Goal: Task Accomplishment & Management: Use online tool/utility

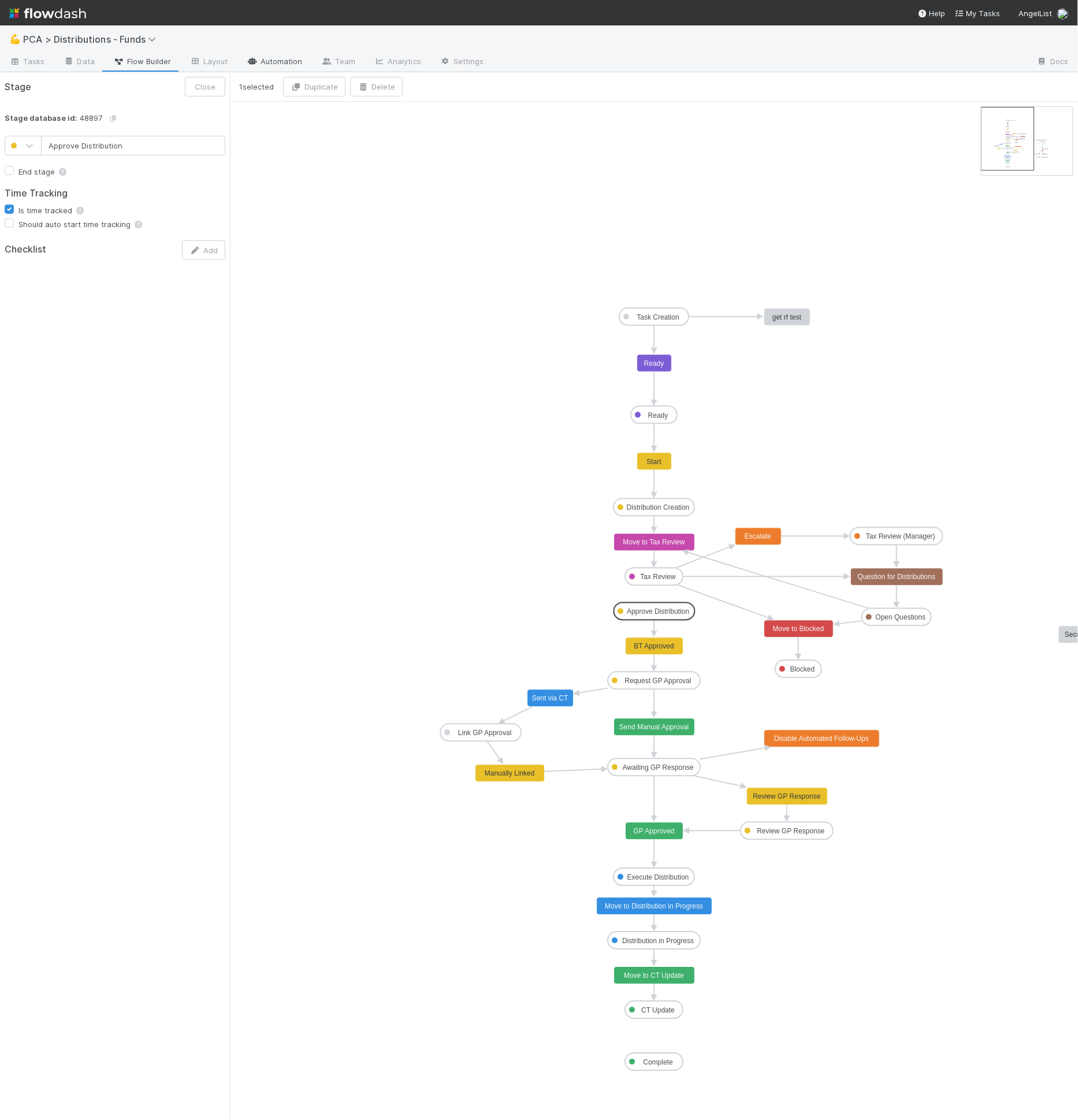
click at [285, 59] on link "Automation" at bounding box center [274, 63] width 74 height 18
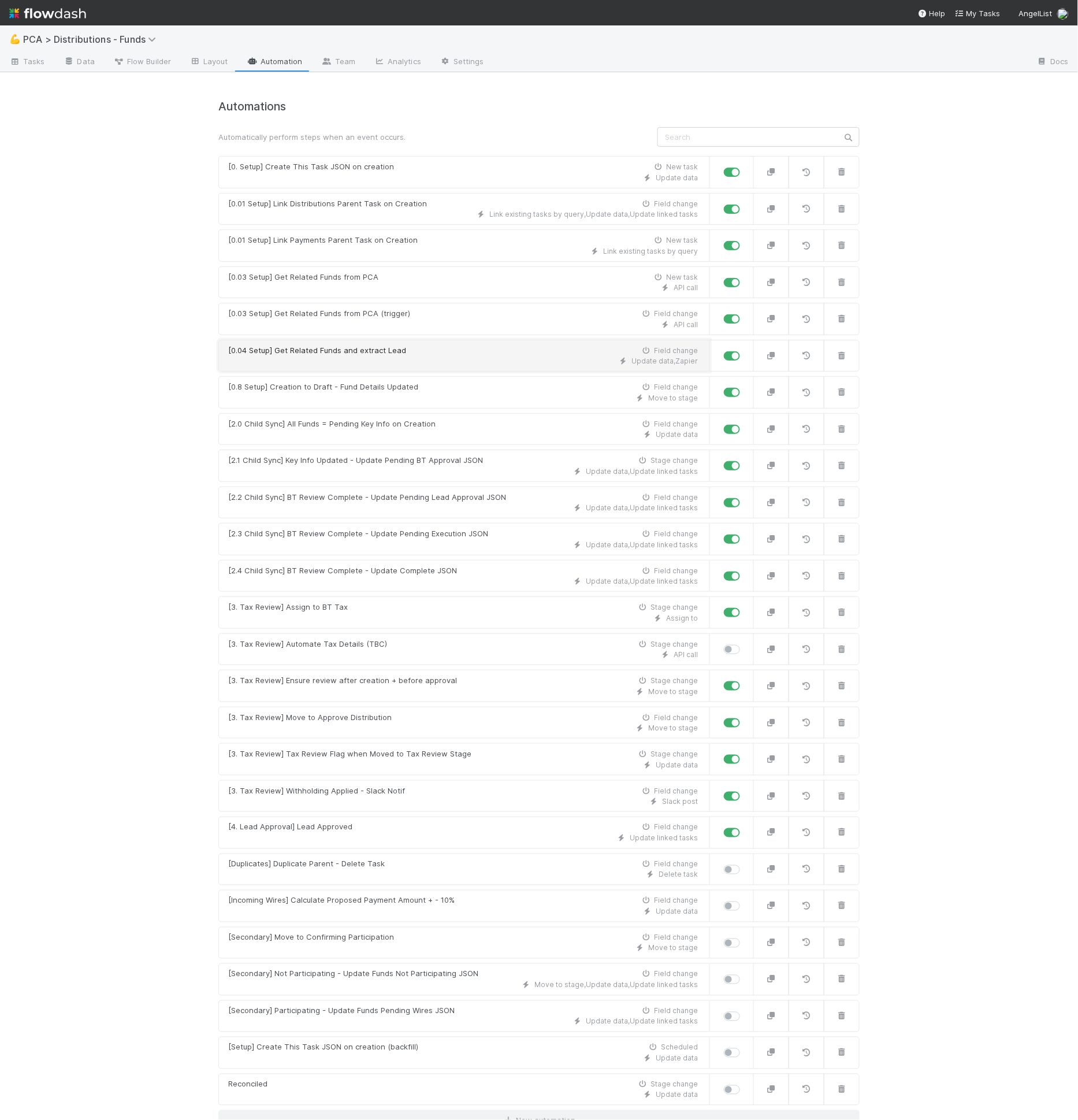
click at [409, 356] on div "Update data , Zapier" at bounding box center [463, 361] width 469 height 10
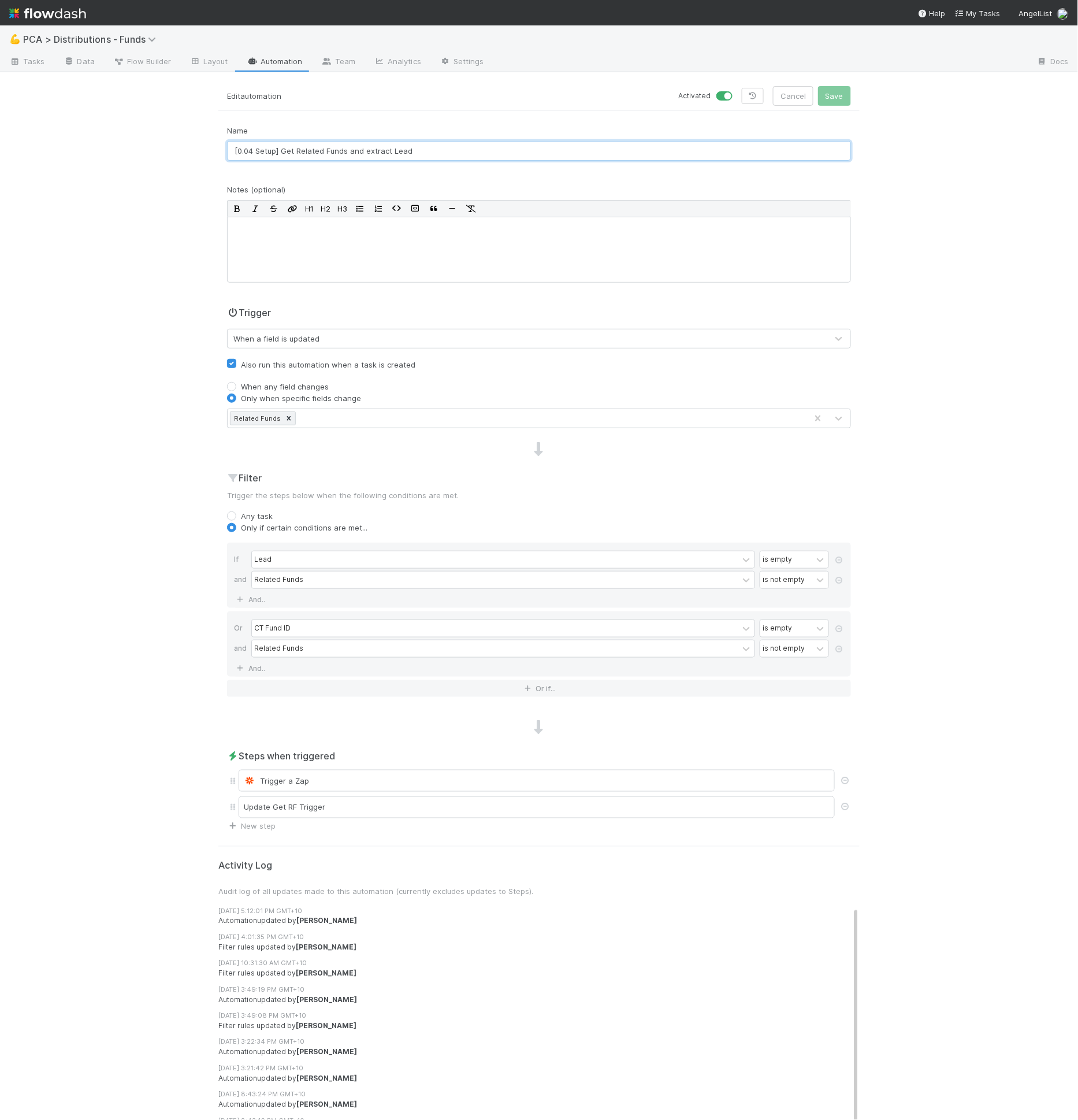
drag, startPoint x: 362, startPoint y: 151, endPoint x: 281, endPoint y: 151, distance: 81.0
click at [273, 150] on input "[0.04 Setup] Get Related Funds and extract Lead" at bounding box center [539, 151] width 624 height 20
click at [283, 150] on input "[0.04 Setup] Get Related Funds and extract Lead" at bounding box center [539, 151] width 624 height 20
drag, startPoint x: 284, startPoint y: 149, endPoint x: 281, endPoint y: 187, distance: 38.1
click at [284, 150] on input "[0.04 Setup] Get Related Funds and extract Lead" at bounding box center [539, 151] width 624 height 20
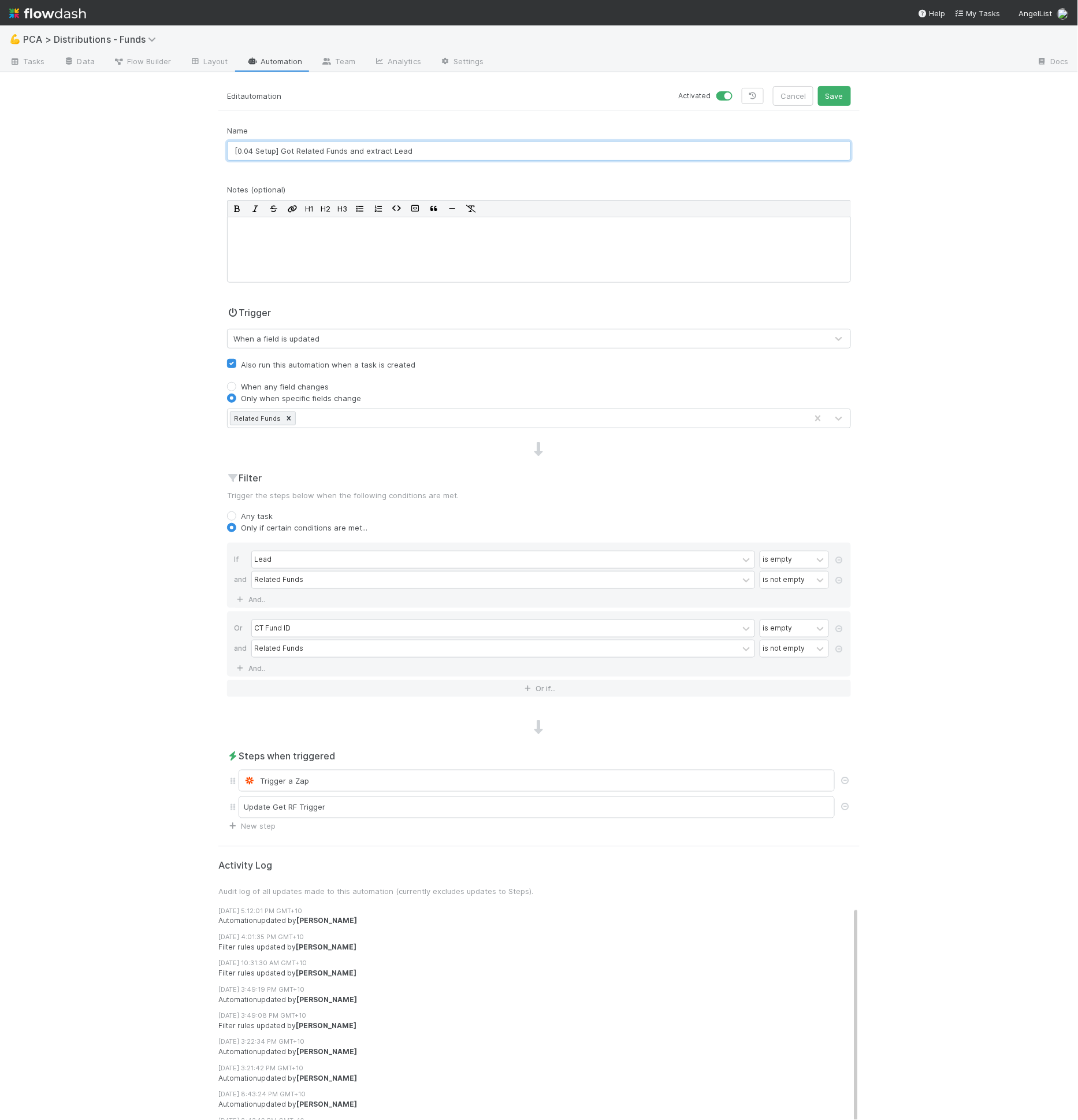
click at [343, 152] on input "[0.04 Setup] Got Related Funds and extract Lead" at bounding box center [539, 151] width 624 height 20
click at [346, 152] on input "[0.04 Setup] Got Related Funds and extract Lead" at bounding box center [539, 151] width 624 height 20
type input "[0.04 Setup] Got Related Funds - Extract Lead"
click at [833, 98] on button "Save" at bounding box center [834, 96] width 33 height 20
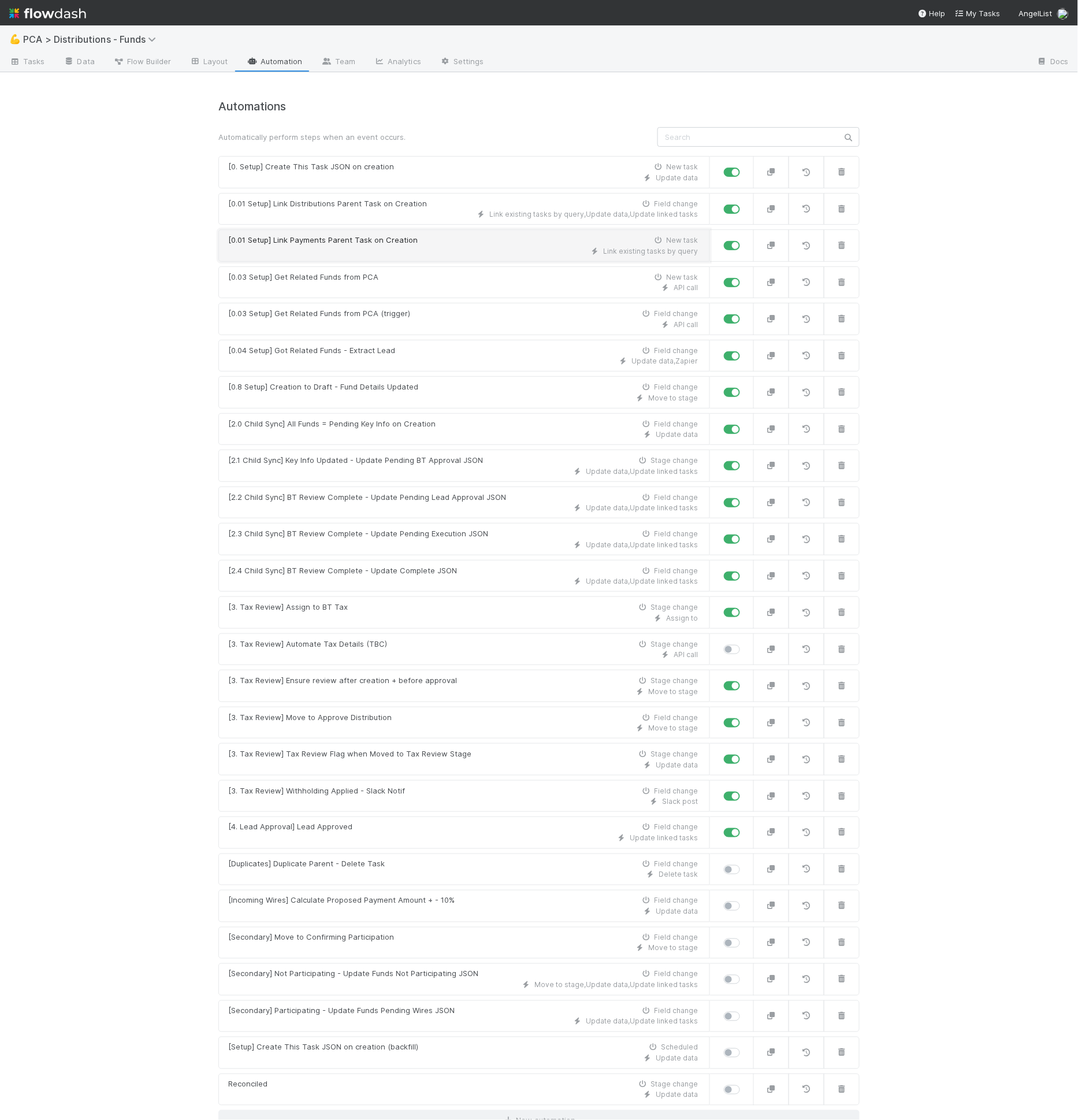
drag, startPoint x: 445, startPoint y: 243, endPoint x: 443, endPoint y: 236, distance: 7.3
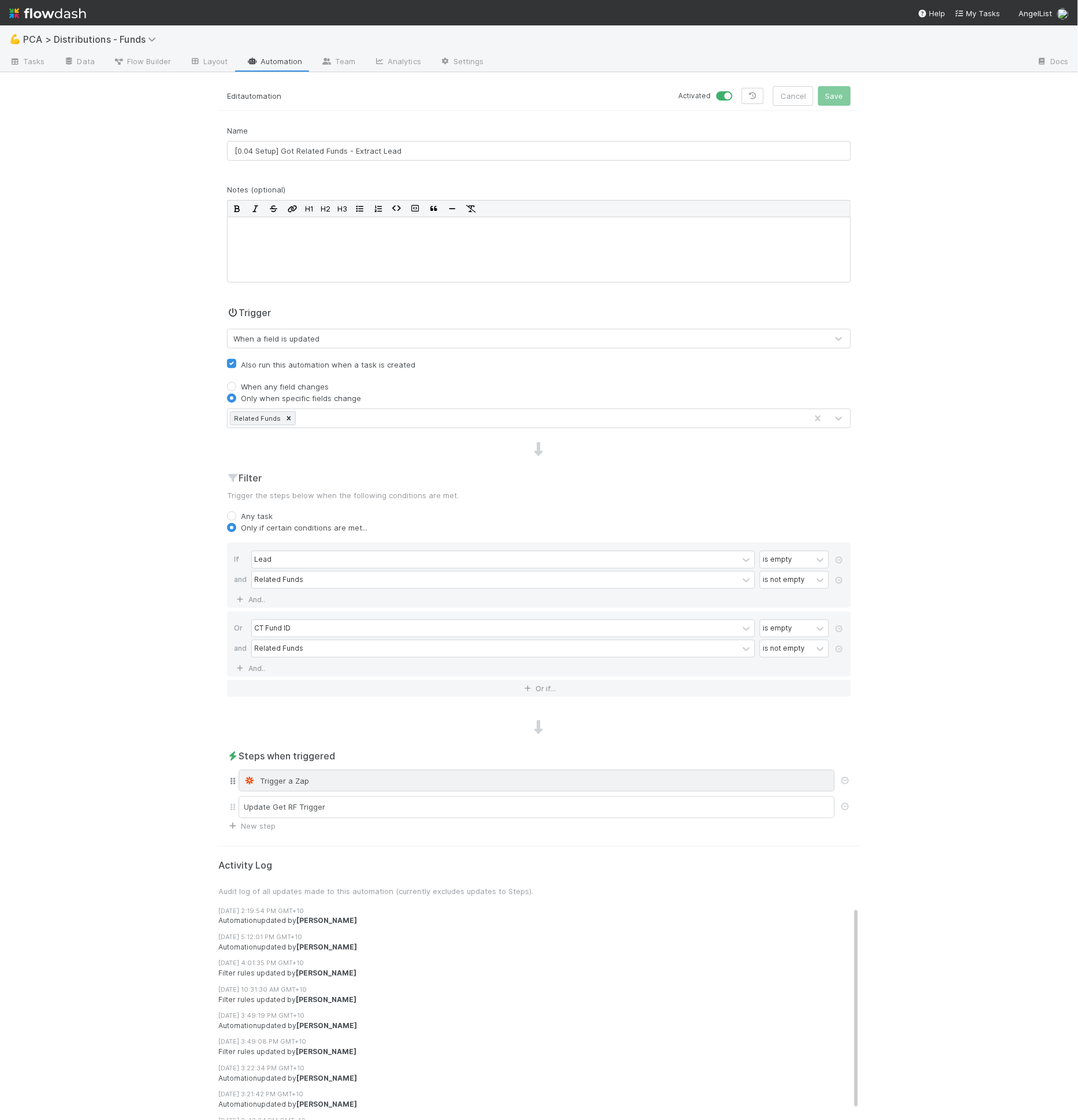
click at [405, 775] on div "Trigger a Zap" at bounding box center [536, 781] width 586 height 12
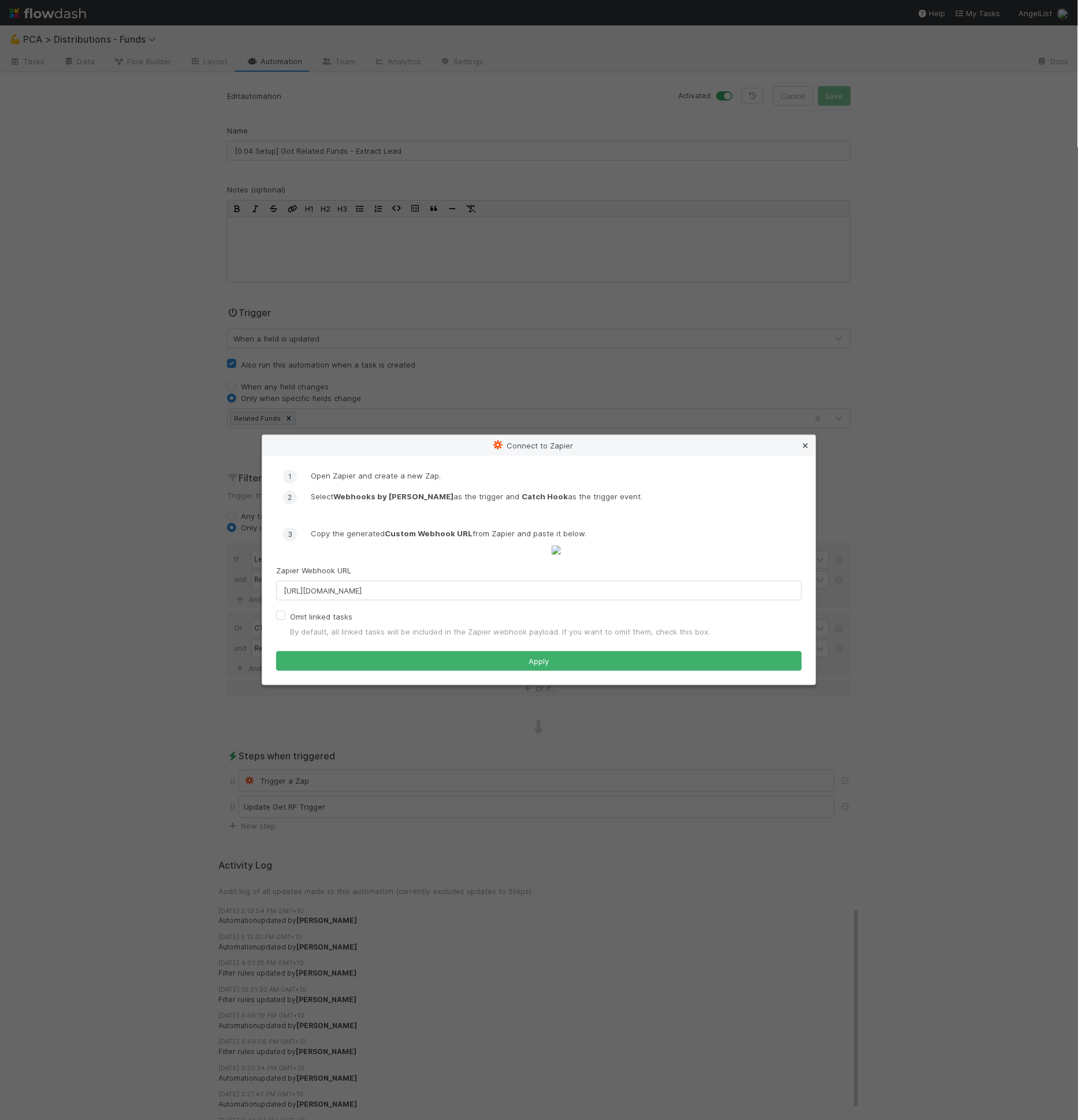
click at [804, 442] on icon at bounding box center [805, 445] width 12 height 8
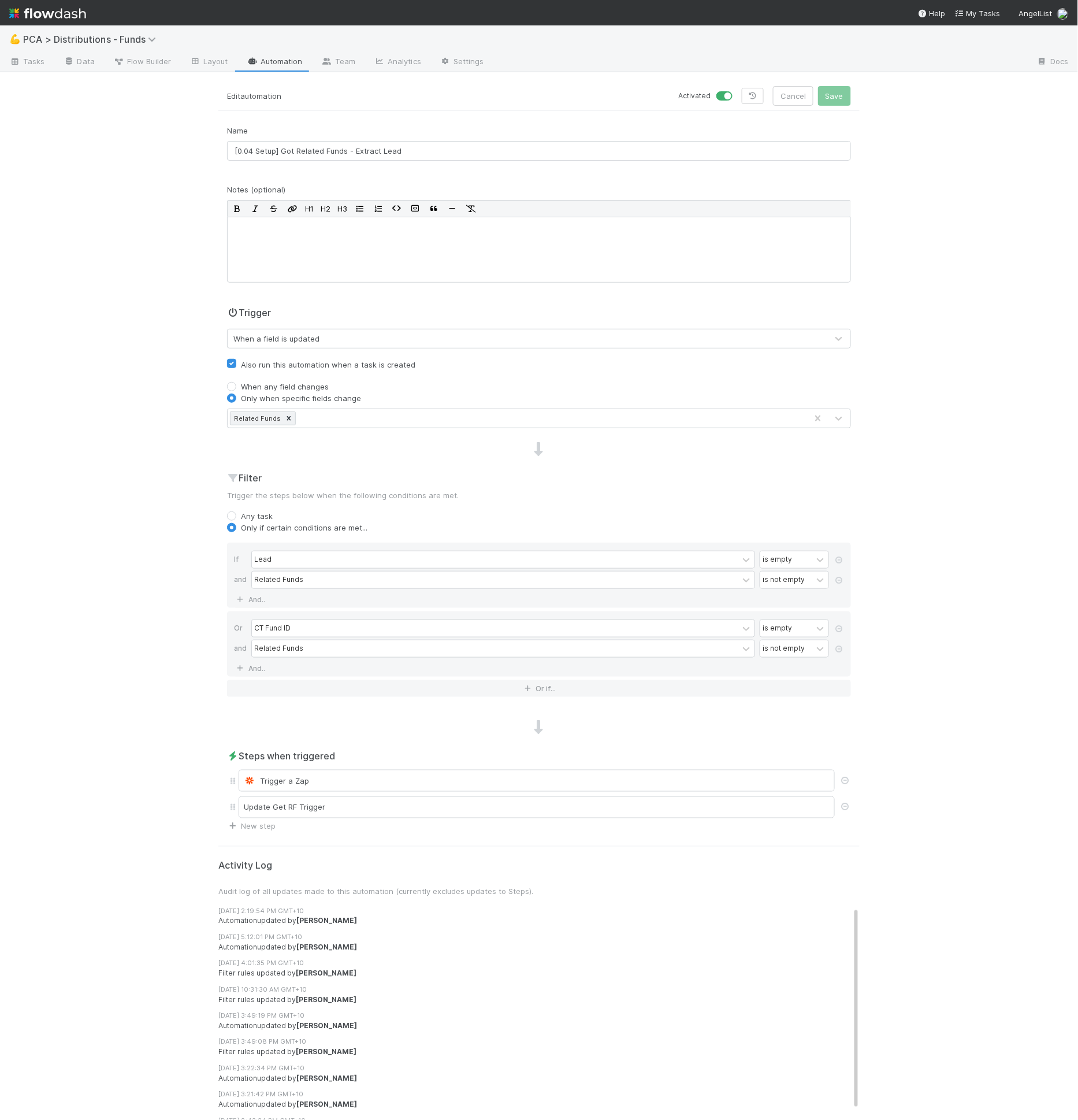
click at [547, 307] on div "Trigger When a field is updated" at bounding box center [539, 327] width 624 height 43
click at [826, 522] on div "Only if certain conditions are met..." at bounding box center [539, 528] width 624 height 12
click at [834, 560] on icon at bounding box center [840, 560] width 12 height 7
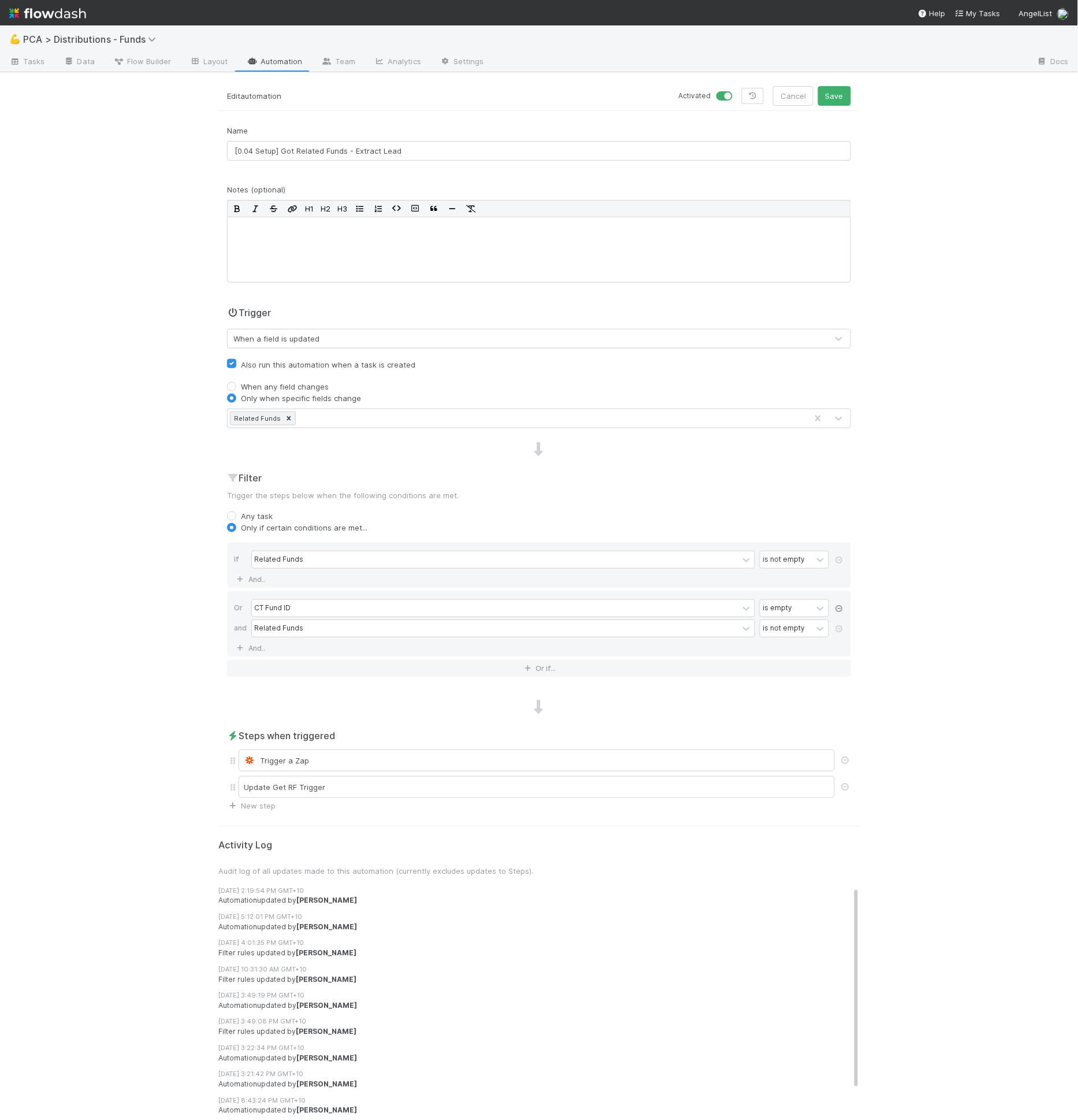
click at [841, 606] on icon at bounding box center [840, 608] width 12 height 7
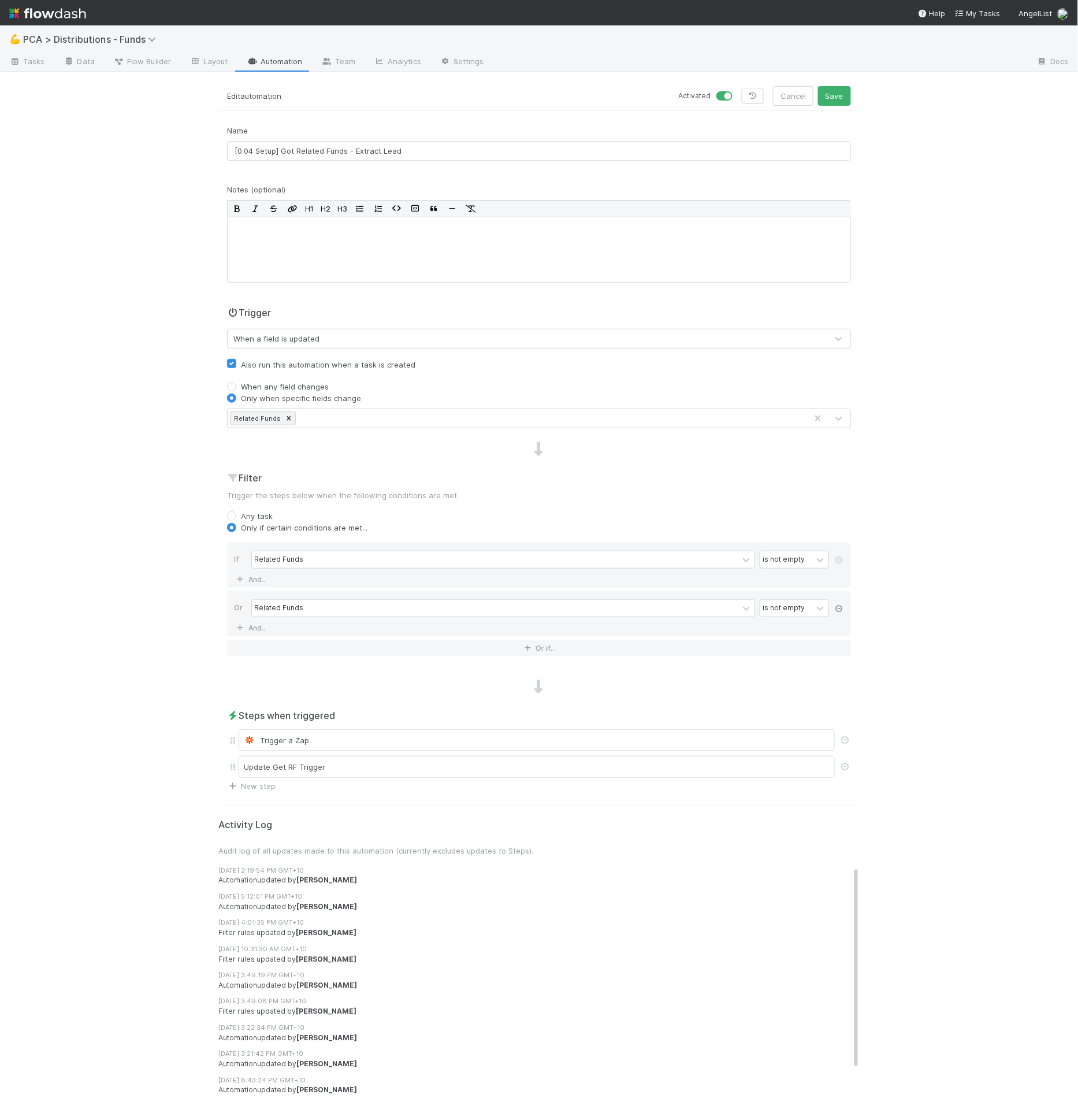
click at [841, 606] on icon at bounding box center [840, 608] width 12 height 7
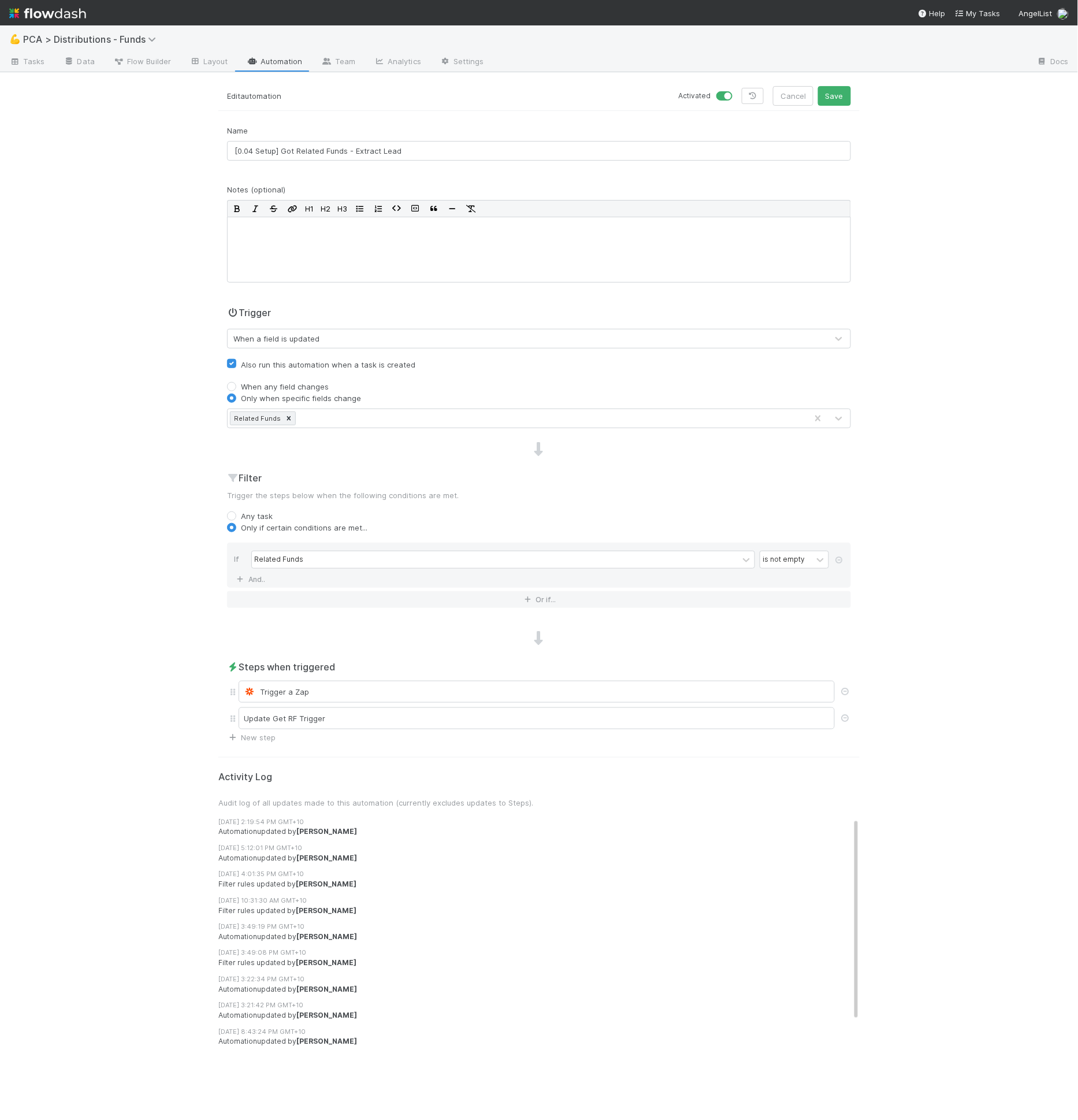
click at [725, 505] on div "Filter Trigger the steps below when the following conditions are met. Any task …" at bounding box center [539, 544] width 641 height 146
click at [829, 94] on button "Save" at bounding box center [834, 96] width 33 height 20
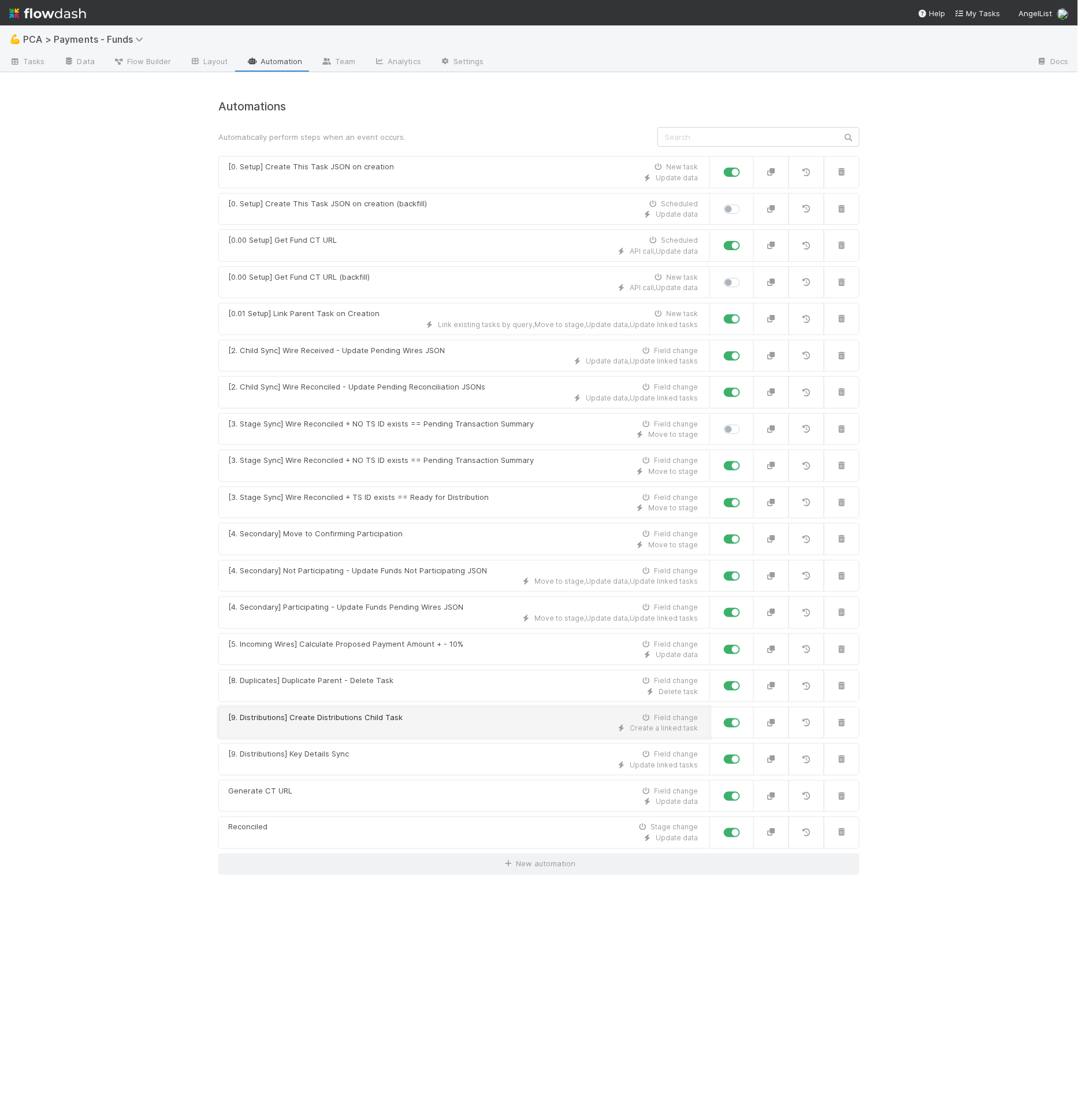
click at [396, 712] on div "[9. Distributions] Create Distributions Child Task" at bounding box center [315, 718] width 174 height 12
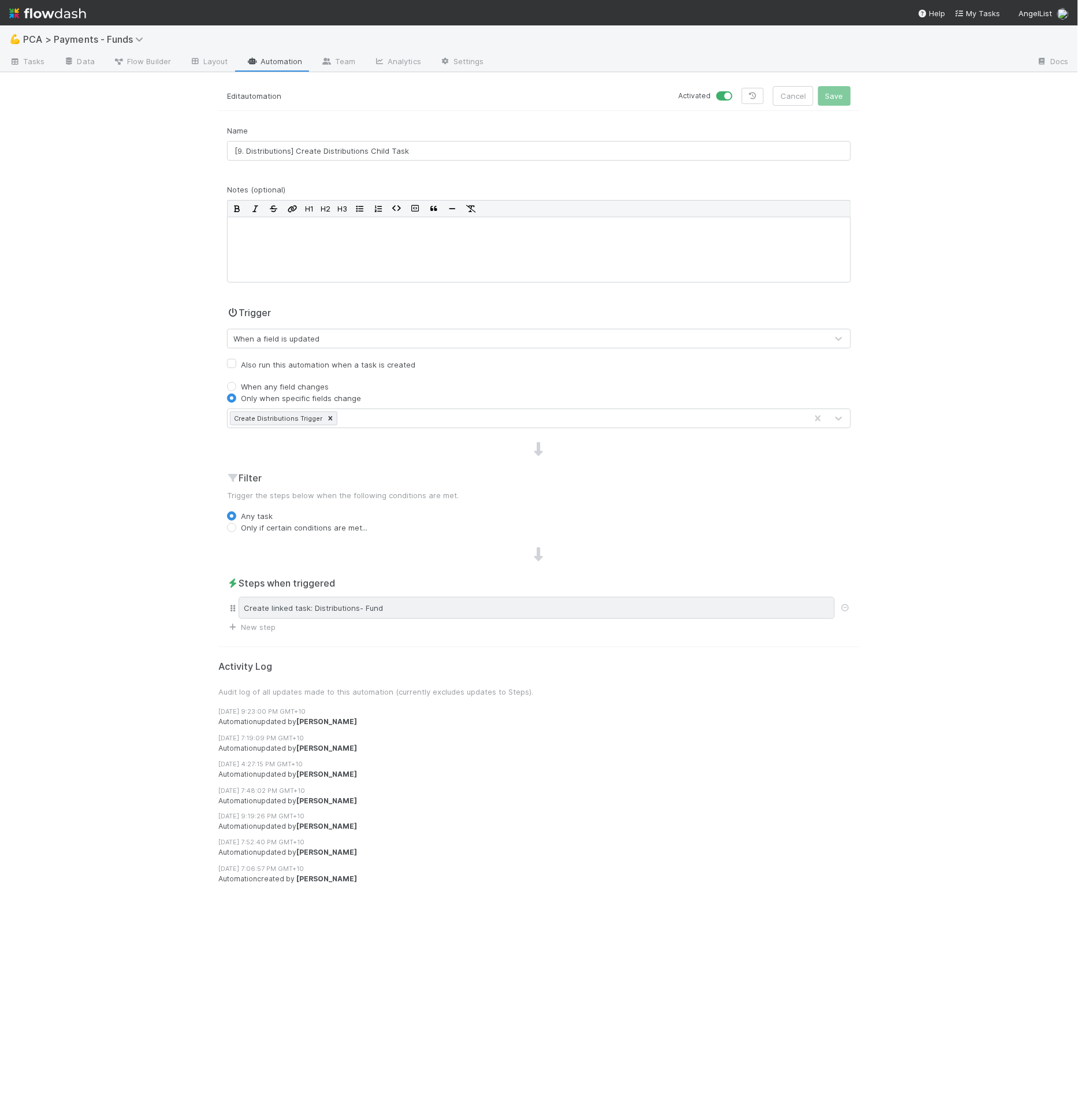
click at [411, 599] on div "Create linked task: Distributions- Fund" at bounding box center [536, 608] width 596 height 22
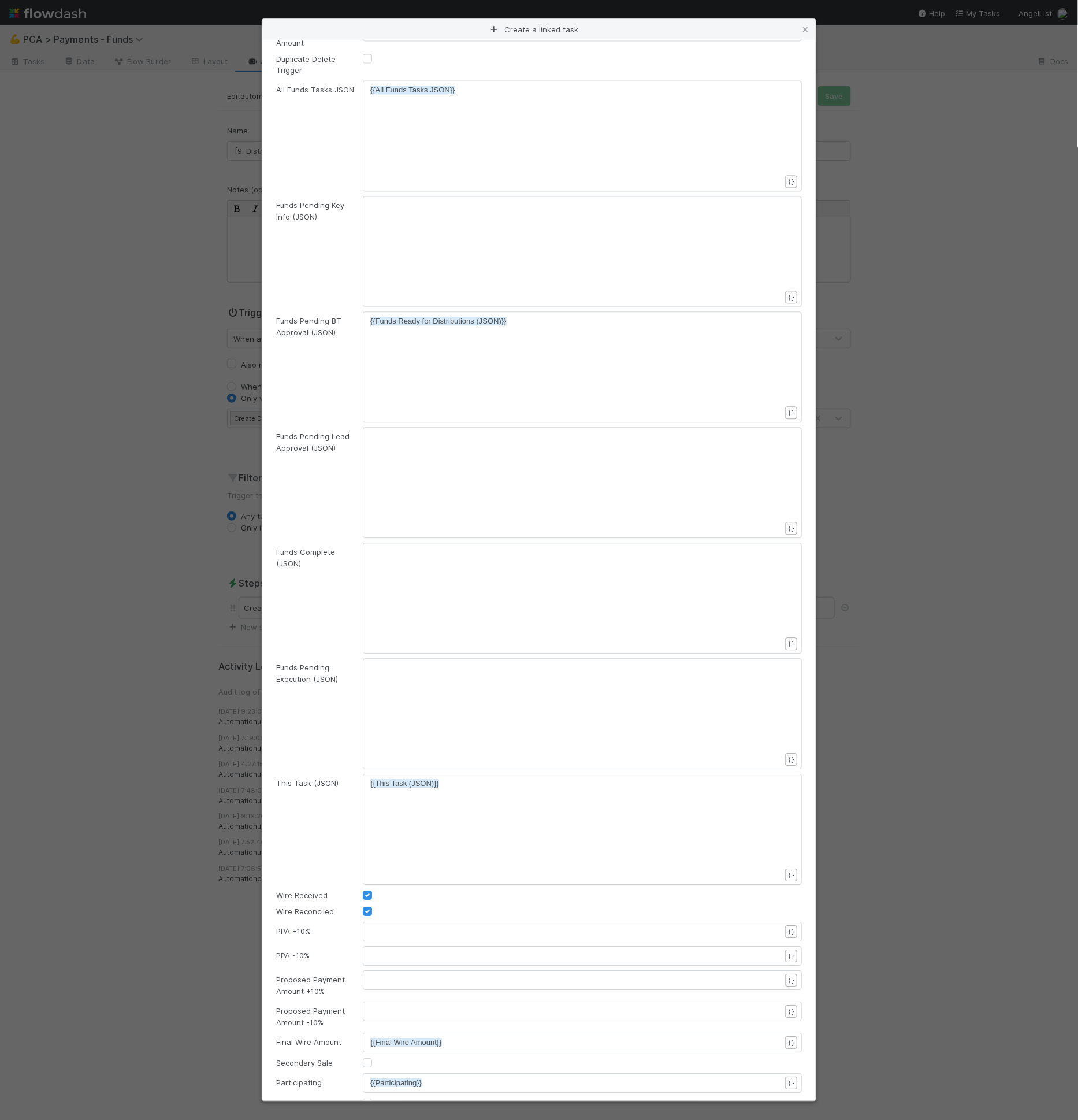
scroll to position [1840, 0]
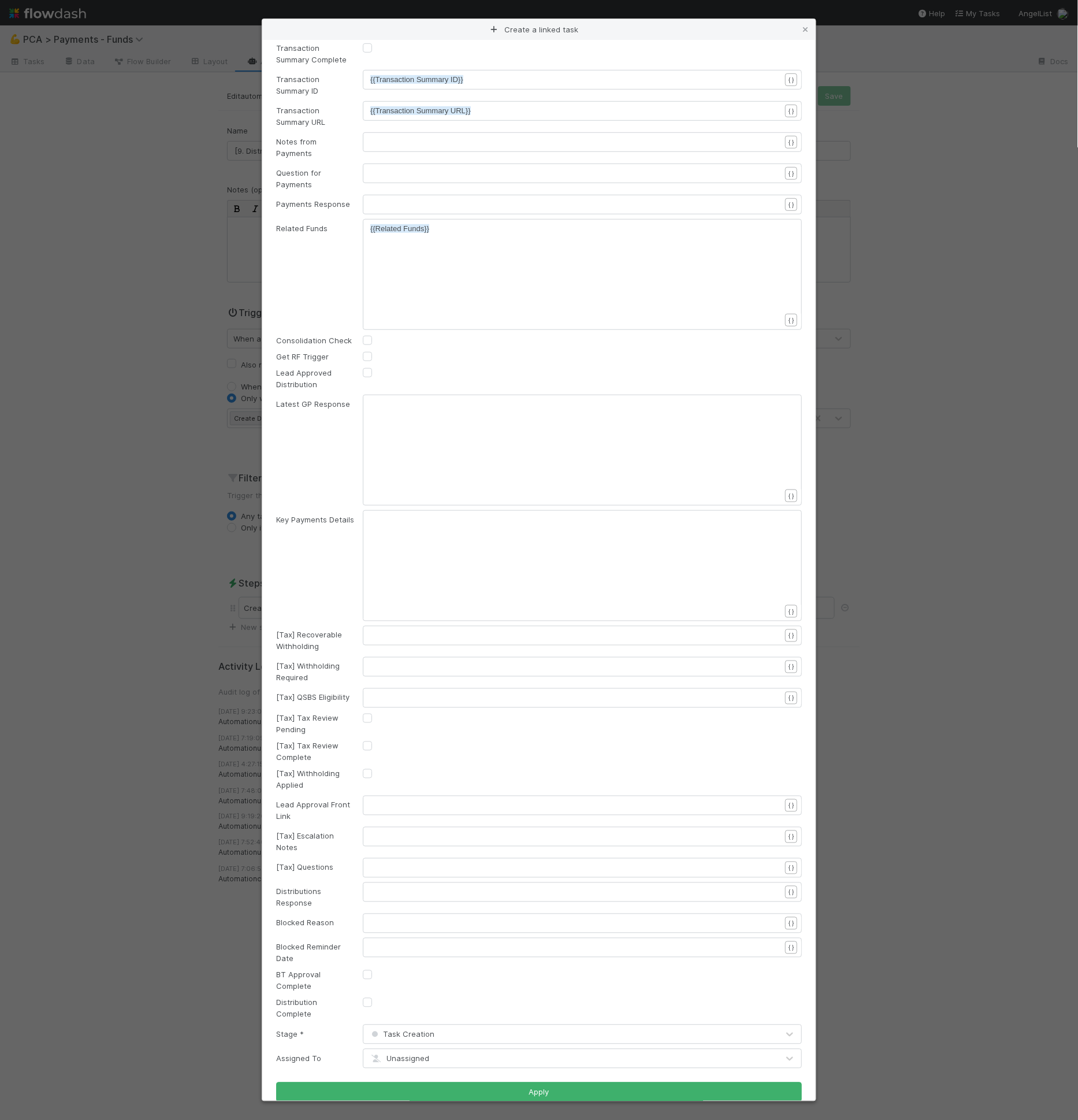
click at [309, 796] on div "Lead Approval Front Link ​ { }" at bounding box center [539, 809] width 543 height 27
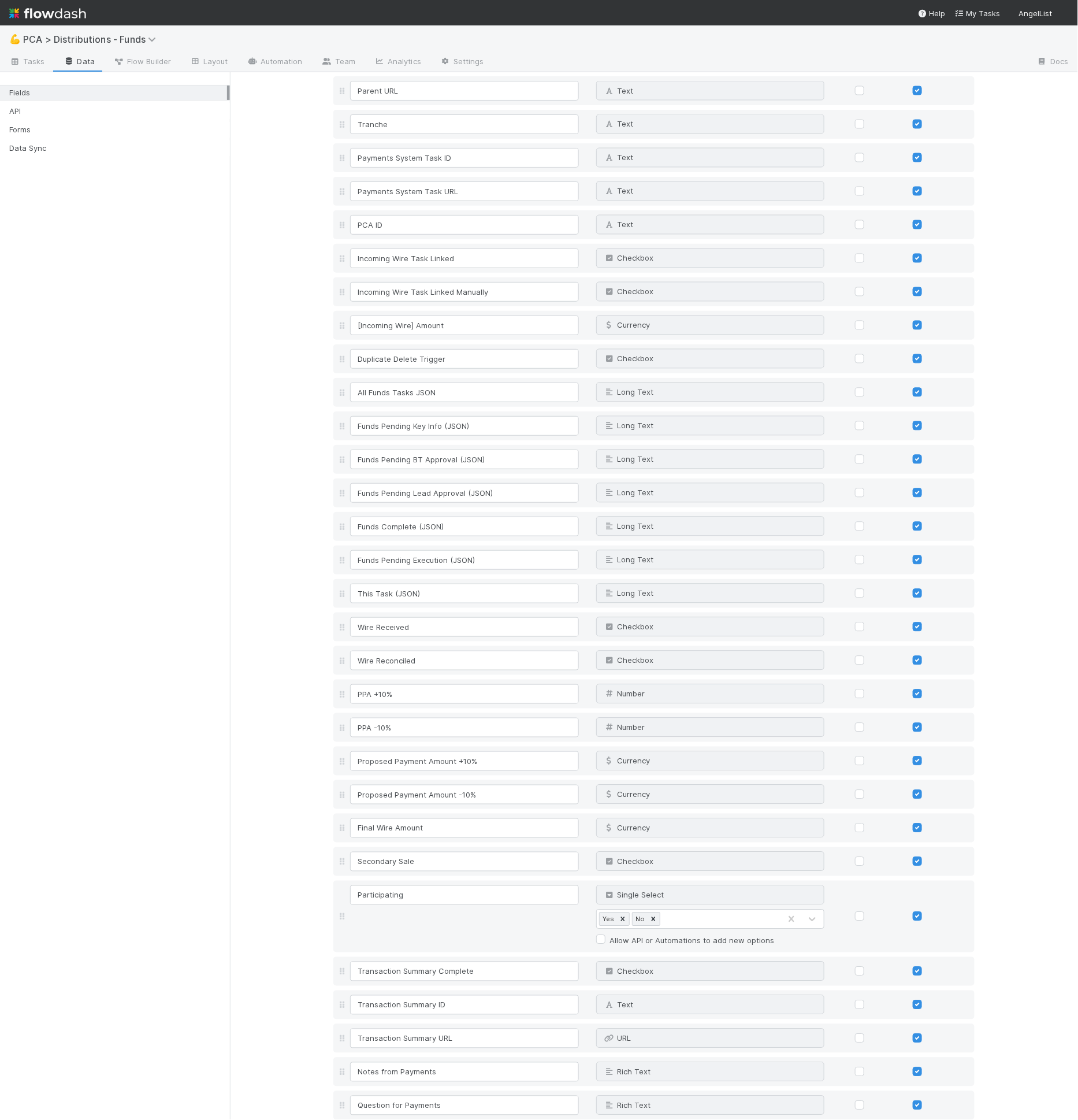
scroll to position [2098, 0]
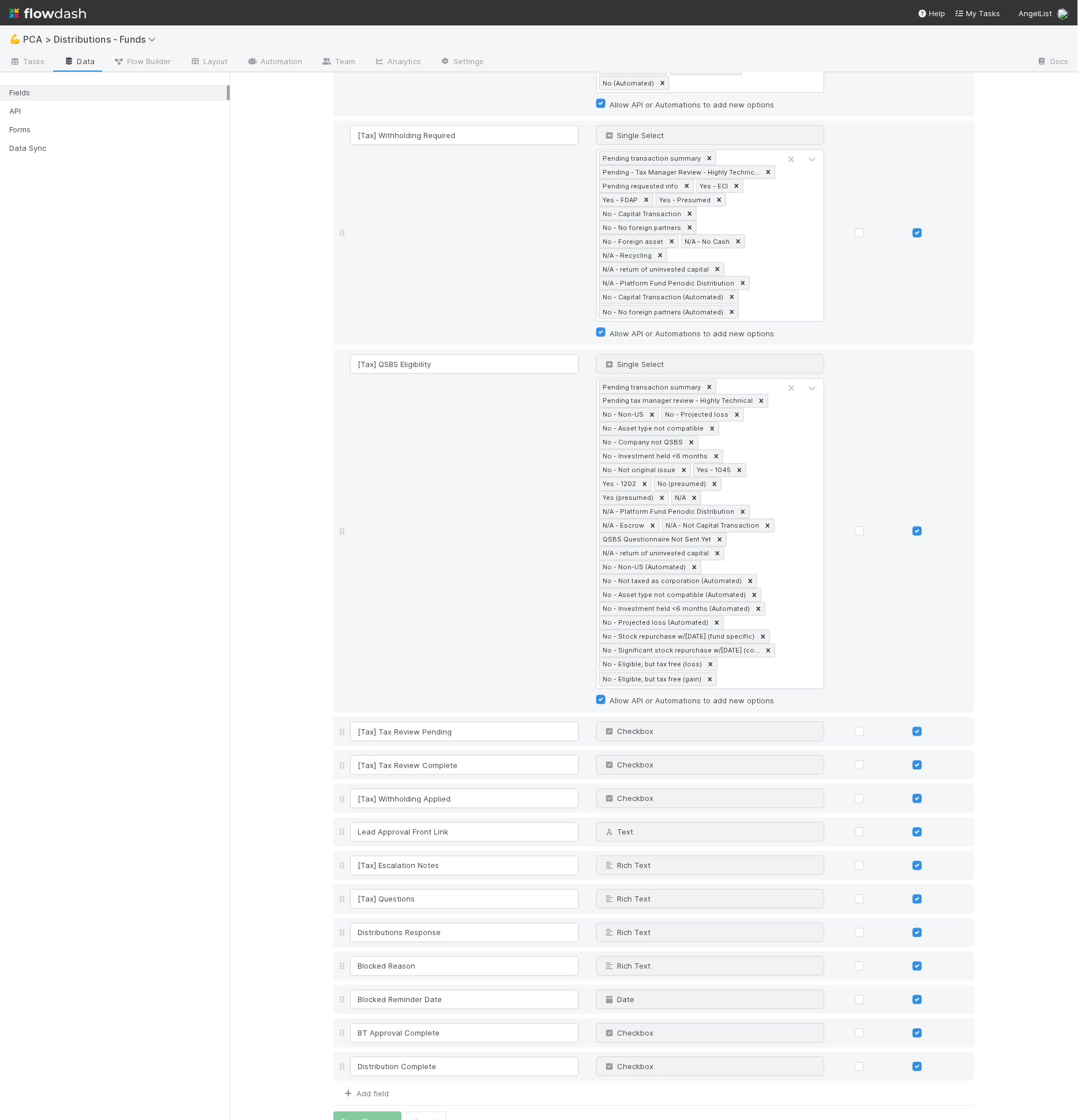
click at [368, 1089] on link "Add field" at bounding box center [365, 1093] width 46 height 9
click at [369, 1090] on input at bounding box center [464, 1100] width 228 height 20
type input "Fund URL"
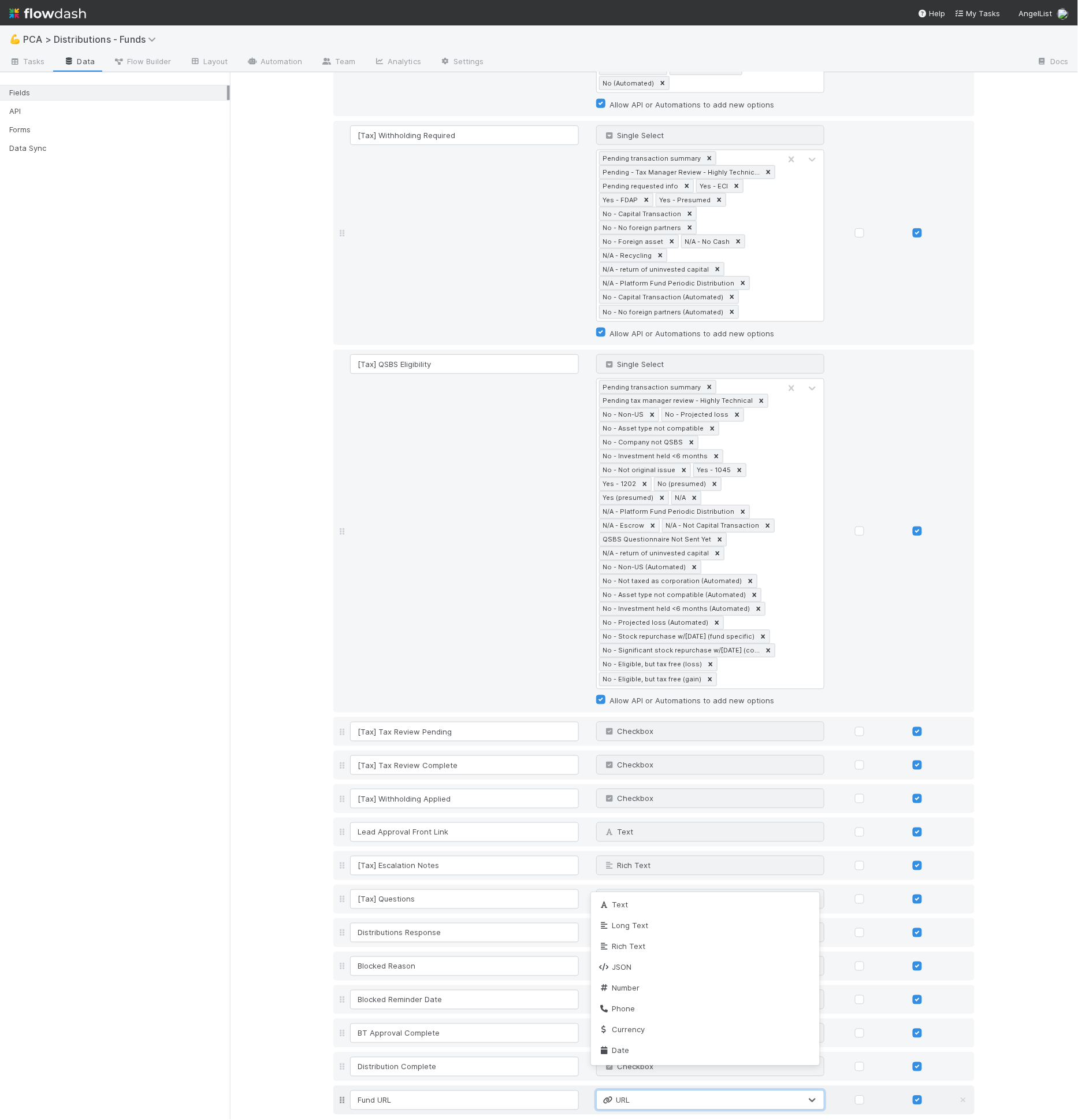
click at [623, 1091] on div "URL" at bounding box center [699, 1100] width 204 height 18
type input "te"
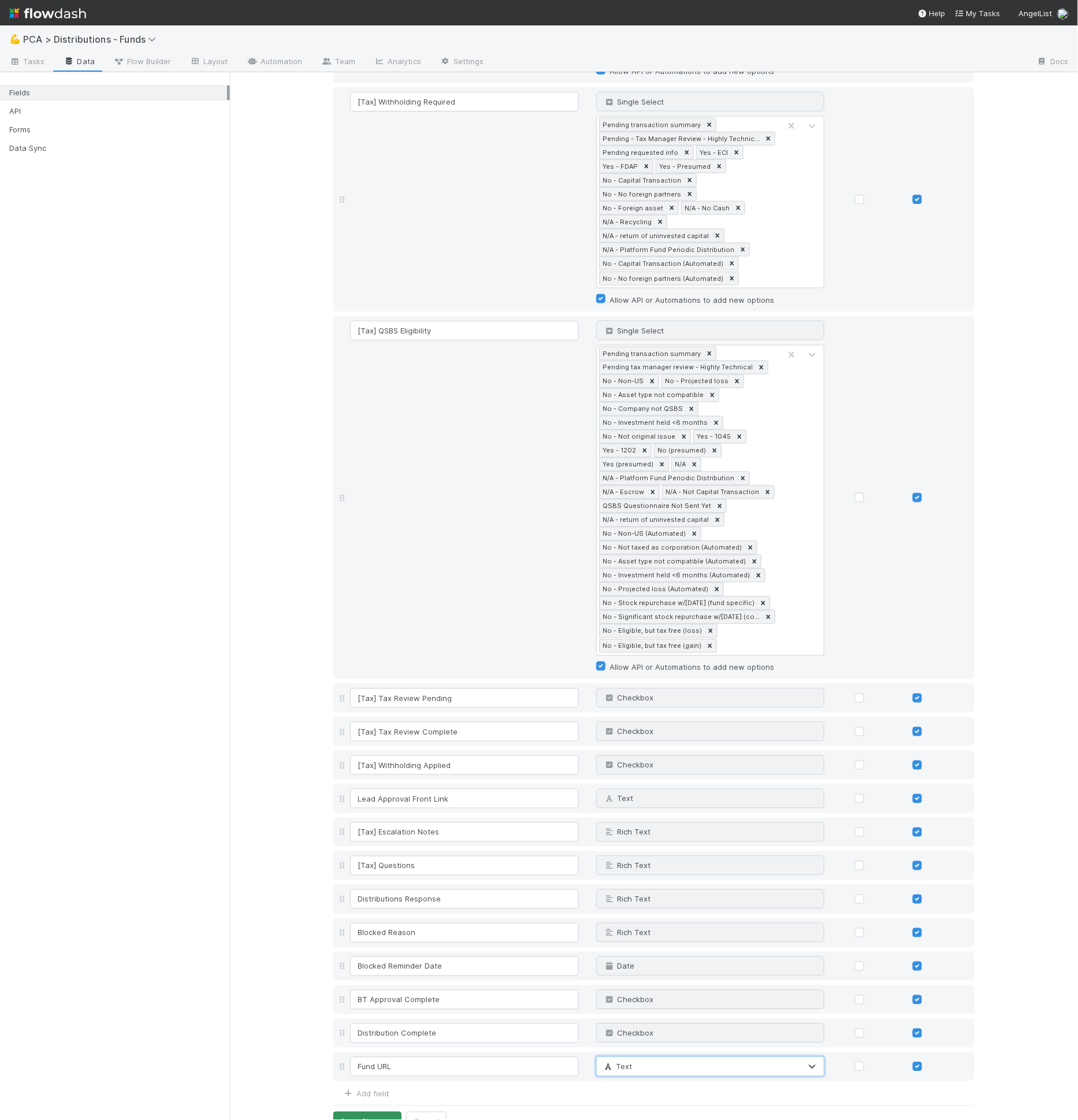
scroll to position [2132, 0]
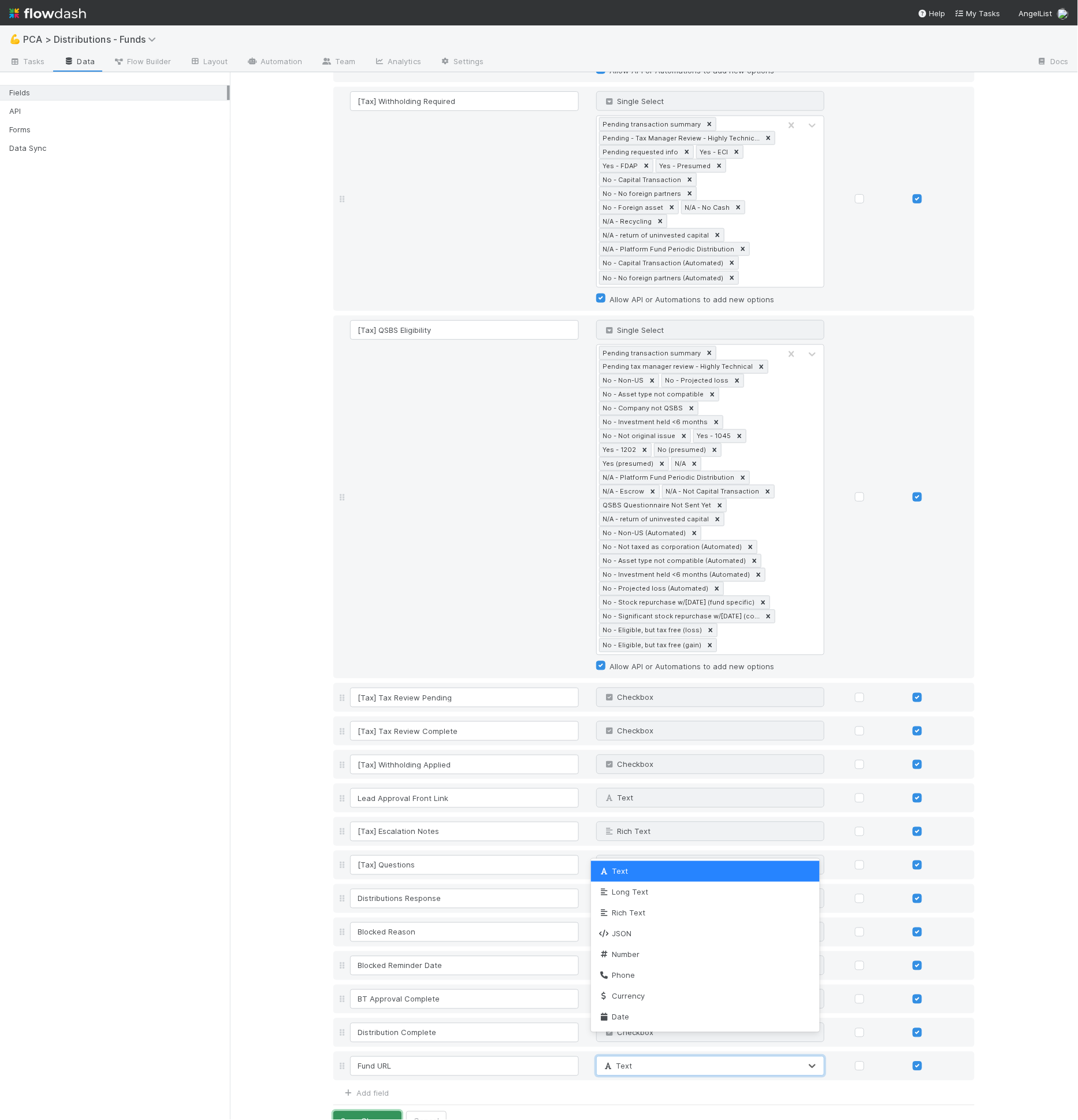
click at [360, 1111] on button "Save Changes" at bounding box center [368, 1121] width 68 height 20
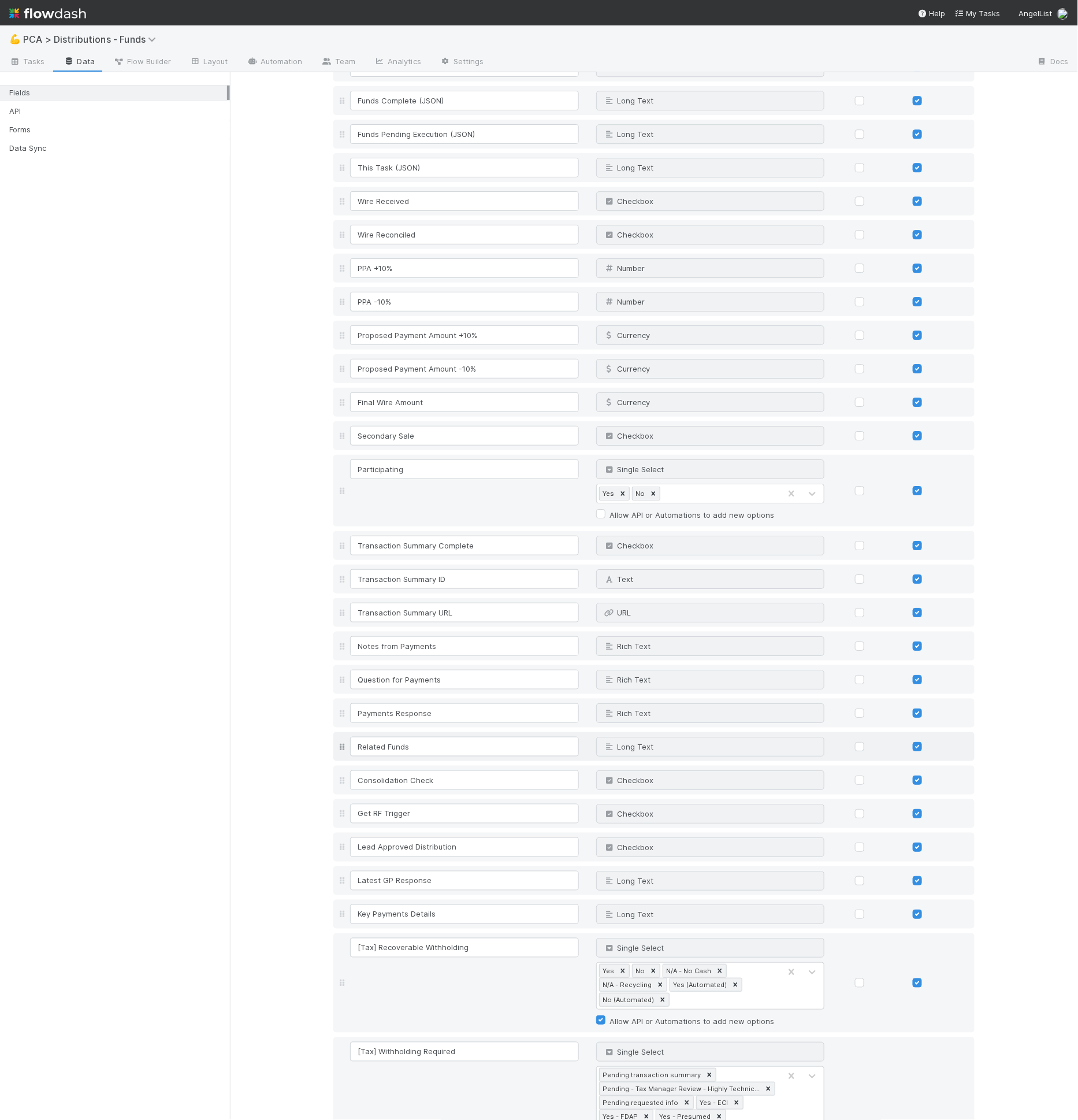
scroll to position [0, 0]
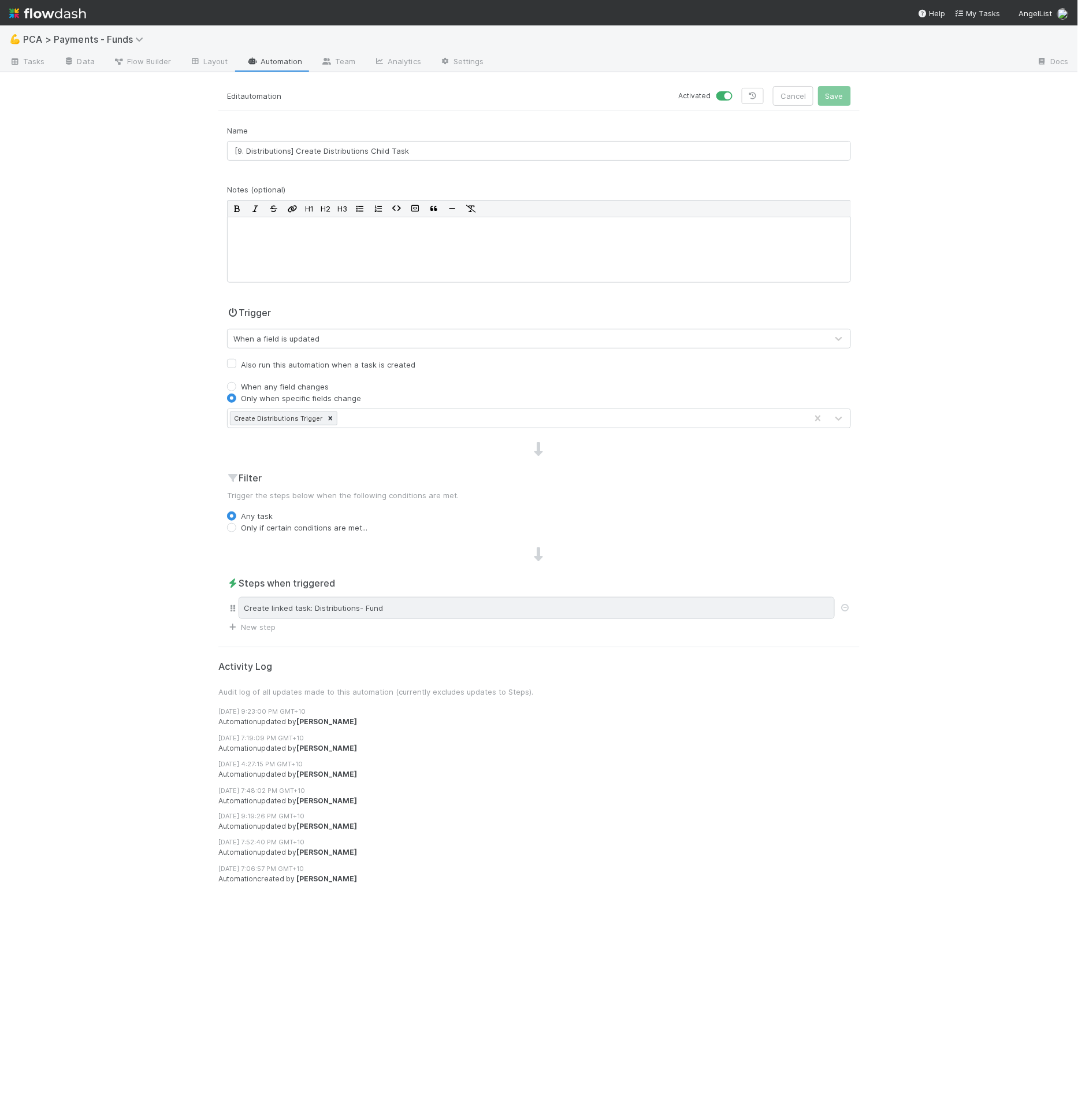
click at [513, 615] on div "Create linked task: Distributions- Fund" at bounding box center [536, 608] width 596 height 22
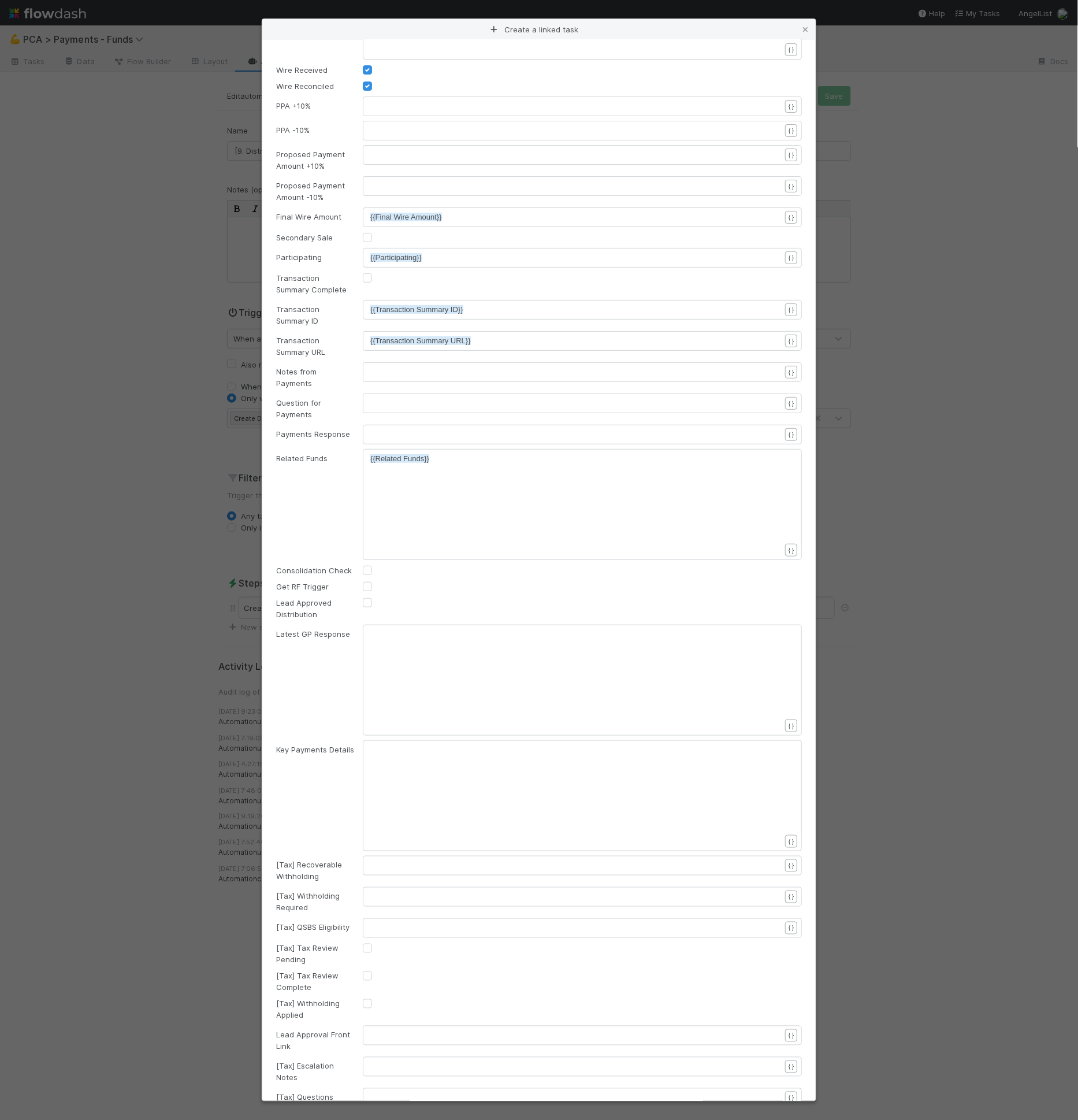
scroll to position [1864, 0]
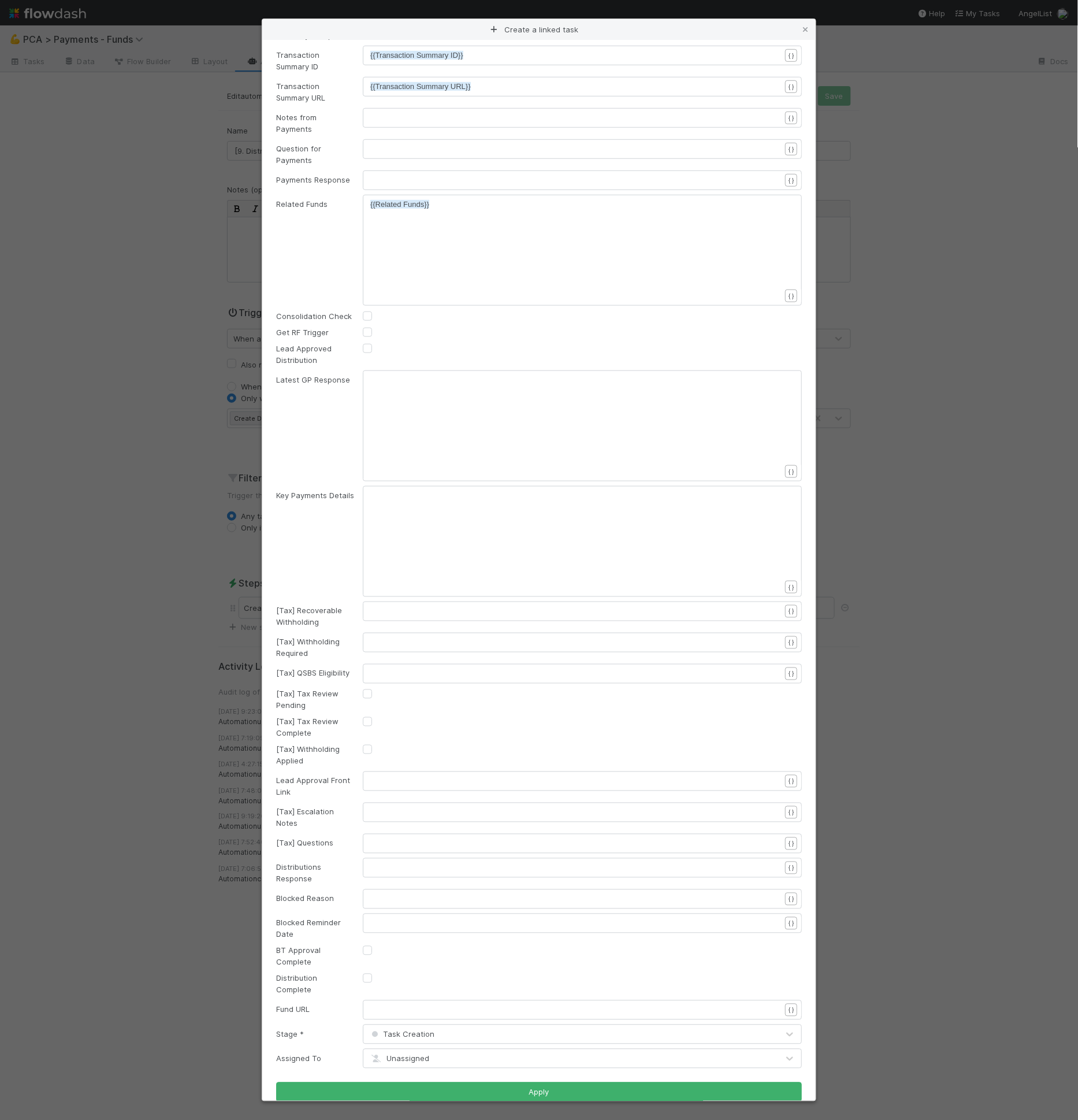
click at [406, 1000] on div "​" at bounding box center [582, 1010] width 439 height 20
click at [407, 1004] on pre "​" at bounding box center [580, 1010] width 420 height 12
type textarea "{{fund url"
drag, startPoint x: 417, startPoint y: 1072, endPoint x: 420, endPoint y: 1032, distance: 40.1
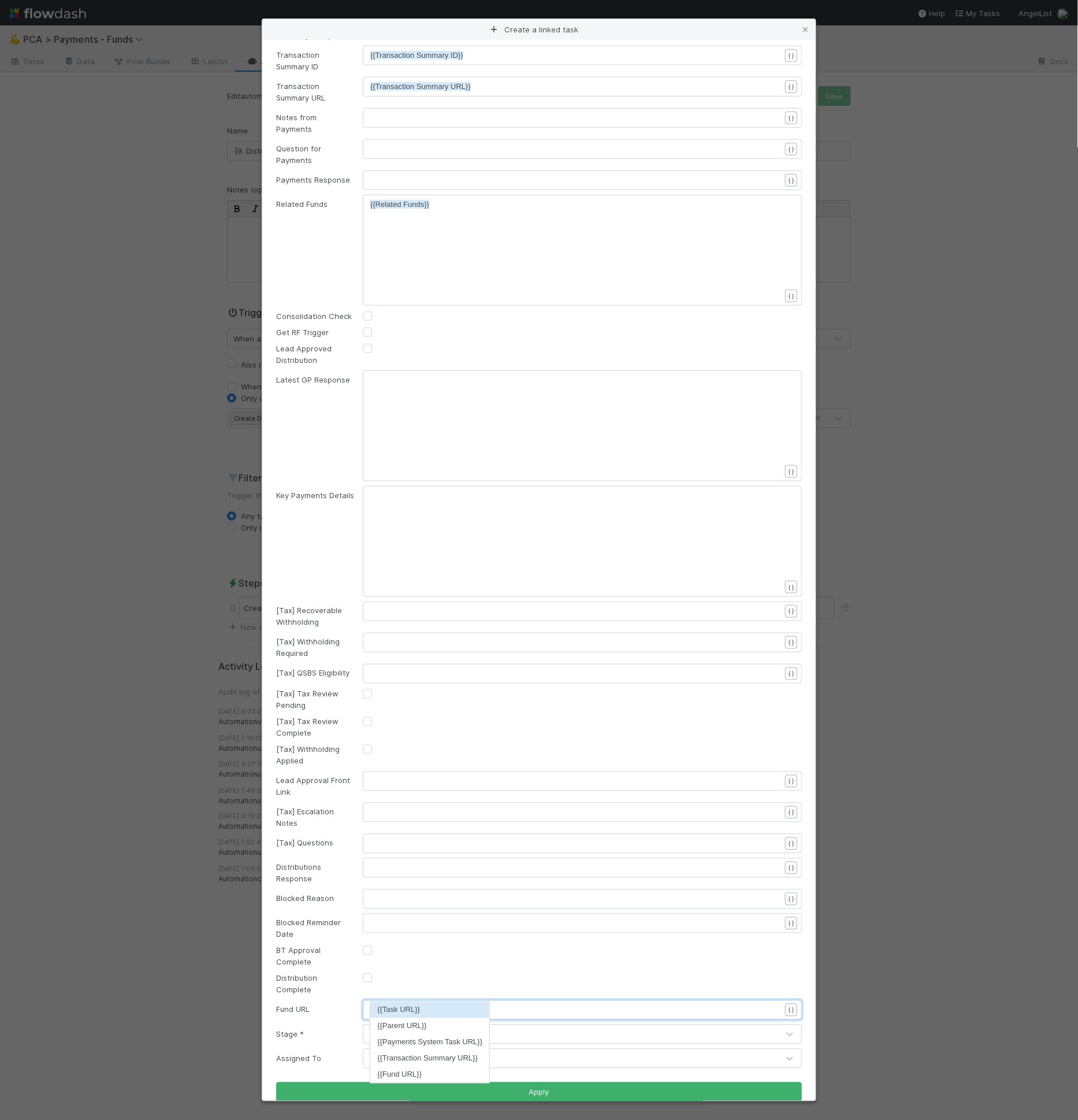
click at [417, 1072] on li "{{Fund URL}}" at bounding box center [429, 1074] width 119 height 16
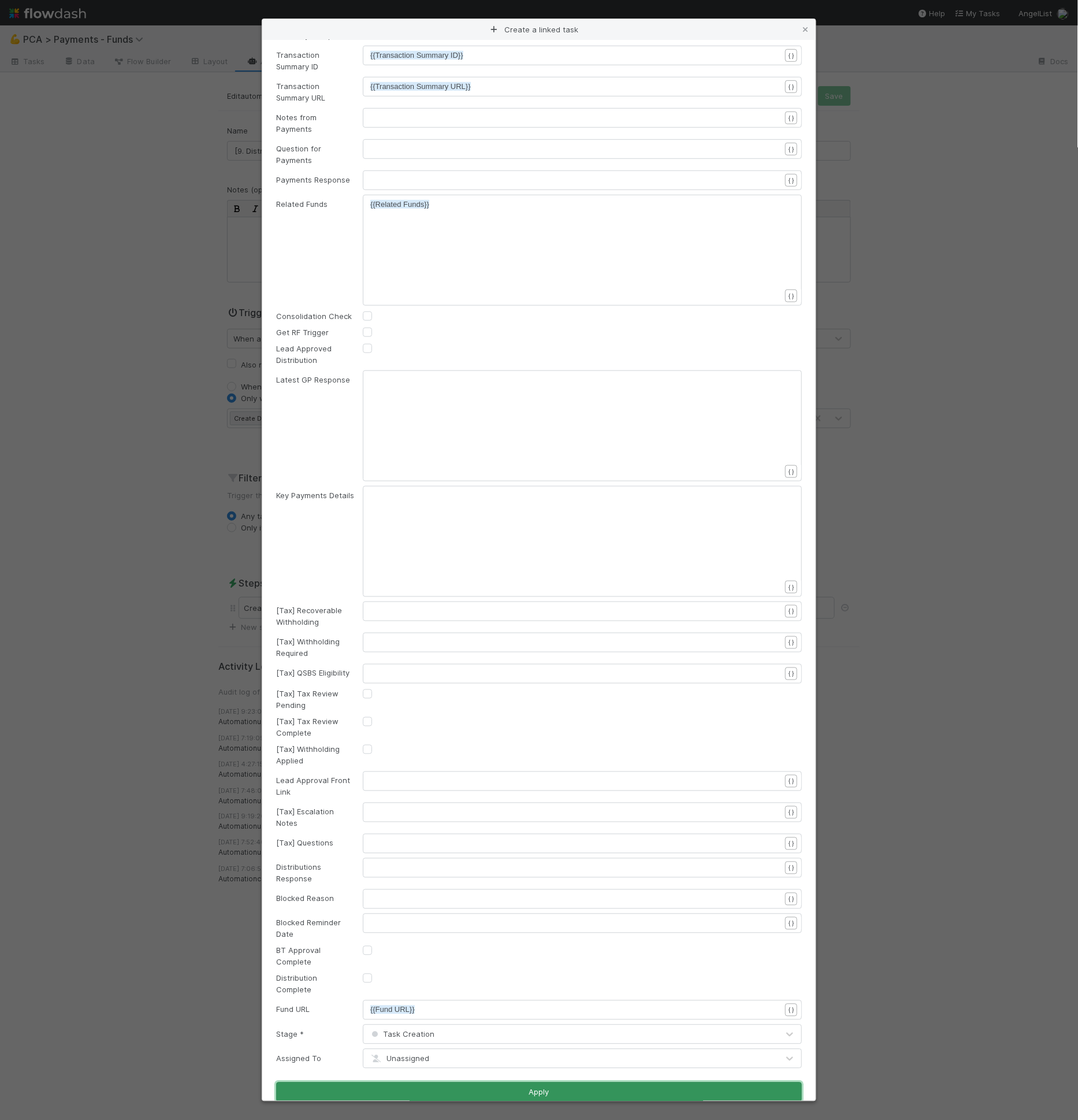
drag, startPoint x: 522, startPoint y: 1076, endPoint x: 814, endPoint y: 33, distance: 1083.1
click at [522, 1082] on button "Apply" at bounding box center [539, 1092] width 526 height 20
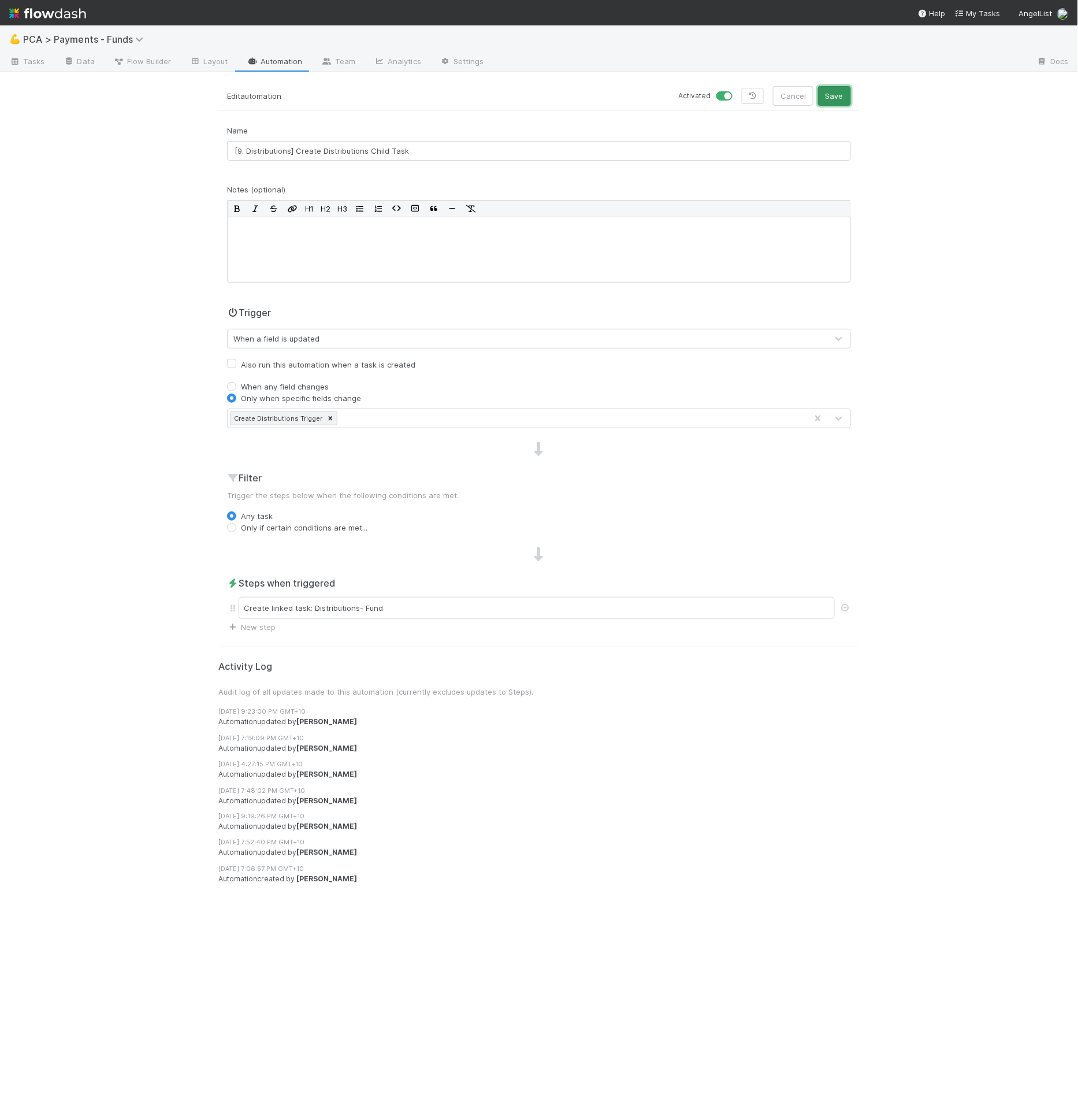
click at [845, 104] on button "Save" at bounding box center [834, 96] width 33 height 20
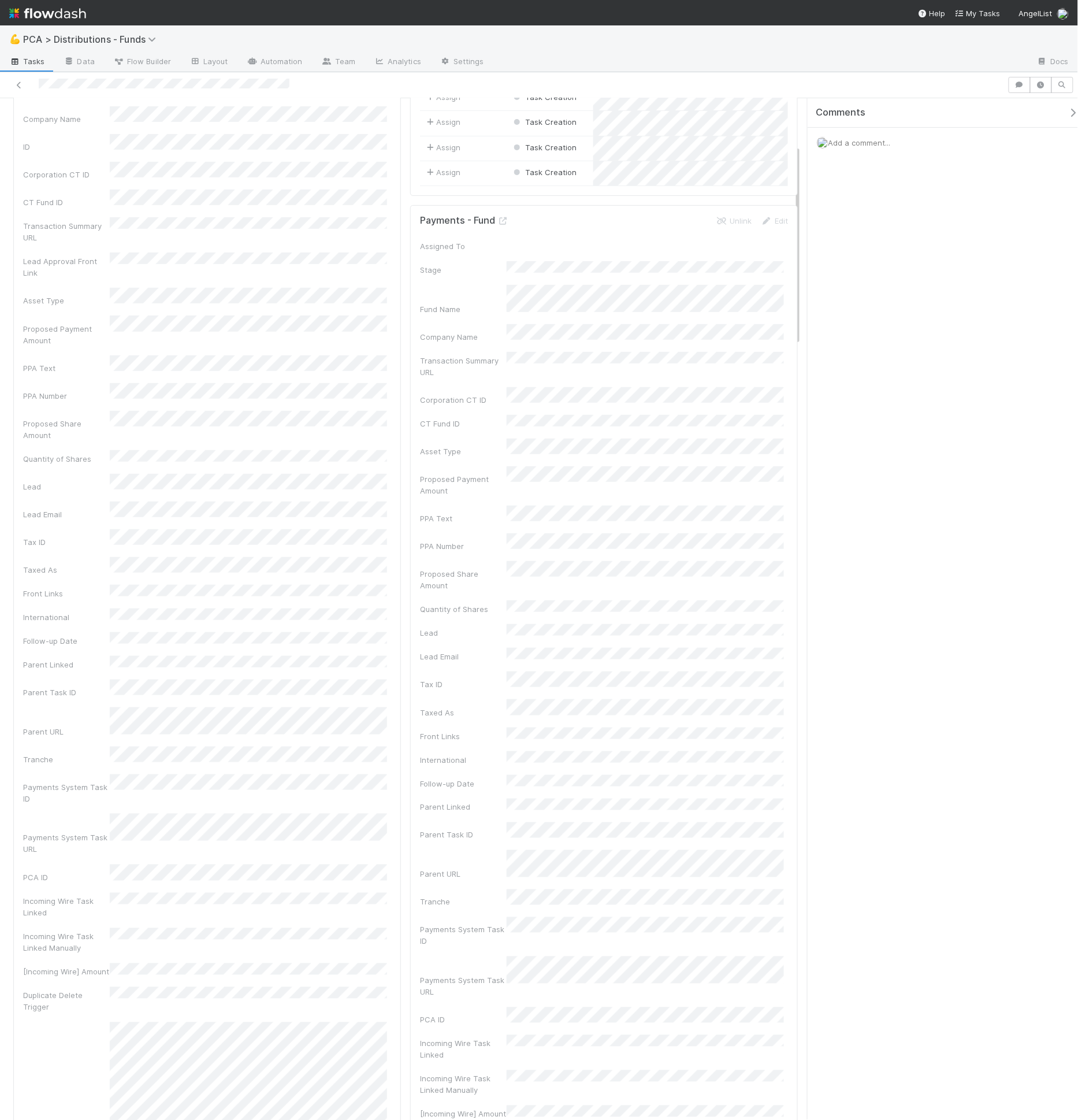
scroll to position [365, 0]
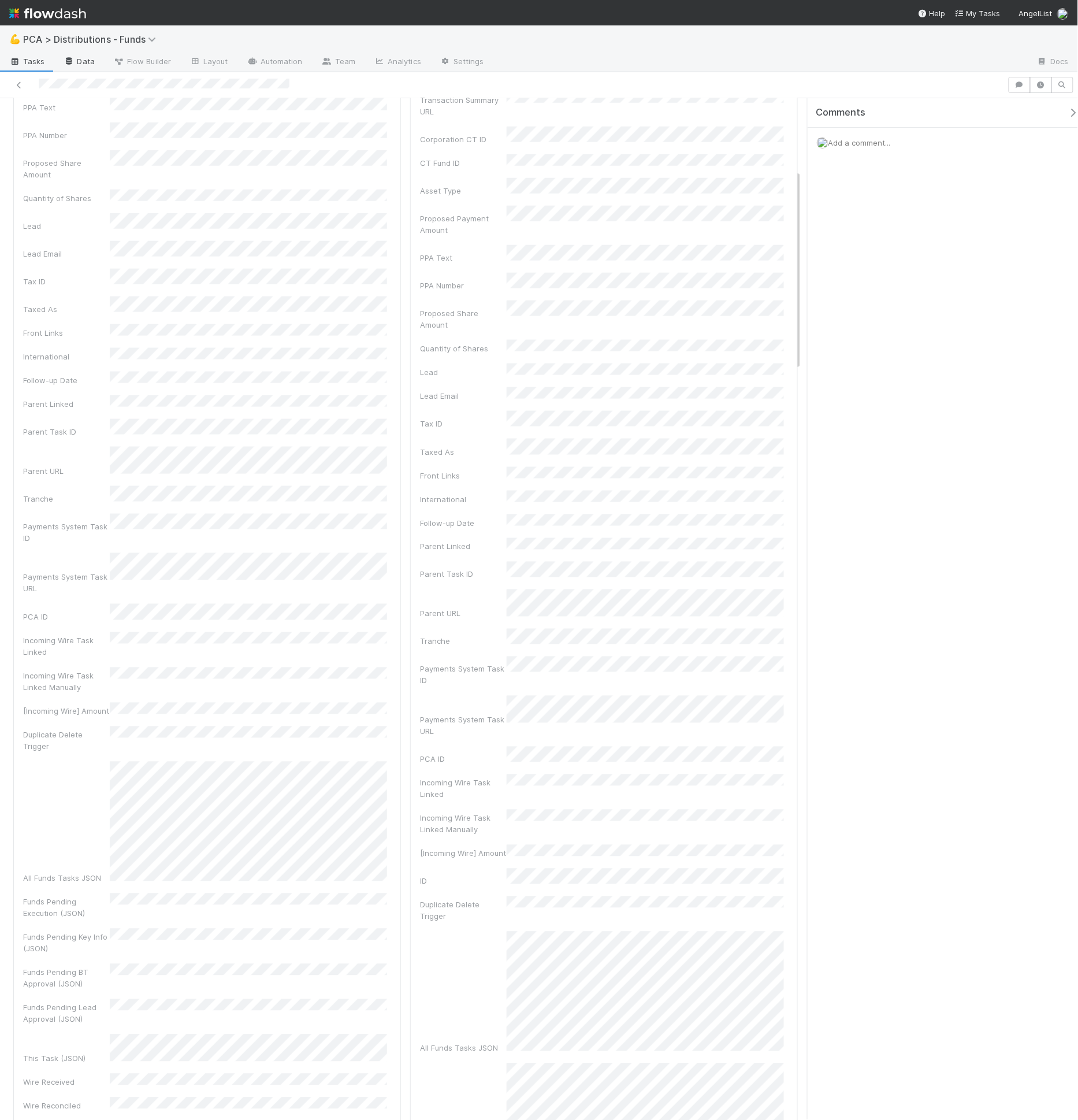
click at [88, 58] on link "Data" at bounding box center [79, 63] width 50 height 18
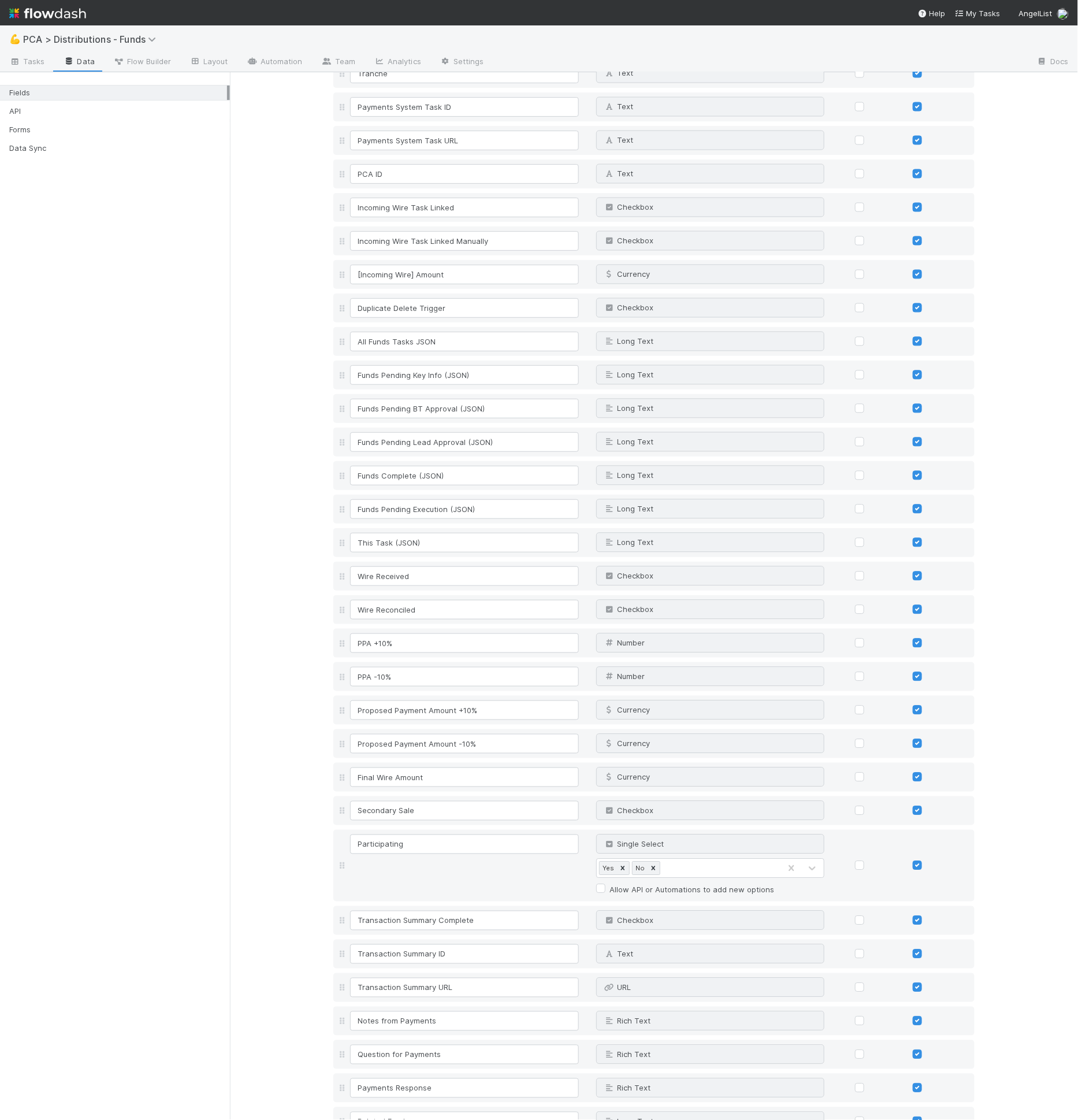
scroll to position [2132, 0]
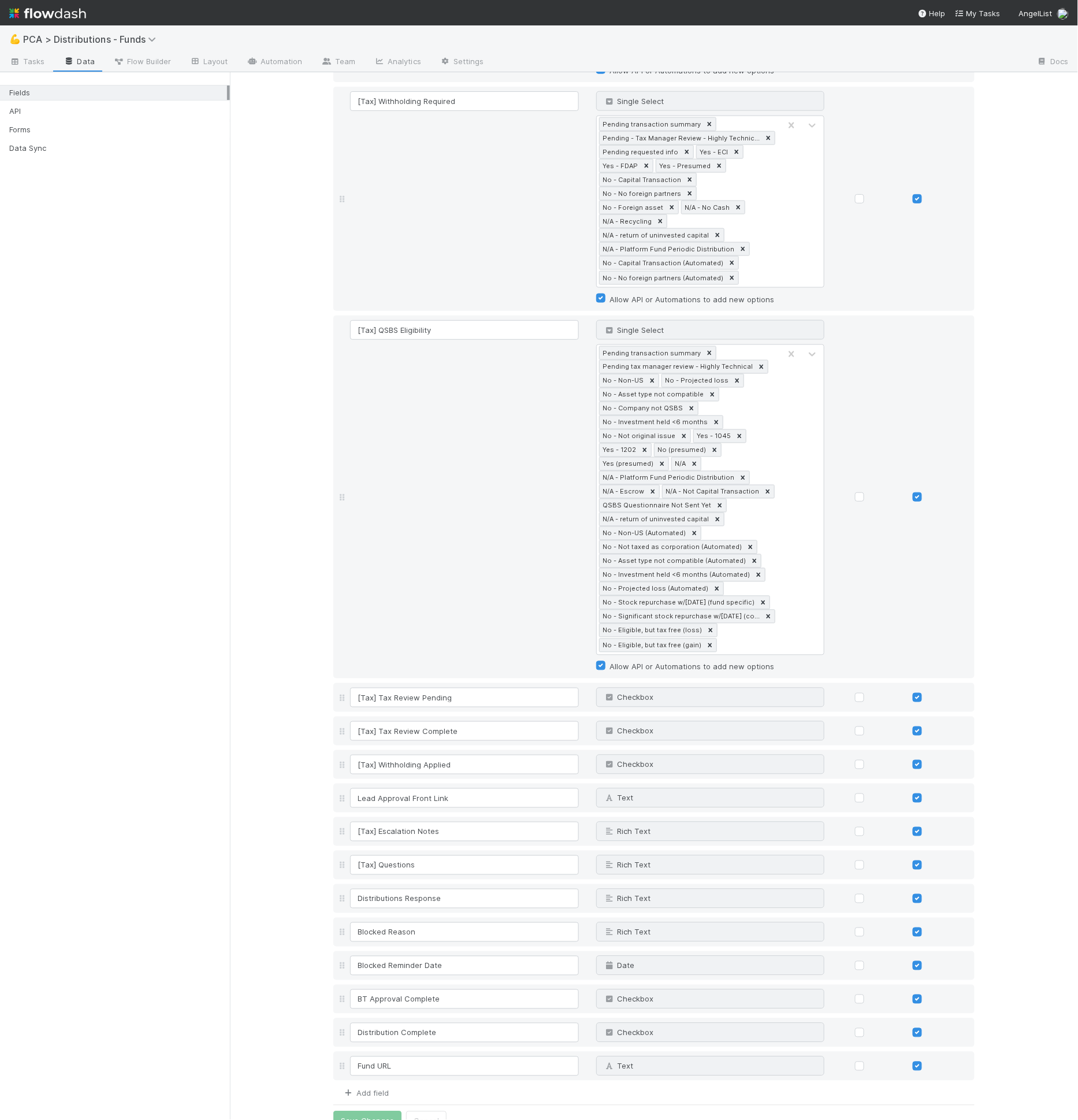
click at [370, 1088] on link "Add field" at bounding box center [365, 1092] width 46 height 9
click at [390, 1090] on input at bounding box center [464, 1100] width 228 height 20
type input "Lead Extraction Complete"
click at [600, 1092] on div "Lead Extraction Complete Text" at bounding box center [654, 1099] width 641 height 29
click at [630, 1090] on div "Text" at bounding box center [699, 1099] width 204 height 18
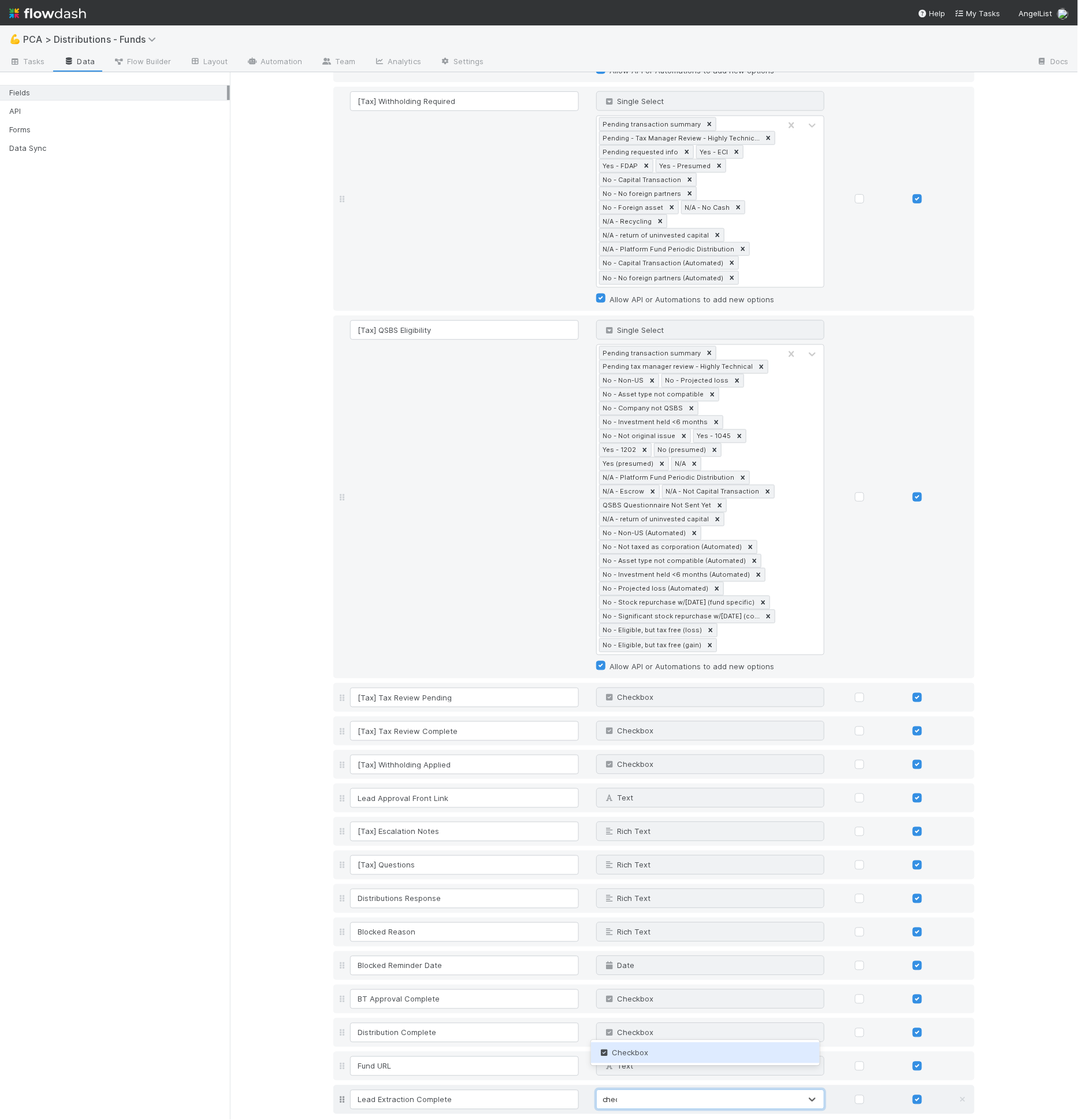
type input "check"
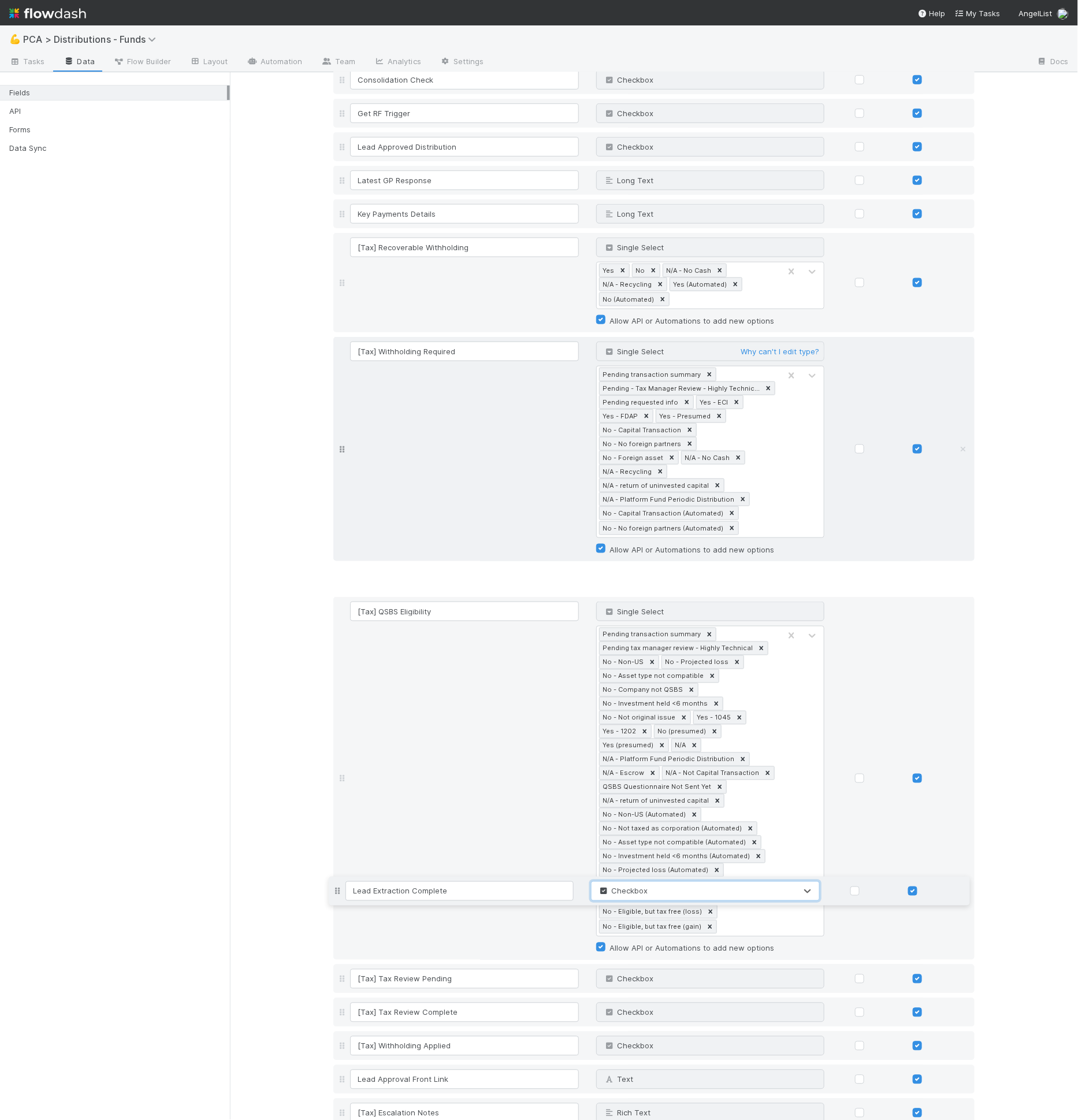
scroll to position [2165, 0]
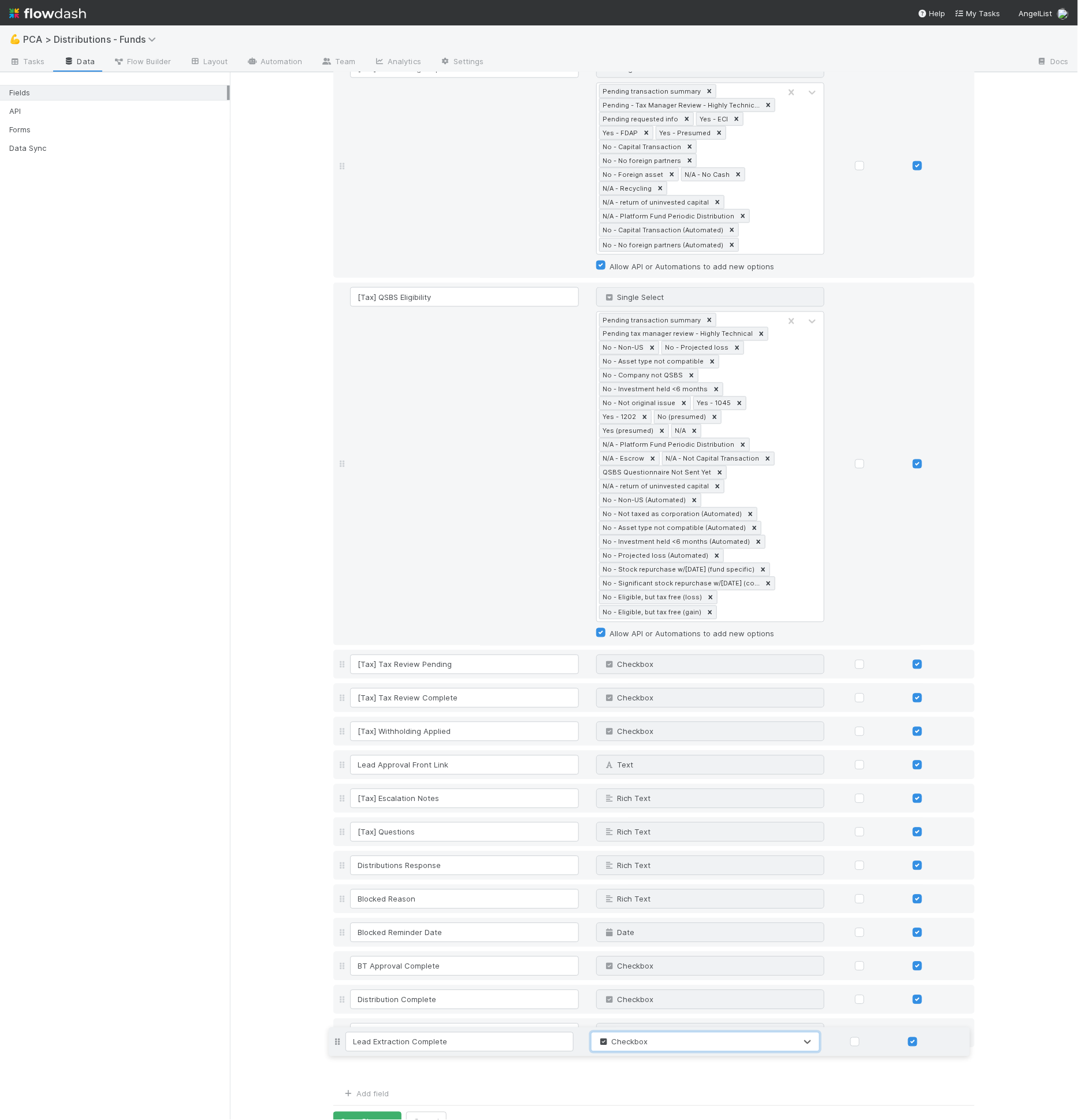
drag, startPoint x: 336, startPoint y: 1079, endPoint x: 373, endPoint y: 1067, distance: 38.9
click at [364, 1112] on button "Save Changes" at bounding box center [368, 1122] width 68 height 20
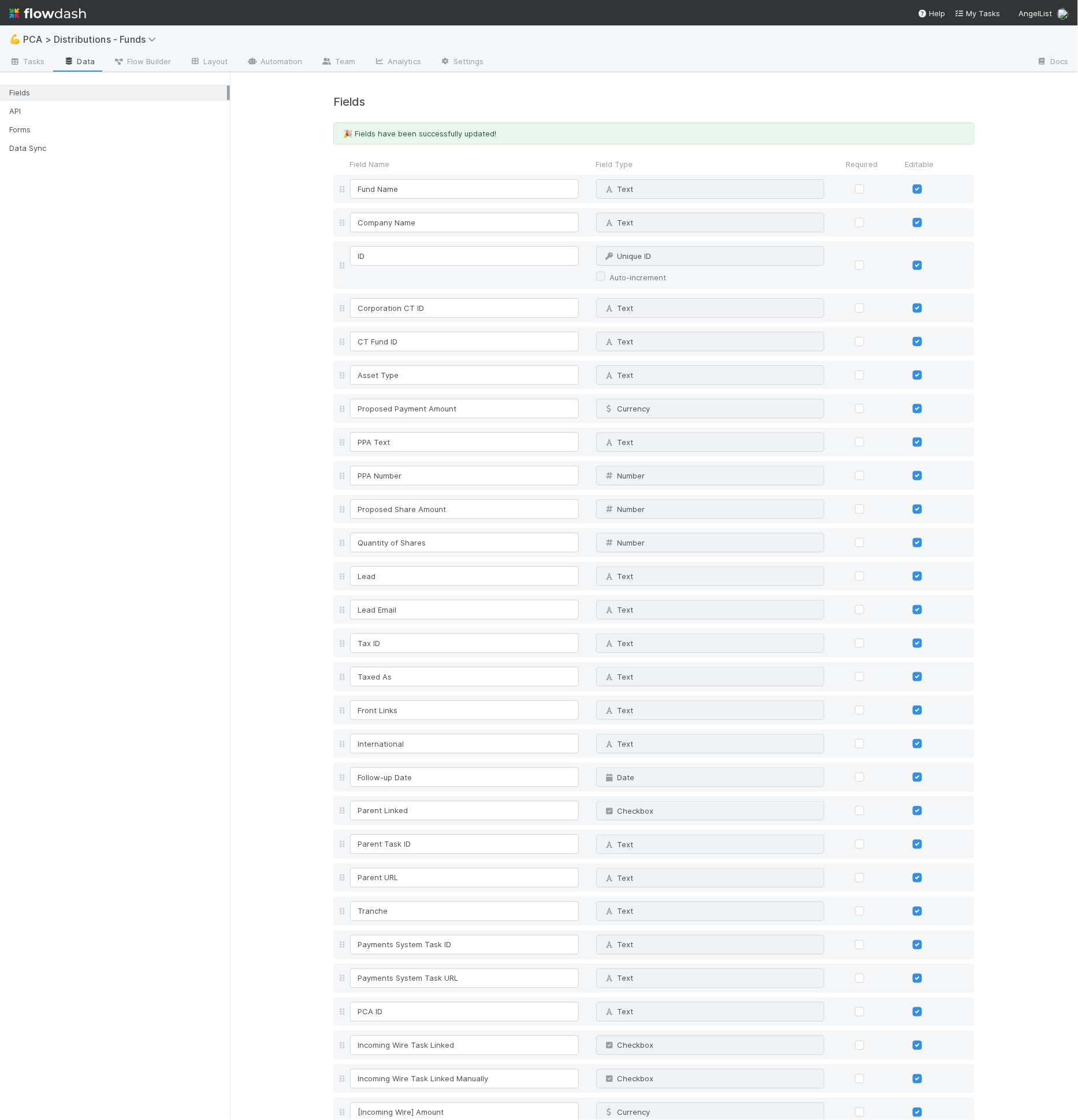
click at [251, 60] on icon at bounding box center [253, 61] width 12 height 7
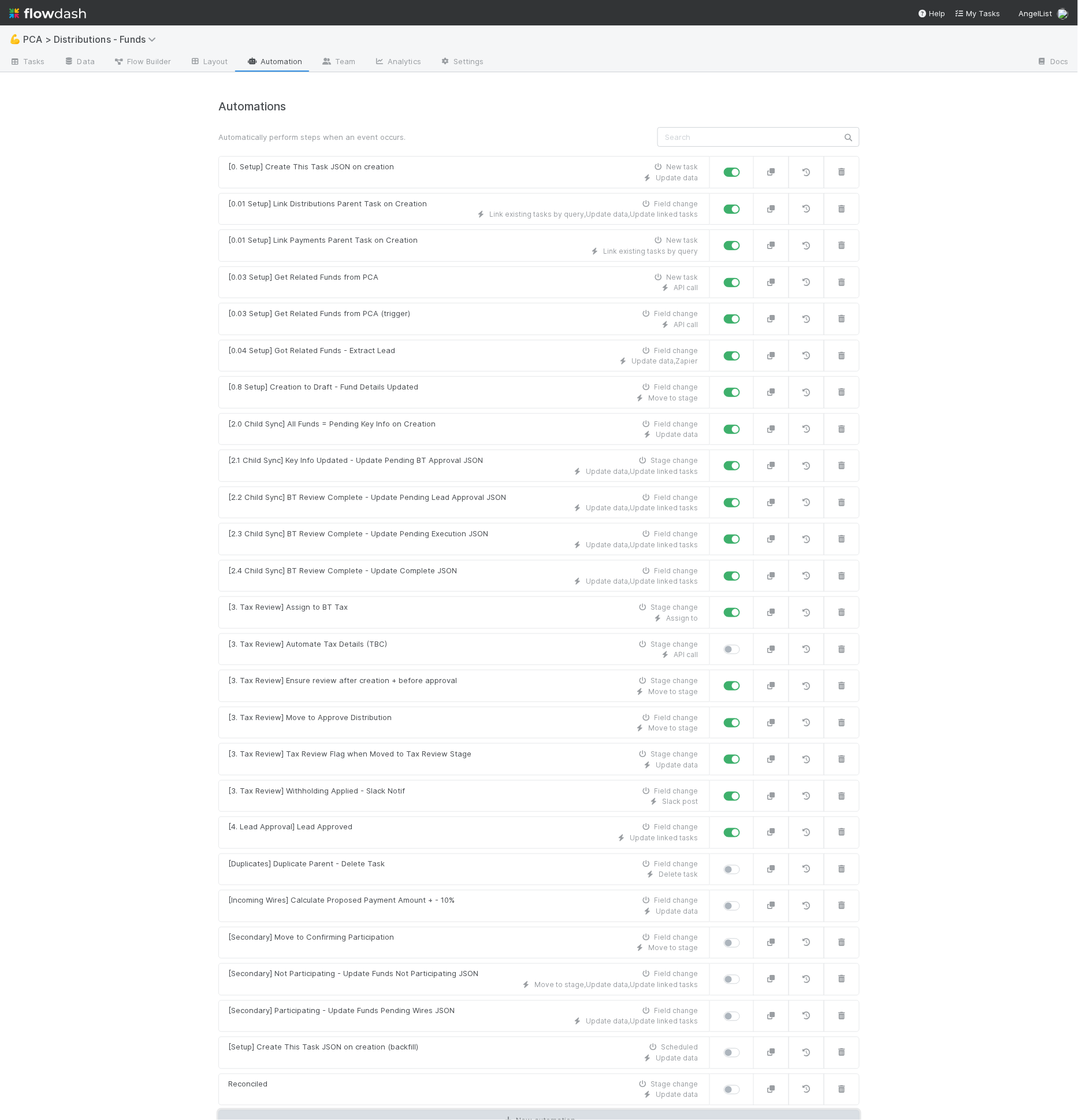
click at [449, 1112] on link "New automation" at bounding box center [539, 1121] width 641 height 22
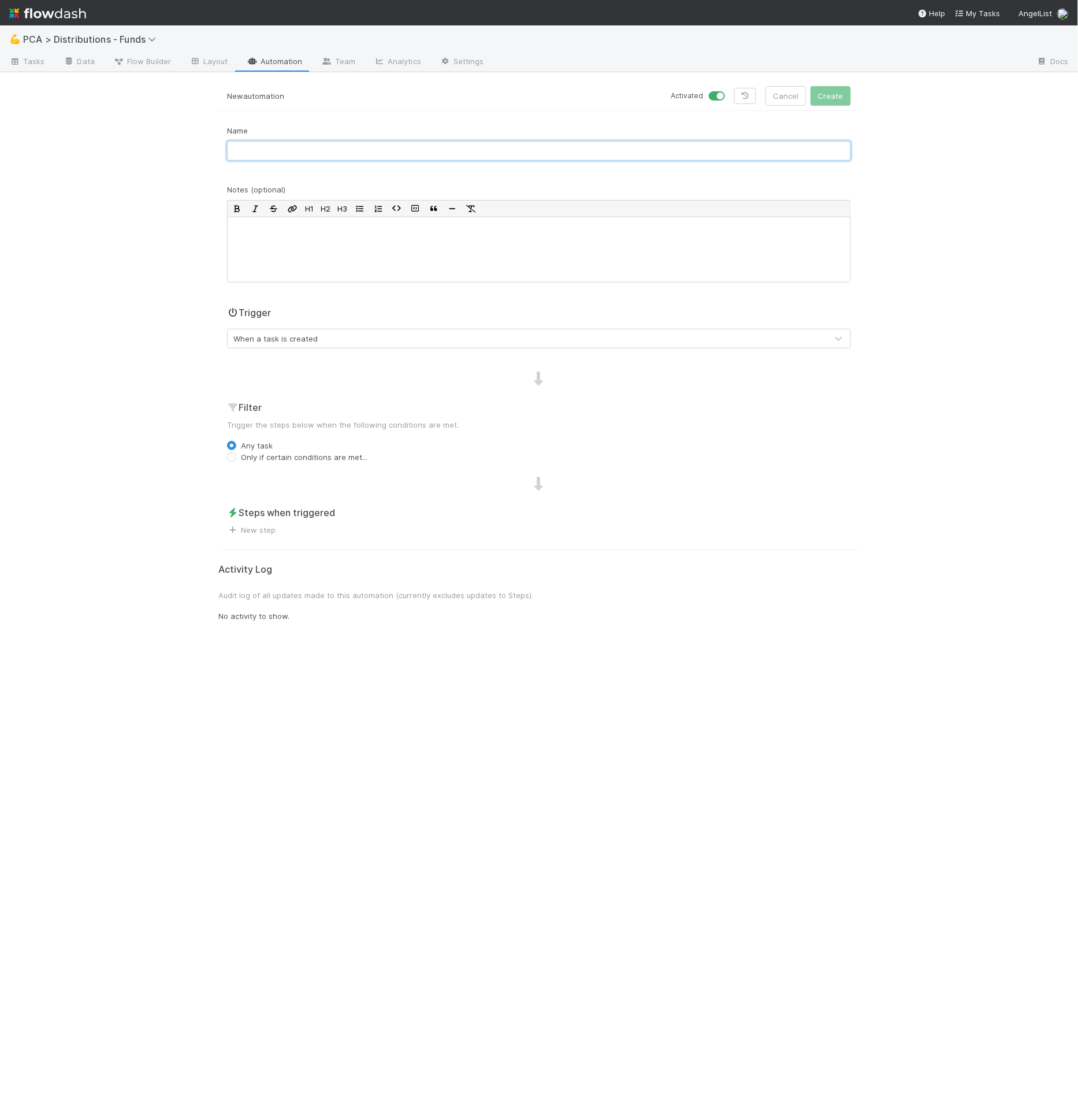
click at [375, 146] on input "text" at bounding box center [539, 151] width 624 height 20
type input "[0.05 Setup] Add Fund Lead Emails to All Tasks JSON"
click at [486, 121] on form "New automation Activated Cancel Create Name [0.05 Setup] Add Fund Lead Emails t…" at bounding box center [539, 310] width 641 height 450
click at [310, 453] on label "Only if certain conditions are met..." at bounding box center [304, 457] width 127 height 12
click at [236, 453] on input "Only if certain conditions are met..." at bounding box center [231, 456] width 9 height 10
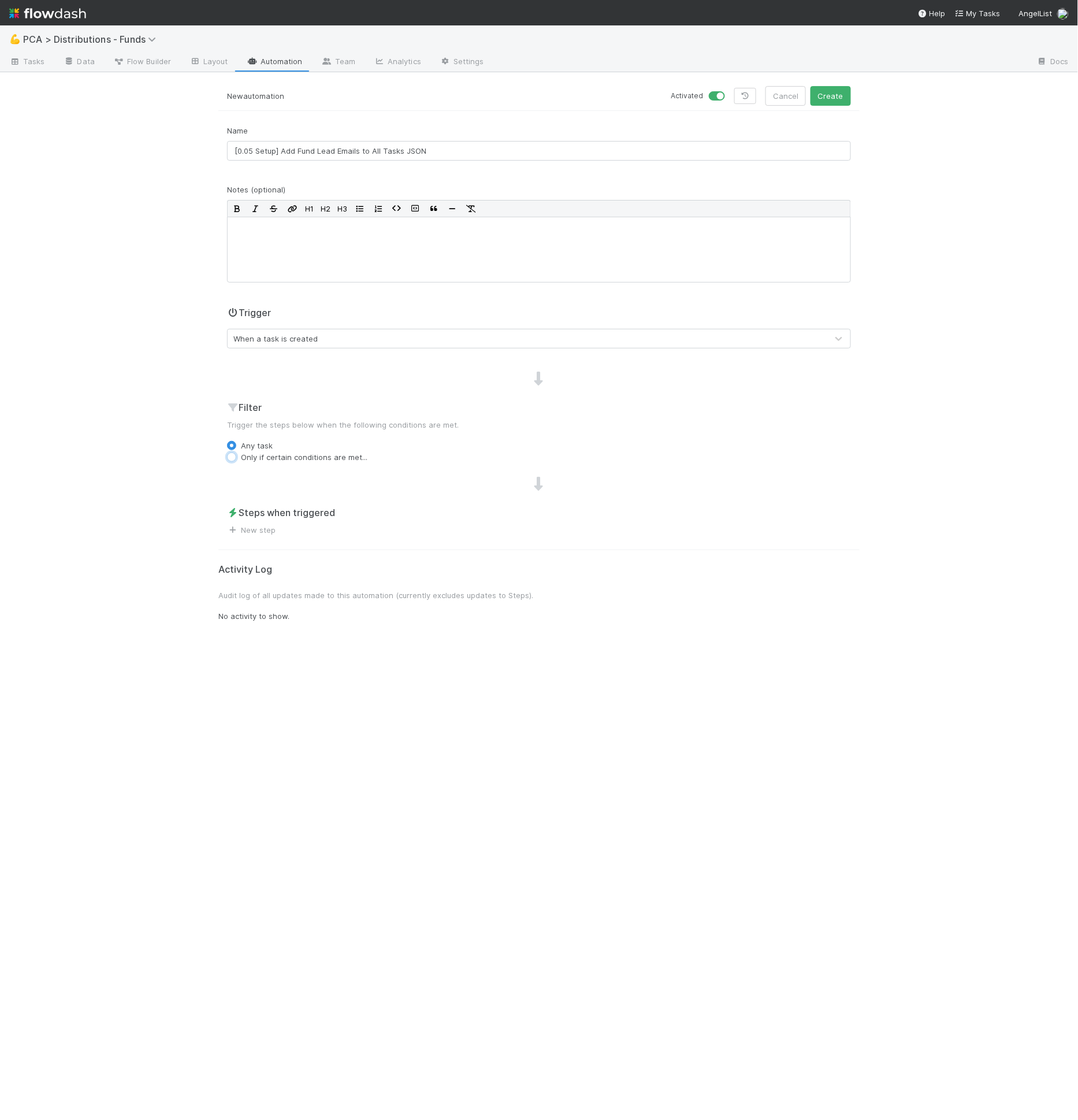
radio input "true"
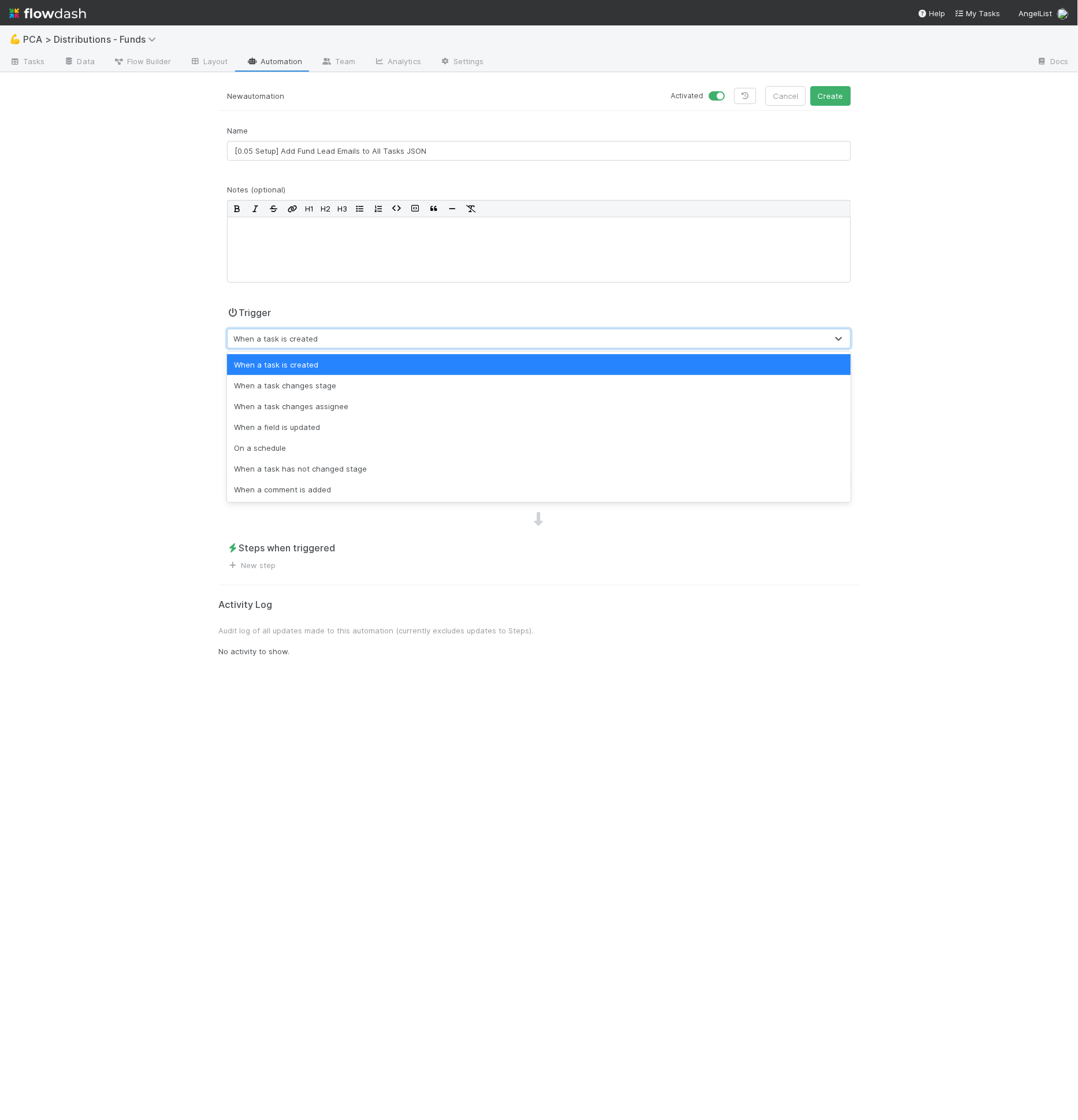
click at [317, 344] on div "When a task is created" at bounding box center [527, 339] width 599 height 18
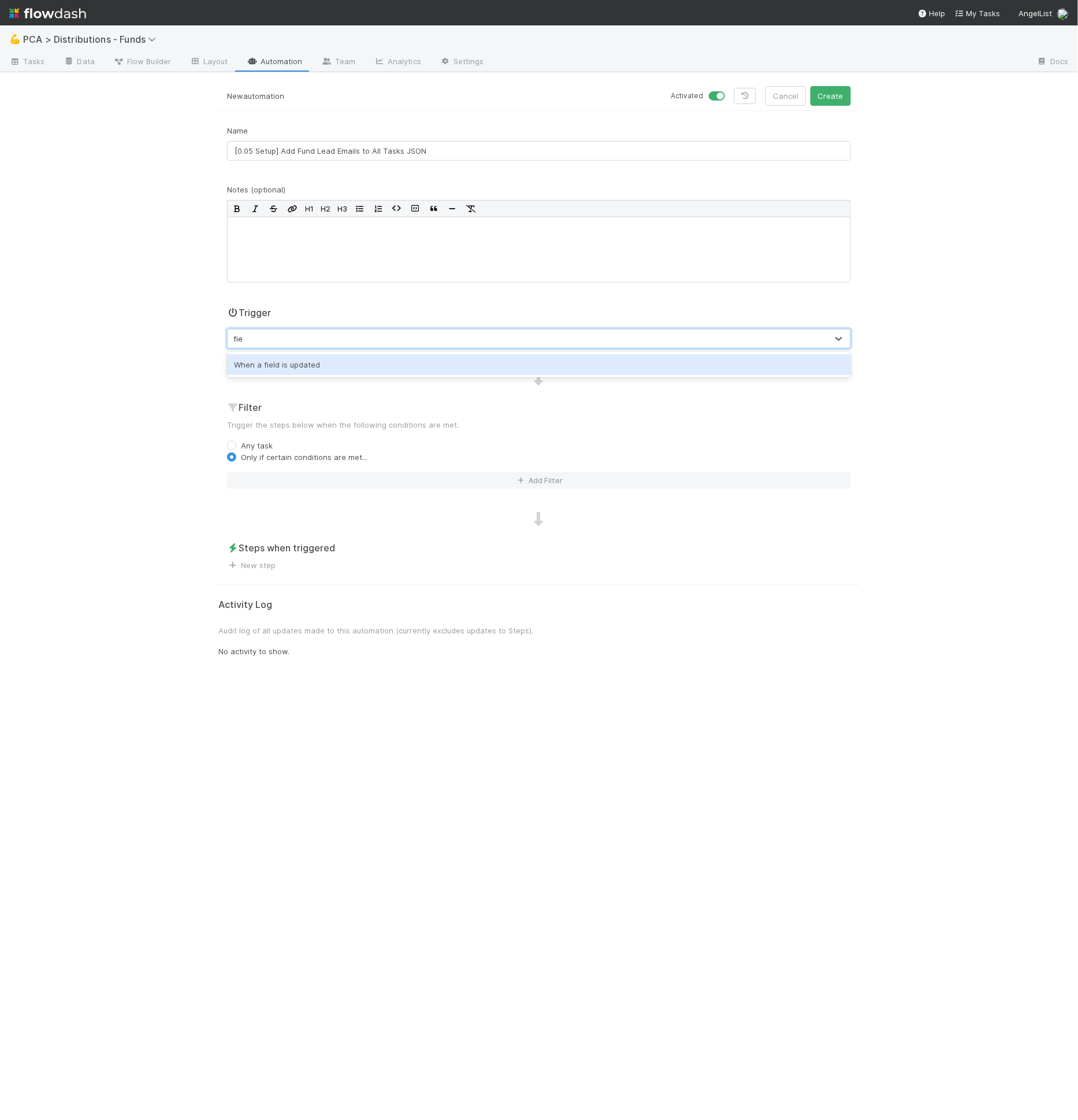
type input "field"
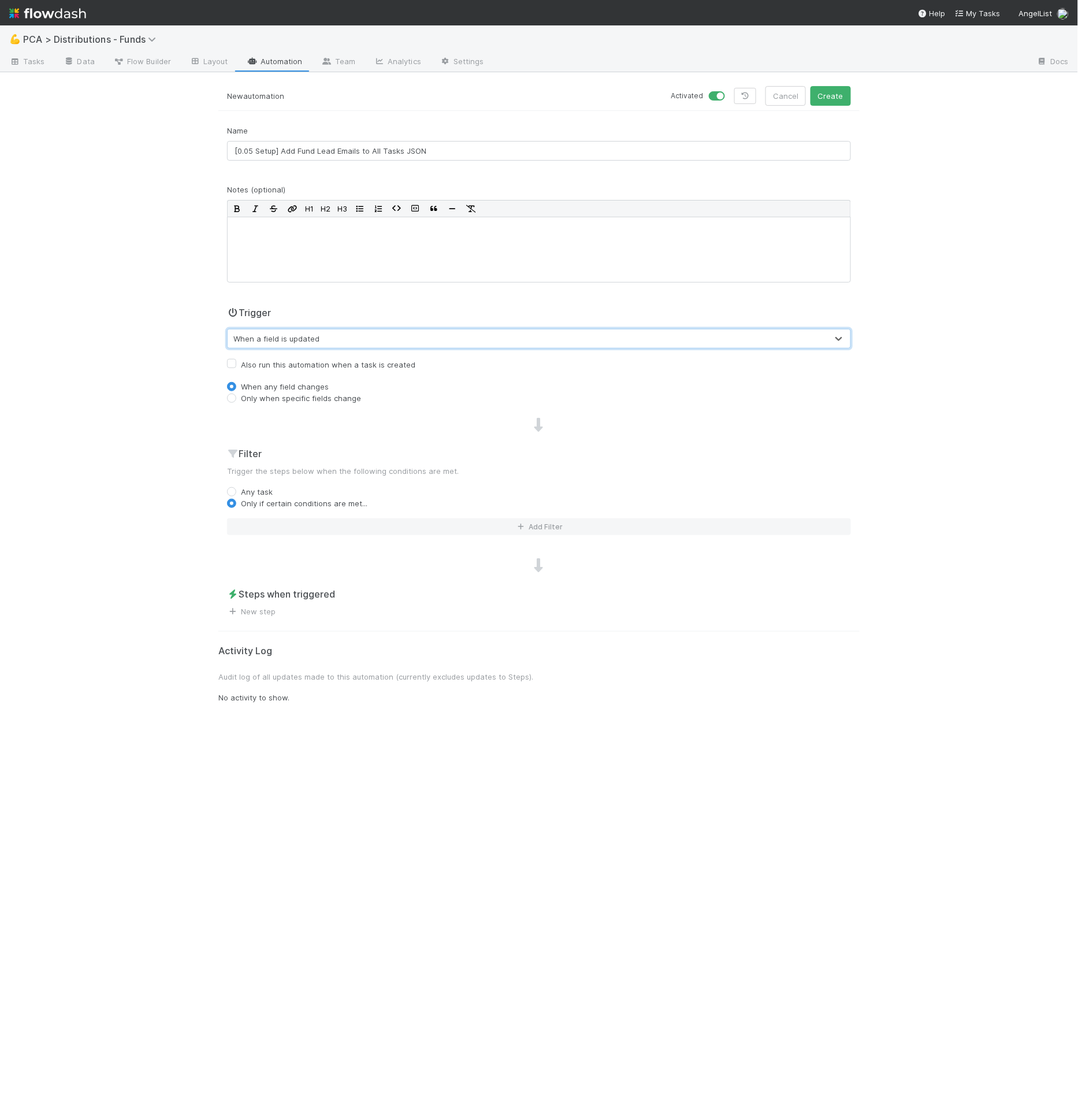
click at [272, 403] on div "Name [0.05 Setup] Add Fund Lead Emails to All Tasks JSON Notes (optional) H1 H2…" at bounding box center [539, 371] width 641 height 492
click at [273, 397] on label "Only when specific fields change" at bounding box center [301, 398] width 120 height 12
click at [236, 397] on input "Only when specific fields change" at bounding box center [231, 397] width 9 height 10
radio input "true"
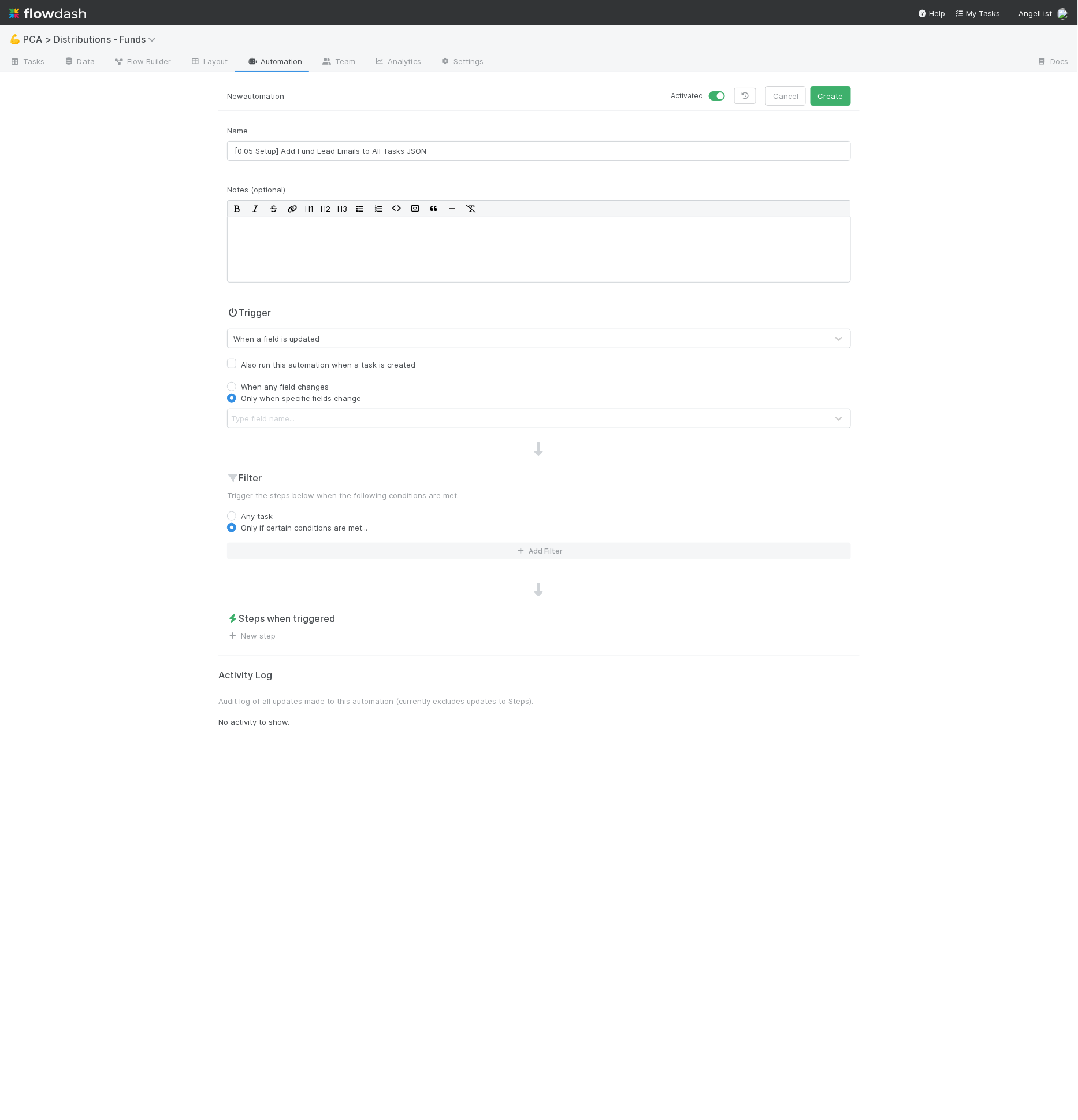
click at [278, 413] on div "Type field name..." at bounding box center [263, 419] width 63 height 12
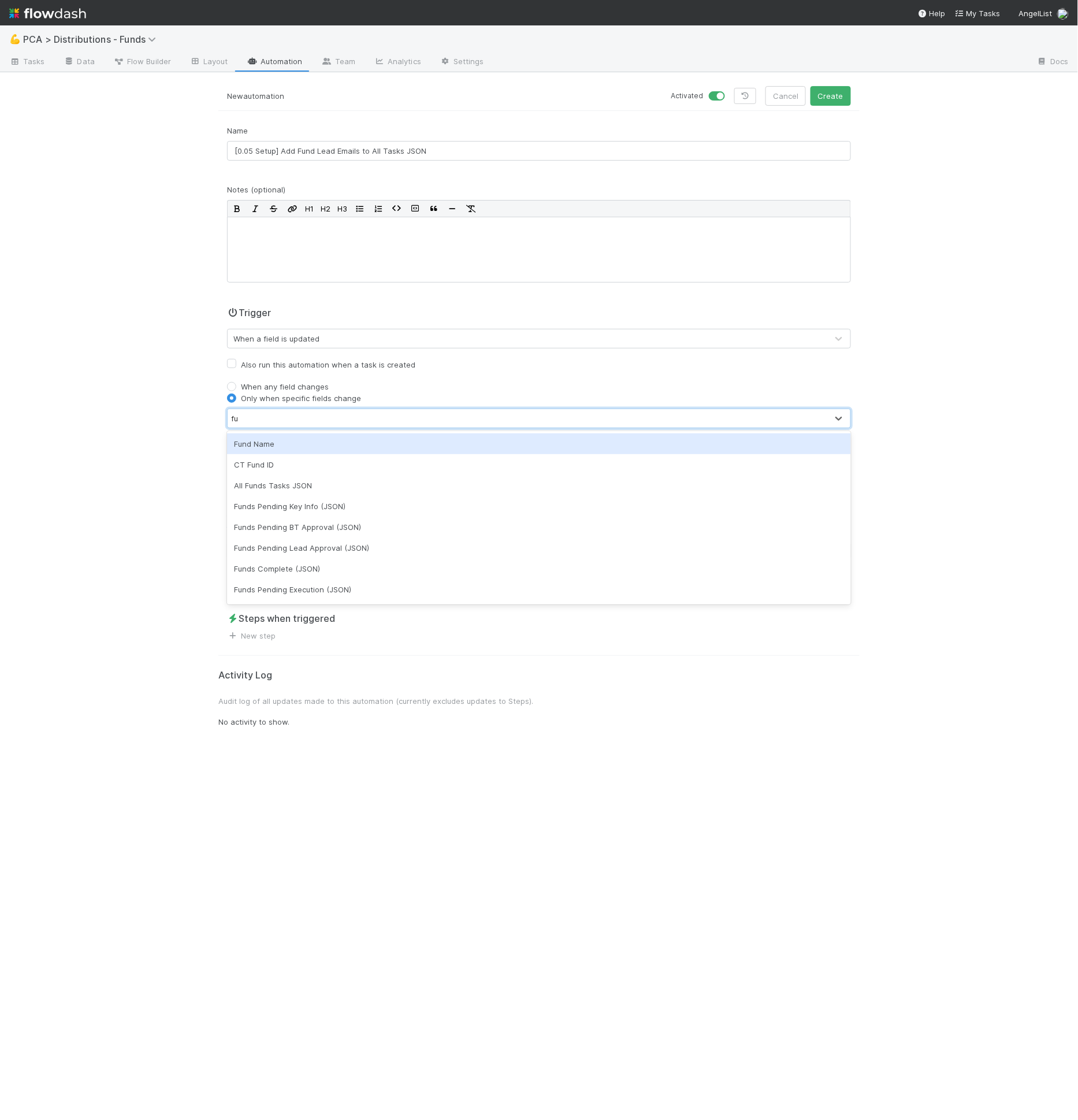
type input "f"
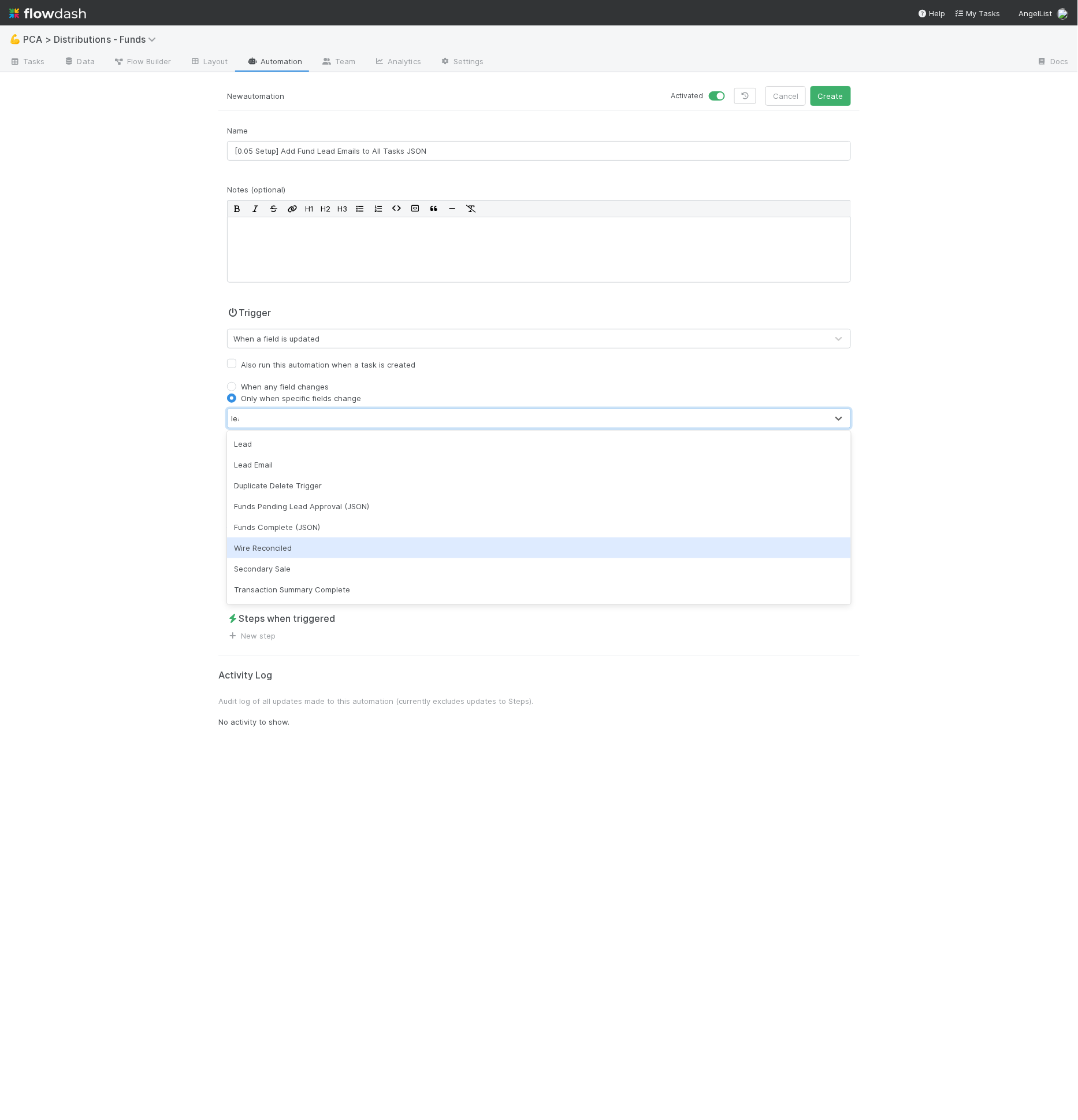
type input "lead"
click at [259, 543] on div "Lead Extraction Complete" at bounding box center [539, 547] width 624 height 21
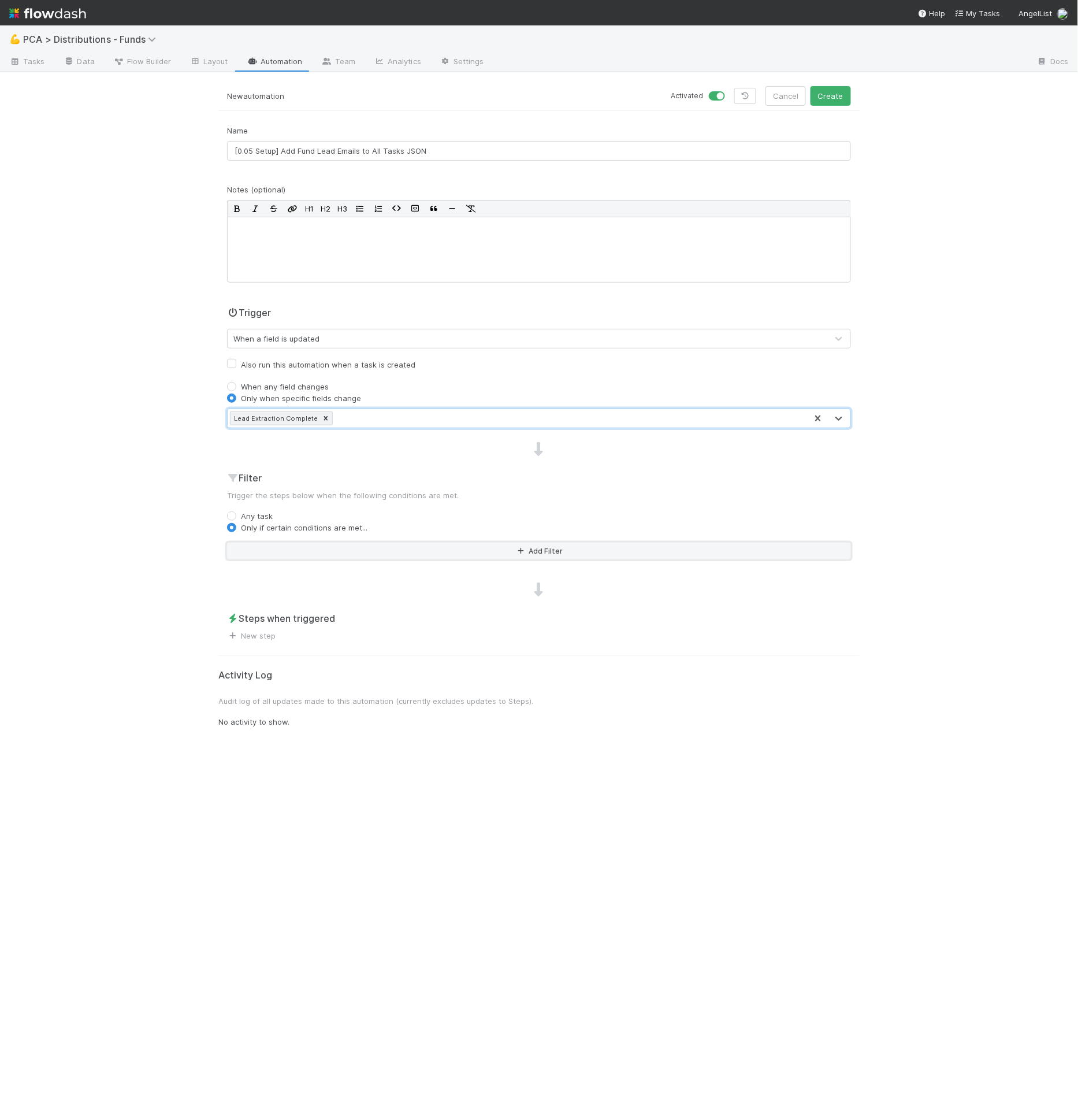
click at [278, 546] on button "Add Filter" at bounding box center [539, 551] width 624 height 17
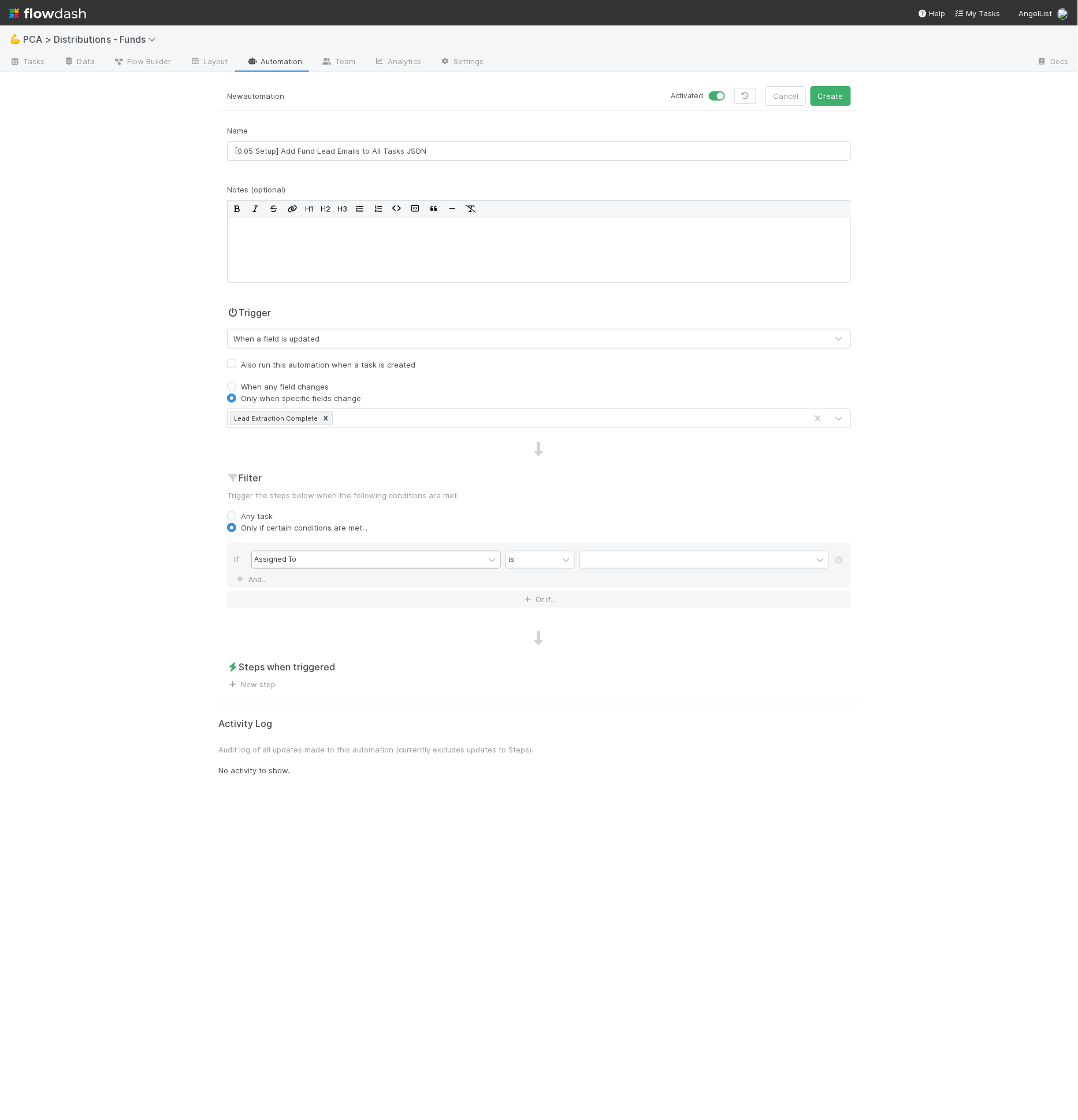
click at [282, 555] on div "Assigned To" at bounding box center [275, 559] width 43 height 10
type input "lead ex"
click at [594, 554] on label at bounding box center [594, 554] width 0 height 0
click at [582, 556] on input "checkbox" at bounding box center [584, 562] width 9 height 18
checkbox input "true"
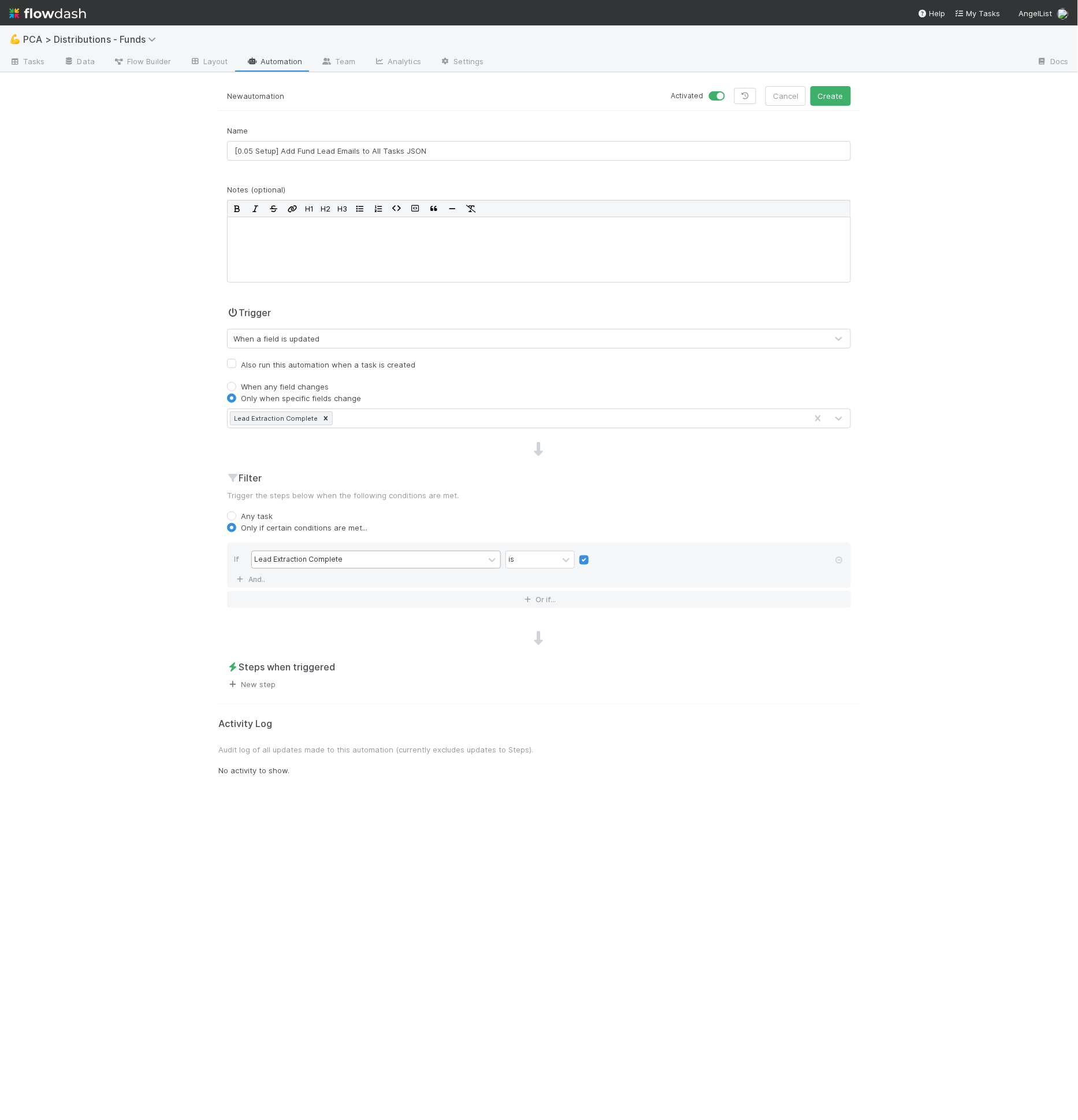
click at [255, 682] on link "New step" at bounding box center [251, 684] width 48 height 9
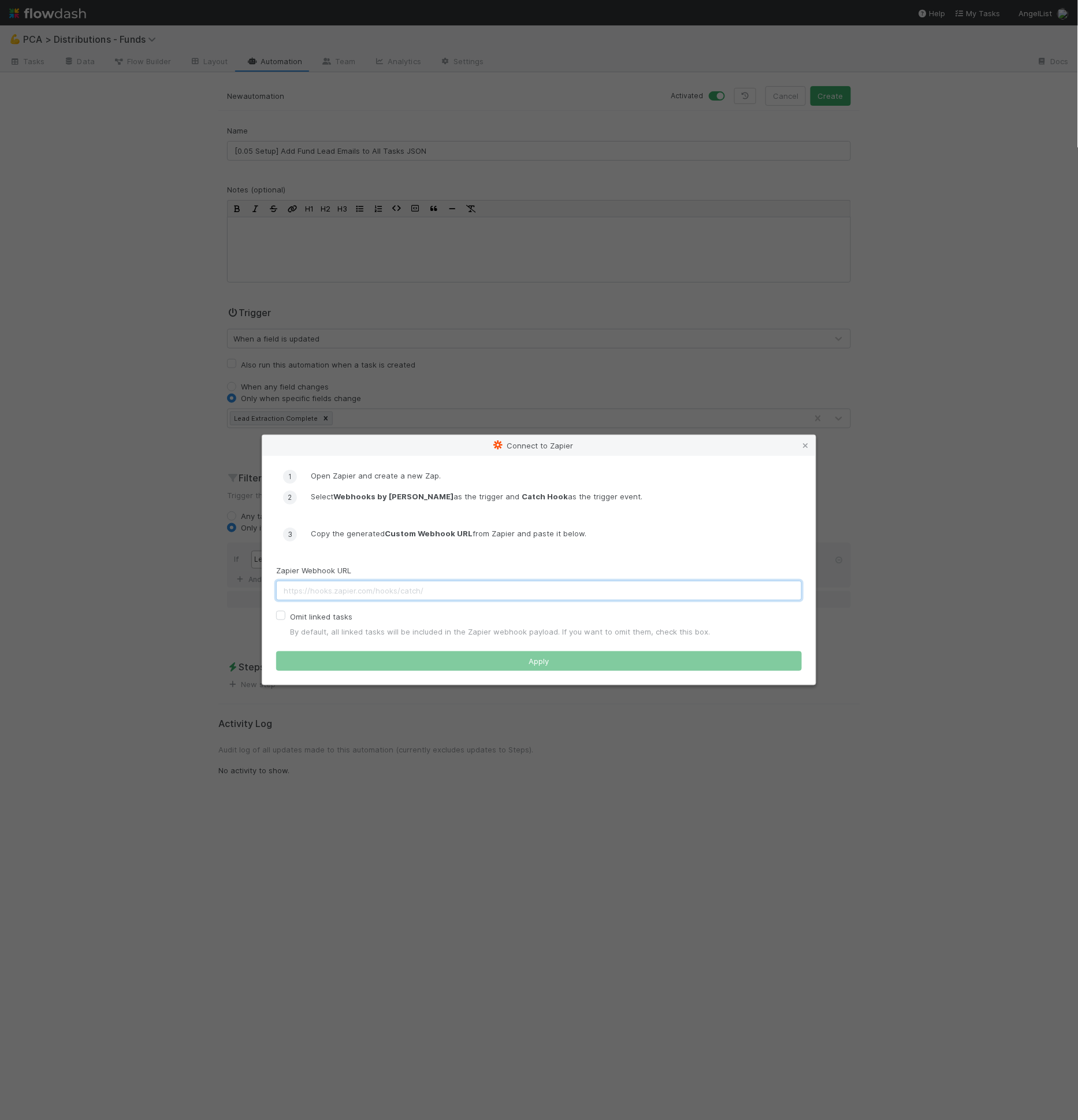
click at [389, 600] on input "text" at bounding box center [539, 590] width 526 height 20
click at [555, 600] on input "text" at bounding box center [539, 590] width 526 height 20
paste input "https://hooks.zapier.com/hooks/catch/23794674/utpp8qn/"
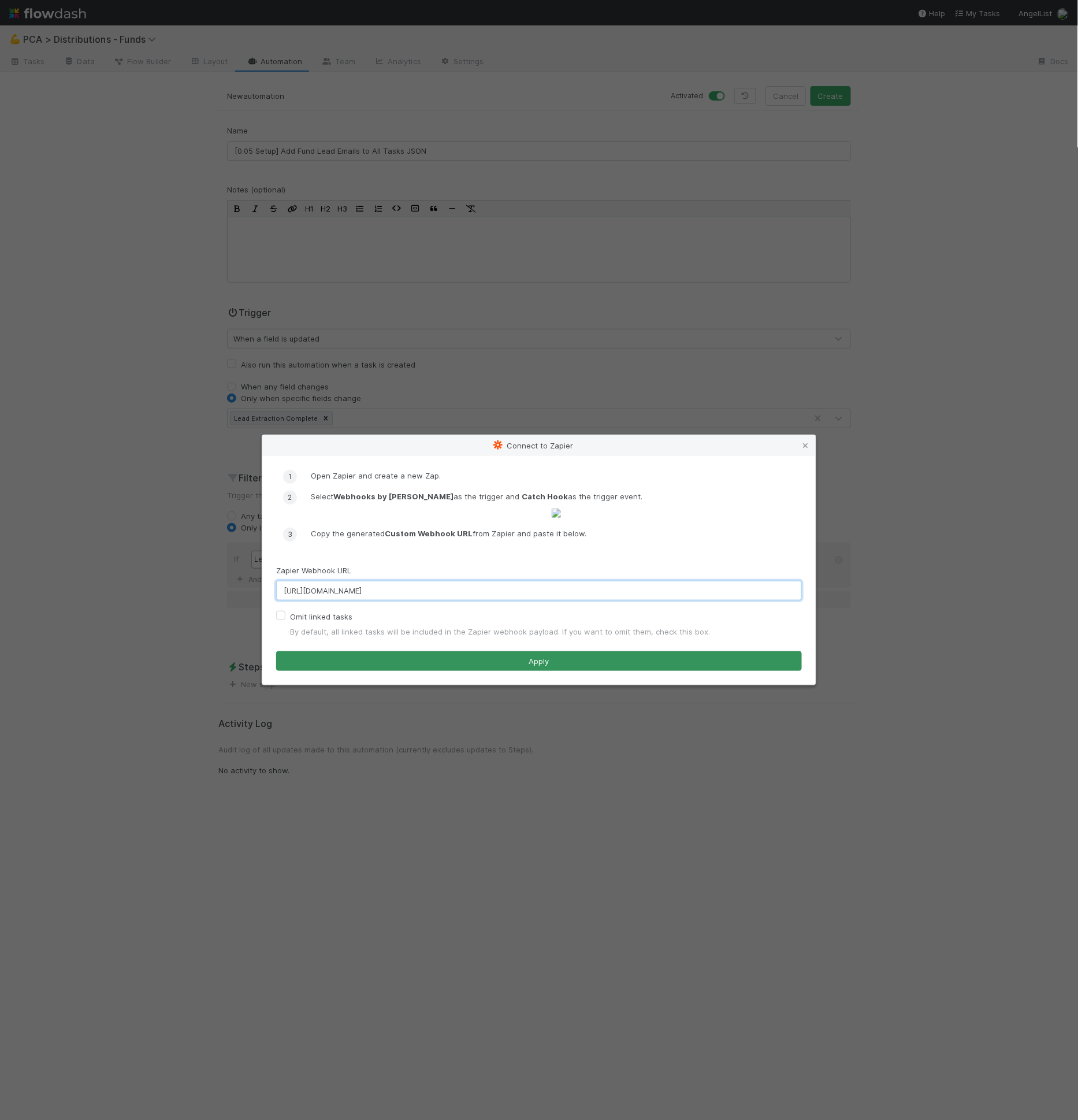
type input "https://hooks.zapier.com/hooks/catch/23794674/utpp8qn/"
click at [565, 670] on button "Apply" at bounding box center [539, 661] width 526 height 20
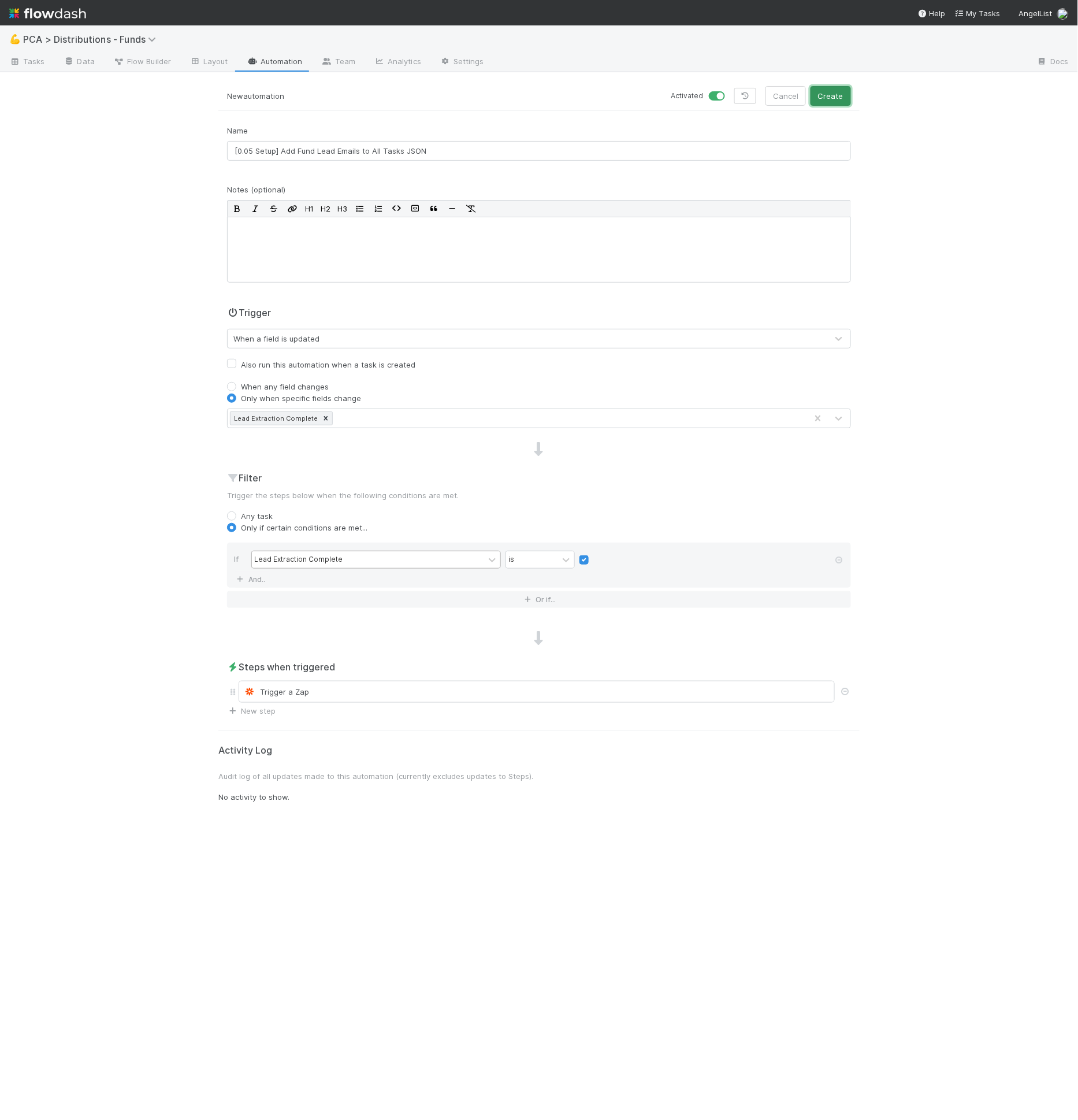
click at [836, 93] on button "Create" at bounding box center [830, 96] width 41 height 20
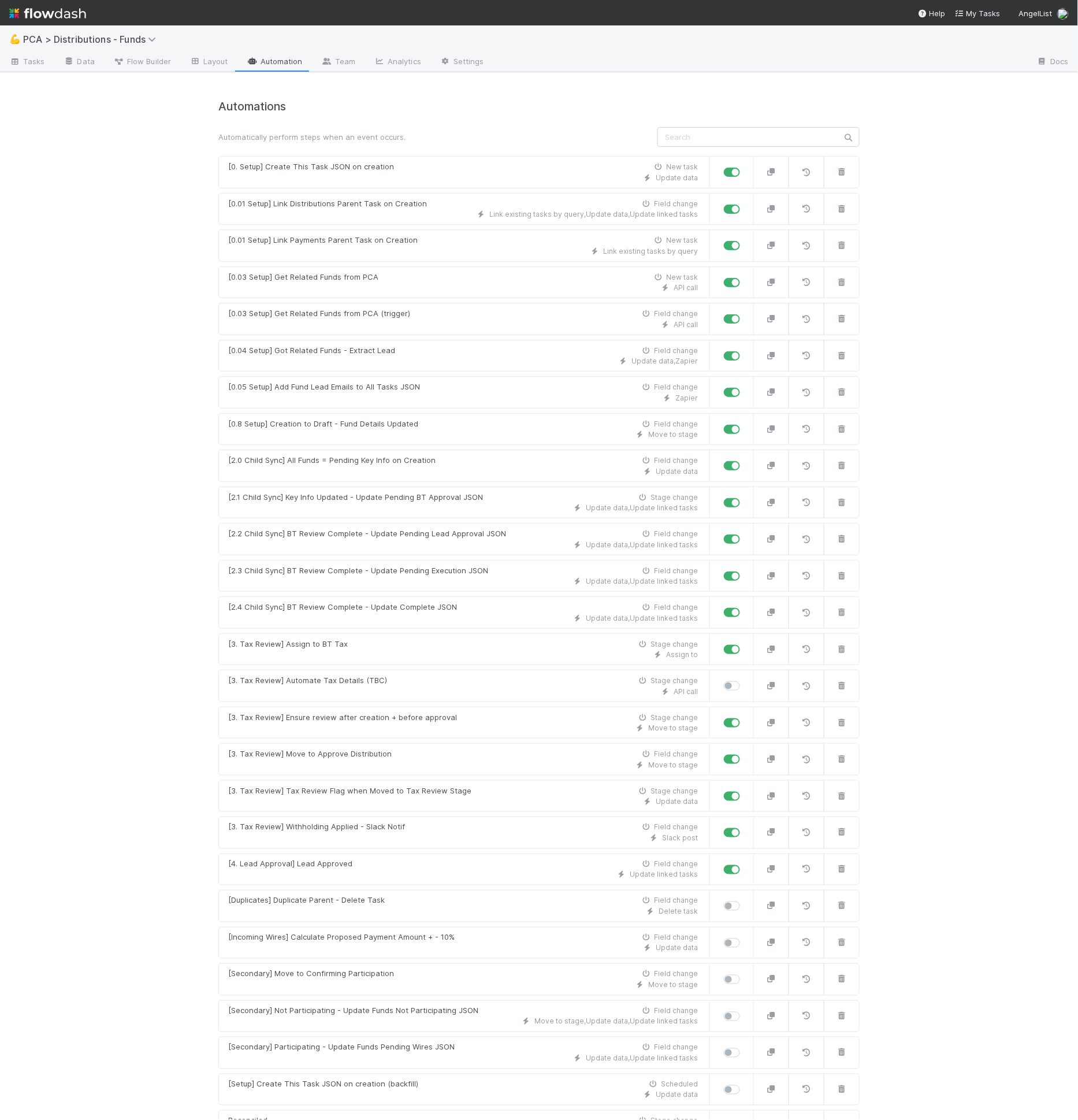
click at [586, 129] on div "Automatically perform steps when an event occurs." at bounding box center [539, 137] width 659 height 20
drag, startPoint x: 418, startPoint y: 125, endPoint x: 407, endPoint y: 133, distance: 13.6
click at [417, 126] on div "Automations Automatically perform steps when an event occurs. [0. Setup] Create…" at bounding box center [539, 634] width 641 height 1068
click at [389, 148] on div "Automations Automatically perform steps when an event occurs. [0. Setup] Create…" at bounding box center [539, 634] width 641 height 1068
drag, startPoint x: 363, startPoint y: 139, endPoint x: 293, endPoint y: 138, distance: 70.0
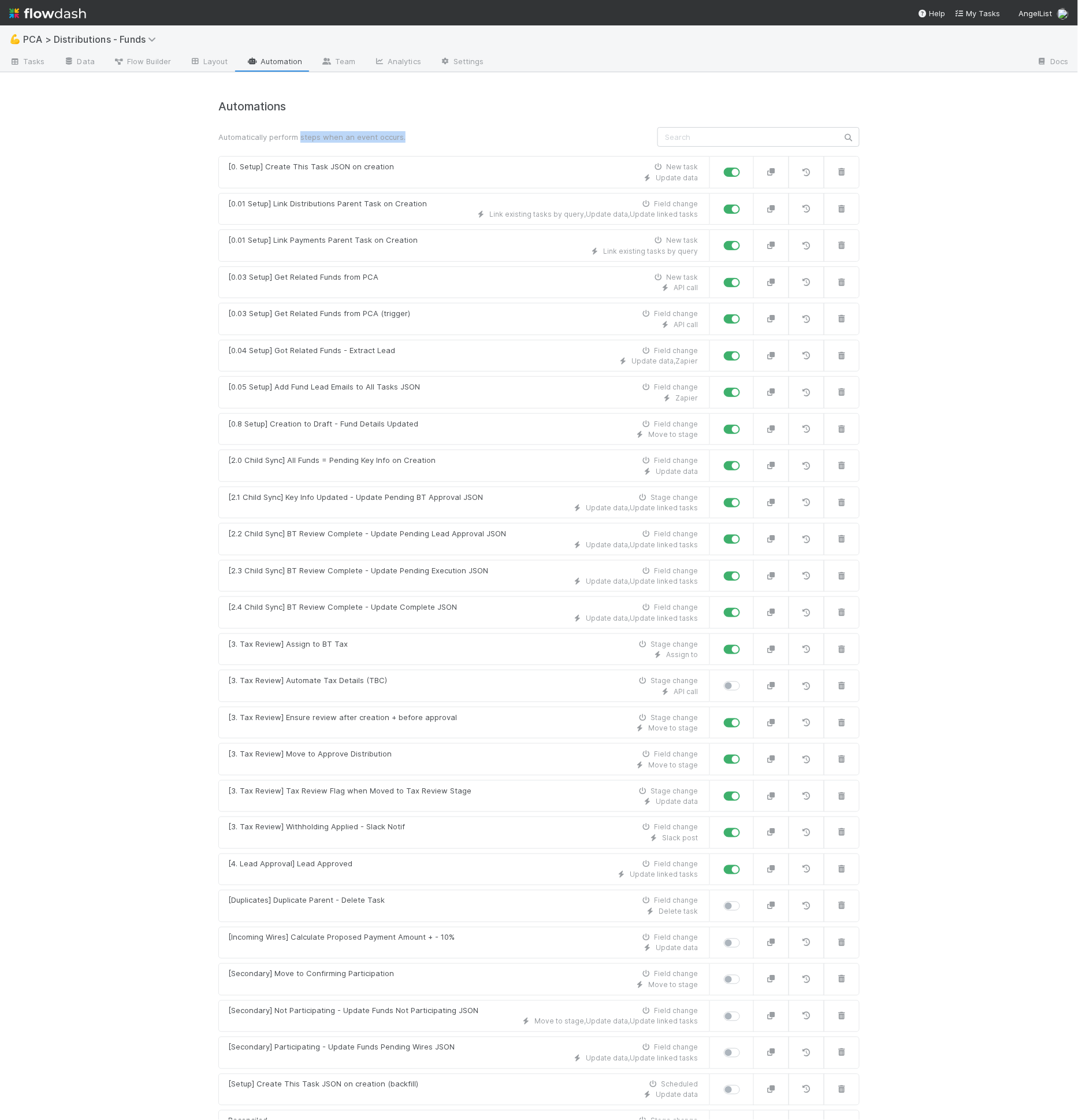
click at [293, 138] on div "Automatically perform steps when an event occurs." at bounding box center [539, 137] width 659 height 20
click at [293, 138] on div "Automatically perform steps when an event occurs." at bounding box center [429, 137] width 439 height 12
click at [310, 137] on div "Automatically perform steps when an event occurs." at bounding box center [429, 137] width 439 height 12
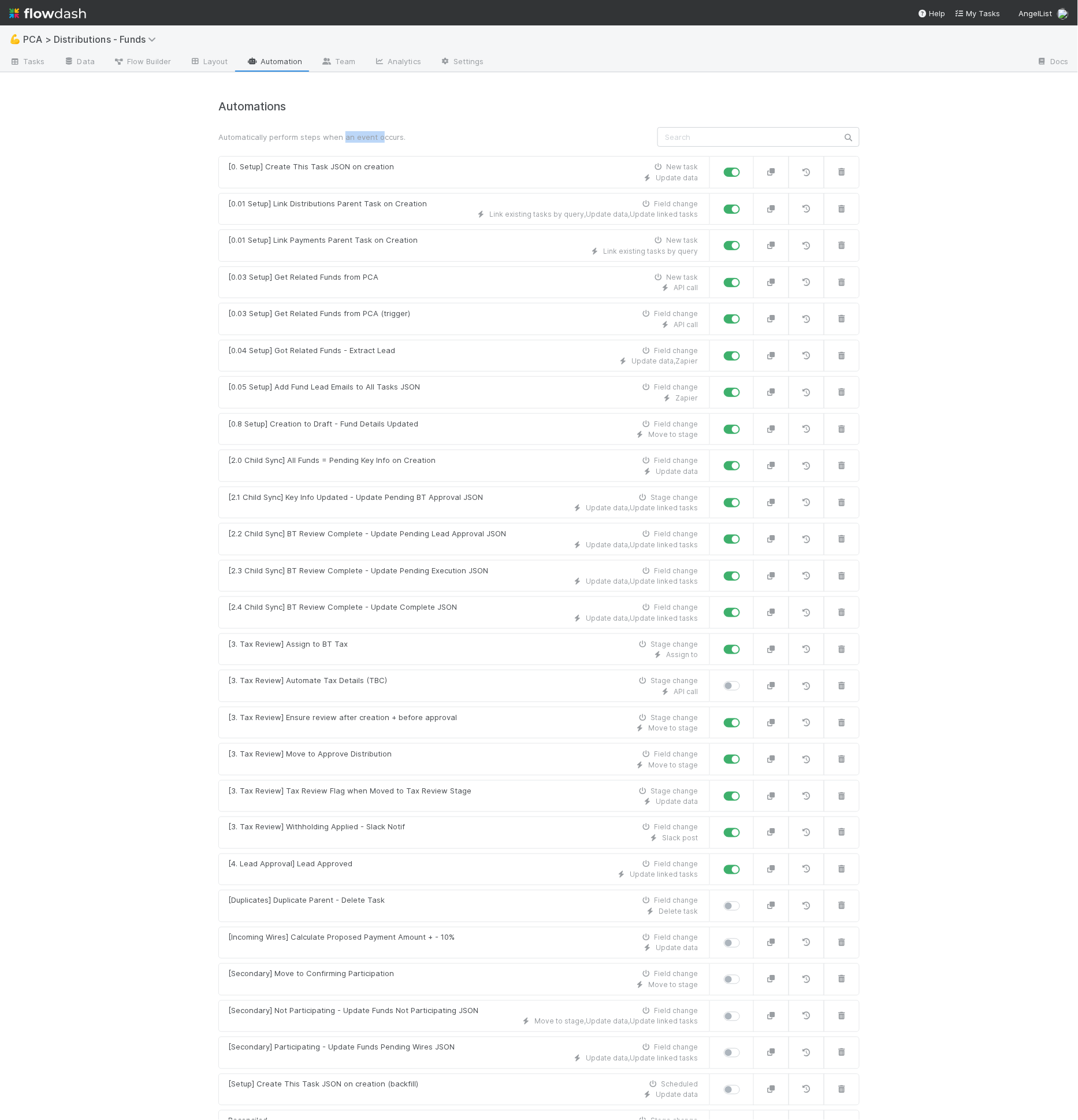
drag, startPoint x: 338, startPoint y: 137, endPoint x: 375, endPoint y: 136, distance: 37.0
click at [375, 136] on div "Automatically perform steps when an event occurs." at bounding box center [429, 137] width 439 height 12
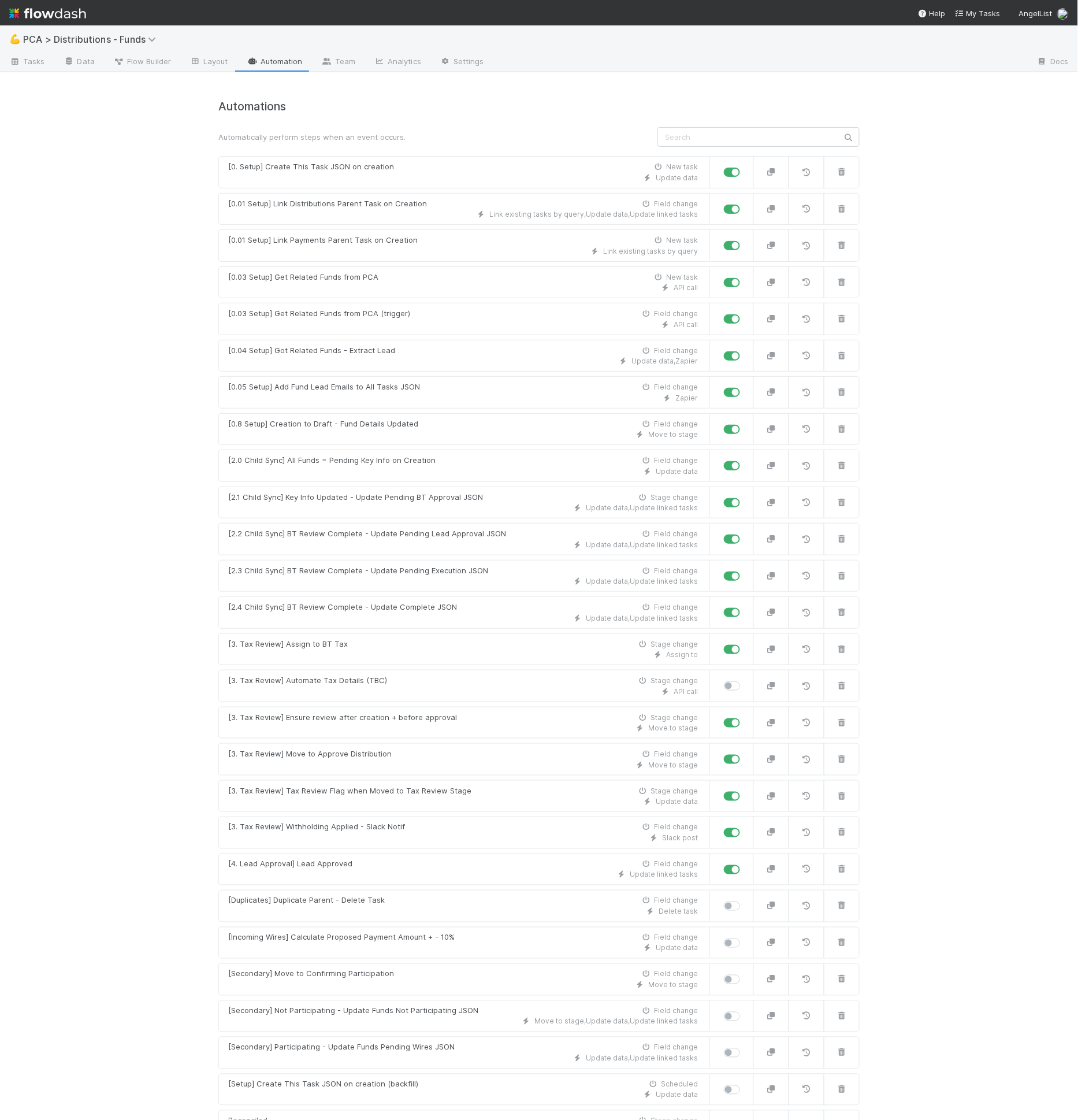
click at [407, 142] on div "Automatically perform steps when an event occurs." at bounding box center [429, 137] width 439 height 12
click at [364, 137] on div "Automatically perform steps when an event occurs." at bounding box center [429, 137] width 439 height 12
click at [364, 138] on div "Automatically perform steps when an event occurs." at bounding box center [429, 137] width 439 height 12
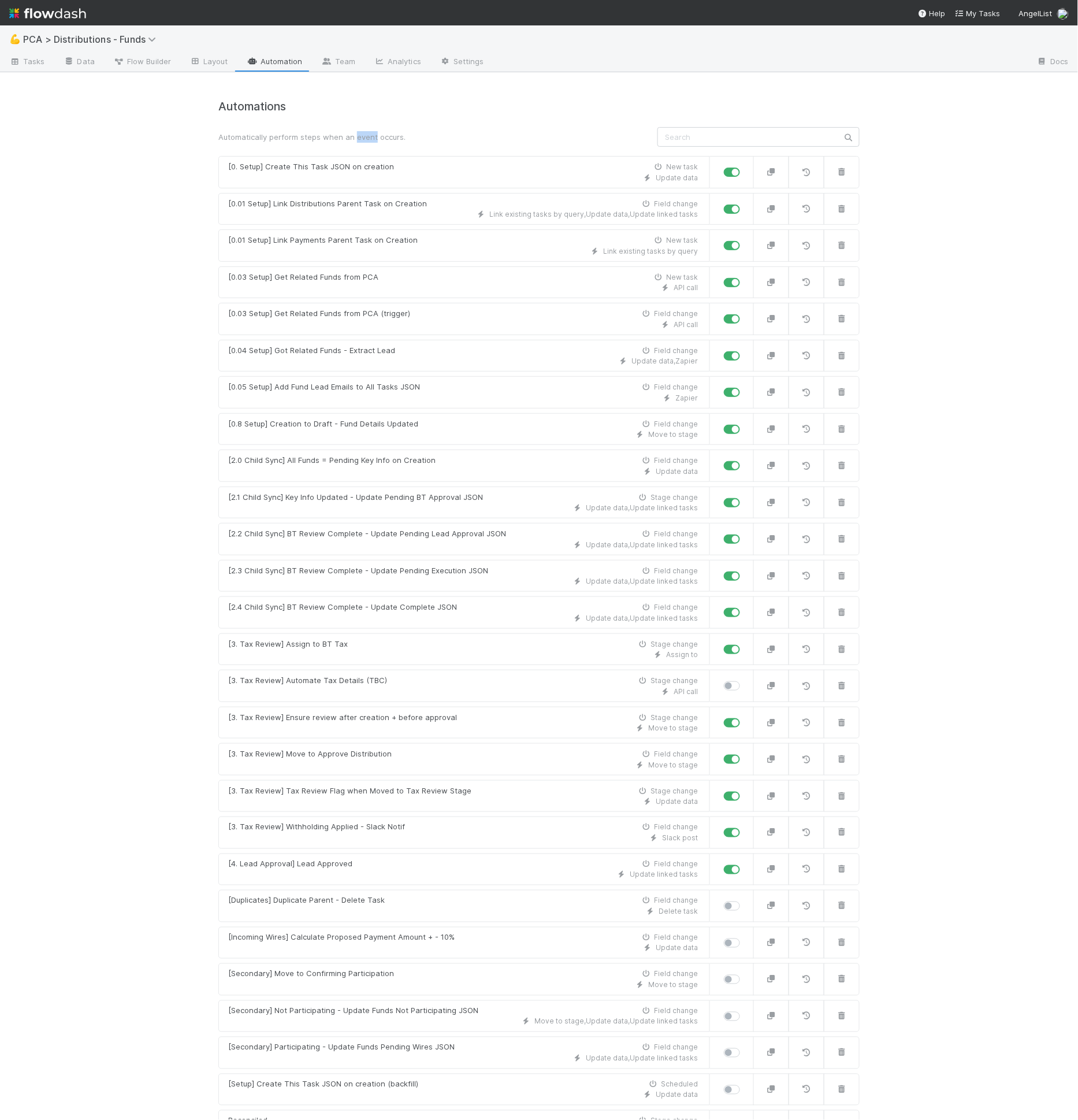
click at [364, 138] on div "Automatically perform steps when an event occurs." at bounding box center [429, 137] width 439 height 12
click at [369, 139] on div "Automatically perform steps when an event occurs." at bounding box center [429, 137] width 439 height 12
click at [379, 139] on div "Automatically perform steps when an event occurs." at bounding box center [429, 137] width 439 height 12
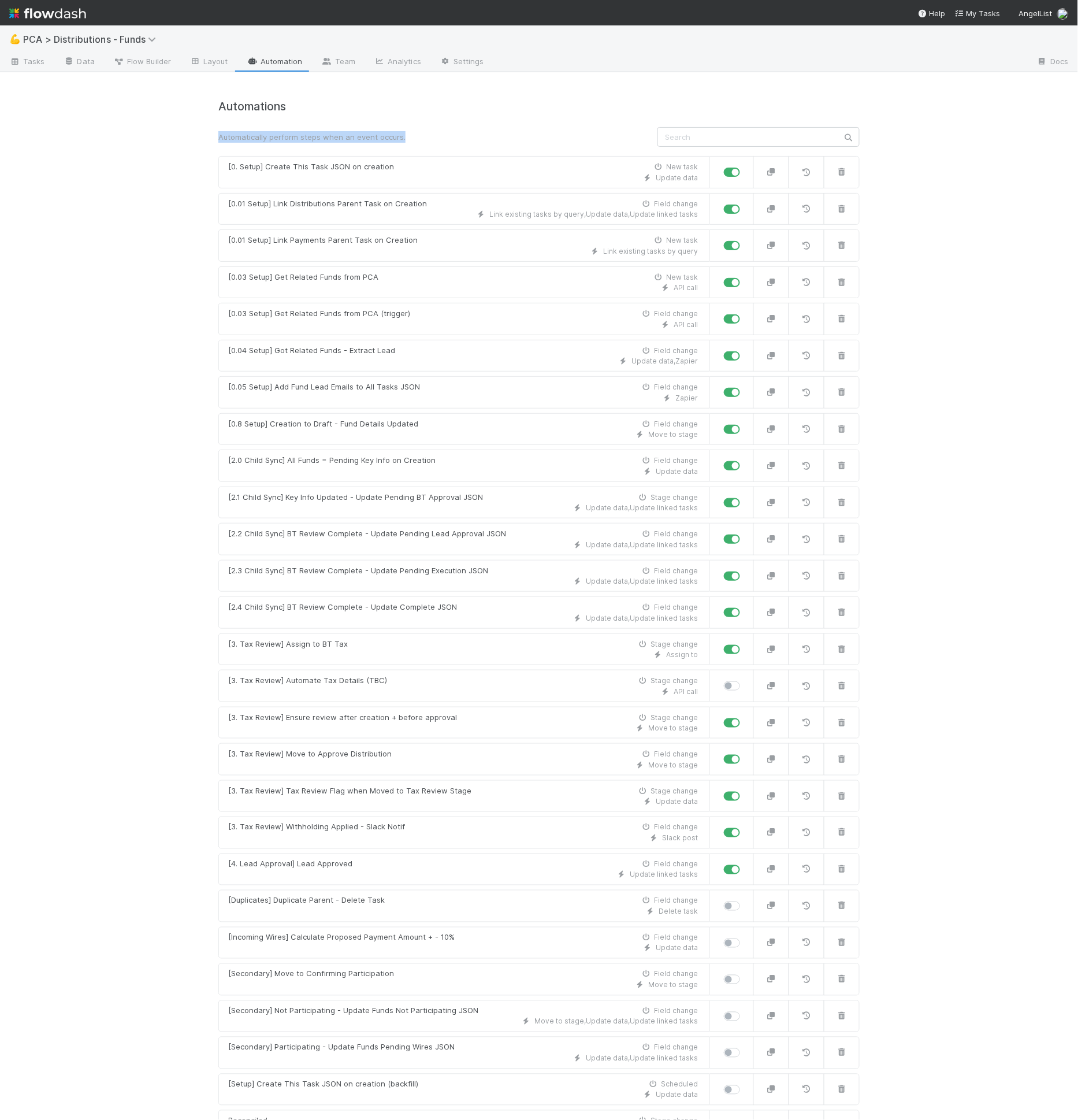
click at [379, 139] on div "Automatically perform steps when an event occurs." at bounding box center [429, 137] width 439 height 12
click at [381, 138] on div "Automatically perform steps when an event occurs." at bounding box center [429, 137] width 439 height 12
click at [379, 138] on div "Automatically perform steps when an event occurs." at bounding box center [429, 137] width 439 height 12
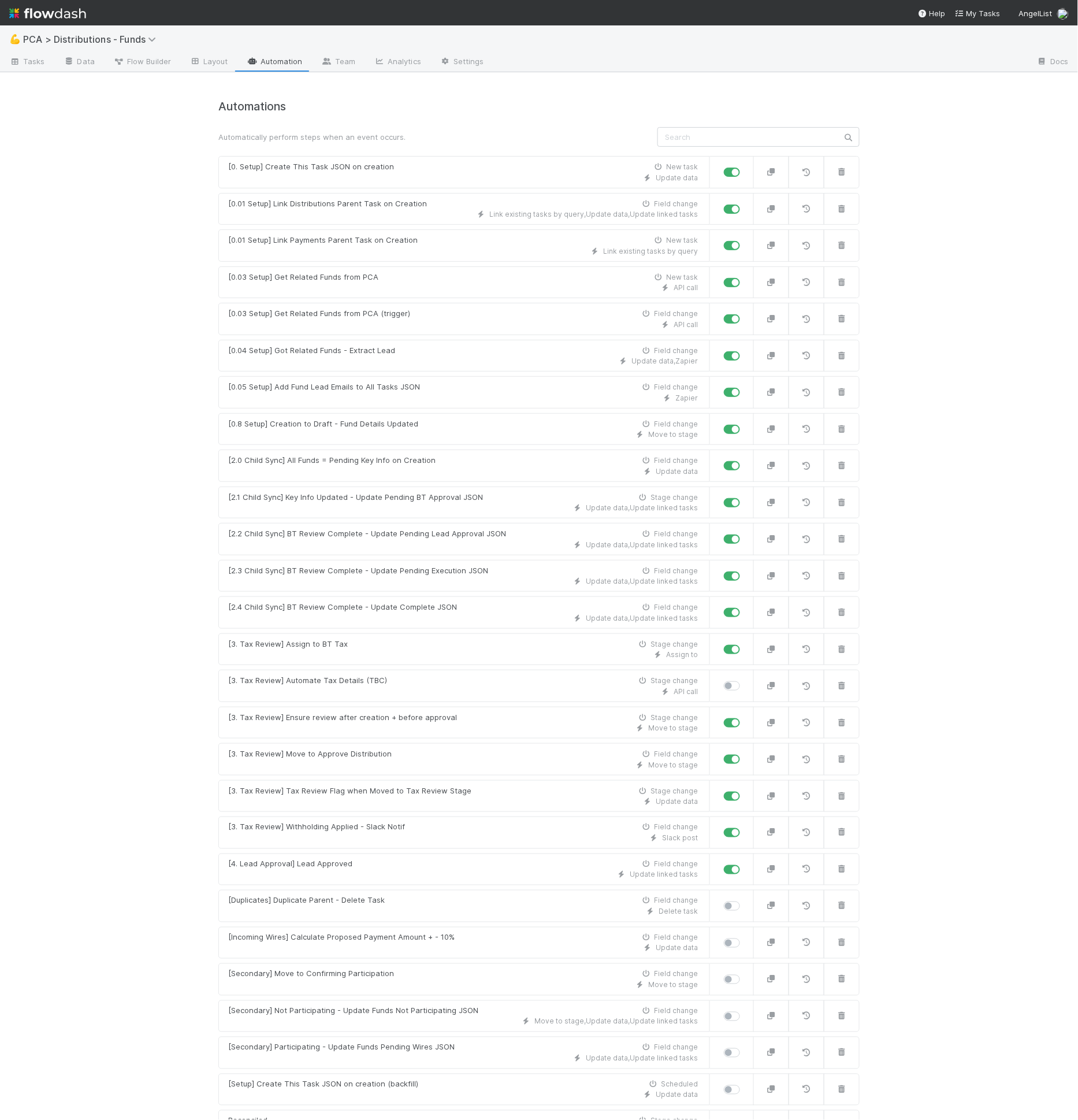
click at [330, 134] on div "Automatically perform steps when an event occurs." at bounding box center [429, 137] width 439 height 12
click at [331, 134] on div "Automatically perform steps when an event occurs." at bounding box center [429, 137] width 439 height 12
click at [399, 148] on div "Automations Automatically perform steps when an event occurs. [0. Setup] Create…" at bounding box center [539, 634] width 641 height 1068
click at [402, 143] on div "Automatically perform steps when an event occurs." at bounding box center [539, 137] width 659 height 20
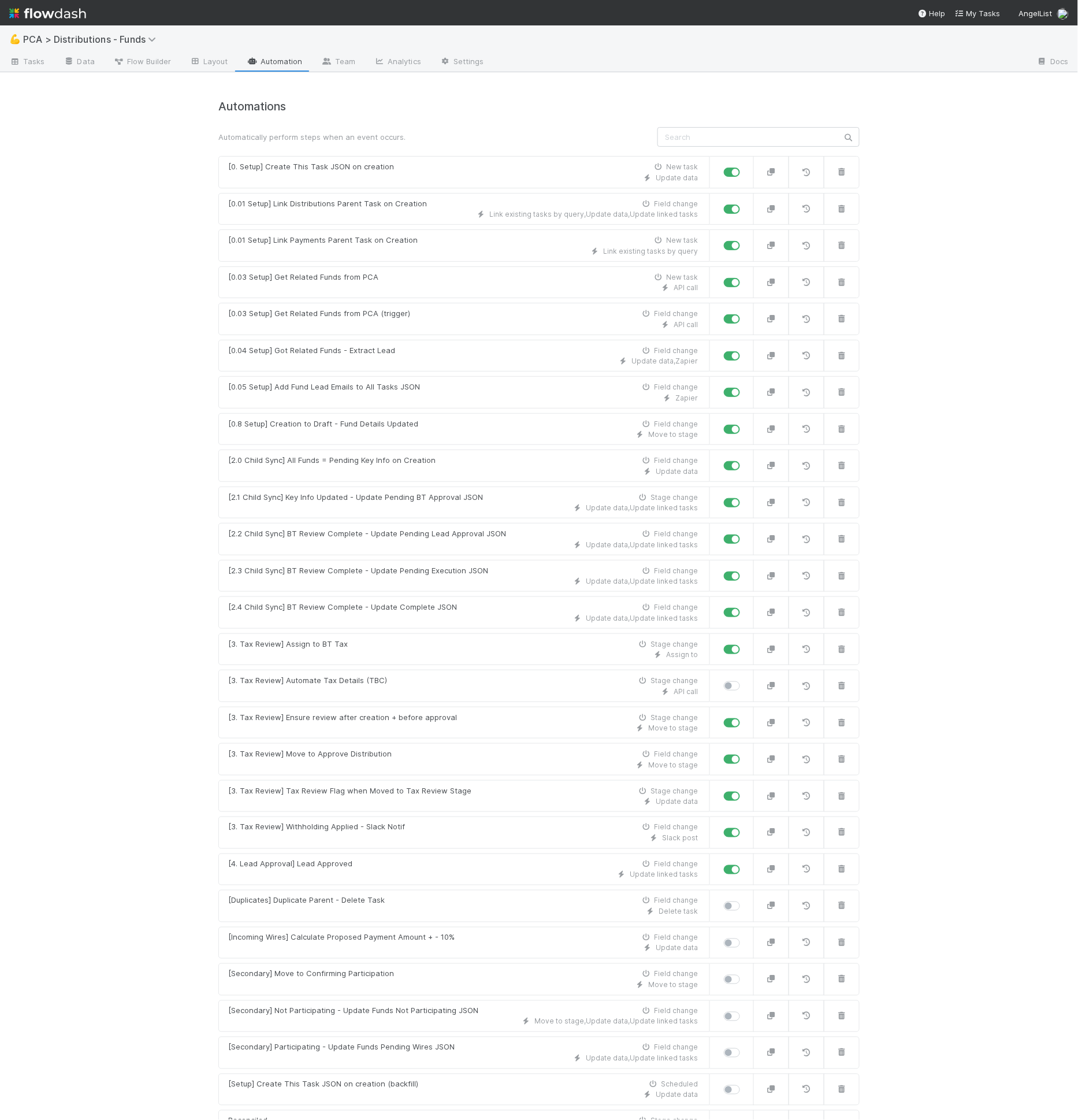
click at [364, 141] on div "Automatically perform steps when an event occurs." at bounding box center [429, 137] width 439 height 12
click at [379, 138] on div "Automatically perform steps when an event occurs." at bounding box center [429, 137] width 439 height 12
click at [381, 138] on div "Automatically perform steps when an event occurs." at bounding box center [429, 137] width 439 height 12
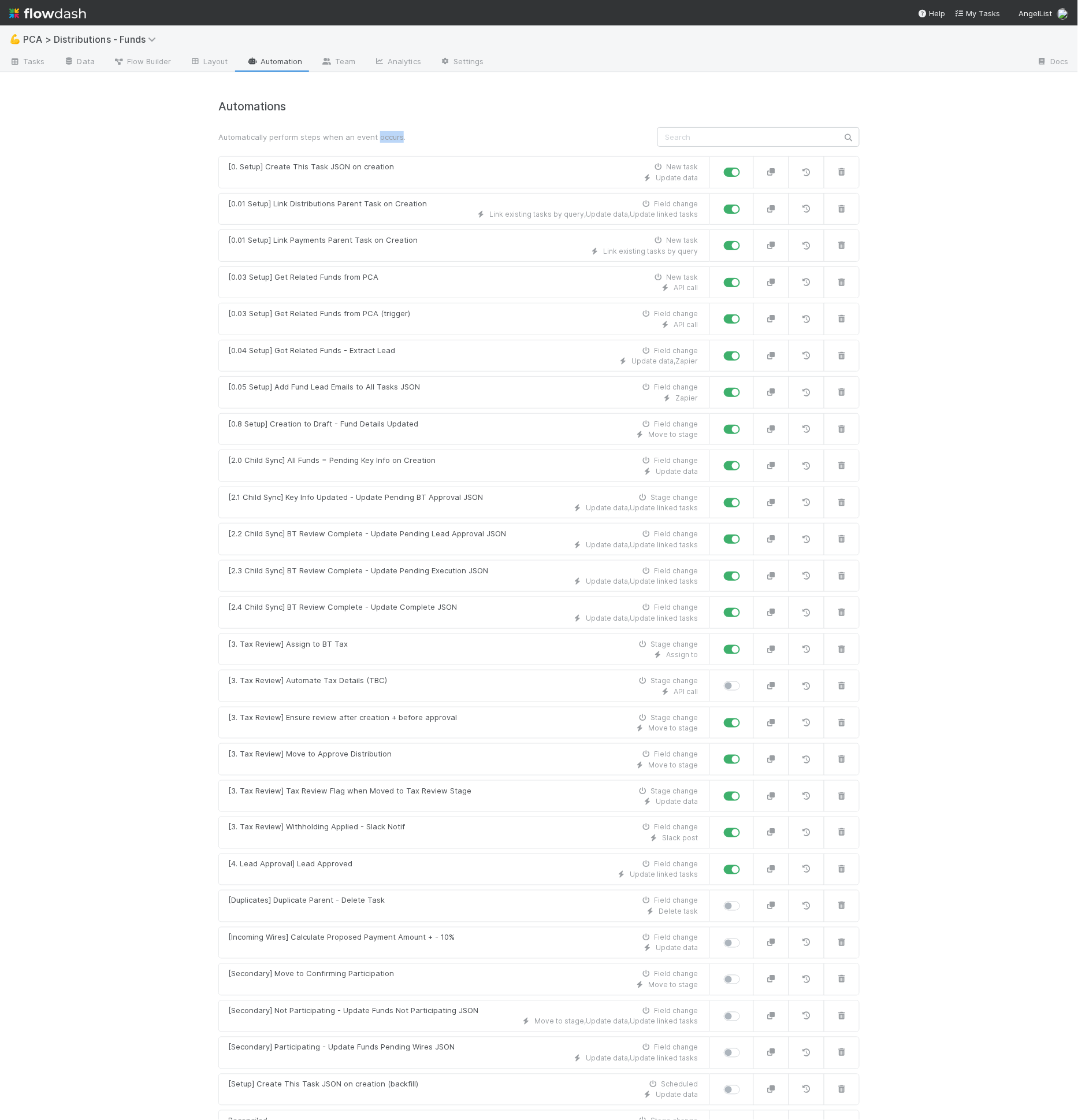
click at [382, 138] on div "Automatically perform steps when an event occurs." at bounding box center [429, 137] width 439 height 12
click at [379, 138] on div "Automatically perform steps when an event occurs." at bounding box center [429, 137] width 439 height 12
click at [381, 133] on div "Automatically perform steps when an event occurs." at bounding box center [429, 137] width 439 height 12
click at [382, 124] on div "Automations Automatically perform steps when an event occurs. [0. Setup] Create…" at bounding box center [539, 634] width 641 height 1068
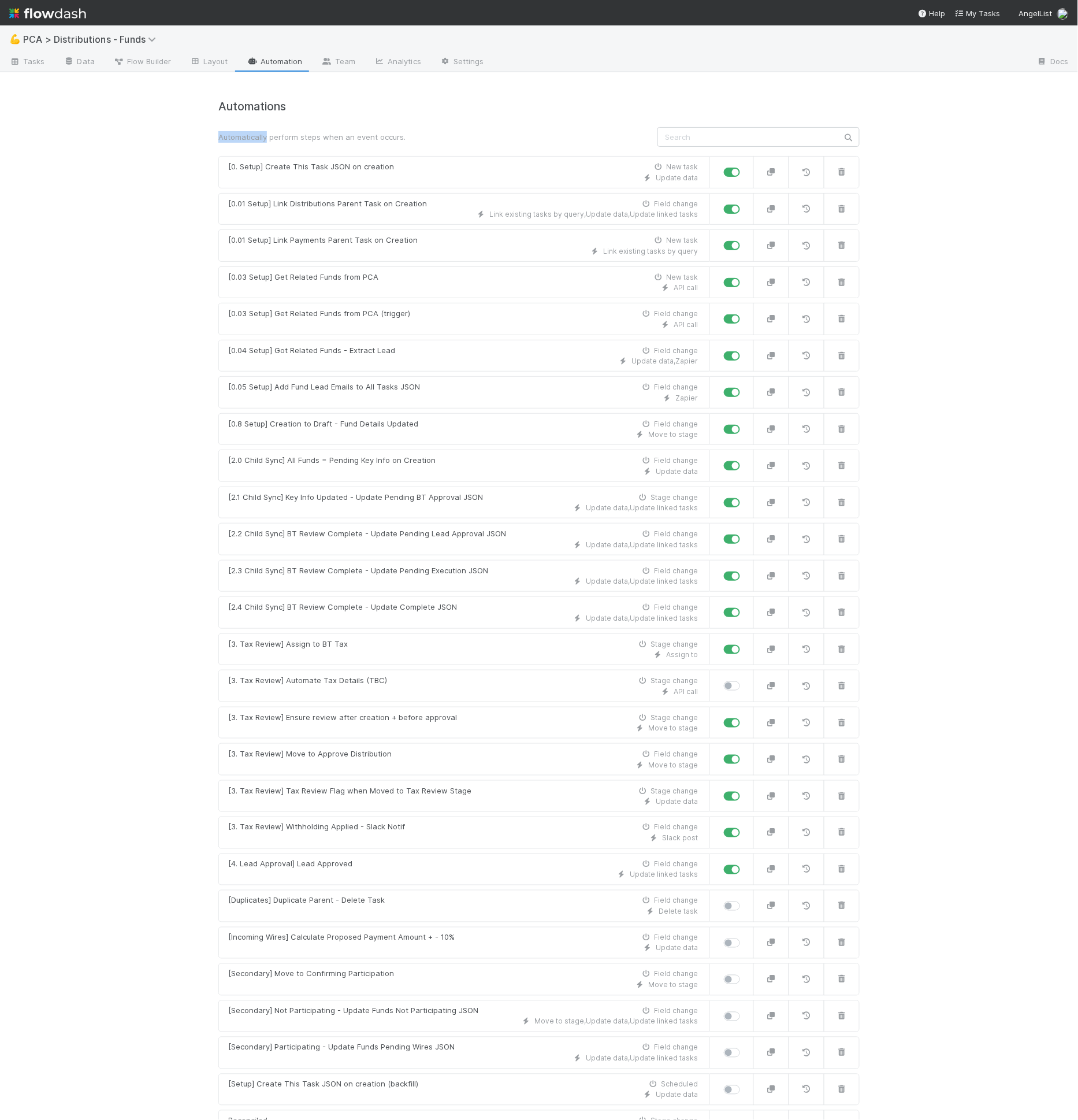
click at [382, 124] on div "Automations Automatically perform steps when an event occurs. [0. Setup] Create…" at bounding box center [539, 634] width 641 height 1068
click at [494, 105] on h4 "Automations" at bounding box center [539, 107] width 641 height 13
click at [544, 107] on h4 "Automations" at bounding box center [539, 107] width 641 height 13
click at [544, 83] on div "💪 PCA > Distributions - Funds Tasks Data Flow Builder Layout Automation Team An…" at bounding box center [539, 572] width 1078 height 1094
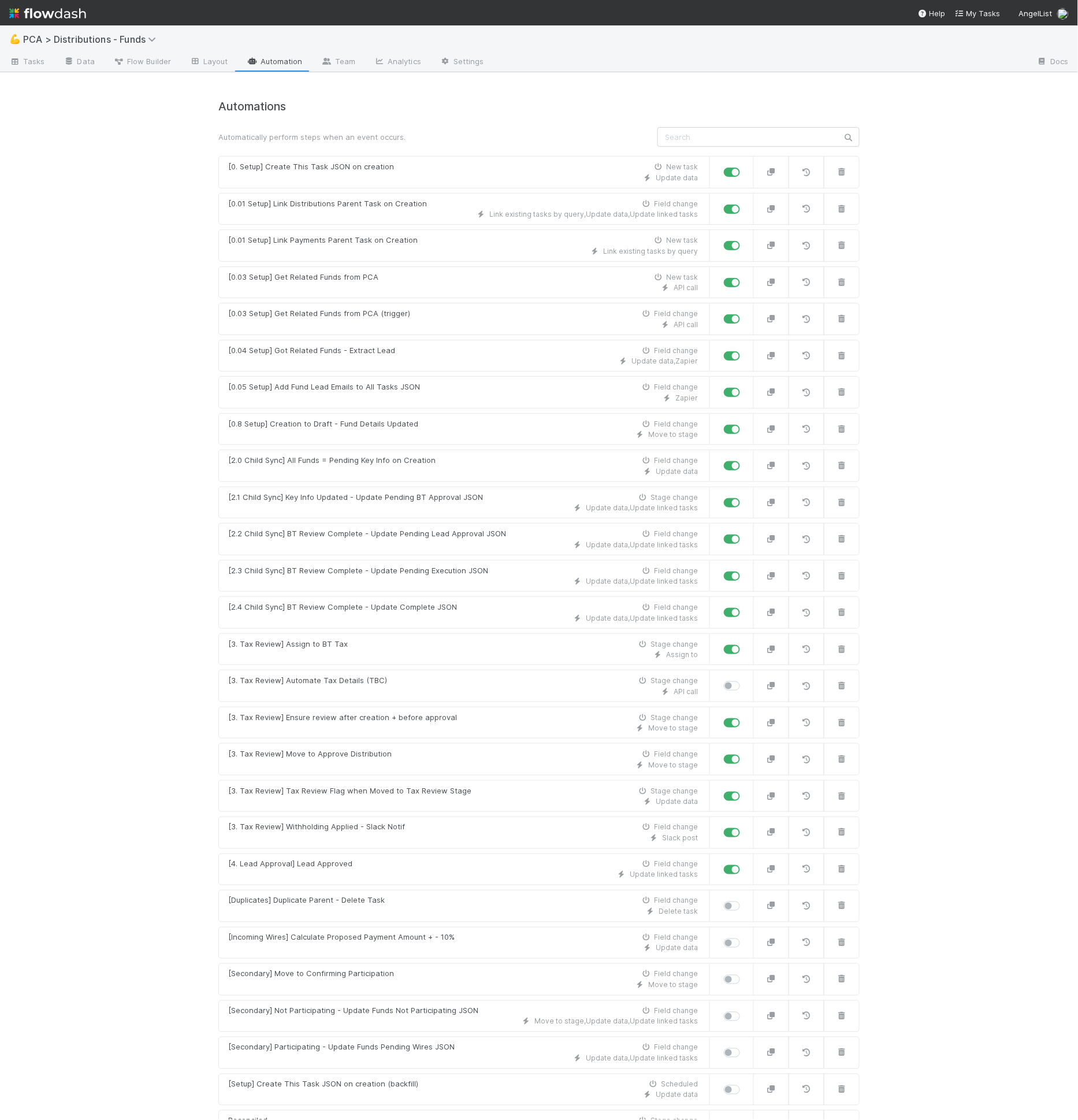
click at [544, 83] on div "💪 PCA > Distributions - Funds Tasks Data Flow Builder Layout Automation Team An…" at bounding box center [539, 572] width 1078 height 1094
click at [724, 359] on div at bounding box center [734, 356] width 21 height 12
click at [745, 350] on label at bounding box center [745, 350] width 0 height 0
click at [727, 354] on input "checkbox" at bounding box center [728, 355] width 9 height 10
checkbox input "false"
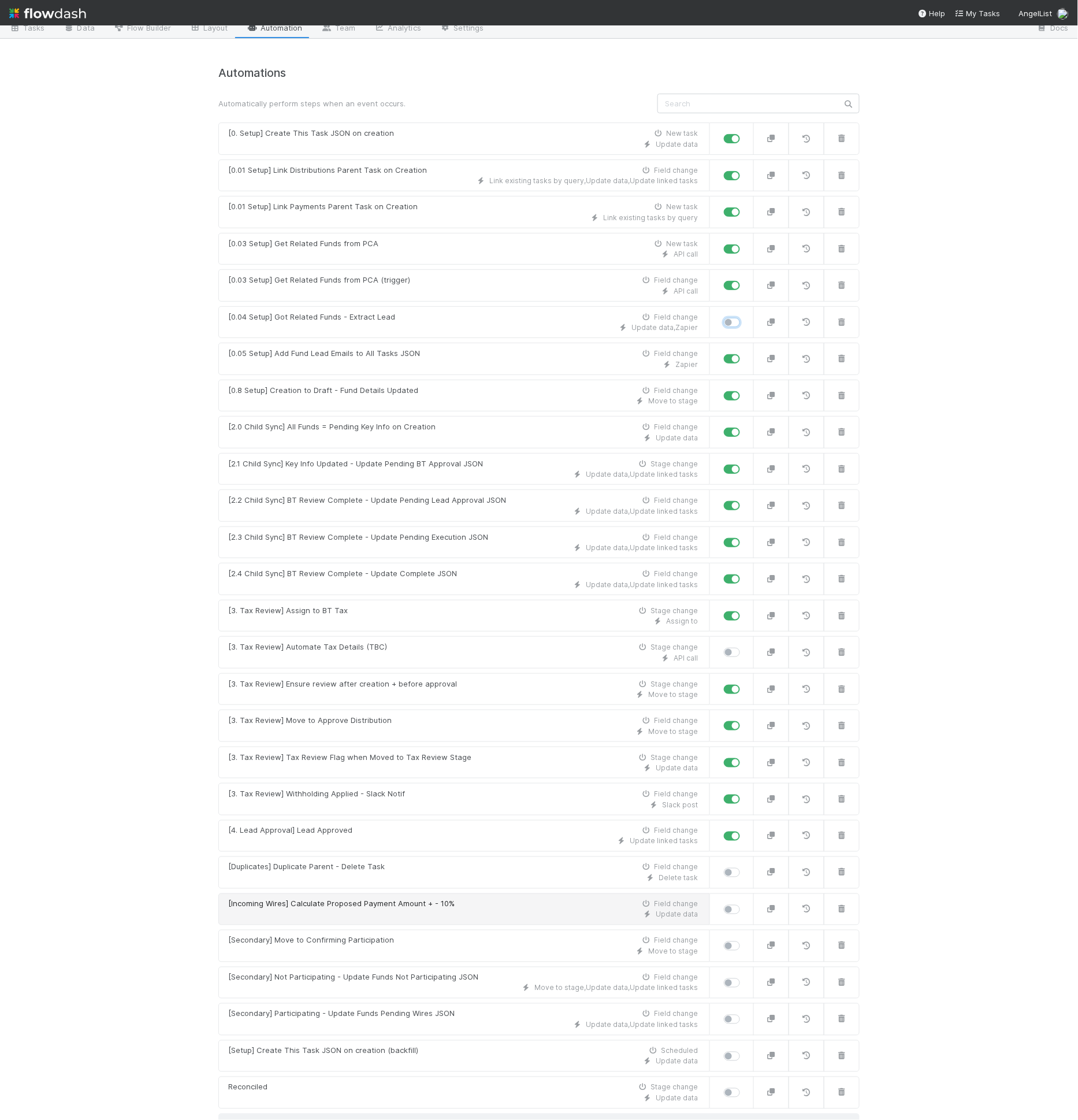
scroll to position [33, 0]
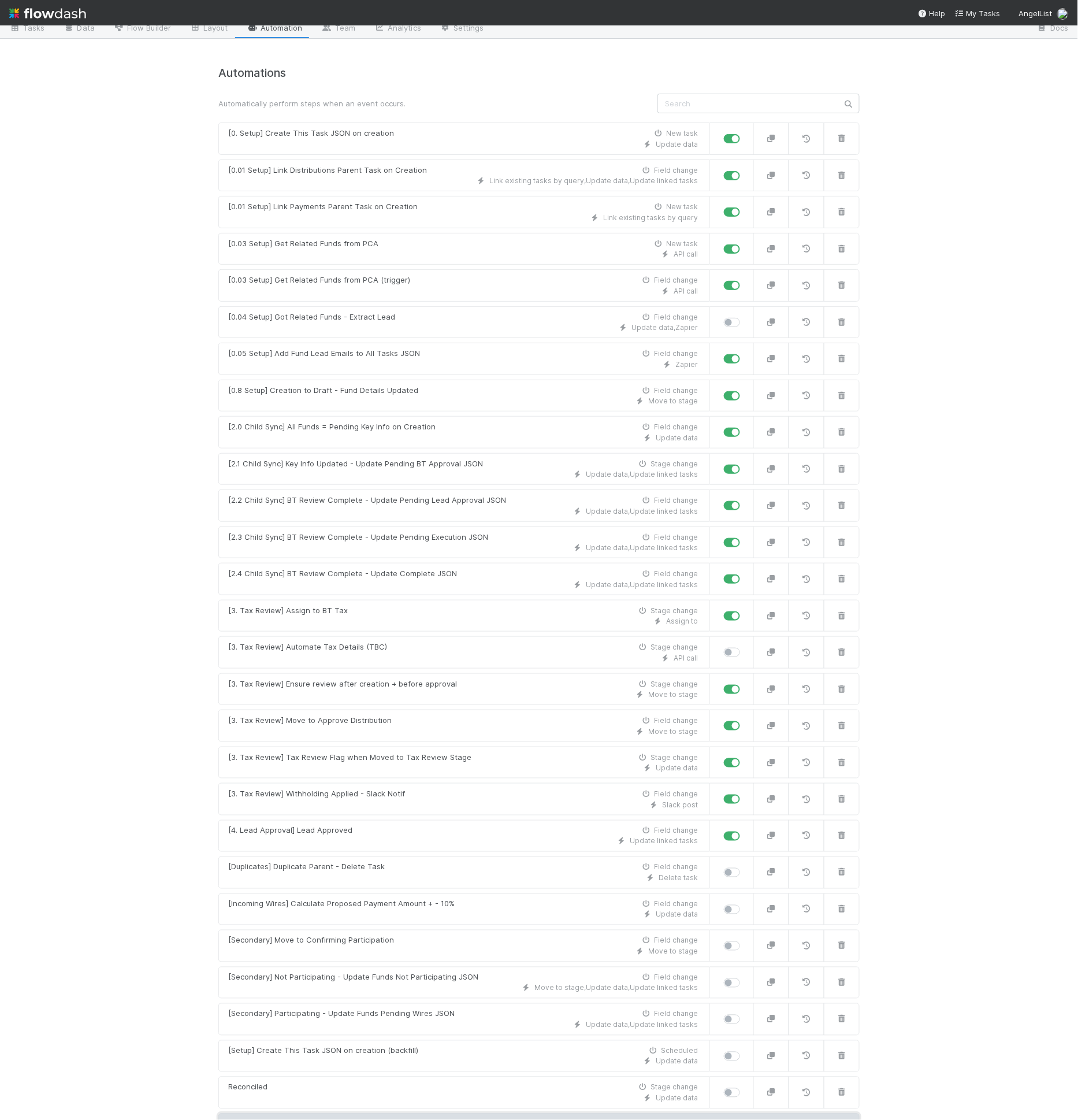
click at [477, 1113] on link "New automation" at bounding box center [539, 1124] width 641 height 22
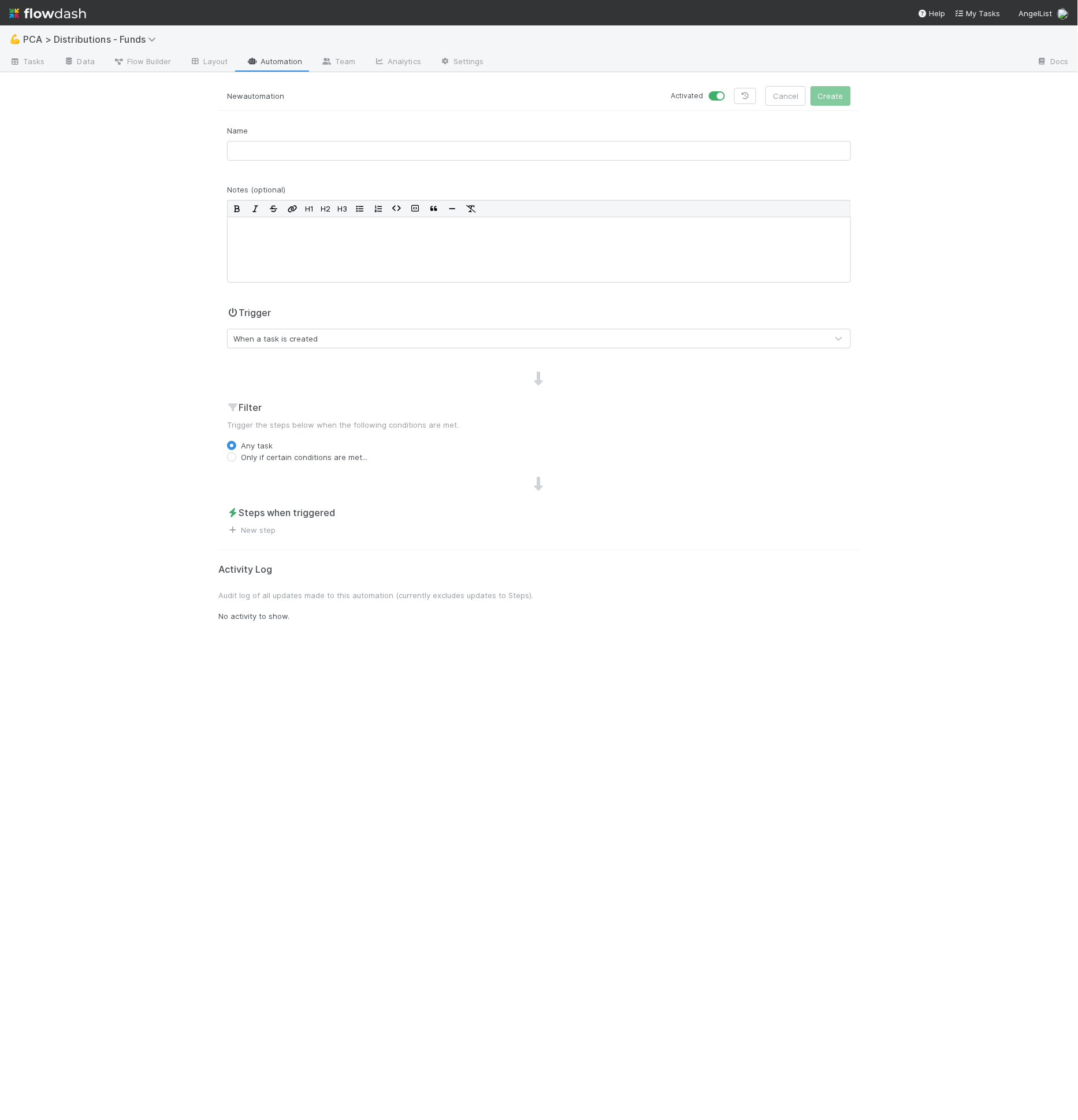
click at [317, 188] on div "Notes (optional) H1 H2 H3" at bounding box center [539, 233] width 624 height 98
click at [317, 157] on input "text" at bounding box center [539, 151] width 624 height 20
type input "test - get related funds tasks"
click at [339, 336] on div "When a task is created" at bounding box center [527, 339] width 599 height 18
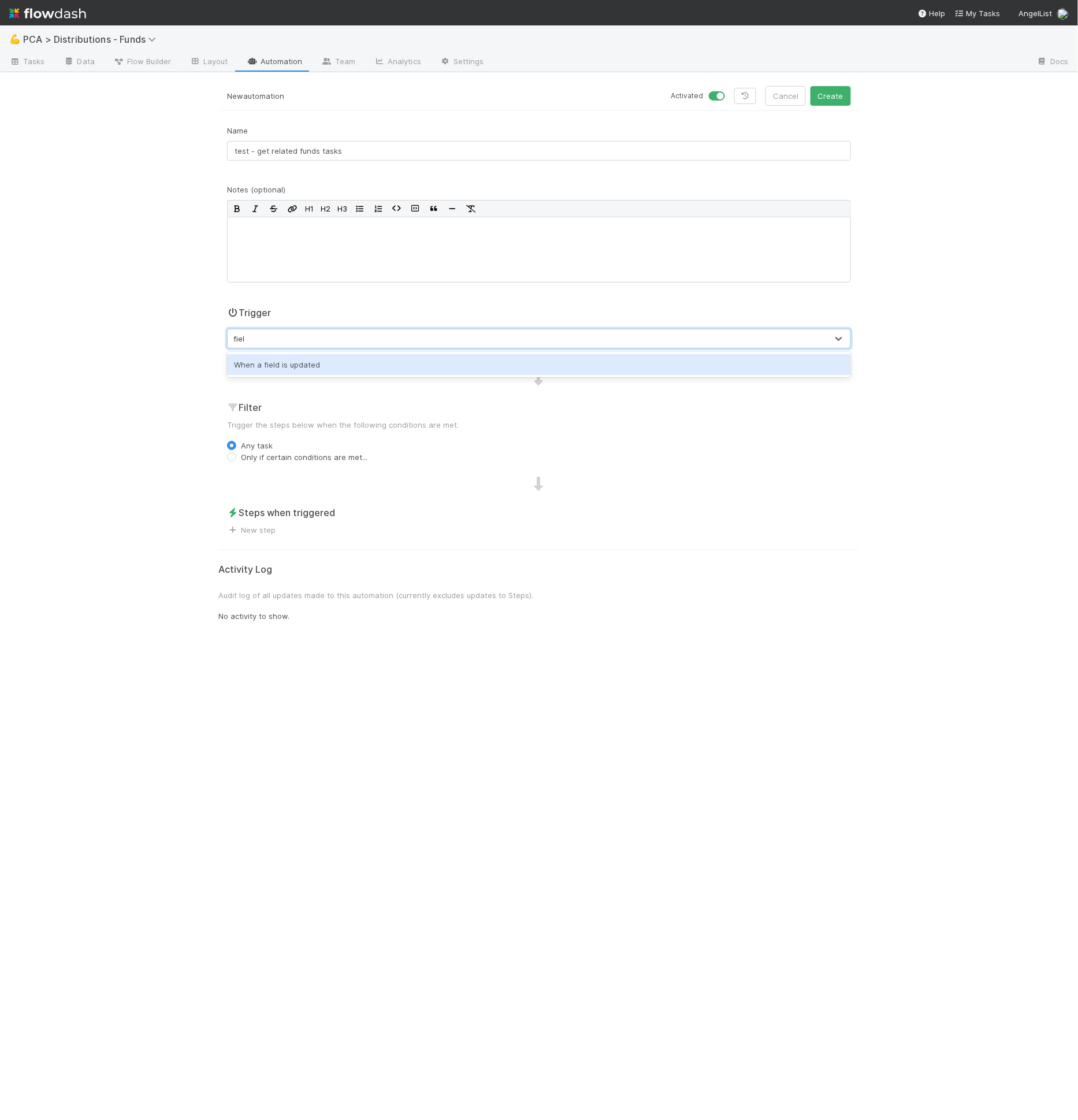
type input "field"
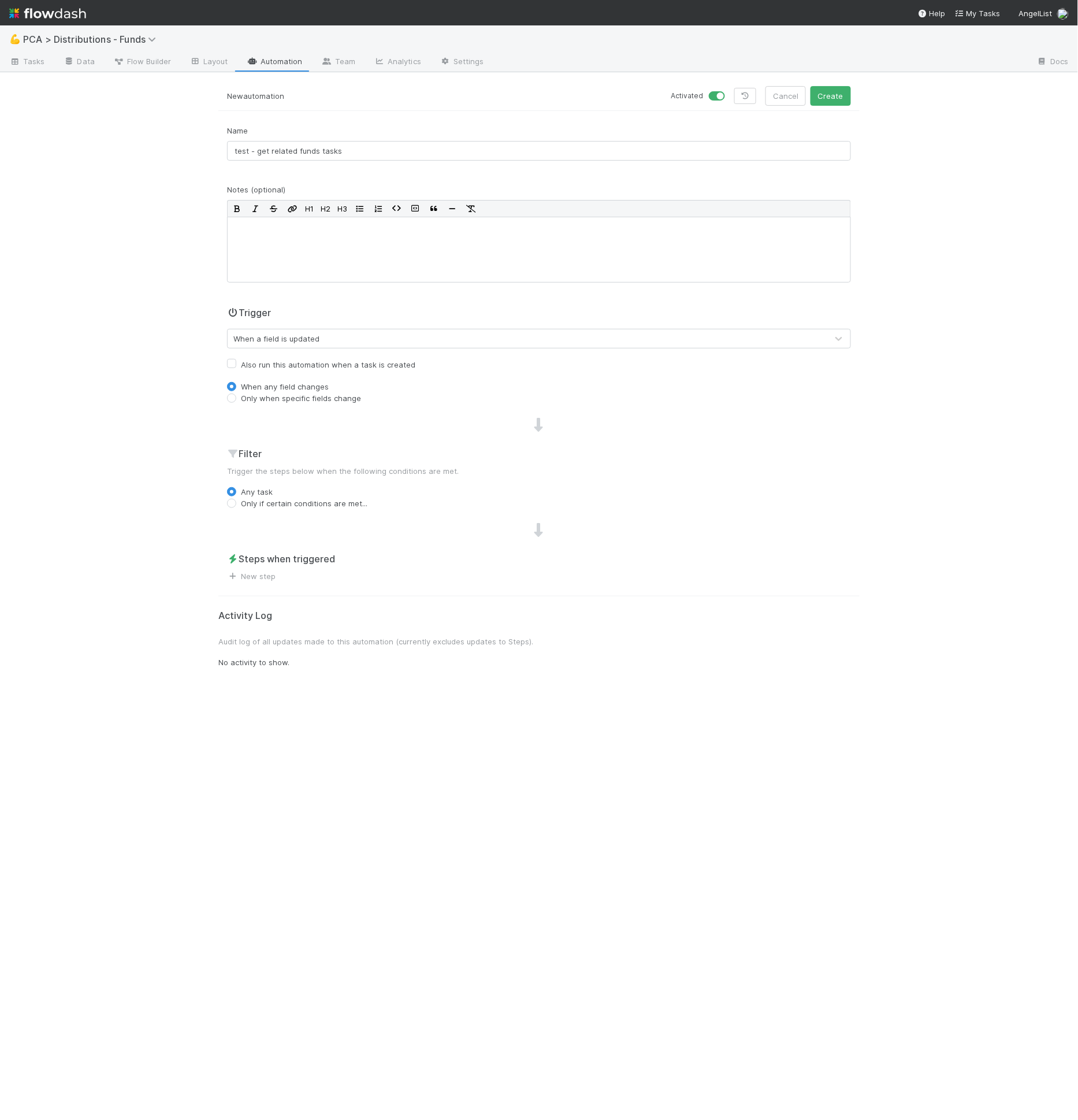
click at [283, 393] on label "Only when specific fields change" at bounding box center [301, 398] width 120 height 12
click at [236, 393] on input "Only when specific fields change" at bounding box center [231, 397] width 9 height 10
radio input "true"
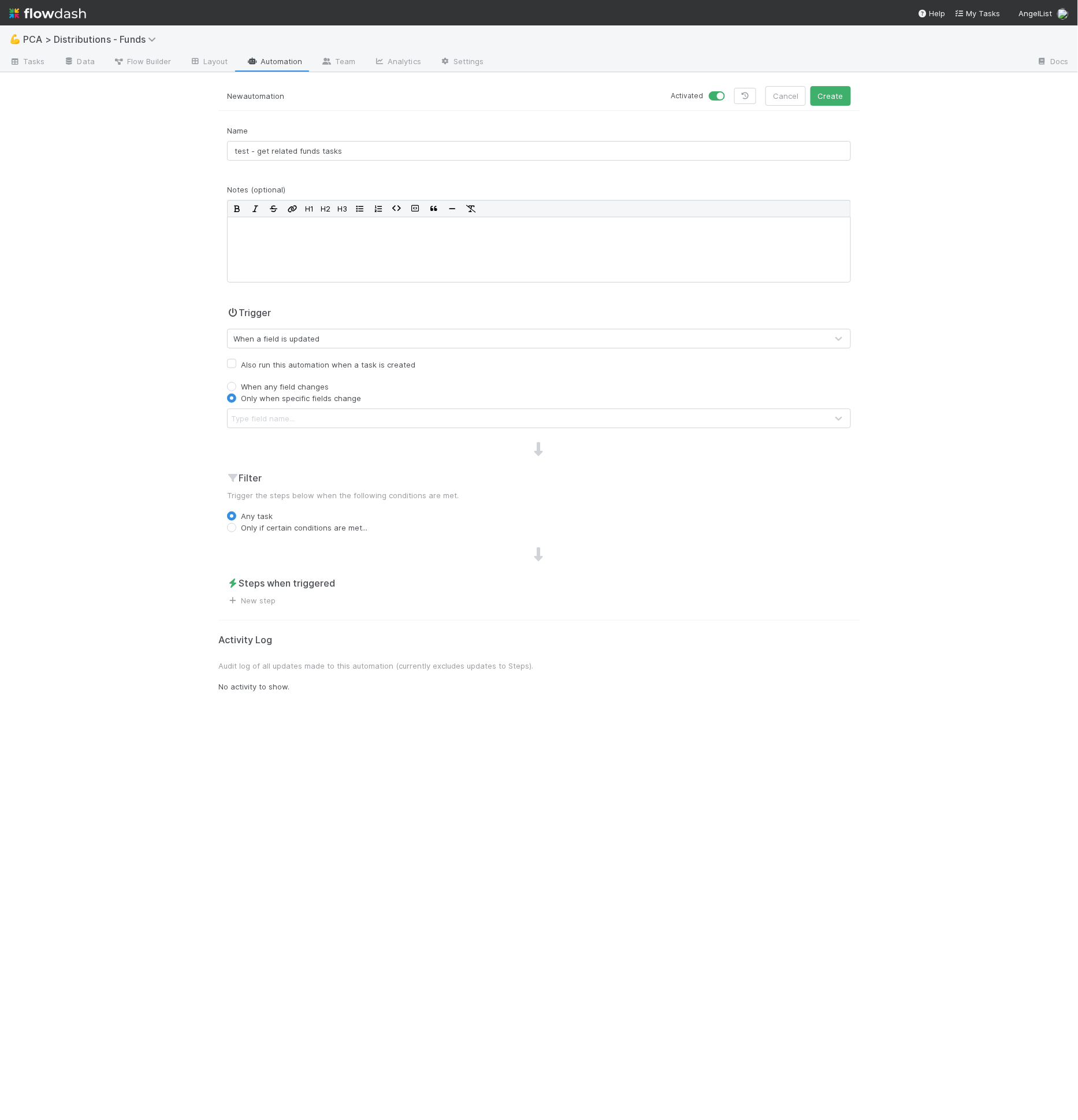
drag, startPoint x: 454, startPoint y: 396, endPoint x: 453, endPoint y: 413, distance: 17.0
click at [454, 396] on div "Only when specific fields change" at bounding box center [539, 398] width 624 height 12
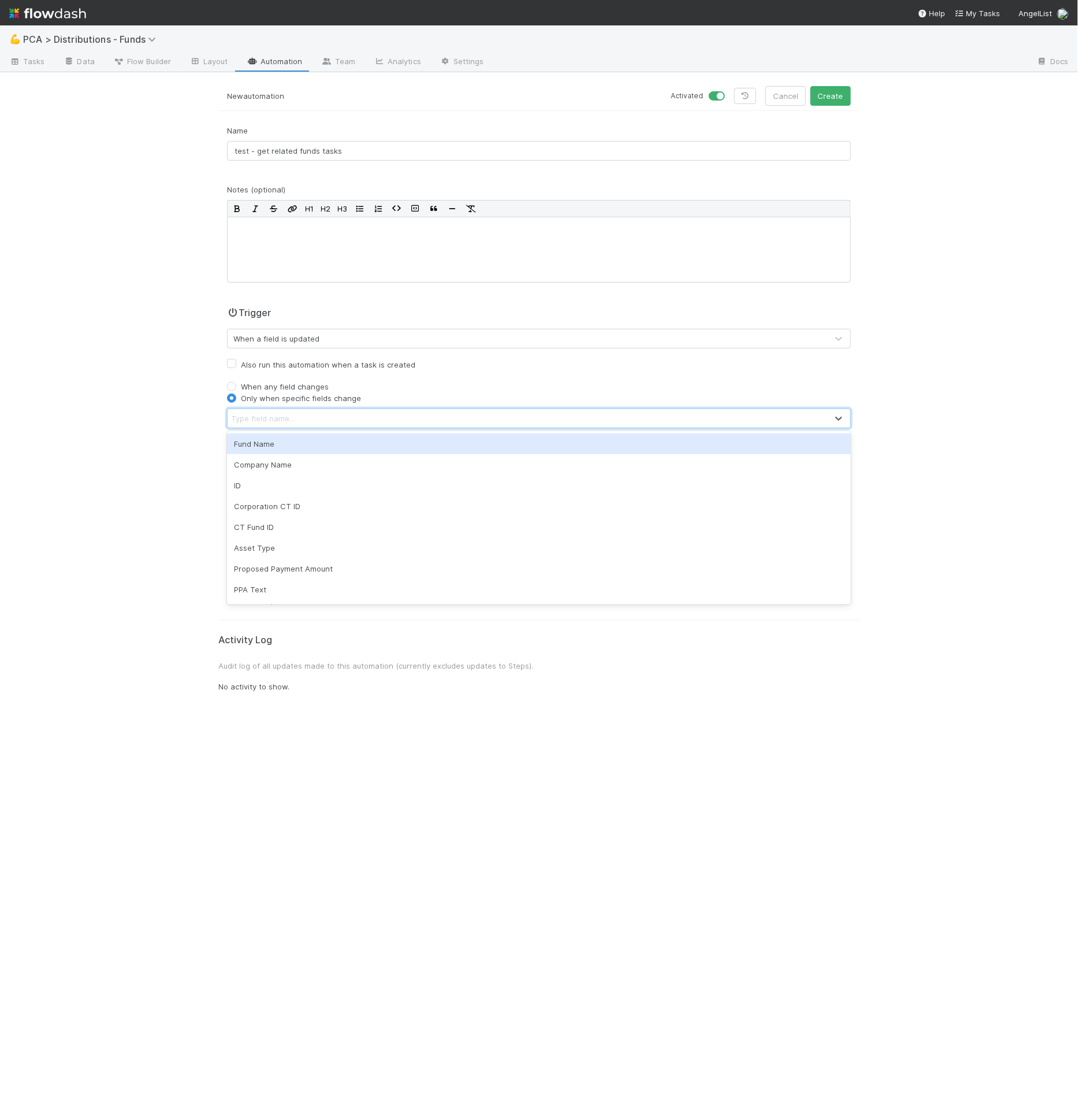
click at [452, 414] on div "Type field name..." at bounding box center [527, 419] width 599 height 18
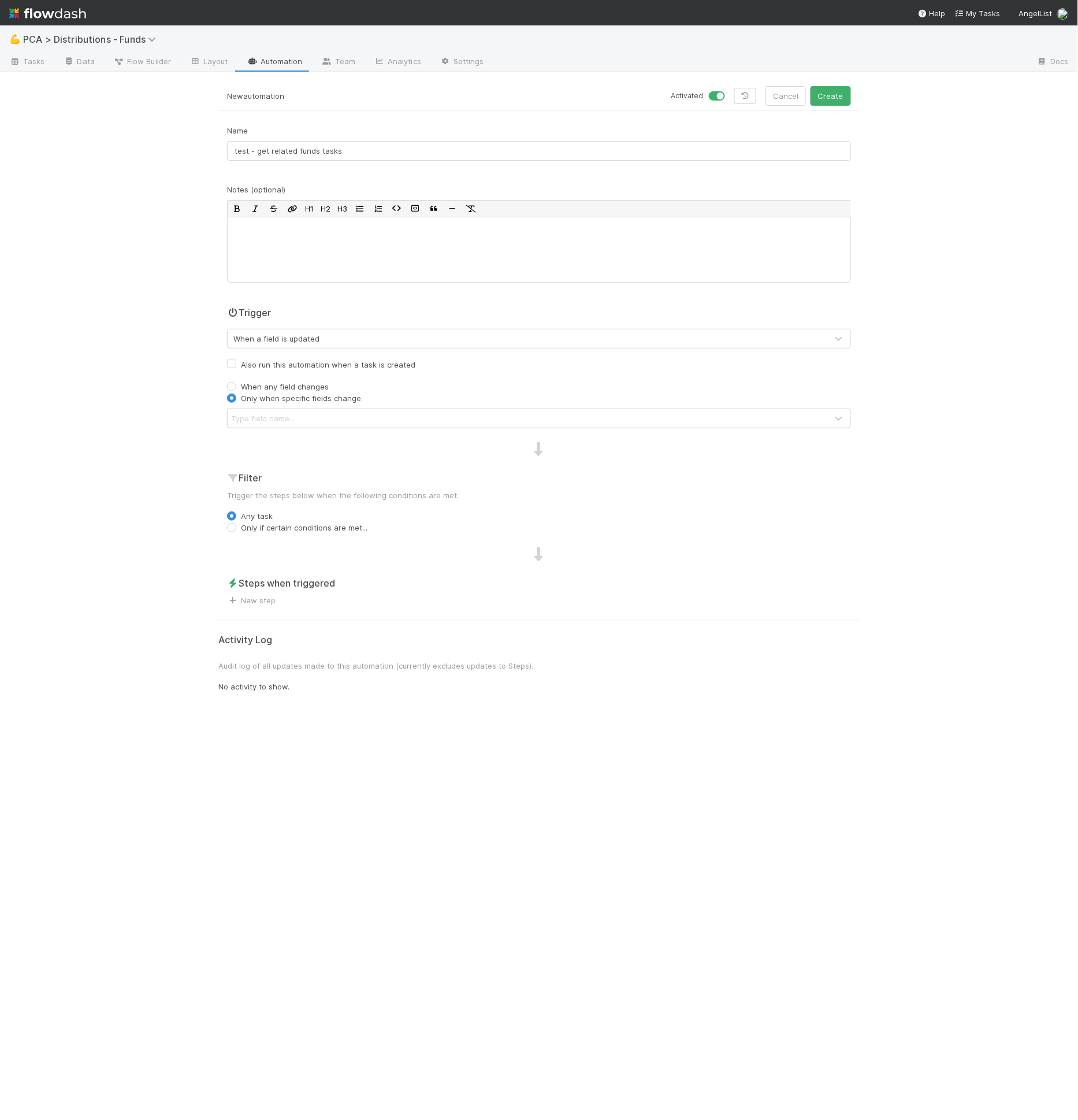
click at [321, 384] on label "When any field changes" at bounding box center [284, 387] width 88 height 12
click at [236, 384] on input "When any field changes" at bounding box center [231, 386] width 9 height 10
radio input "true"
click at [263, 575] on link "New step" at bounding box center [251, 575] width 48 height 9
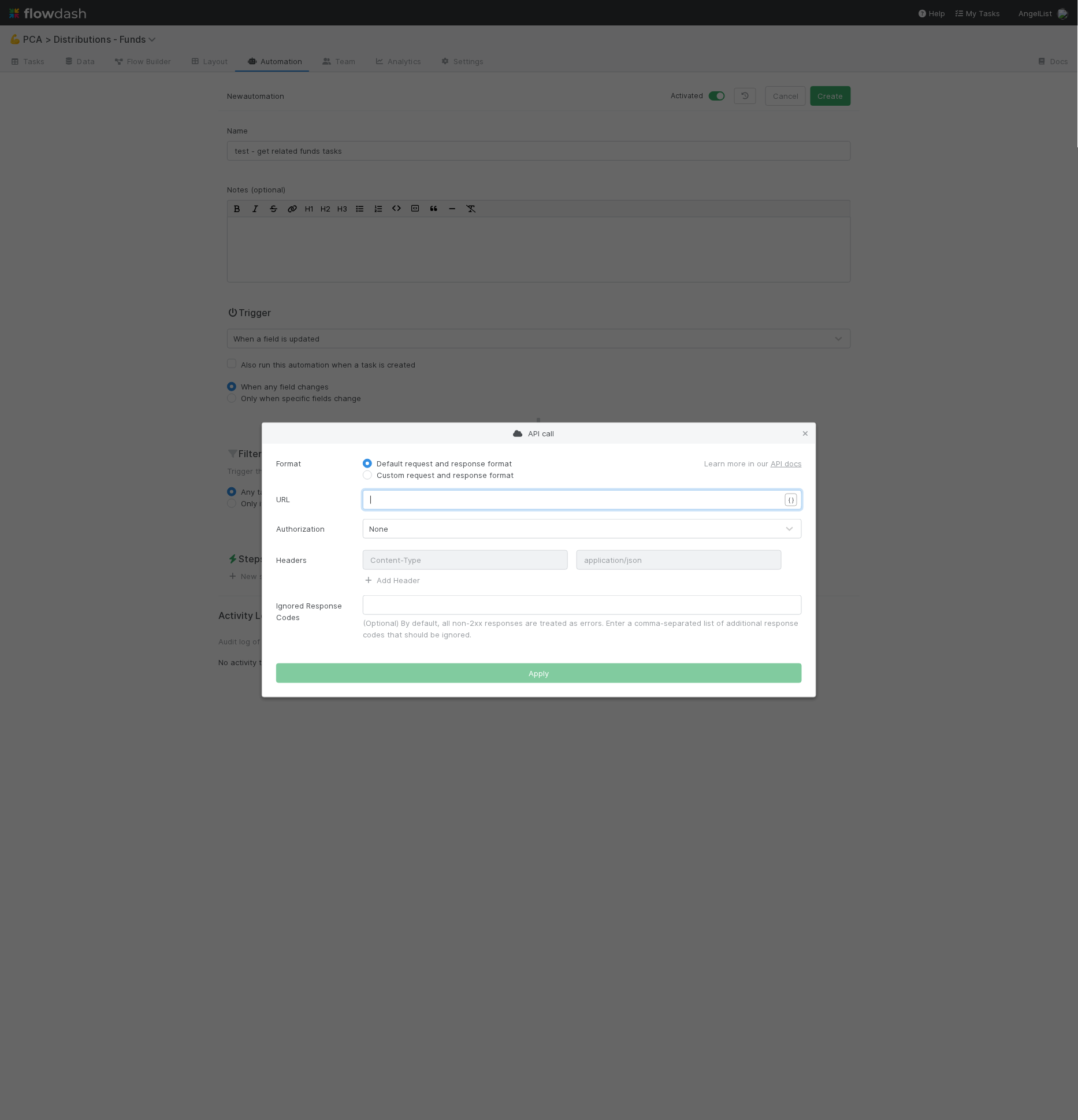
scroll to position [3, 0]
click at [466, 505] on pre "​" at bounding box center [580, 500] width 420 height 12
click at [430, 478] on label "Custom request and response format" at bounding box center [445, 475] width 137 height 12
click at [372, 478] on input "Custom request and response format" at bounding box center [367, 475] width 9 height 10
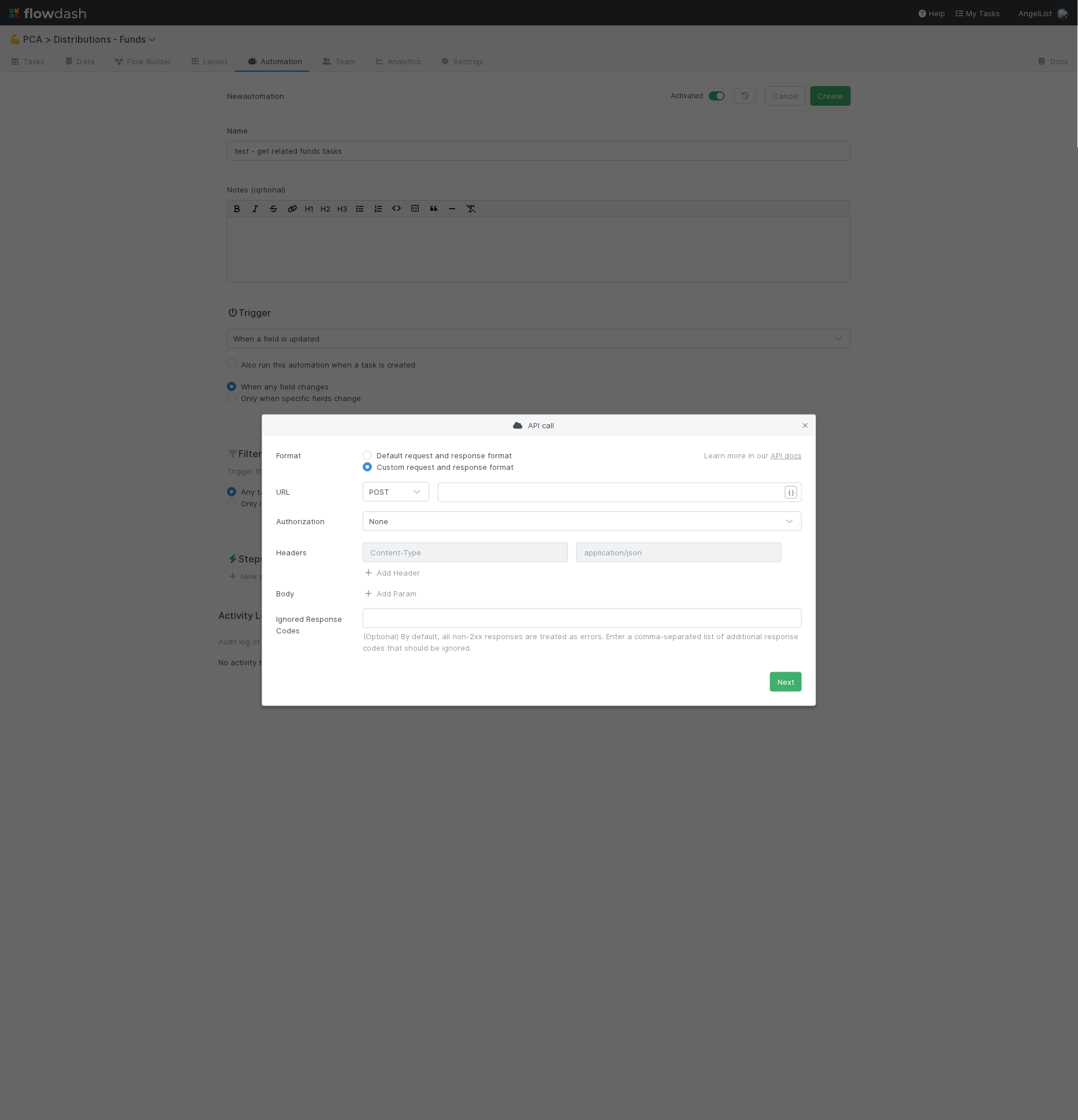
click at [380, 503] on form "Format Default request and response format Custom request and response format L…" at bounding box center [539, 570] width 526 height 242
click at [396, 503] on form "Format Default request and response format Custom request and response format L…" at bounding box center [539, 570] width 526 height 242
click at [397, 498] on div "POST" at bounding box center [384, 492] width 43 height 18
click at [390, 575] on div "GET" at bounding box center [396, 581] width 67 height 21
click at [421, 507] on form "Format Default request and response format Custom request and response format L…" at bounding box center [539, 570] width 526 height 242
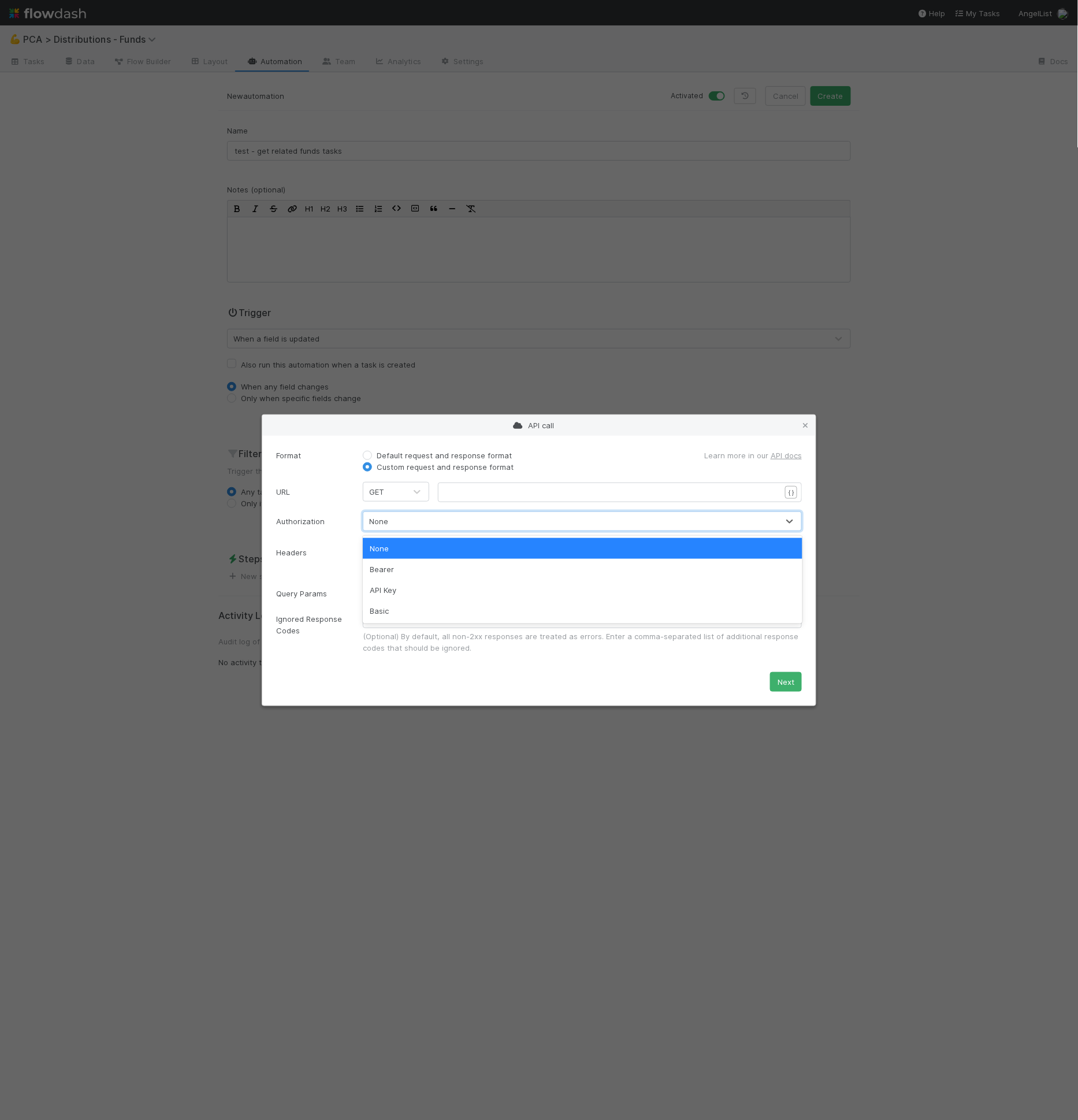
click at [421, 516] on div "None" at bounding box center [570, 521] width 414 height 18
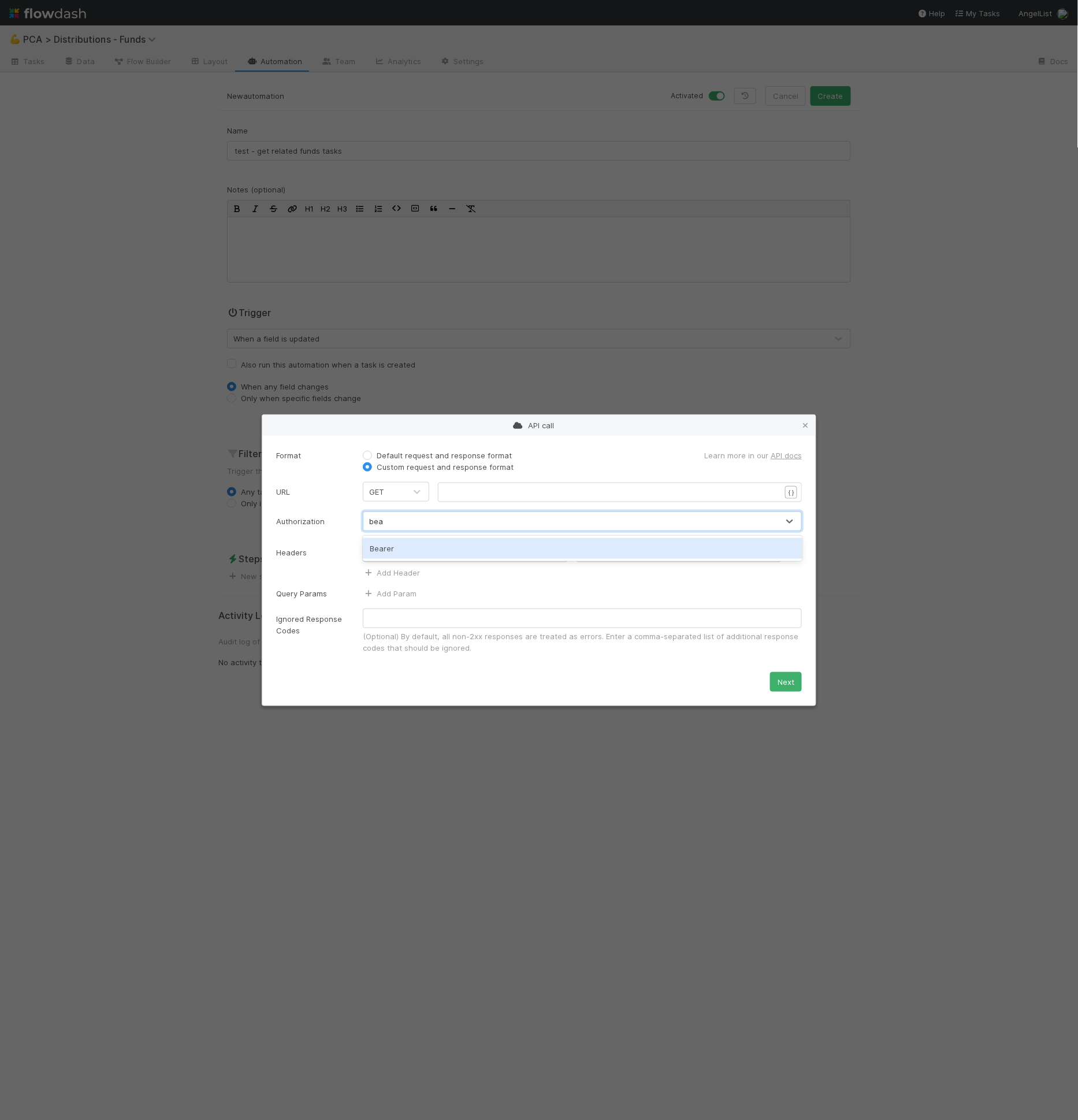
type input "bear"
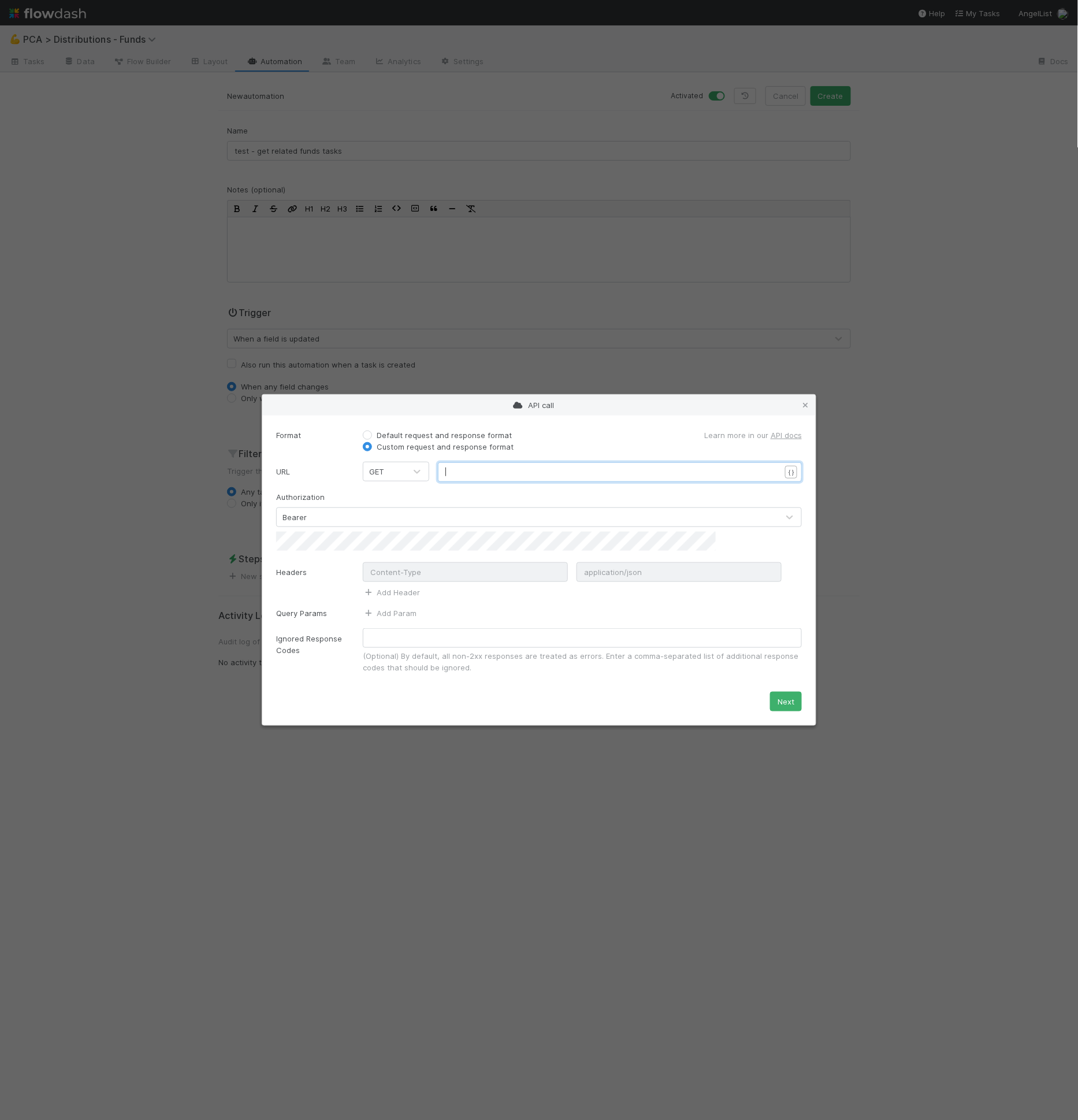
click at [499, 478] on pre "​" at bounding box center [618, 472] width 345 height 12
type textarea ";ifdur"
click at [469, 510] on div "Bearer" at bounding box center [527, 517] width 501 height 18
click at [639, 493] on form "Format Default request and response format Custom request and response format L…" at bounding box center [539, 570] width 526 height 283
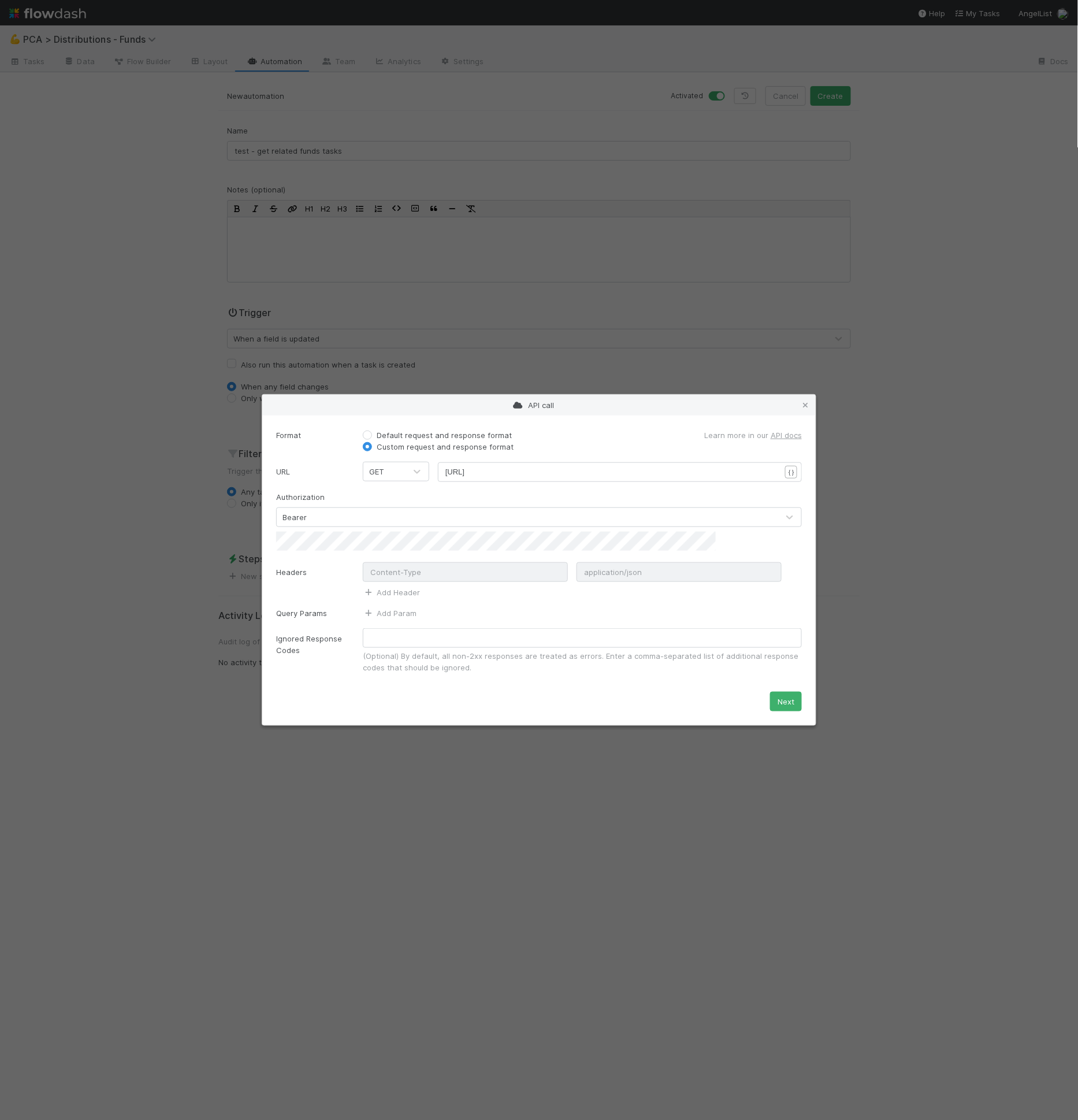
click at [644, 478] on pre "http://web.flowdash.svc.cluster.local/api/v1/workflows/" at bounding box center [618, 472] width 345 height 12
click at [700, 491] on form "Format Default request and response format Custom request and response format L…" at bounding box center [539, 570] width 526 height 283
click at [699, 487] on div "xxxxxxxxxx http://web.flowdash.svc.cluster.local/api/v1/workflows/" at bounding box center [627, 486] width 364 height 41
paste textarea "/"
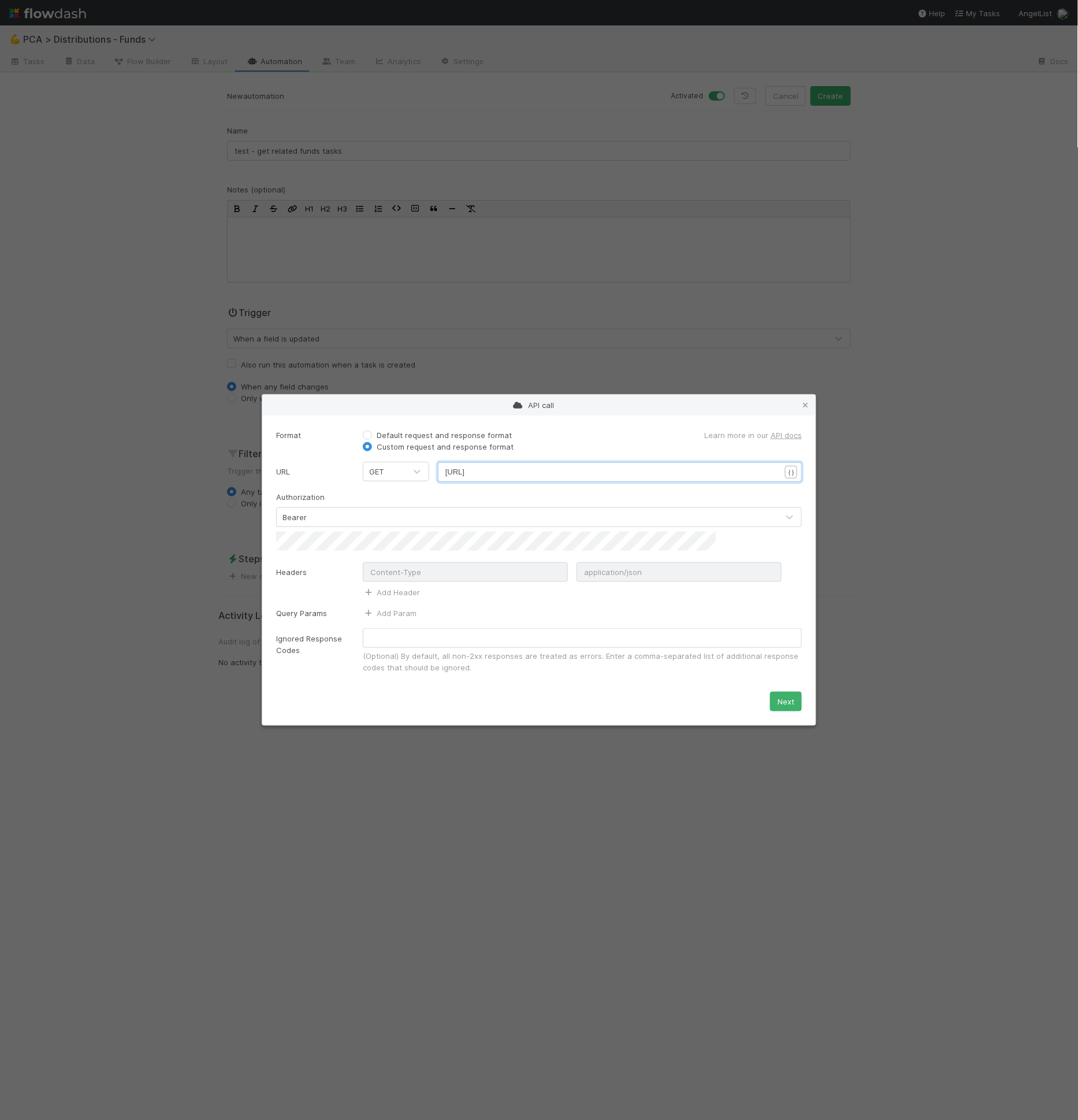
scroll to position [3, 23]
type textarea "/tasks?"
click at [399, 609] on link "Add Param" at bounding box center [389, 613] width 53 height 9
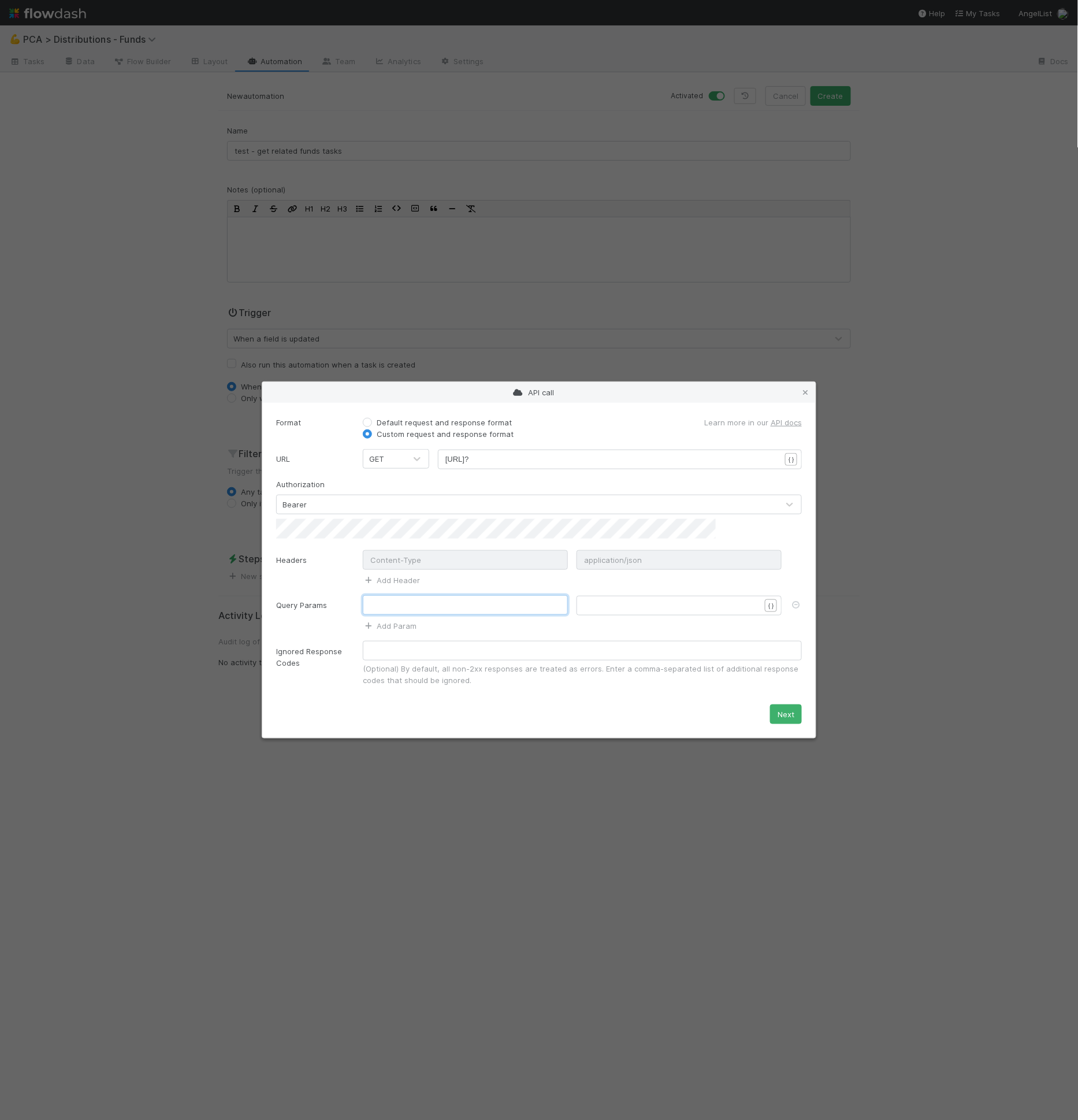
drag, startPoint x: 402, startPoint y: 595, endPoint x: 422, endPoint y: 614, distance: 27.6
click at [402, 595] on input "text" at bounding box center [465, 605] width 205 height 20
click at [470, 598] on input "text" at bounding box center [465, 605] width 205 height 20
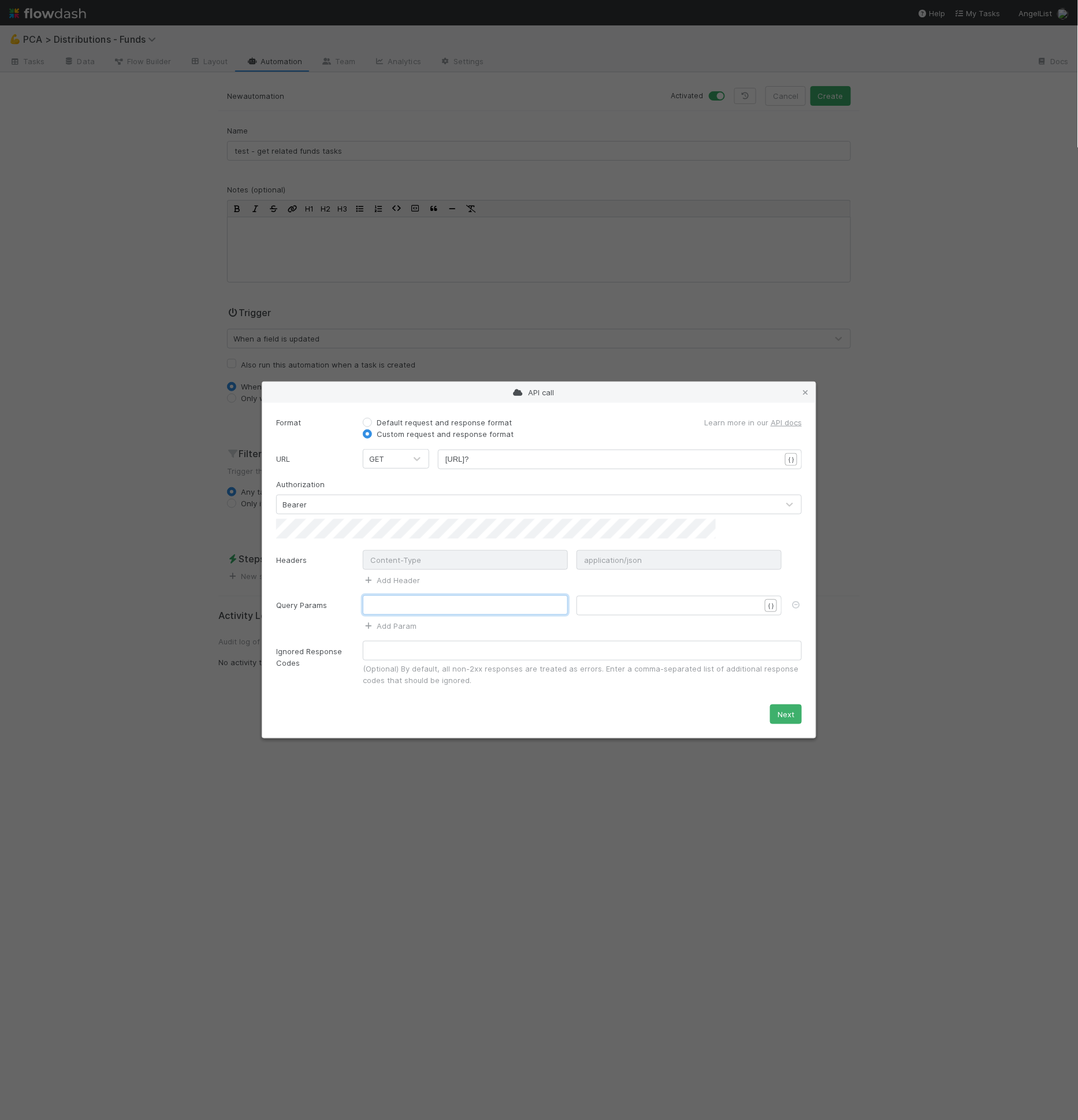
click at [470, 598] on input "text" at bounding box center [465, 605] width 205 height 20
click at [497, 604] on input "text" at bounding box center [465, 605] width 205 height 20
paste input "Parent Task ID"
type input "Parent Task ID"
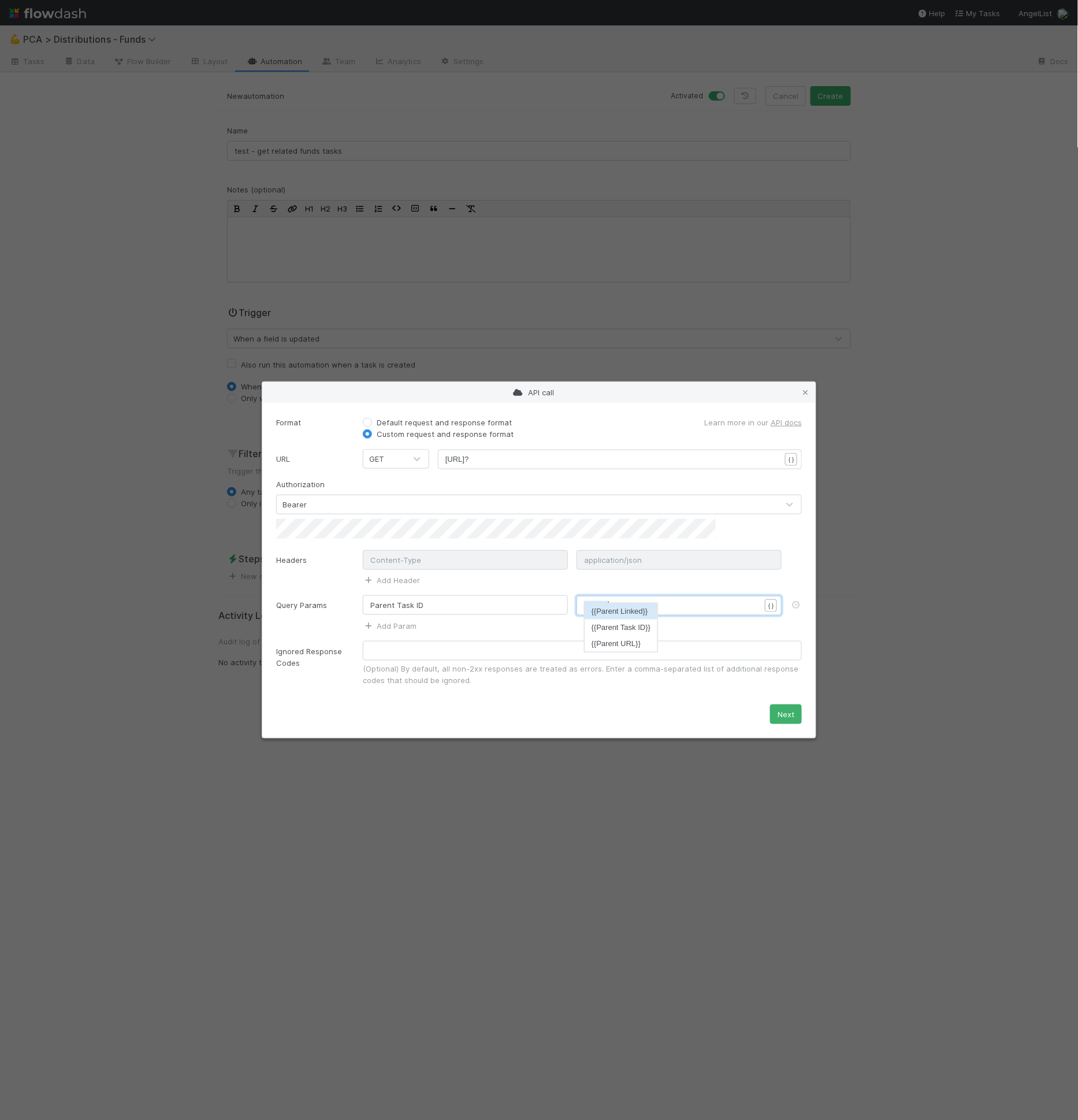
type textarea "{{parent"
click at [785, 714] on button "Next" at bounding box center [786, 715] width 32 height 20
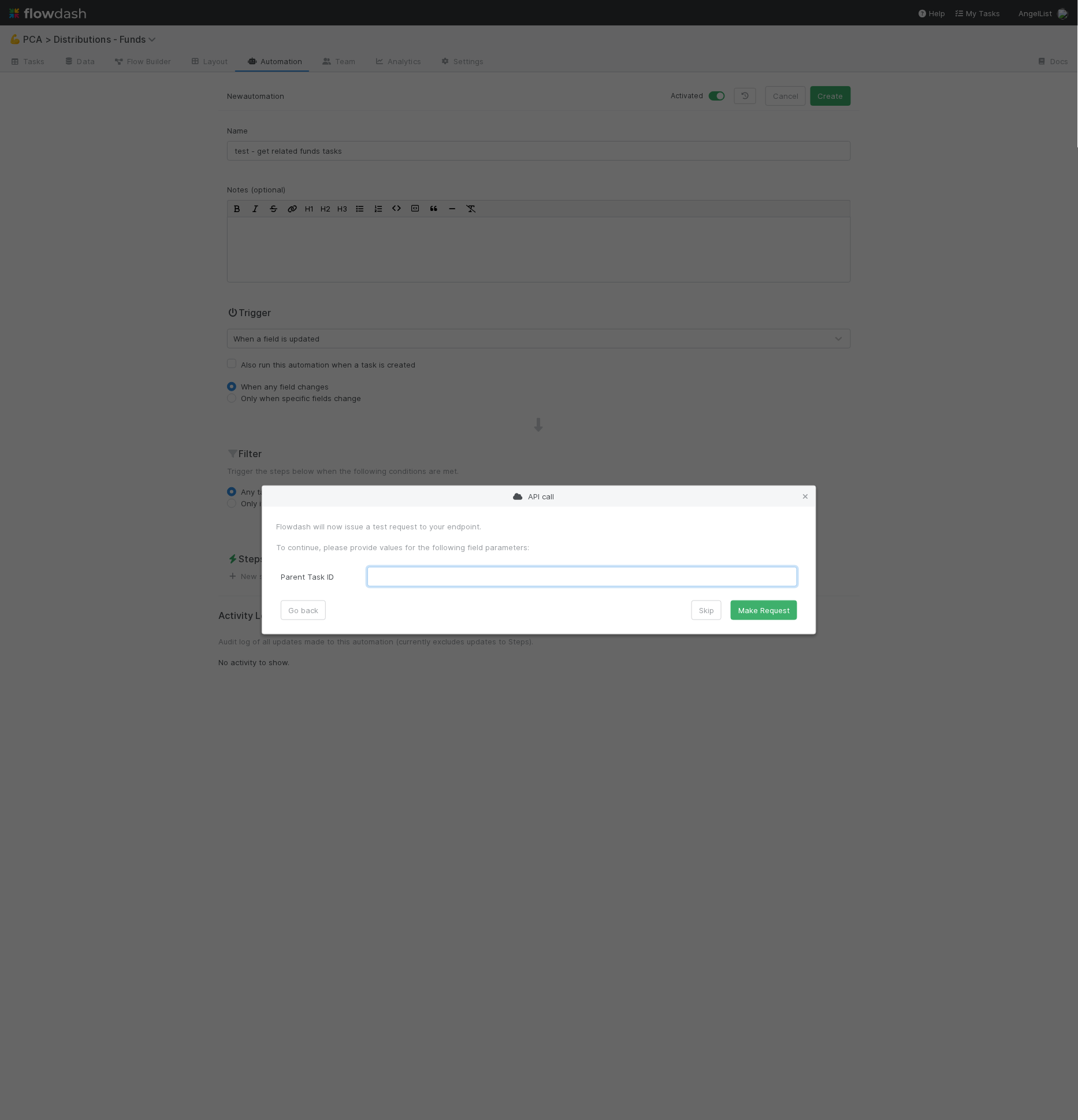
click at [460, 580] on ID "text" at bounding box center [582, 577] width 429 height 20
paste ID "0197b17f262773019af0003595506c0e_32832"
type ID "0197b17f262773019af0003595506c0e_32832"
click at [768, 614] on button "Make Request" at bounding box center [764, 610] width 67 height 20
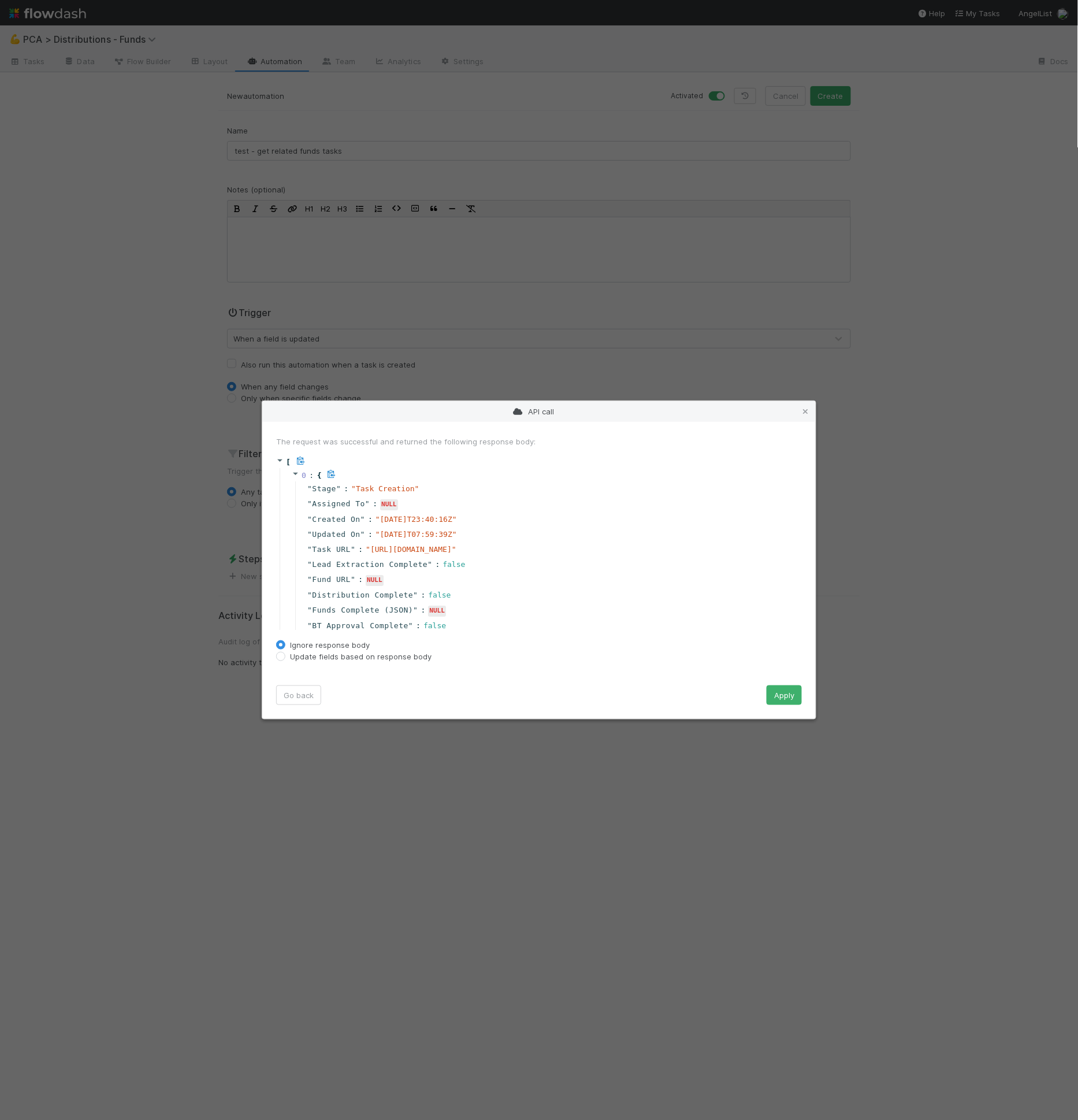
click at [293, 475] on icon at bounding box center [295, 473] width 8 height 8
click at [296, 494] on span at bounding box center [295, 490] width 8 height 8
click at [296, 511] on div at bounding box center [297, 505] width 10 height 12
click at [302, 534] on div "" Stage " : " Task Creation "" at bounding box center [547, 534] width 504 height 15
click at [293, 520] on icon at bounding box center [295, 518] width 8 height 8
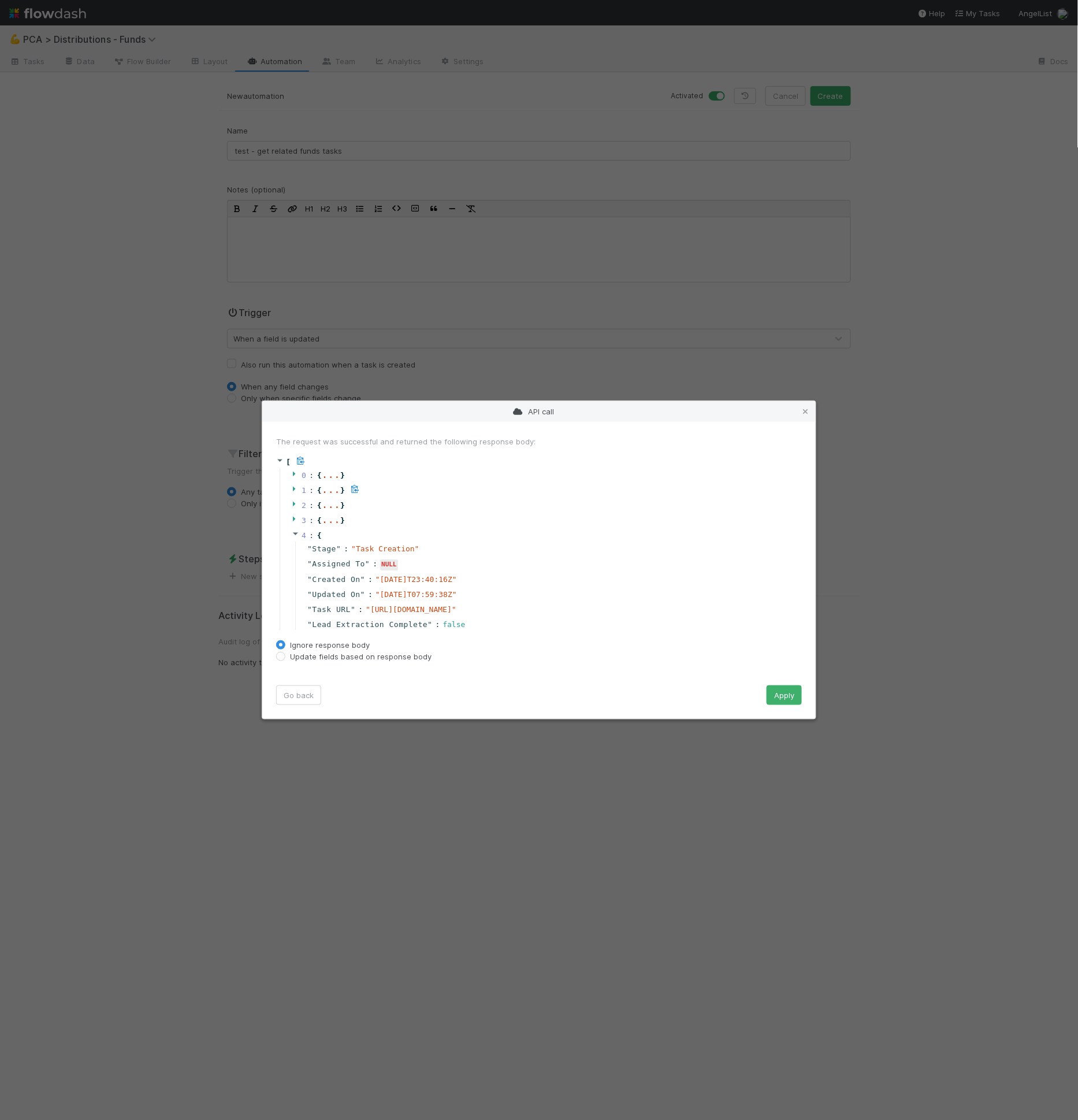
click at [292, 473] on icon at bounding box center [295, 473] width 8 height 8
click at [298, 654] on label "Update fields based on response body" at bounding box center [361, 656] width 142 height 12
click at [285, 654] on input "Update fields based on response body" at bounding box center [280, 655] width 9 height 10
radio input "true"
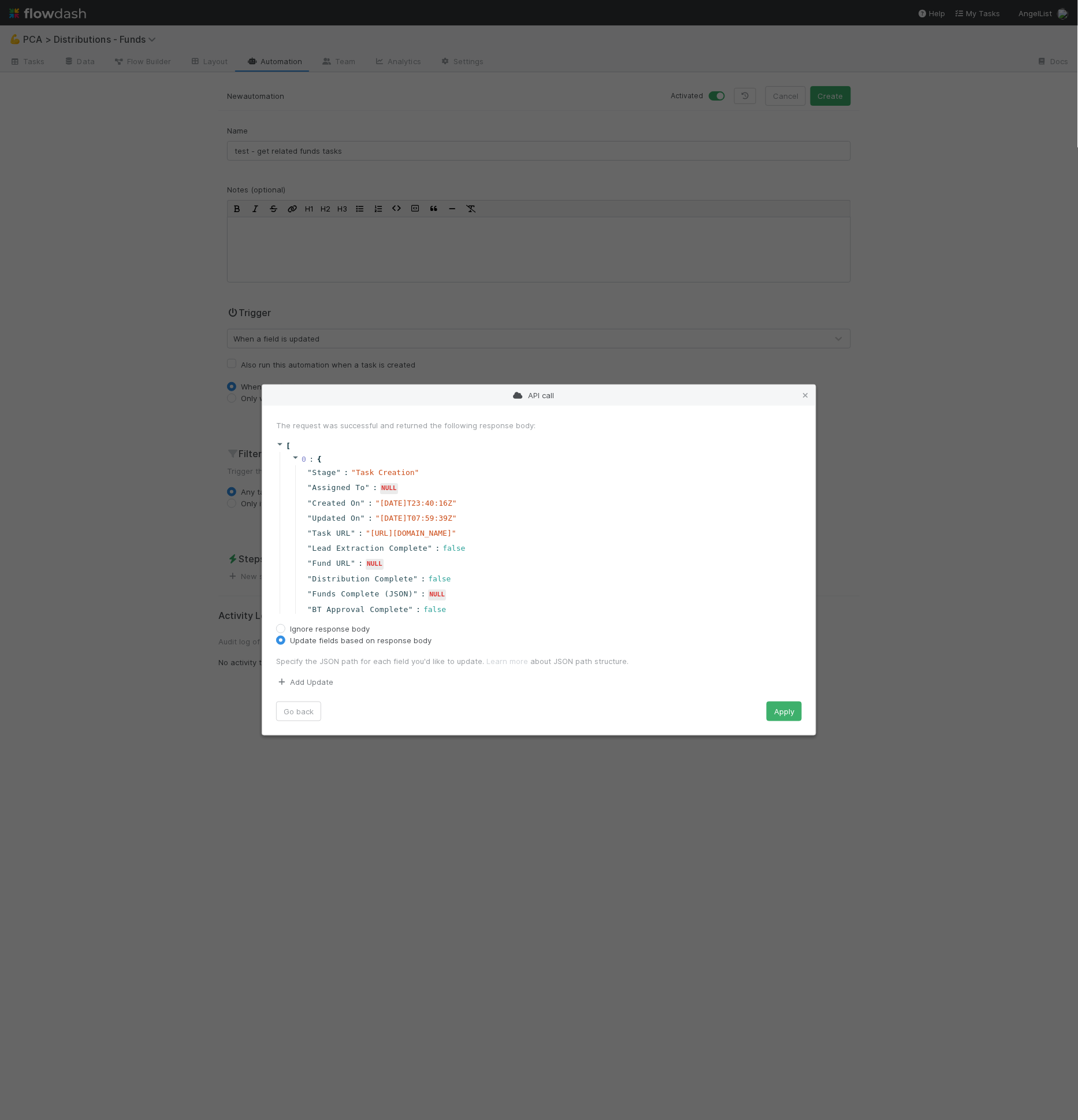
click at [318, 684] on link "Add Update" at bounding box center [304, 681] width 58 height 9
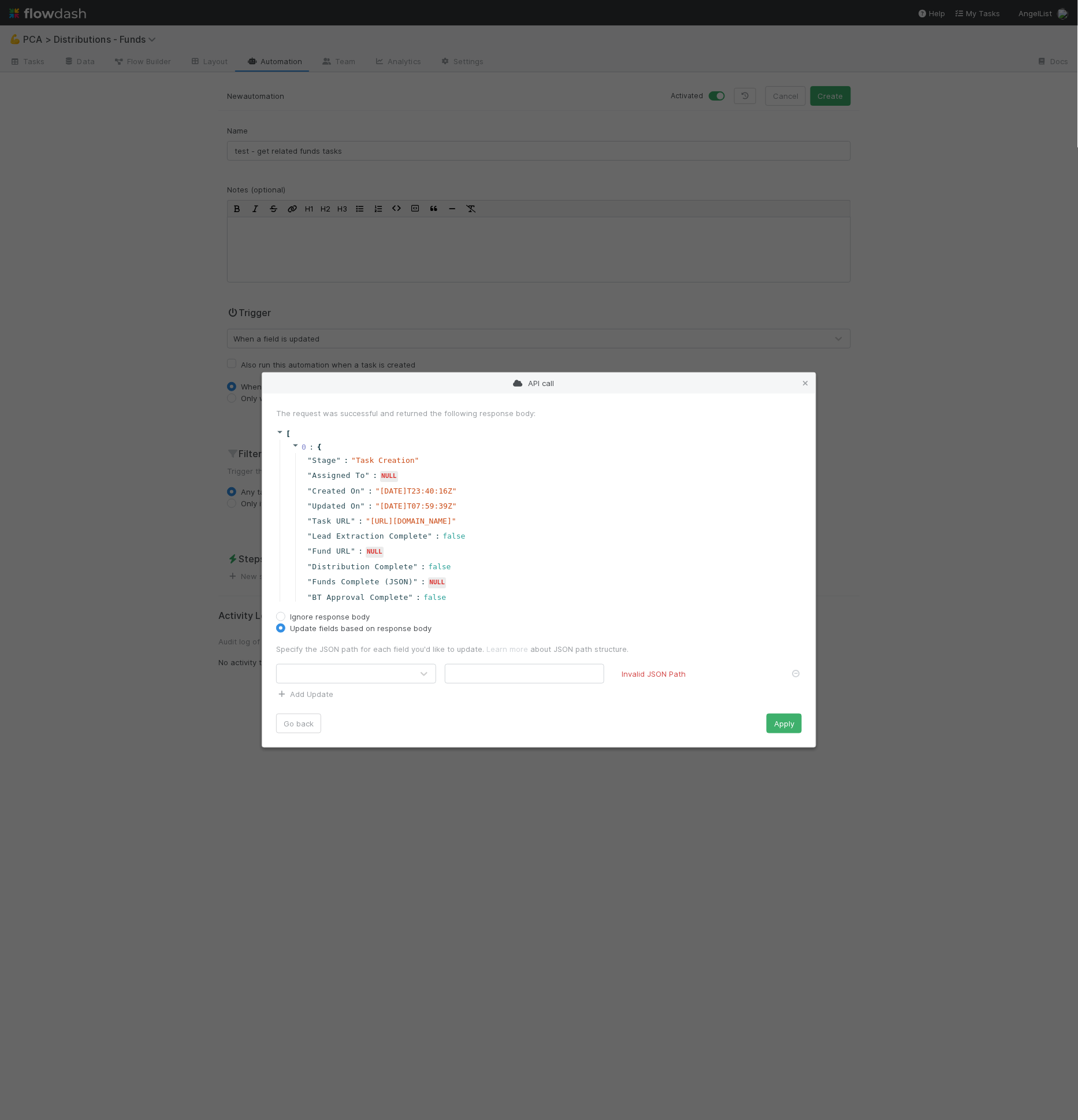
click at [383, 669] on div at bounding box center [344, 674] width 136 height 18
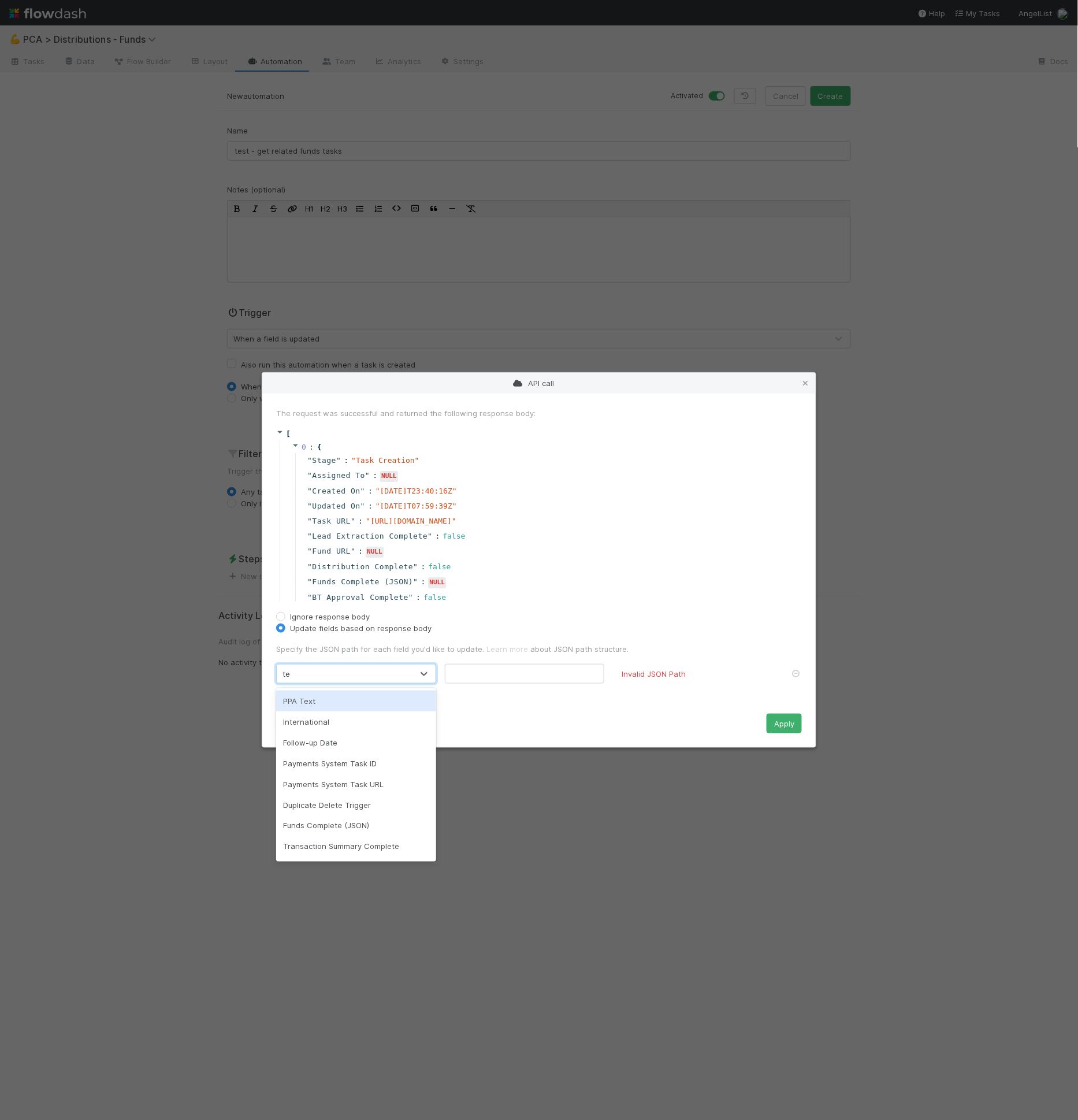
type input "tex"
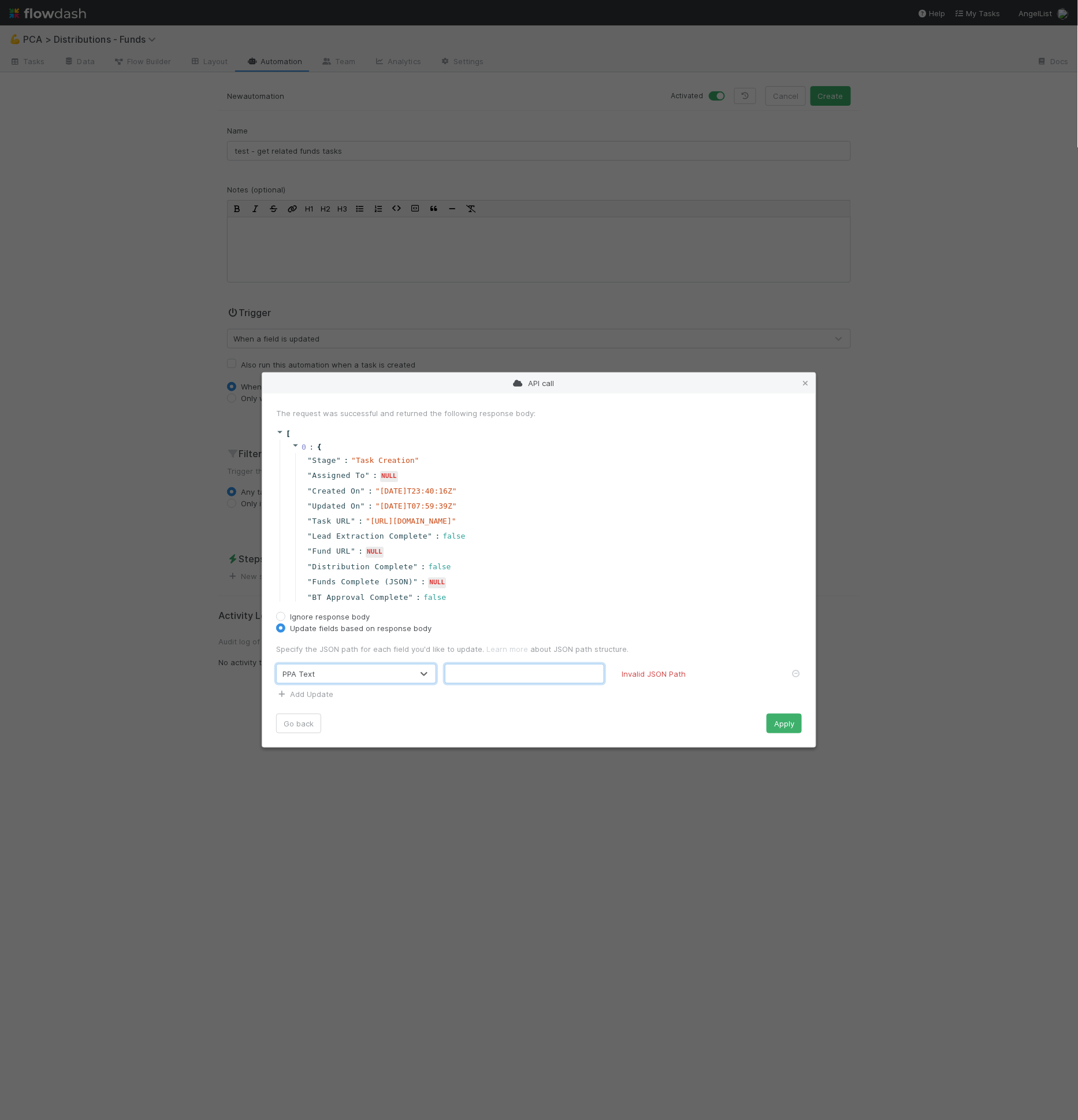
click at [471, 676] on input "text" at bounding box center [525, 674] width 160 height 20
click at [465, 675] on input "$["stage"]" at bounding box center [525, 674] width 160 height 20
click at [456, 678] on input "$["Stage"]" at bounding box center [525, 674] width 160 height 20
type input "$[0]["Stage"]"
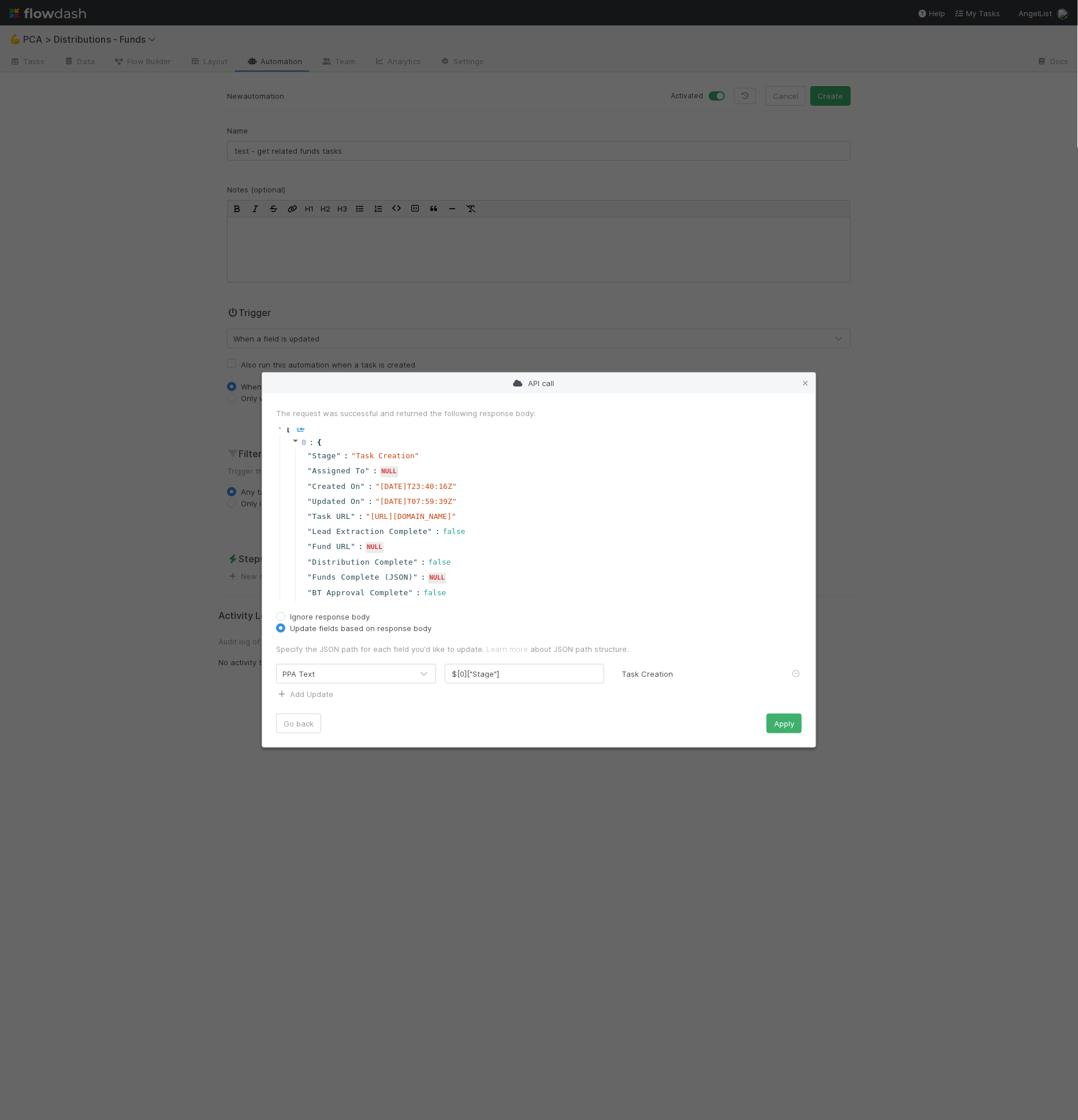
click at [296, 443] on icon at bounding box center [295, 440] width 8 height 8
click at [297, 503] on icon at bounding box center [295, 500] width 8 height 8
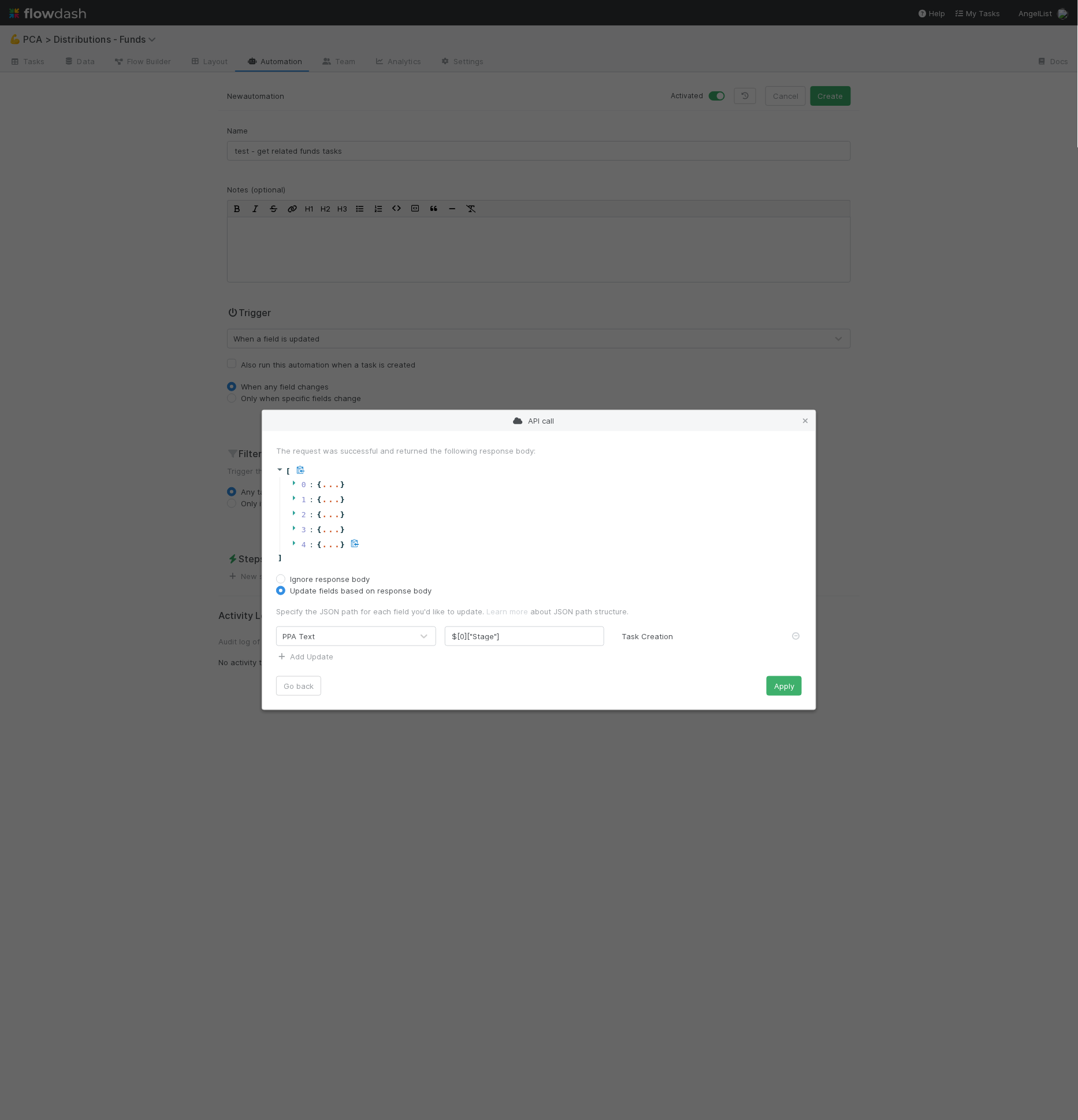
scroll to position [0, 0]
click at [807, 420] on icon at bounding box center [805, 420] width 12 height 8
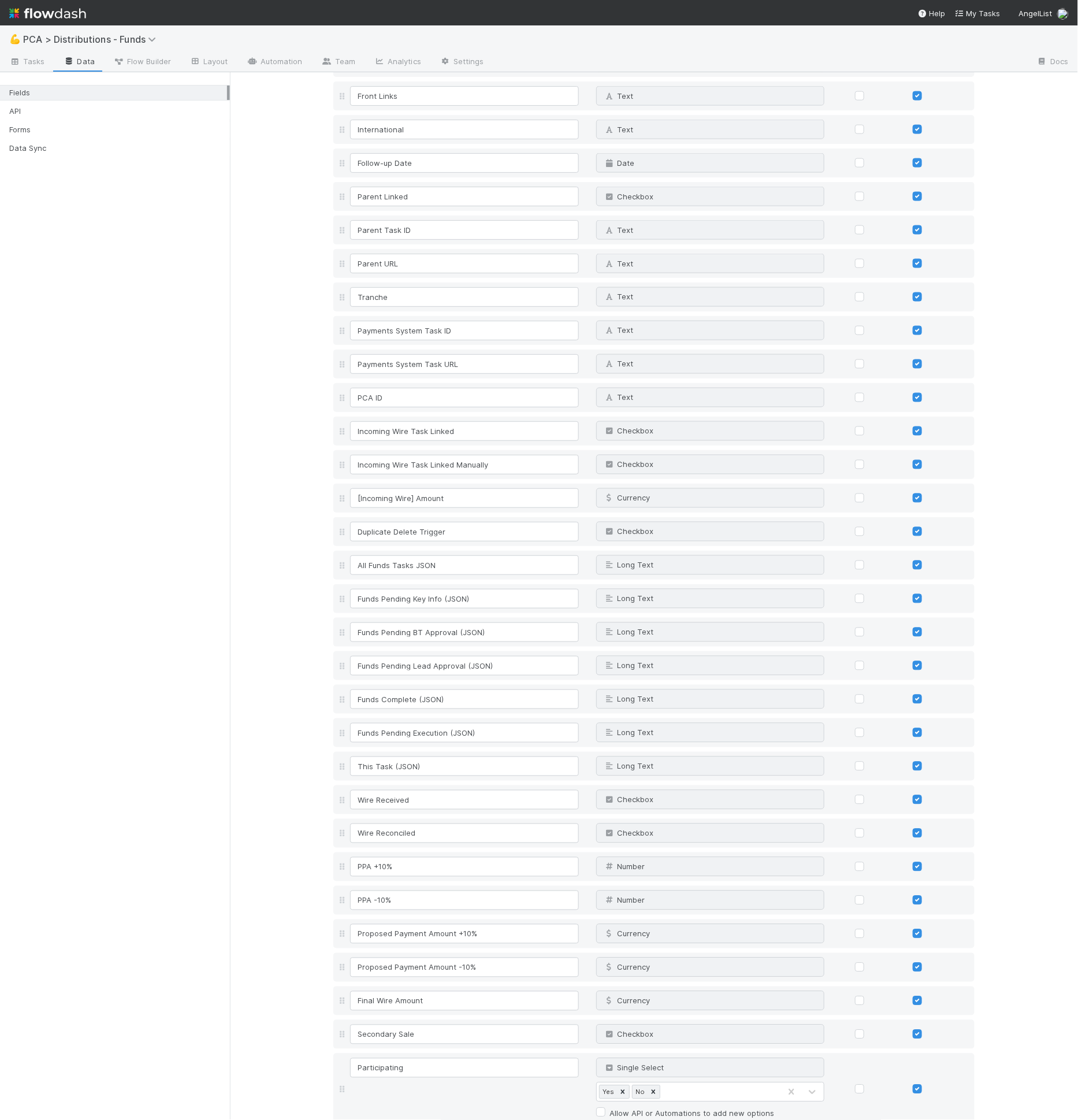
scroll to position [2162, 0]
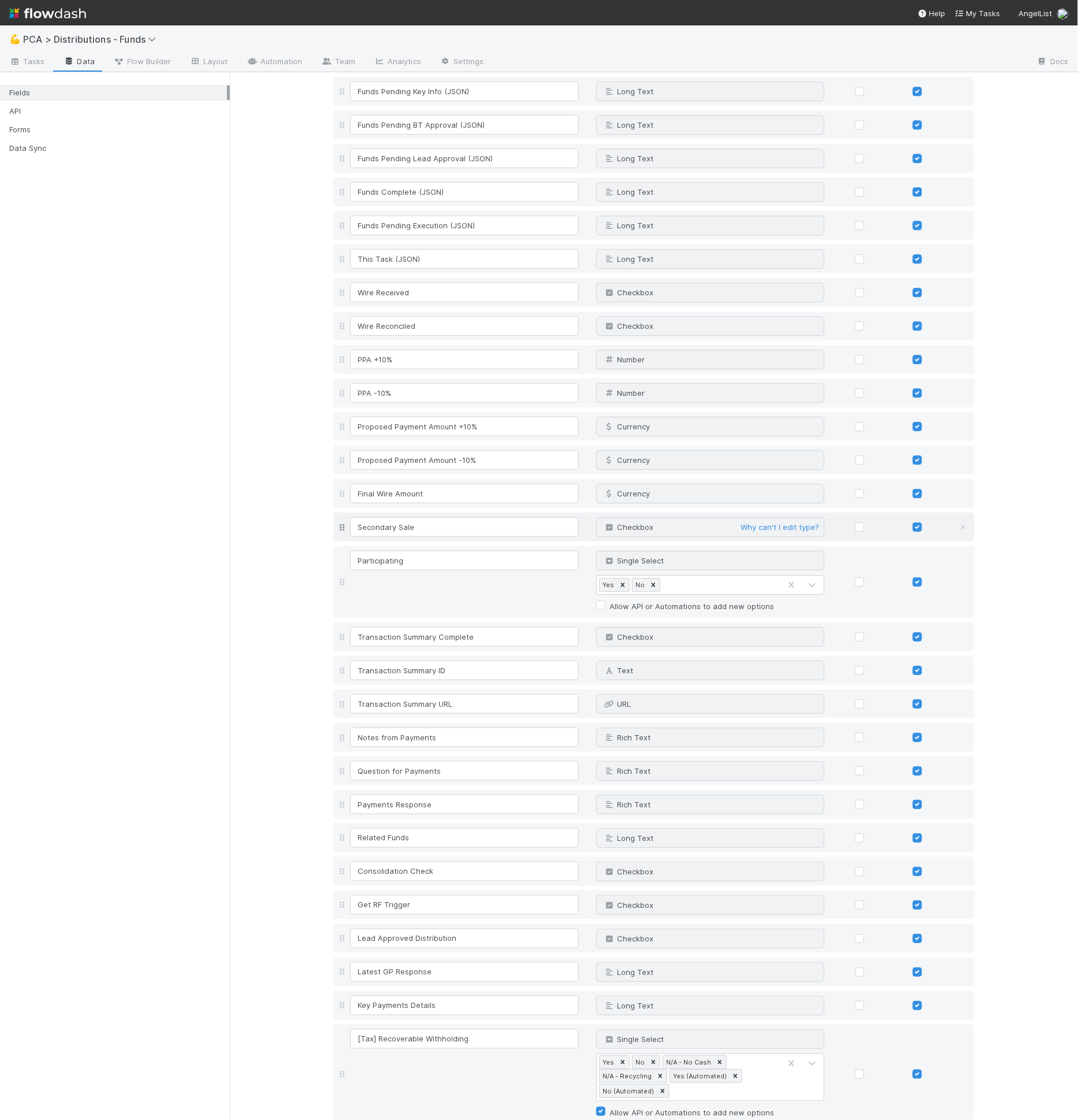
scroll to position [0, 0]
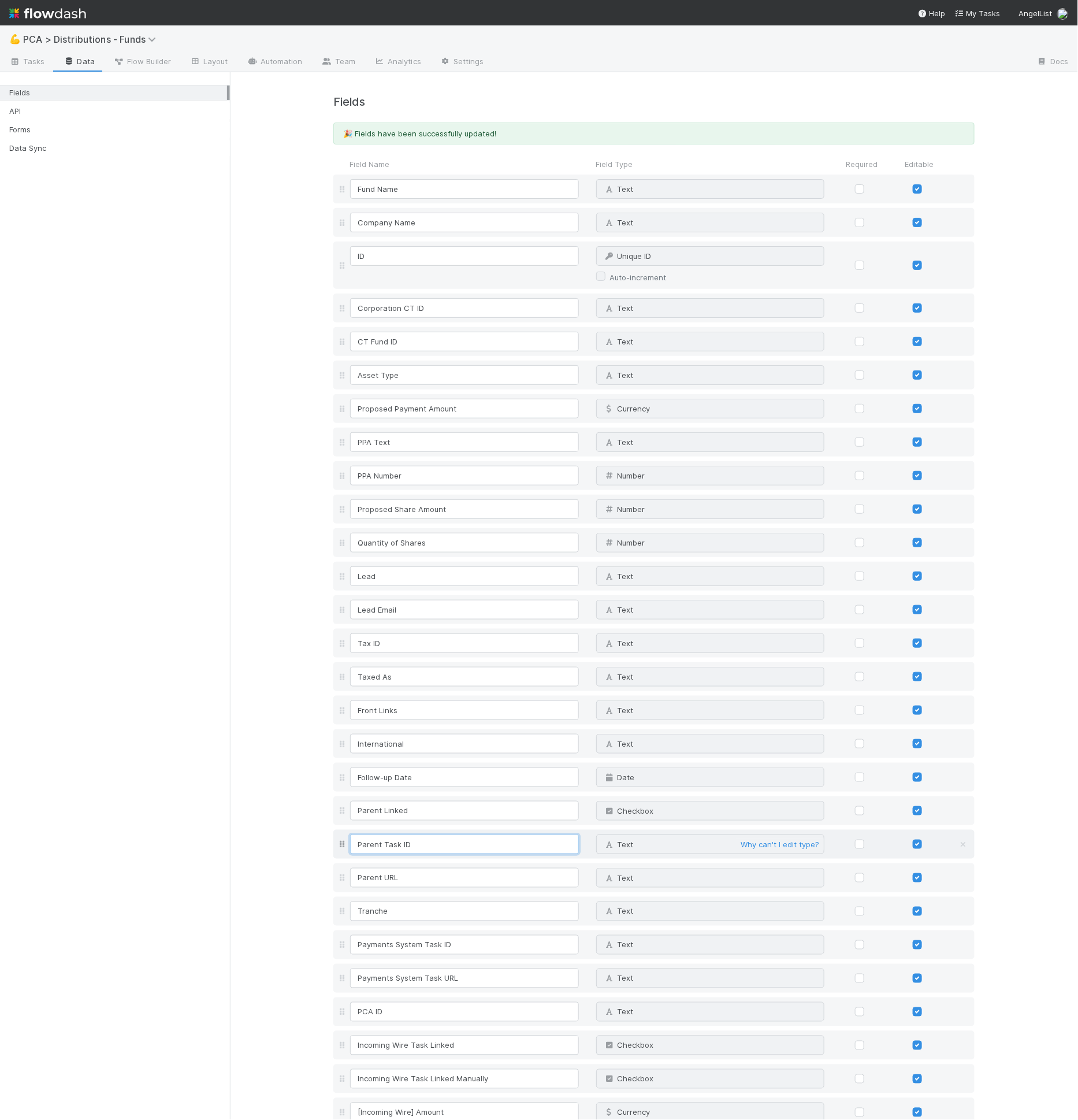
click at [394, 838] on input "Parent Task ID" at bounding box center [464, 845] width 228 height 20
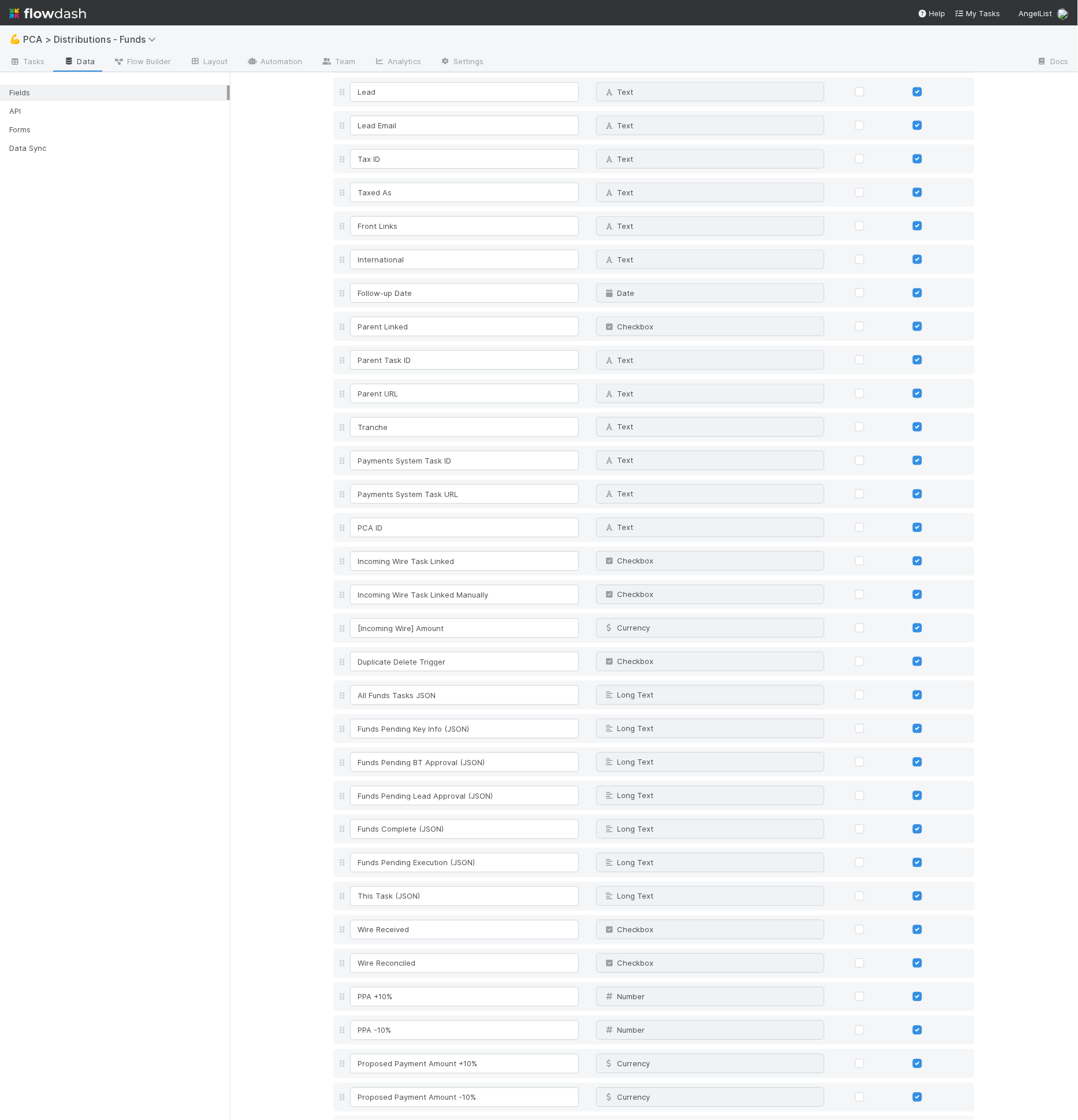
scroll to position [614, 0]
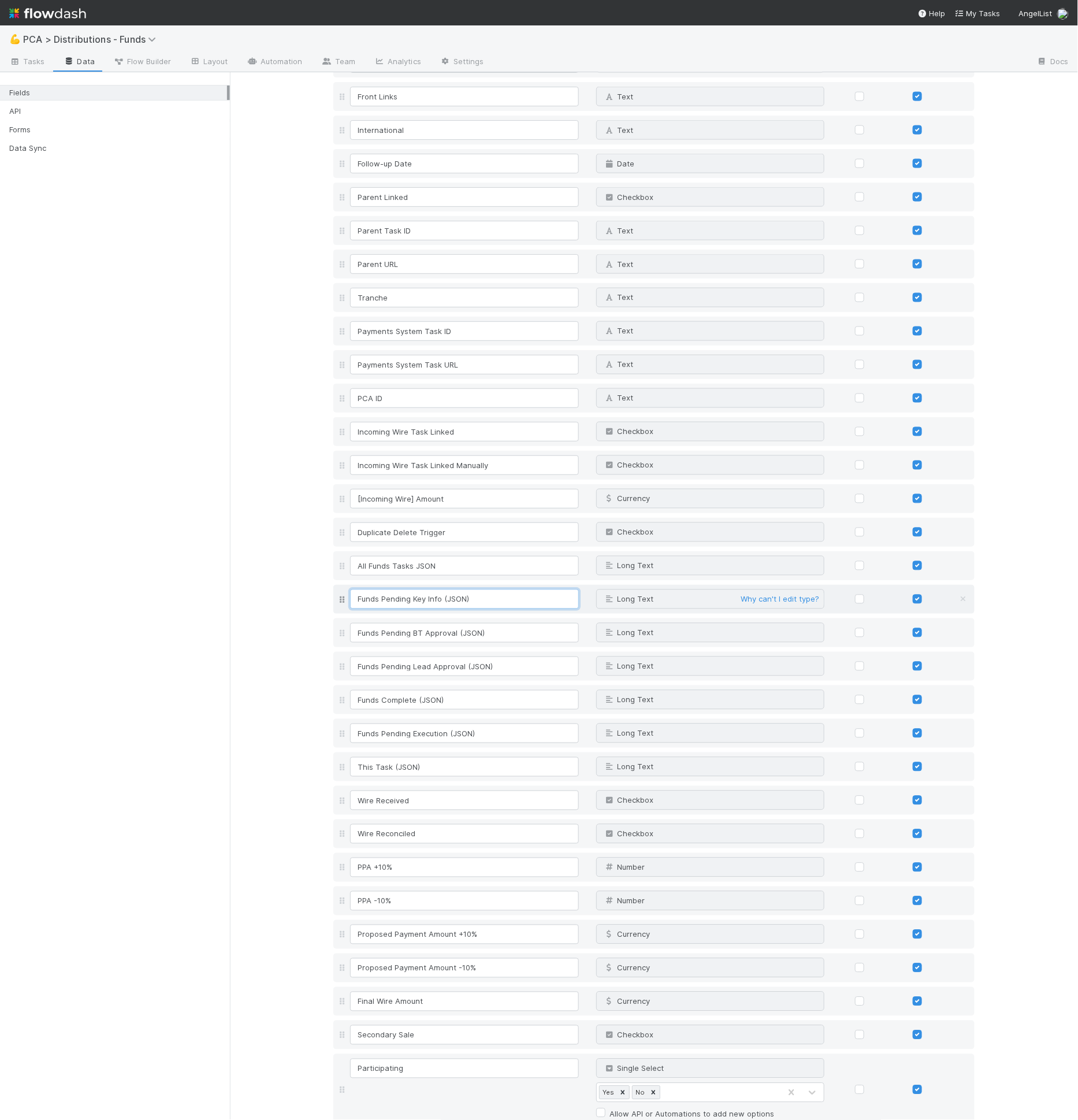
click at [458, 606] on input "Funds Pending Key Info (JSON)" at bounding box center [464, 600] width 228 height 20
click at [463, 603] on input "Funds Pending Key Info (JSON)" at bounding box center [464, 600] width 228 height 20
click at [479, 601] on input "Funds Pending Key Info (JSON)" at bounding box center [464, 600] width 228 height 20
click at [482, 600] on input "Funds Pending Key Info (JSON)" at bounding box center [464, 600] width 228 height 20
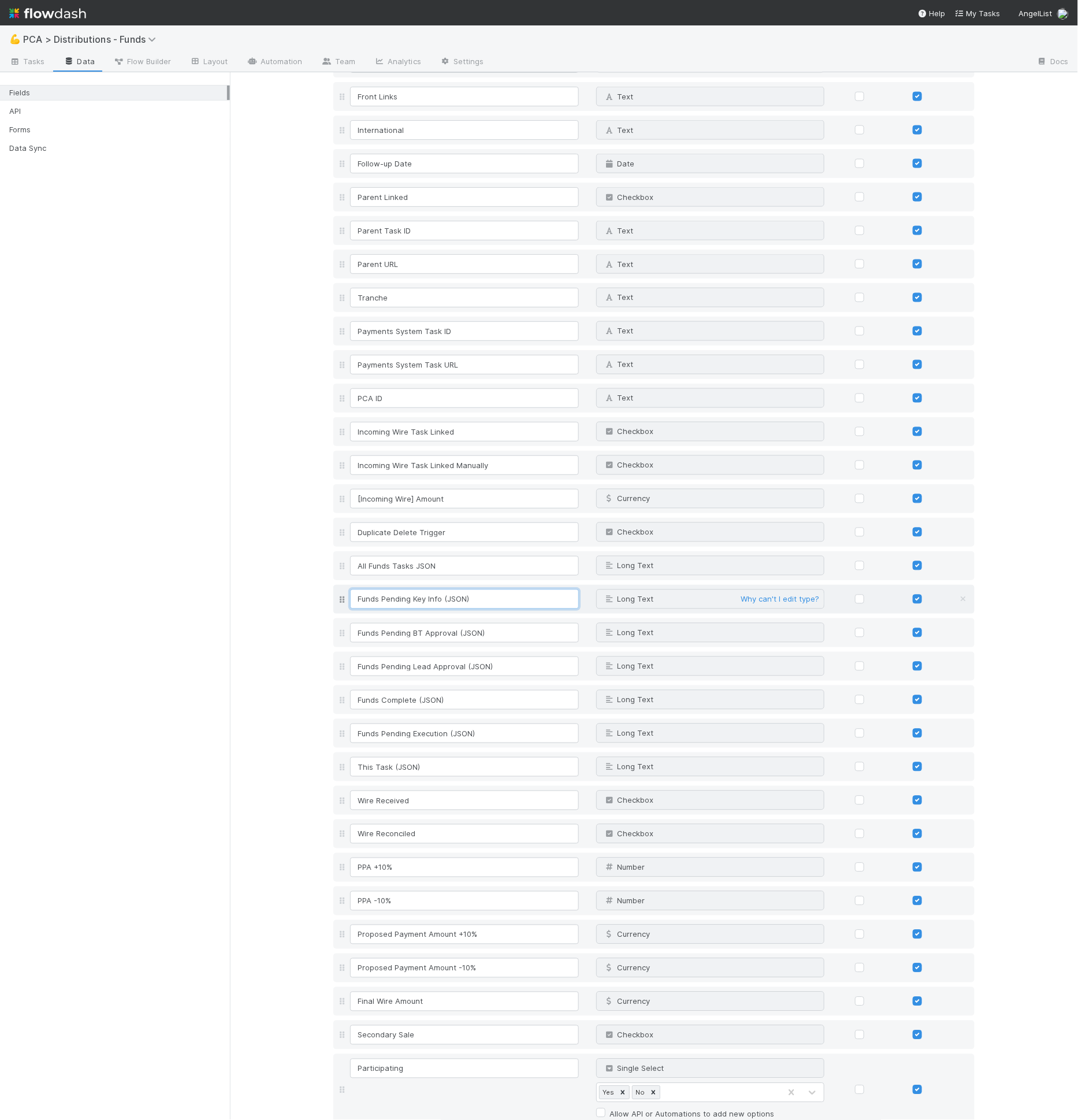
click at [482, 600] on input "Funds Pending Key Info (JSON)" at bounding box center [464, 600] width 228 height 20
click at [490, 603] on input "Funds Pending Key Info (JSON)" at bounding box center [464, 600] width 228 height 20
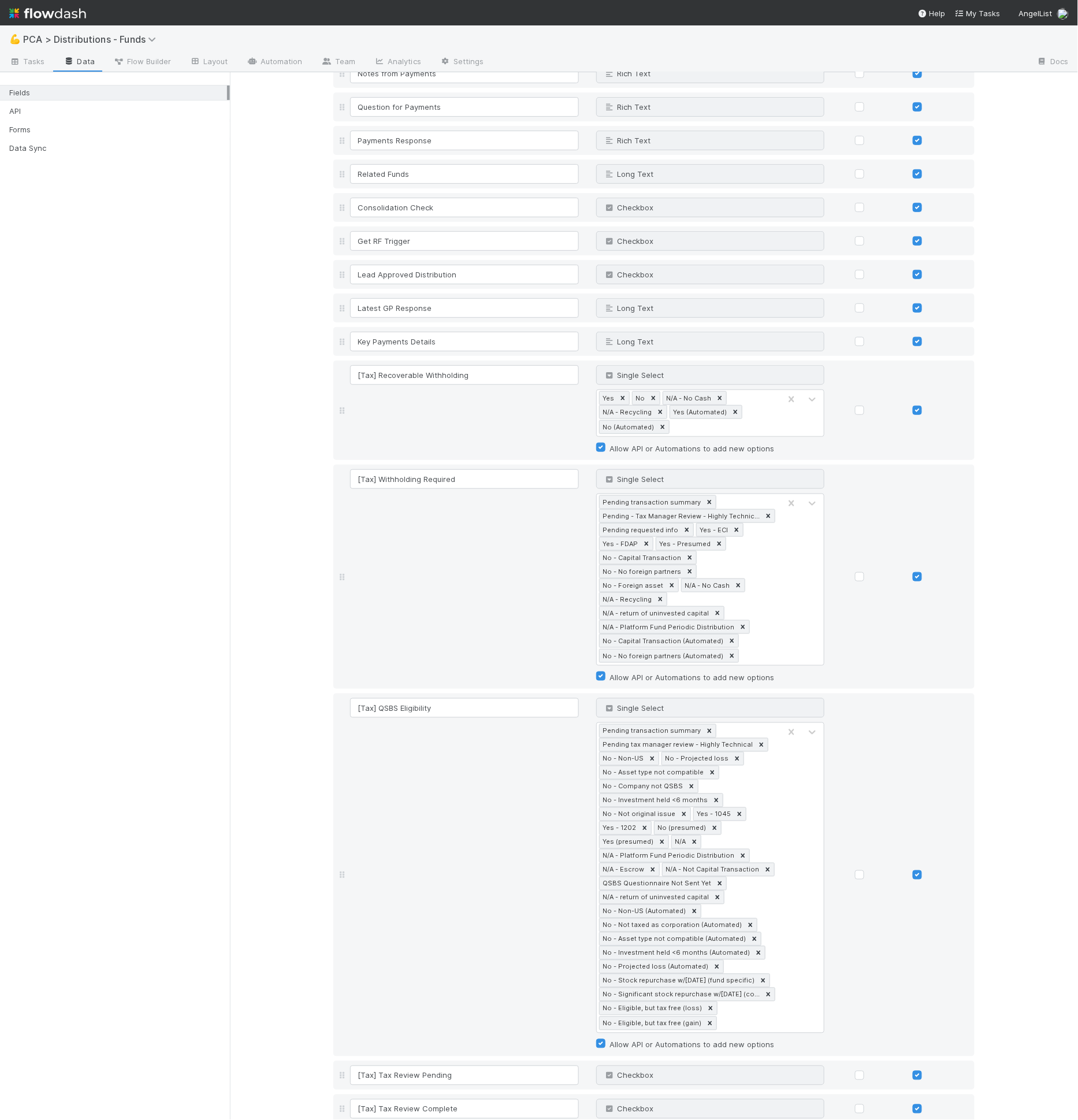
scroll to position [2162, 0]
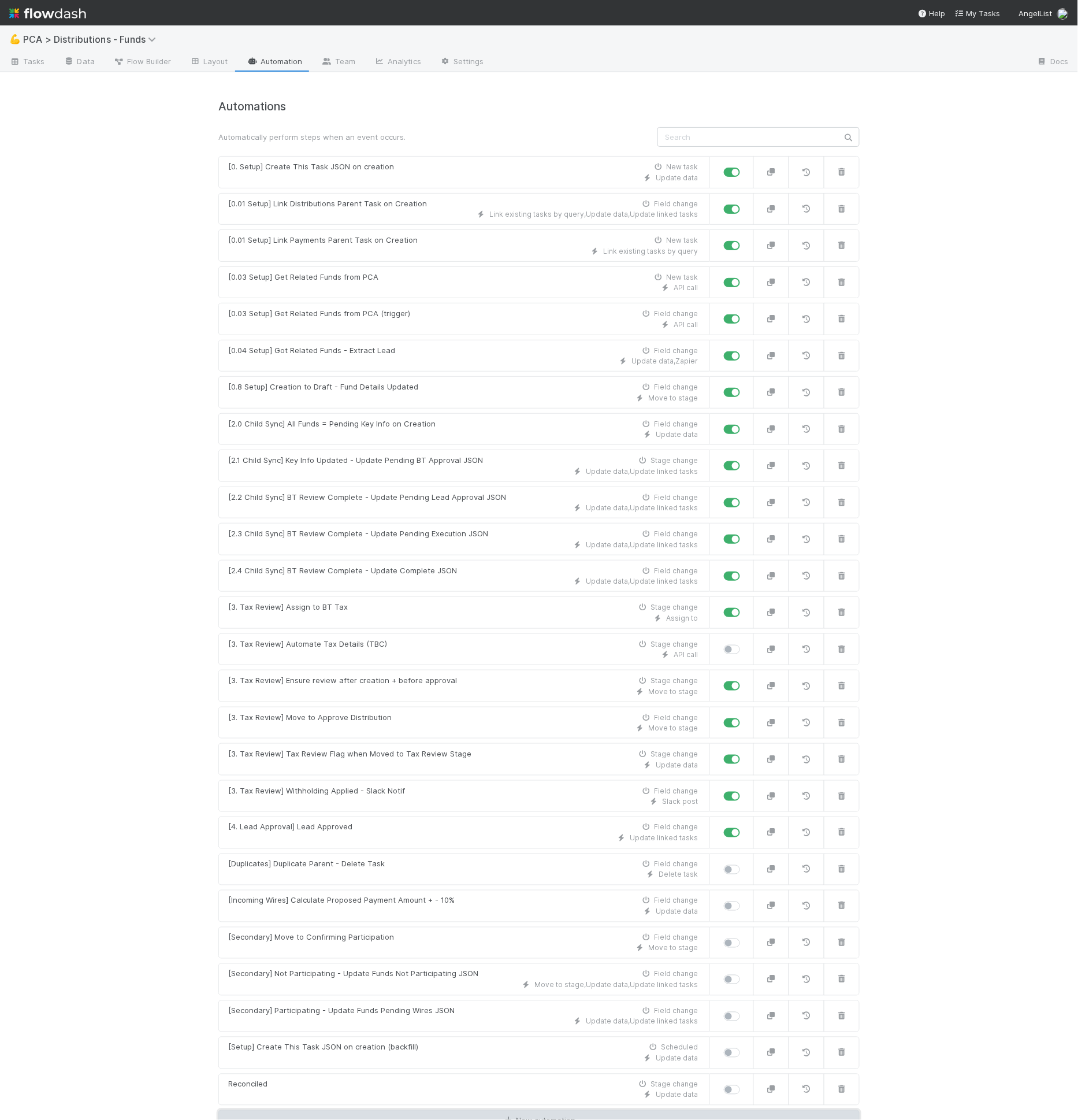
click at [449, 1112] on link "New automation" at bounding box center [539, 1121] width 641 height 22
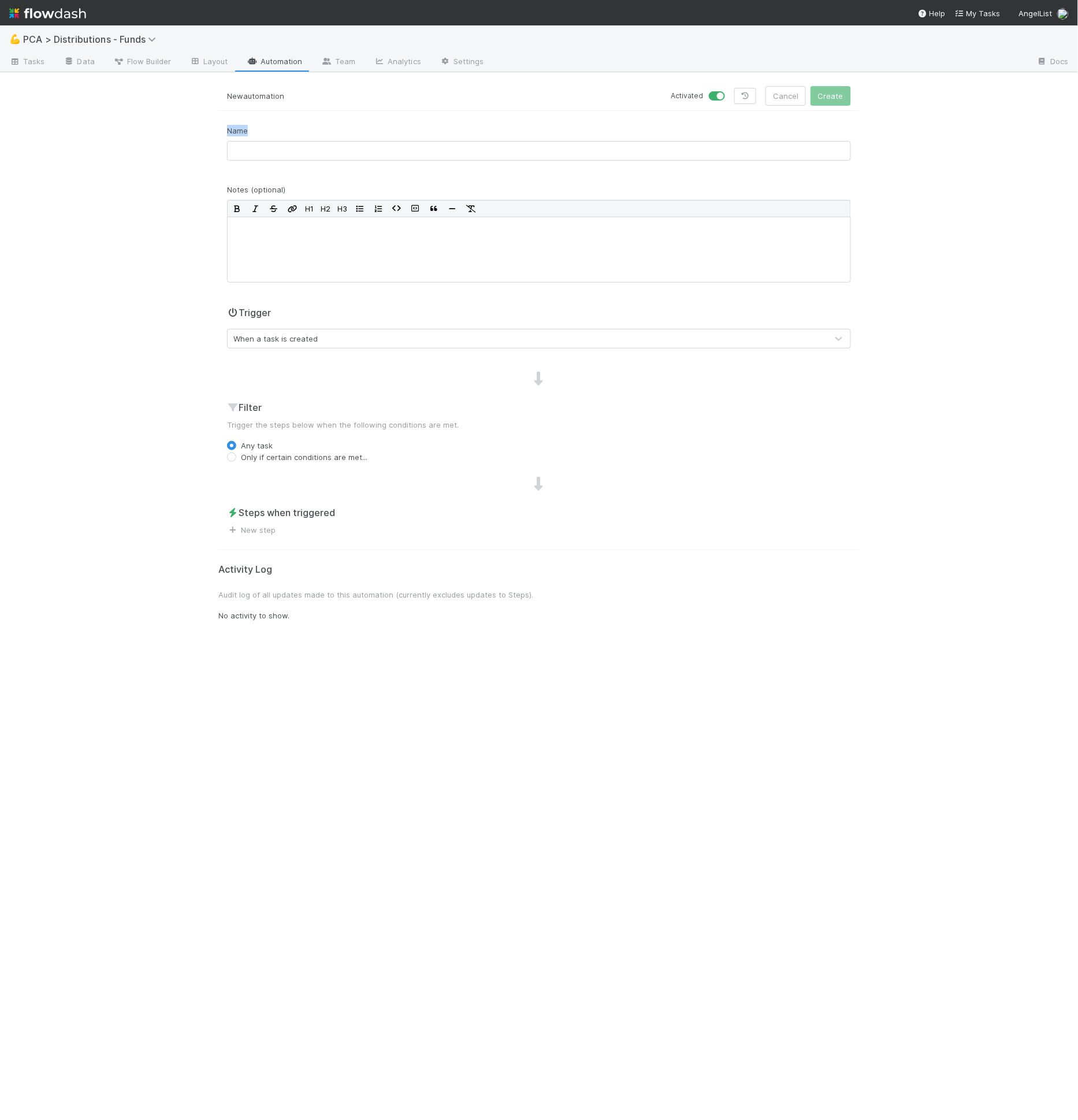
click at [513, 144] on div "Name" at bounding box center [539, 143] width 624 height 36
click at [511, 148] on input "text" at bounding box center [539, 151] width 624 height 20
type input "test get same lead funds"
click at [339, 111] on form "New automation Activated Cancel Create Name test get same lead funds Notes (opt…" at bounding box center [539, 310] width 641 height 450
click at [291, 458] on label "Only if certain conditions are met..." at bounding box center [304, 457] width 127 height 12
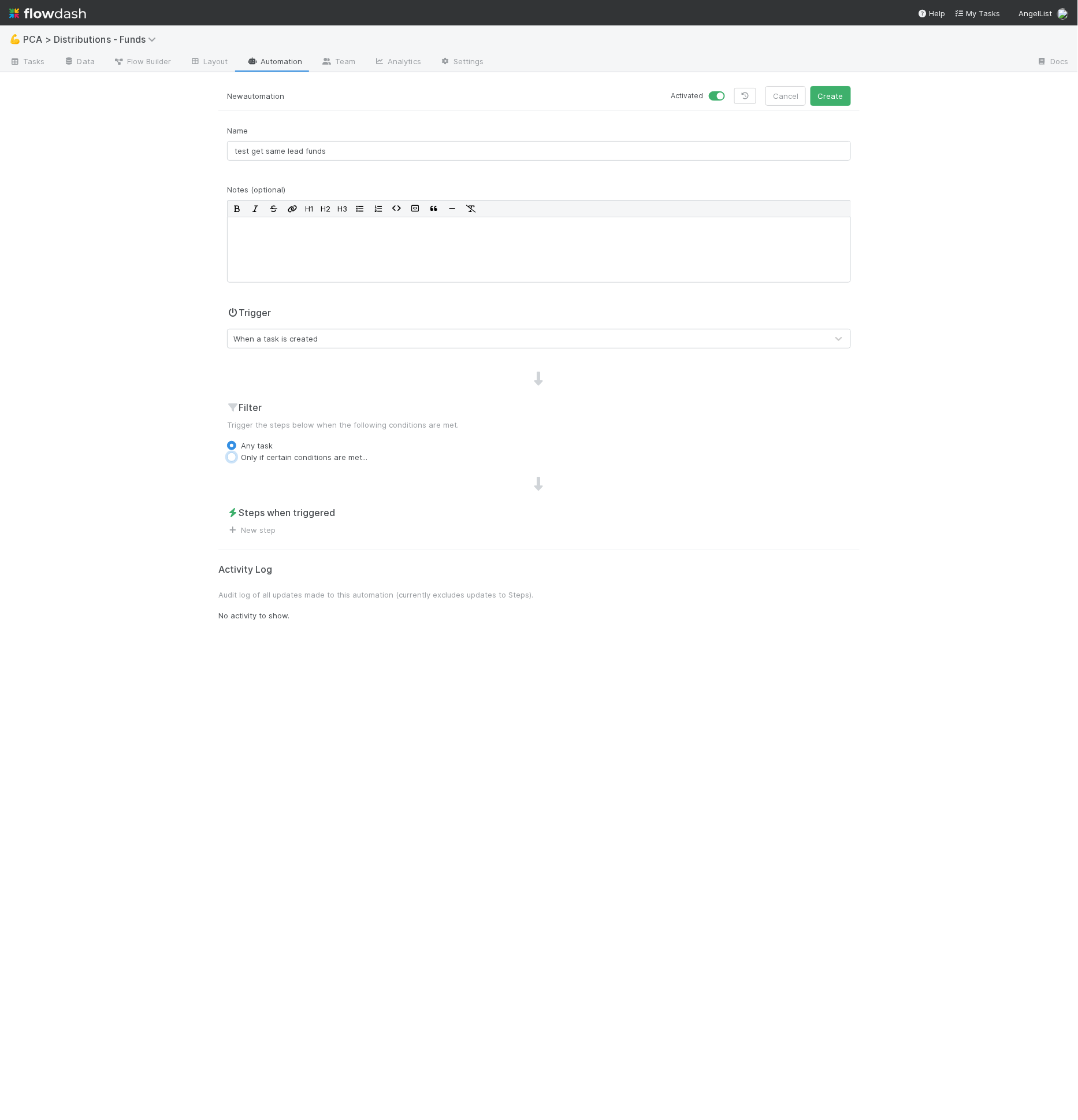
click at [236, 458] on input "Only if certain conditions are met..." at bounding box center [231, 456] width 9 height 10
radio input "true"
click at [271, 555] on div "Steps when triggered New step" at bounding box center [539, 556] width 641 height 30
click at [260, 453] on label "Only if certain conditions are met..." at bounding box center [304, 457] width 127 height 12
click at [236, 453] on input "Only if certain conditions are met..." at bounding box center [231, 456] width 9 height 10
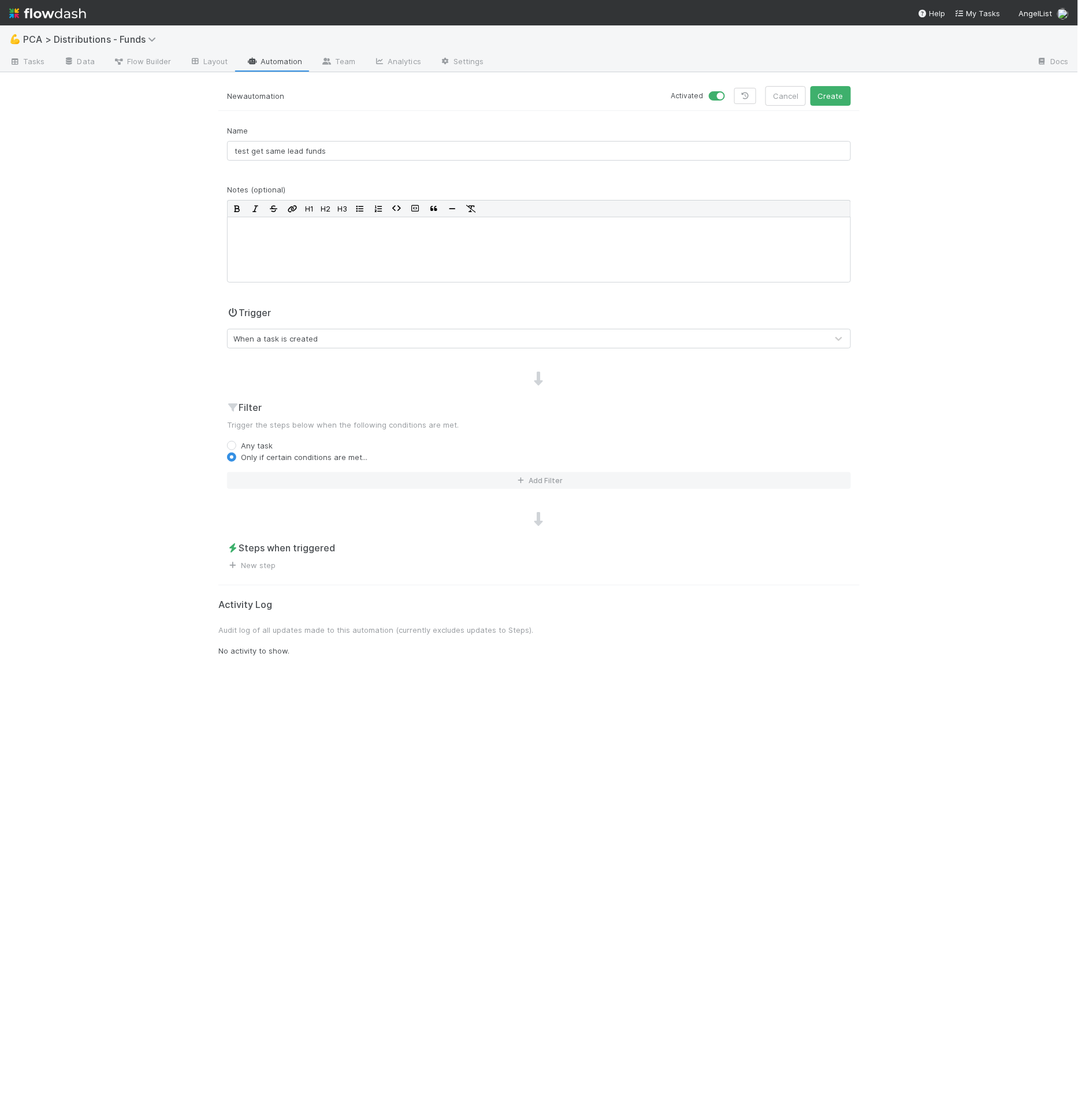
click at [263, 444] on label "Any task" at bounding box center [257, 445] width 32 height 12
click at [236, 444] on input "Any task" at bounding box center [231, 444] width 9 height 10
radio input "true"
click at [272, 525] on link "New step" at bounding box center [251, 530] width 48 height 9
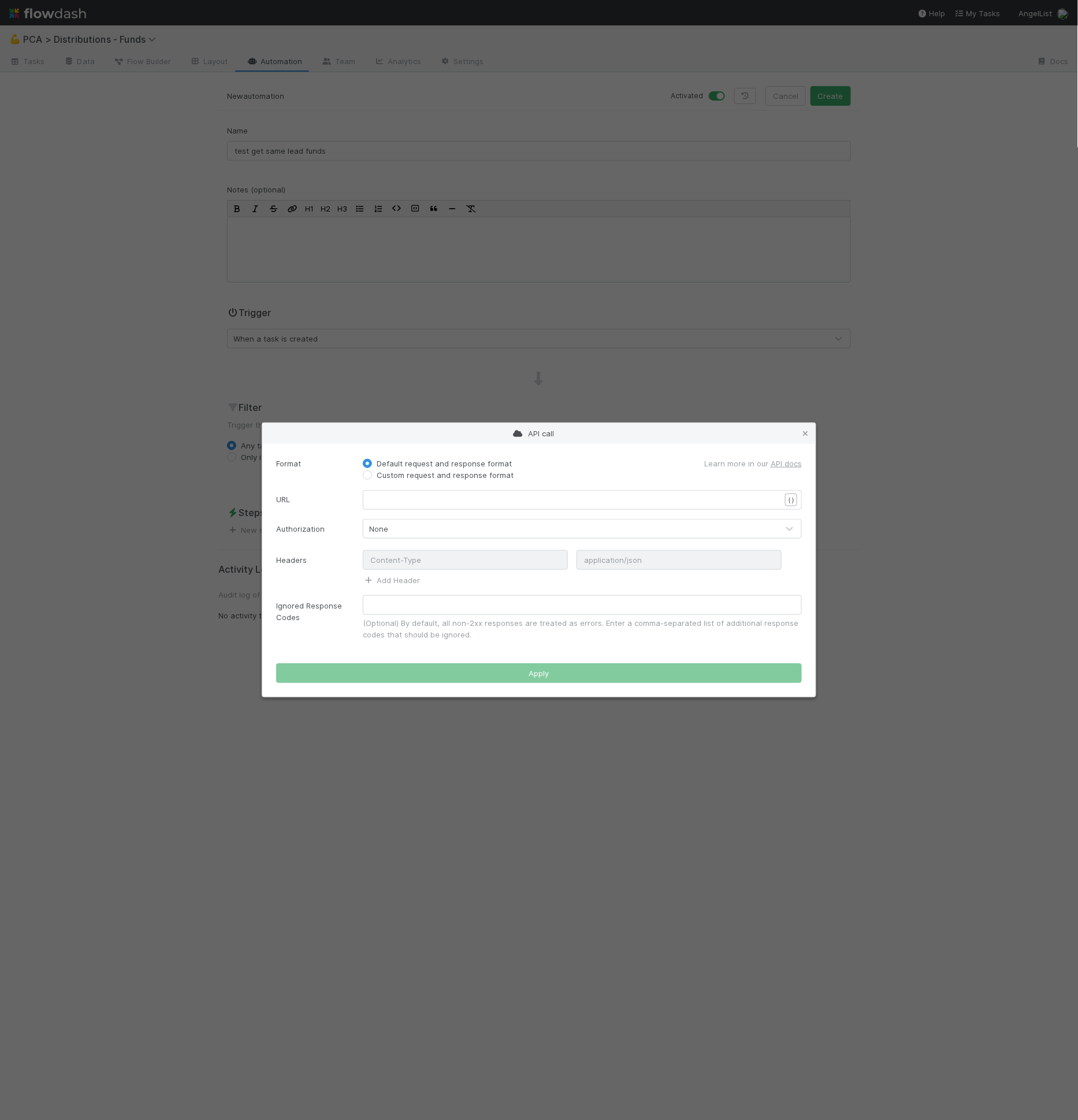
click at [432, 476] on label "Custom request and response format" at bounding box center [445, 475] width 137 height 12
click at [372, 476] on input "Custom request and response format" at bounding box center [367, 475] width 9 height 10
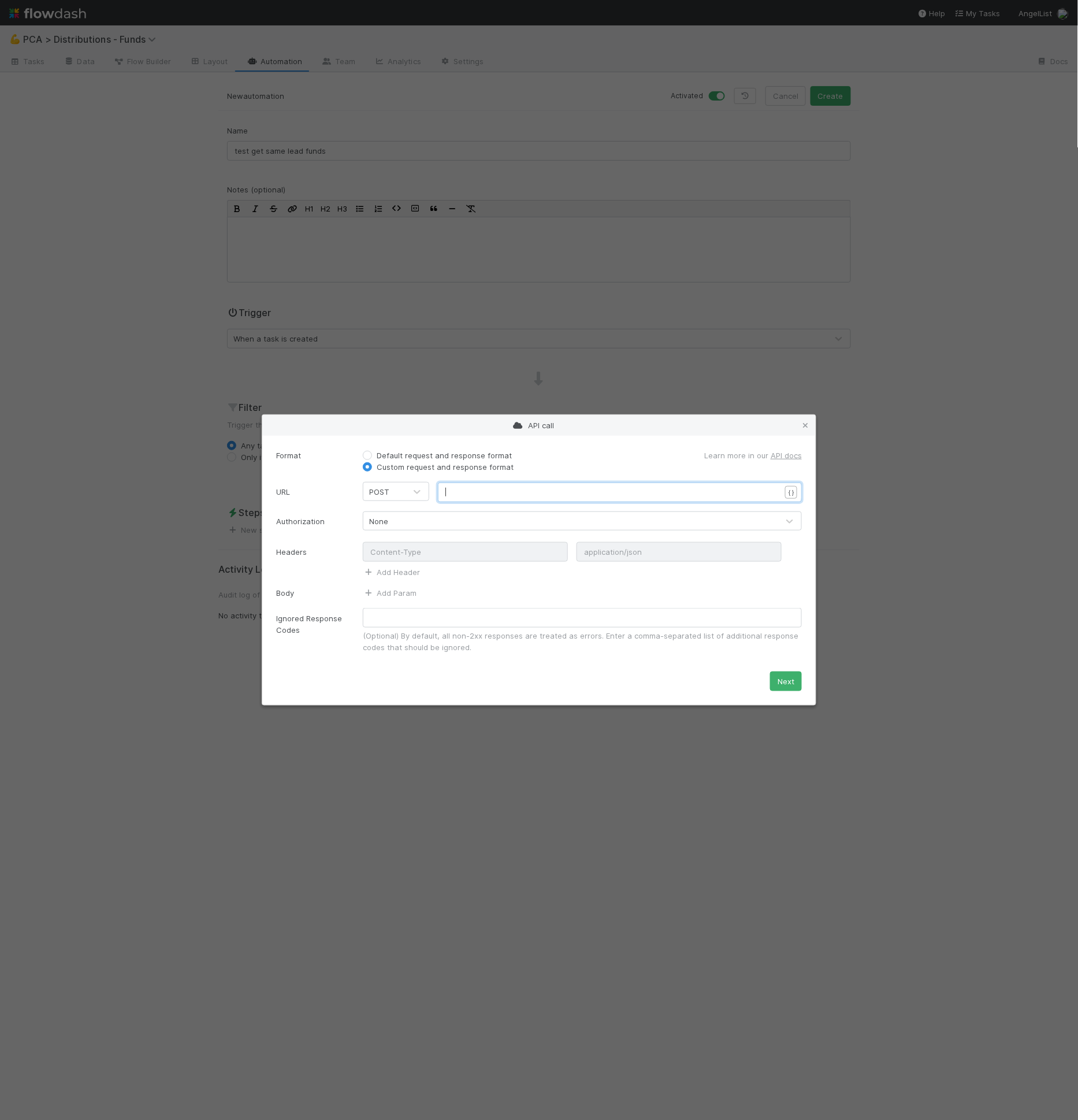
drag, startPoint x: 455, startPoint y: 490, endPoint x: 447, endPoint y: 490, distance: 8.0
click at [447, 490] on pre "​" at bounding box center [618, 492] width 345 height 12
click at [384, 494] on div "POST" at bounding box center [379, 492] width 20 height 12
click at [387, 580] on div "GET" at bounding box center [396, 581] width 67 height 21
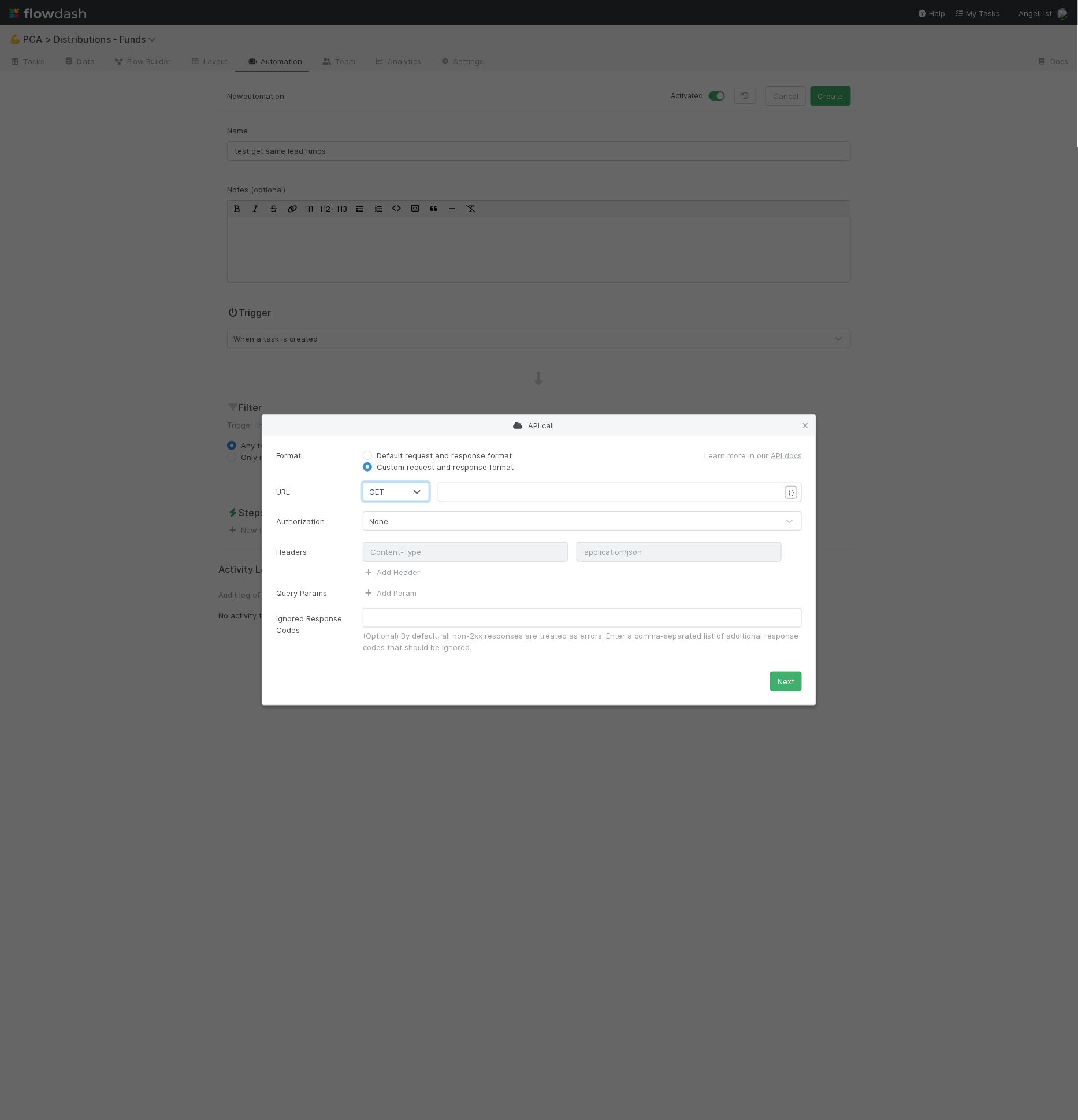
click at [471, 500] on div "​" at bounding box center [627, 506] width 364 height 41
click at [474, 496] on pre "​" at bounding box center [618, 492] width 345 height 12
type textarea ";ifdur"
click at [459, 510] on form "Format Default request and response format Custom request and response format L…" at bounding box center [539, 570] width 526 height 242
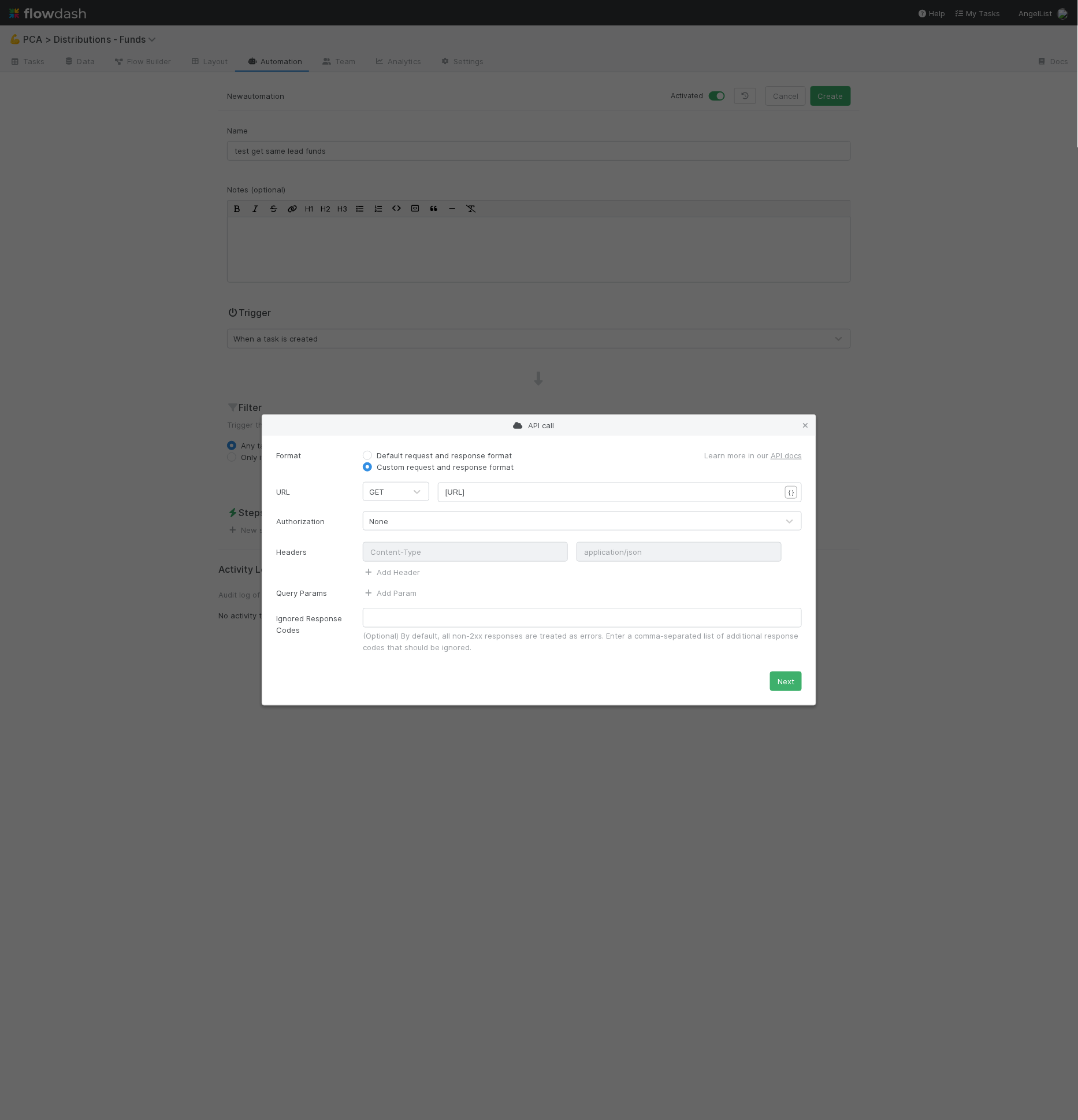
click at [458, 520] on div "None" at bounding box center [570, 521] width 414 height 18
type input "bea"
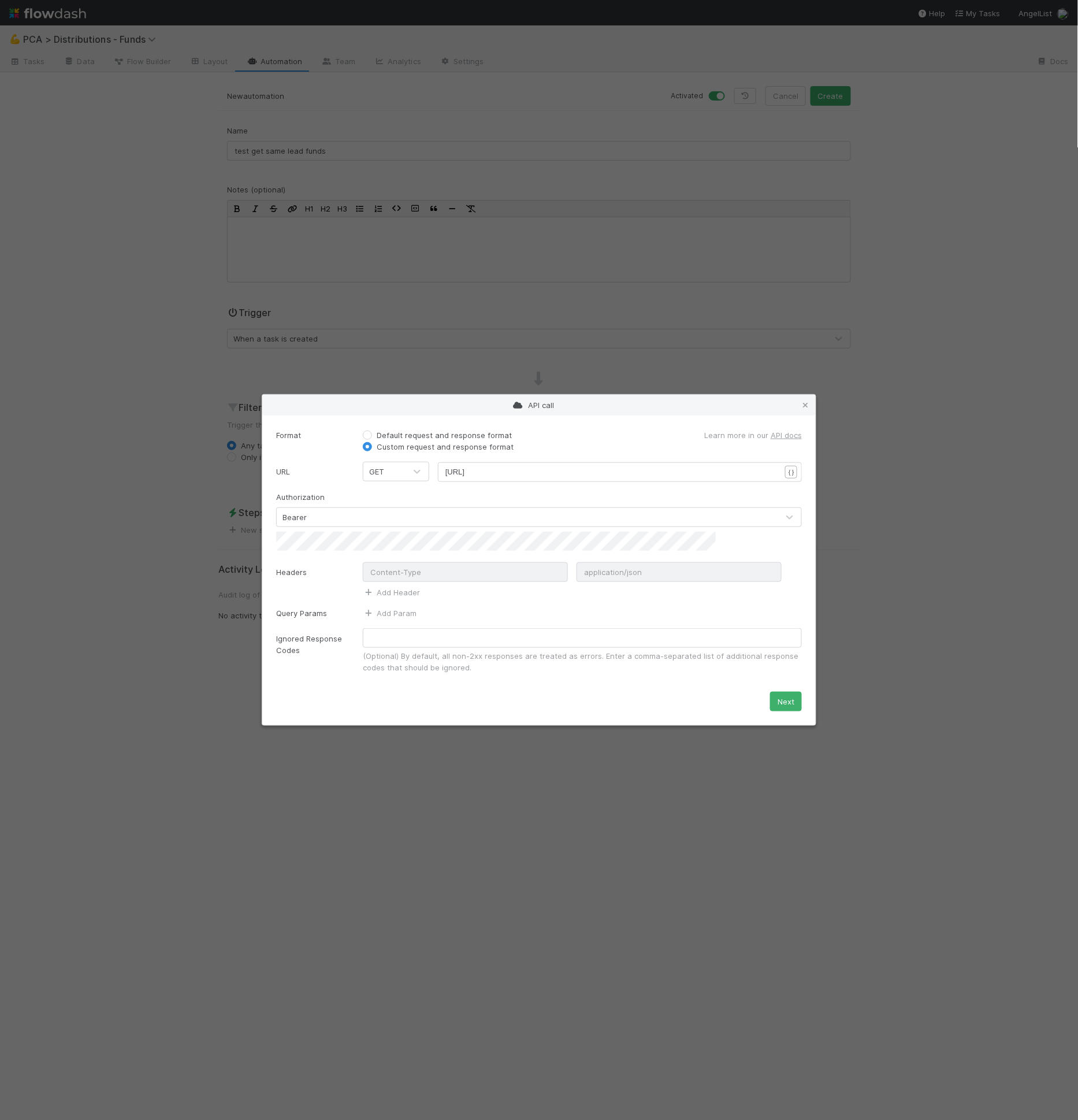
drag, startPoint x: 667, startPoint y: 485, endPoint x: 668, endPoint y: 475, distance: 10.0
click at [667, 478] on pre "http://web.flowdash.svc.cluster.local/api/v1/workflows/" at bounding box center [618, 472] width 345 height 12
type textarea "/"
paste textarea
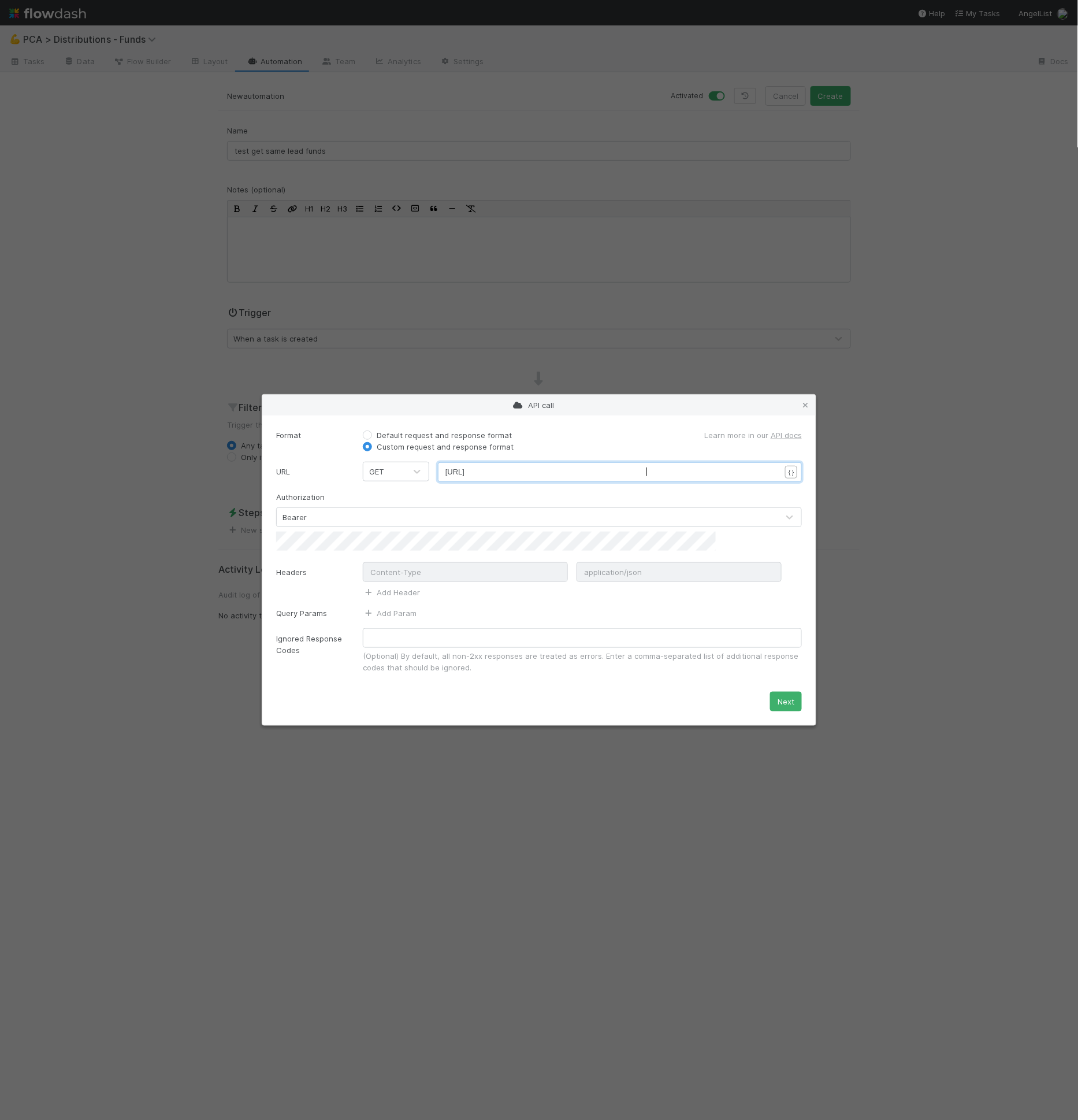
scroll to position [3, 1]
paste textarea "/"
type textarea "/tasks?"
click at [397, 609] on link "Add Param" at bounding box center [389, 613] width 53 height 9
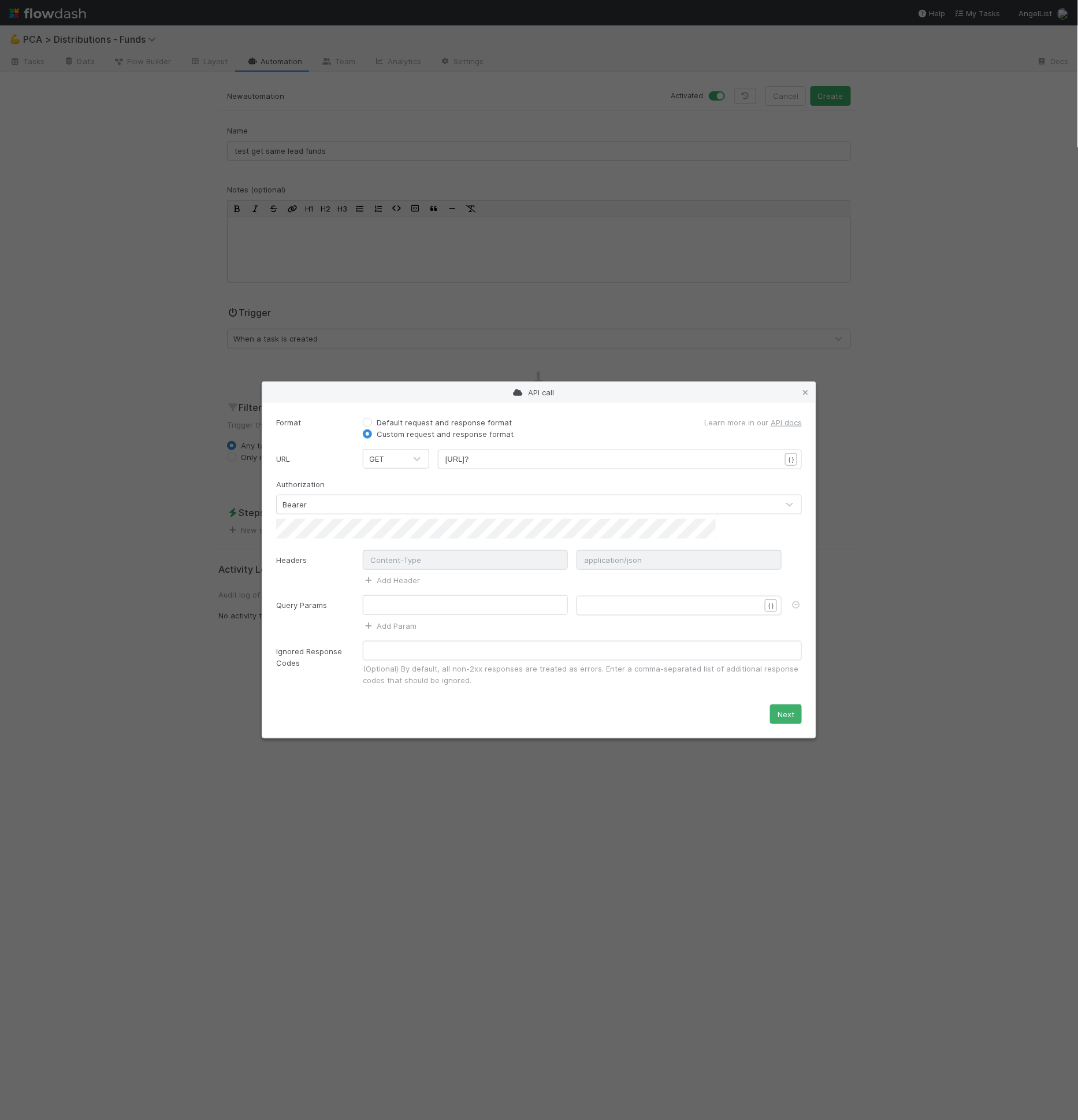
click at [399, 612] on div "​ { } Add Param" at bounding box center [582, 614] width 456 height 37
click at [399, 607] on div "​ { }" at bounding box center [582, 605] width 456 height 20
click at [411, 598] on input "text" at bounding box center [465, 605] width 205 height 20
type input "Lead Email"
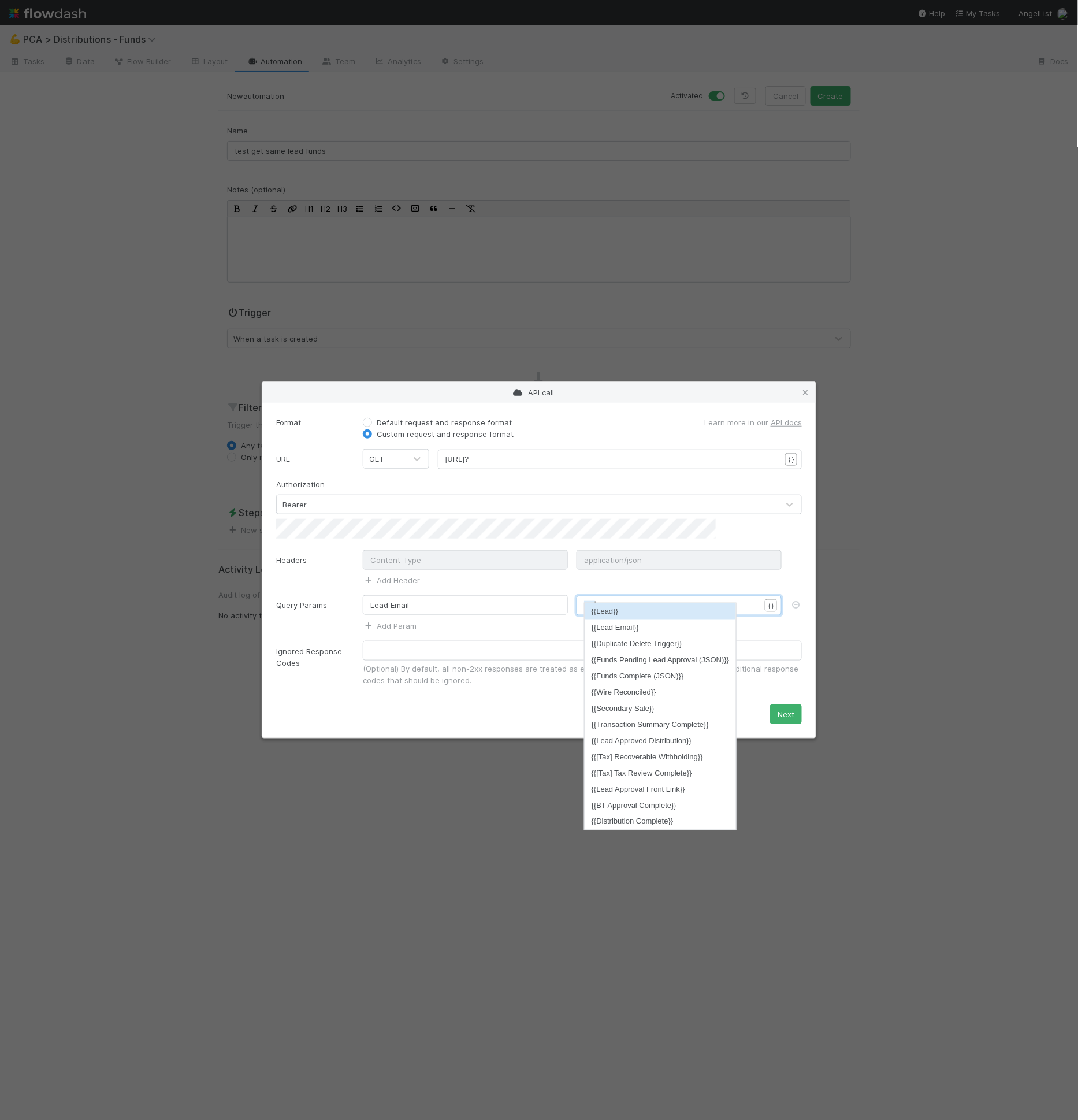
type textarea "{{lead"
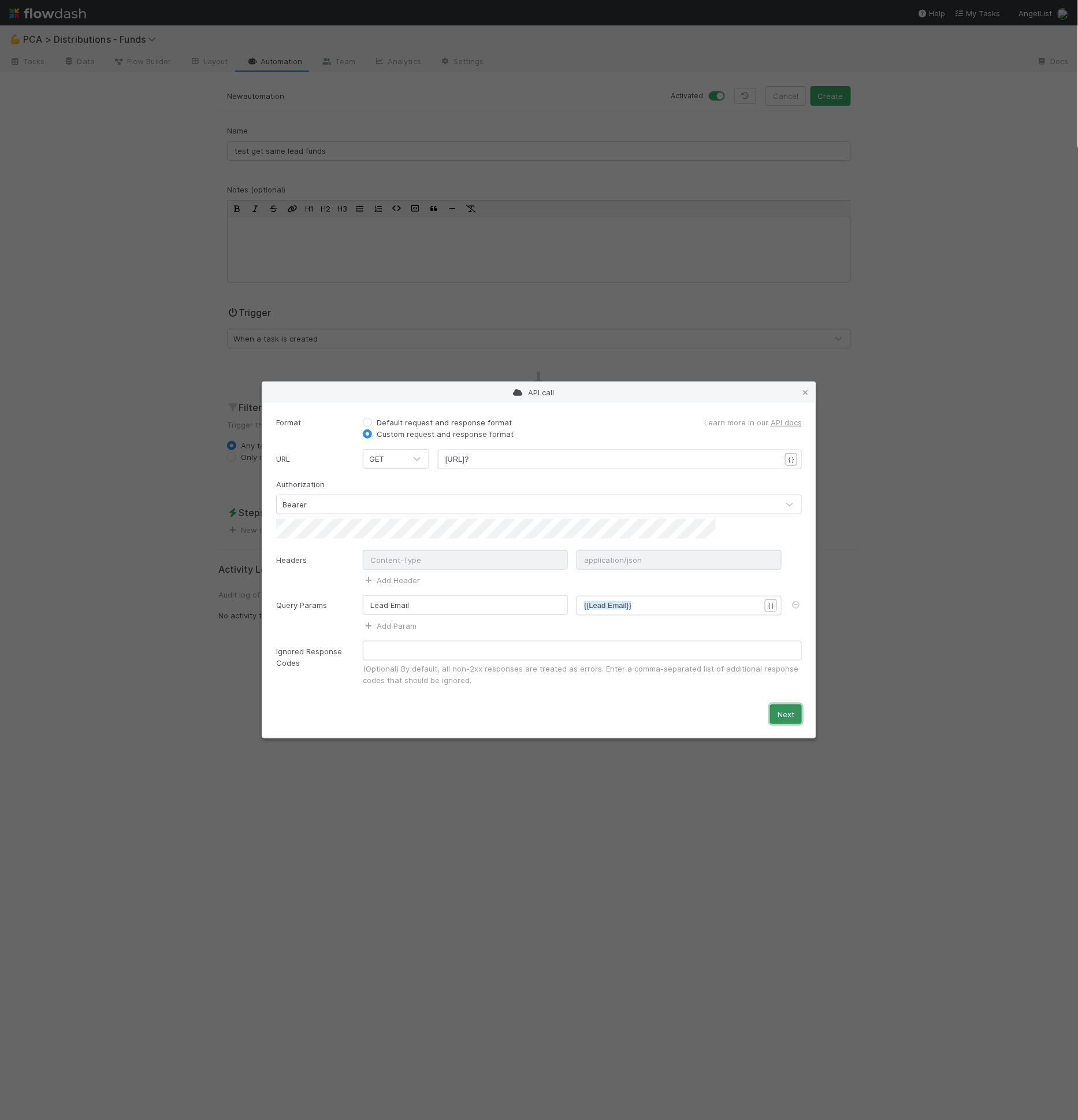
click at [785, 705] on button "Next" at bounding box center [786, 715] width 32 height 20
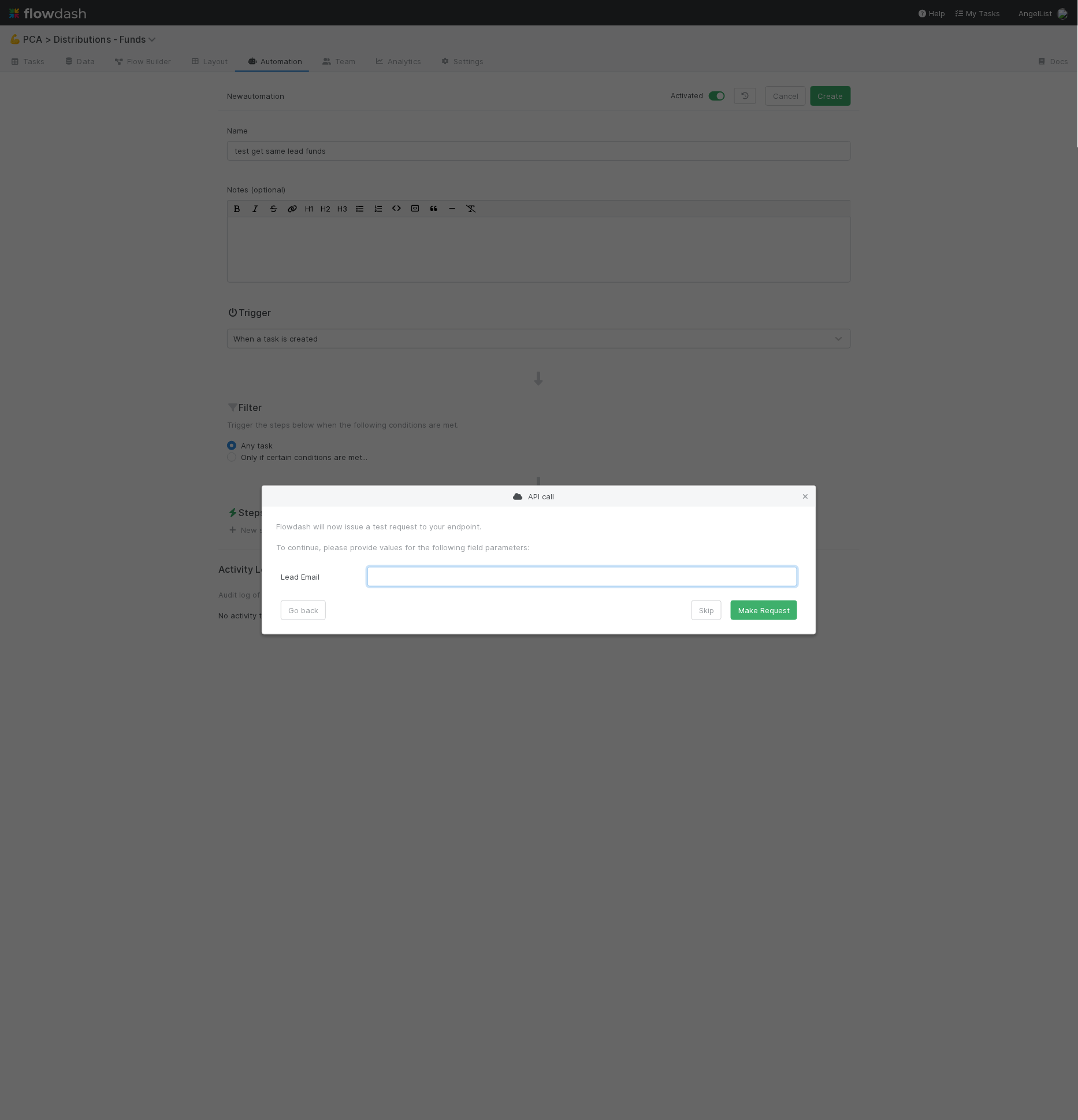
click at [494, 576] on Email "text" at bounding box center [582, 577] width 429 height 20
paste Email "pnadel@gmail.com"
type Email "pnadel@gmail.com"
click at [312, 609] on button "Go back" at bounding box center [303, 610] width 45 height 20
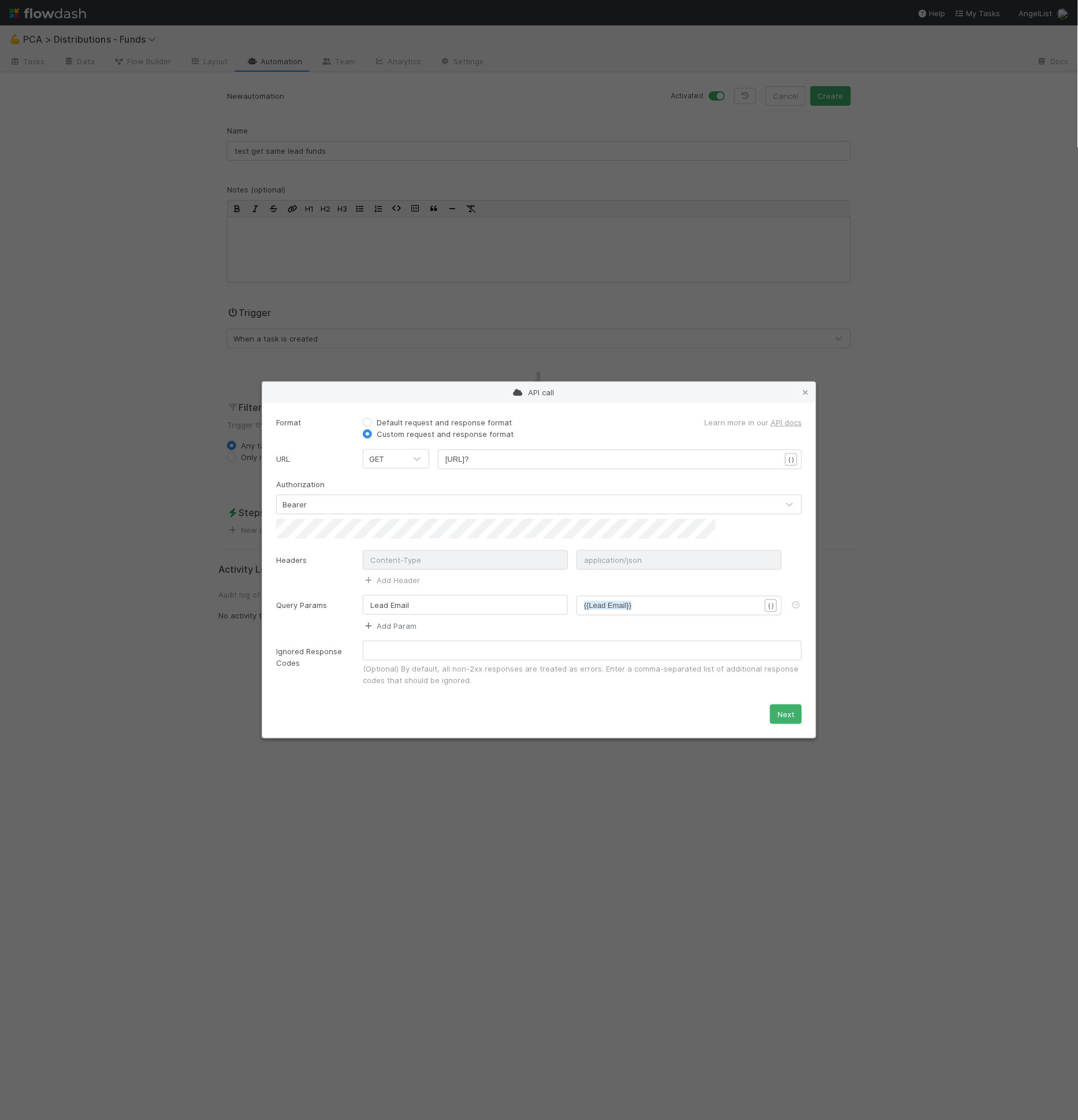
click at [398, 621] on link "Add Param" at bounding box center [389, 625] width 53 height 9
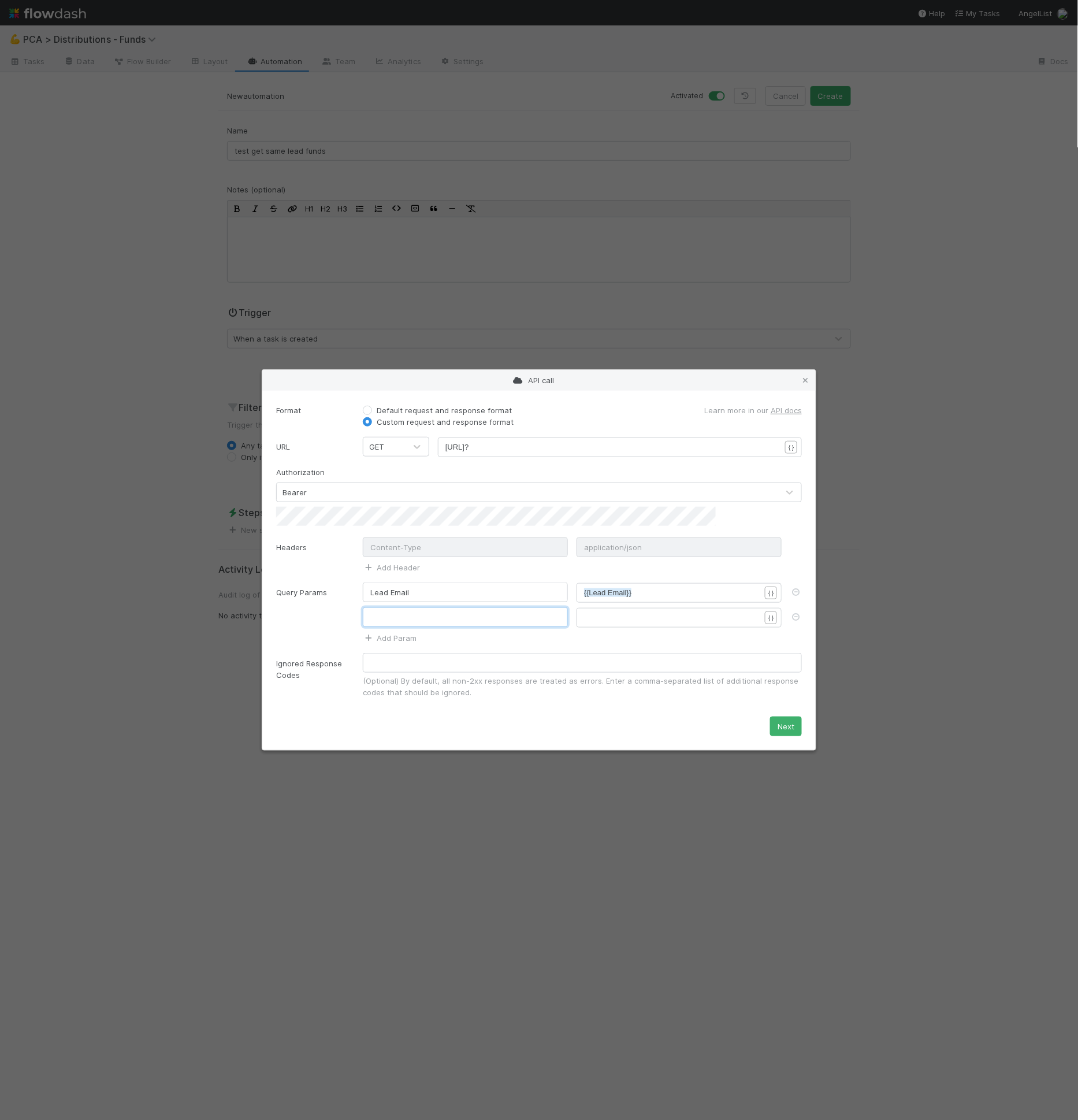
click at [409, 609] on input "text" at bounding box center [465, 617] width 205 height 20
type input "Parent Task ID"
type textarea "{{parent"
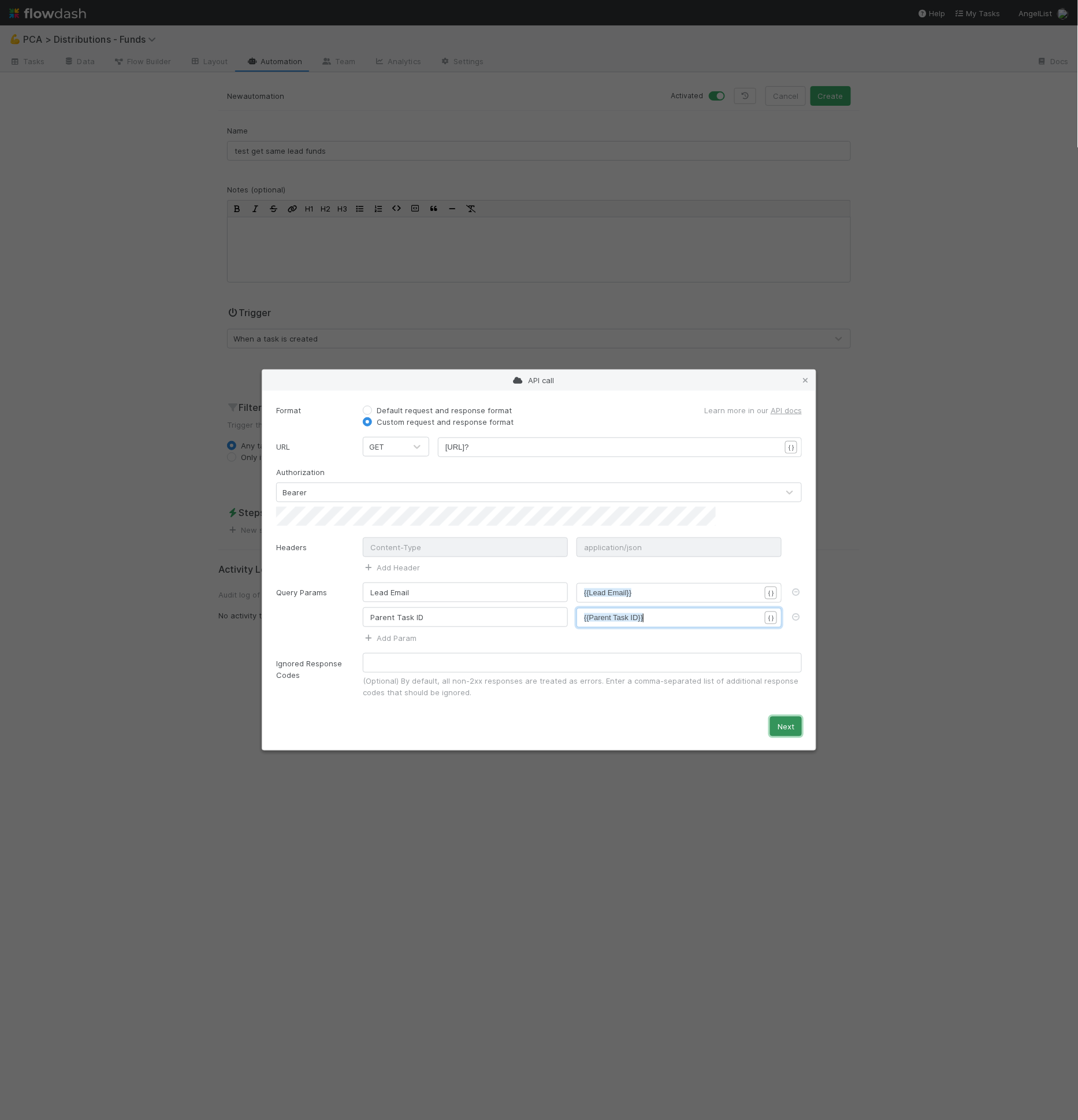
click at [777, 716] on button "Next" at bounding box center [786, 726] width 32 height 20
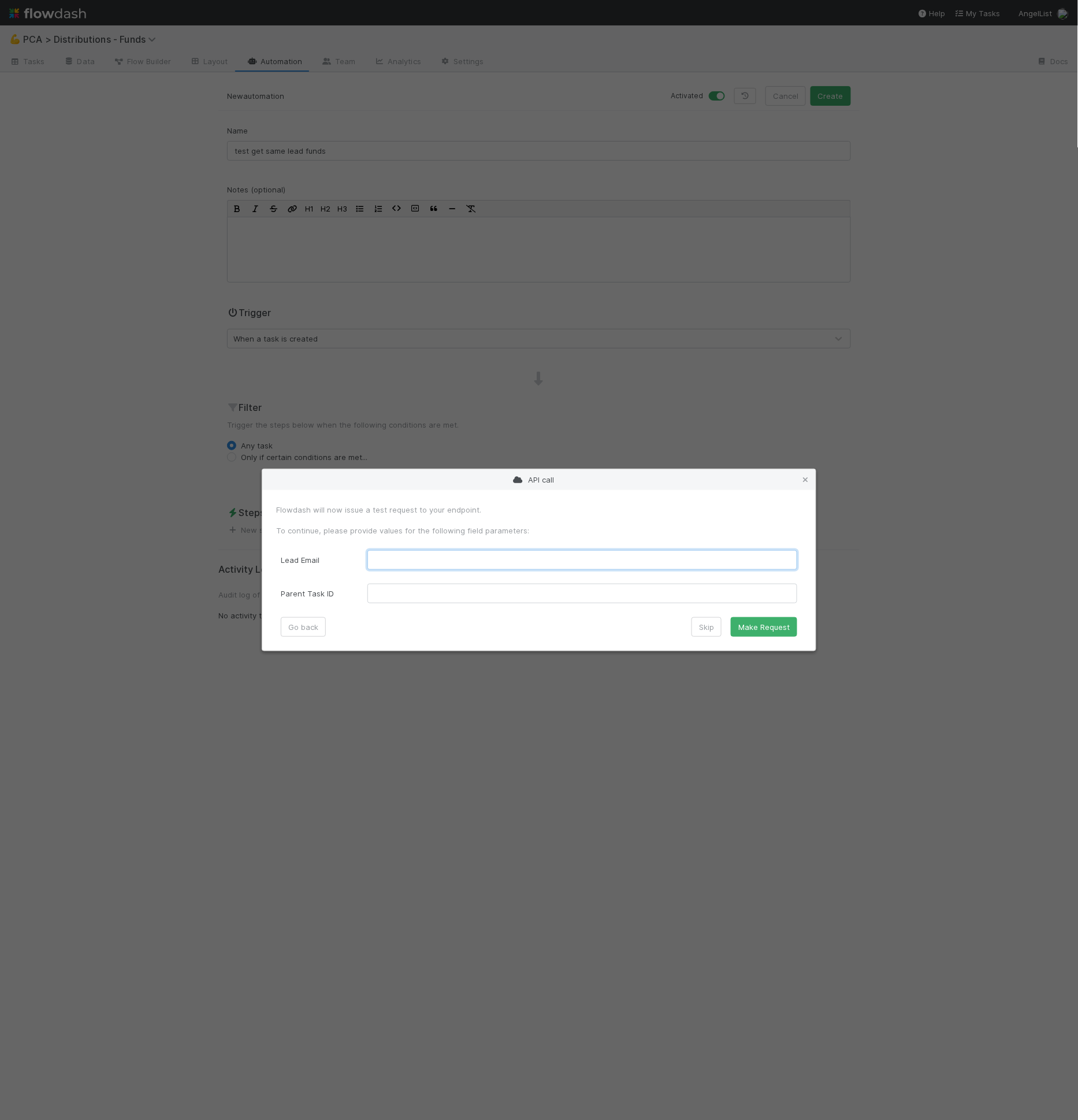
click at [582, 565] on Email "text" at bounding box center [582, 560] width 429 height 20
paste Email "pnadel@gmail.com"
type Email "pnadel@gmail.com"
click at [472, 594] on ID "text" at bounding box center [582, 594] width 429 height 20
paste ID "0197b17f262773019af0003595506c0e_32832"
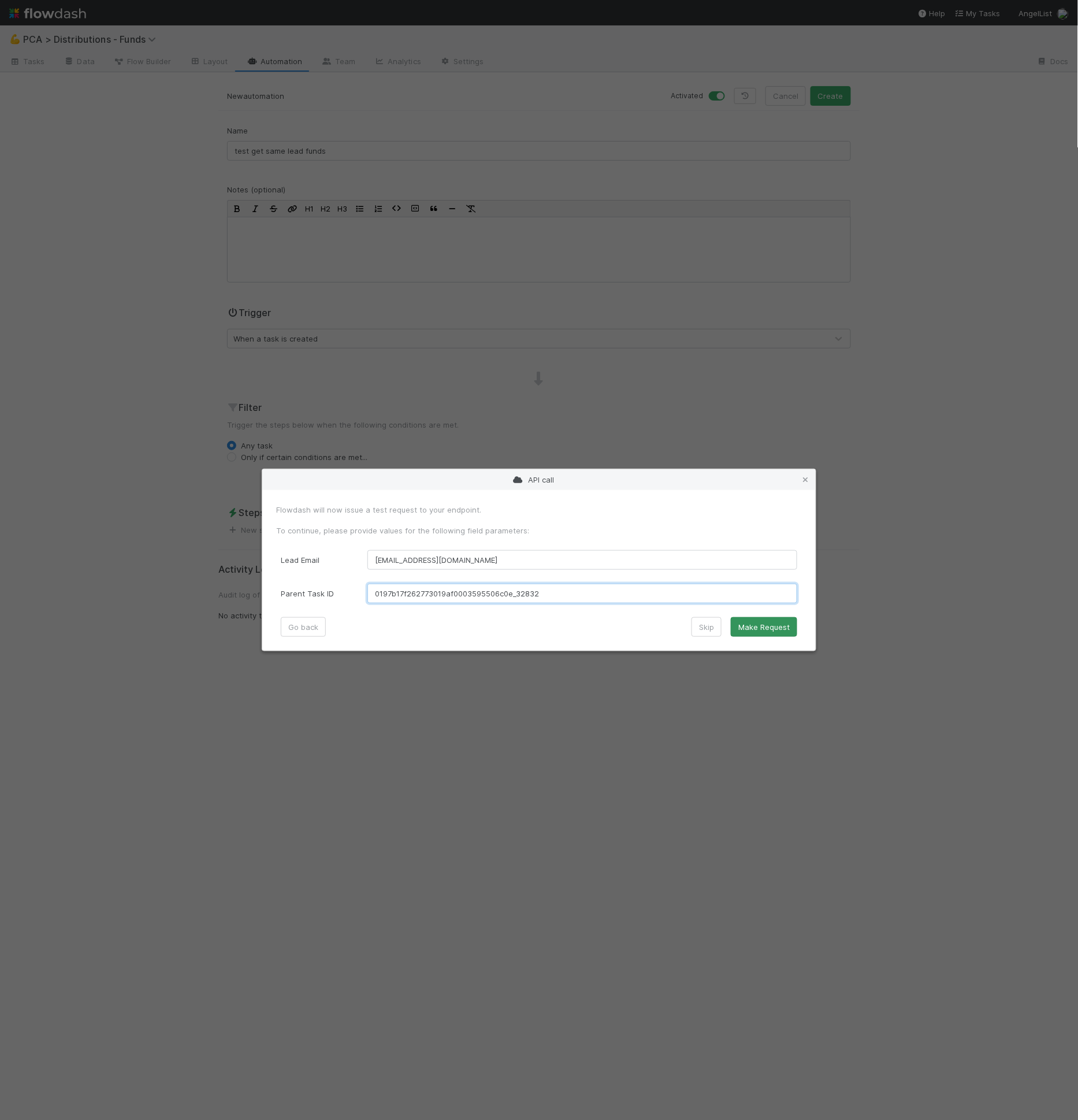
type ID "0197b17f262773019af0003595506c0e_32832"
click at [759, 625] on button "Make Request" at bounding box center [764, 627] width 67 height 20
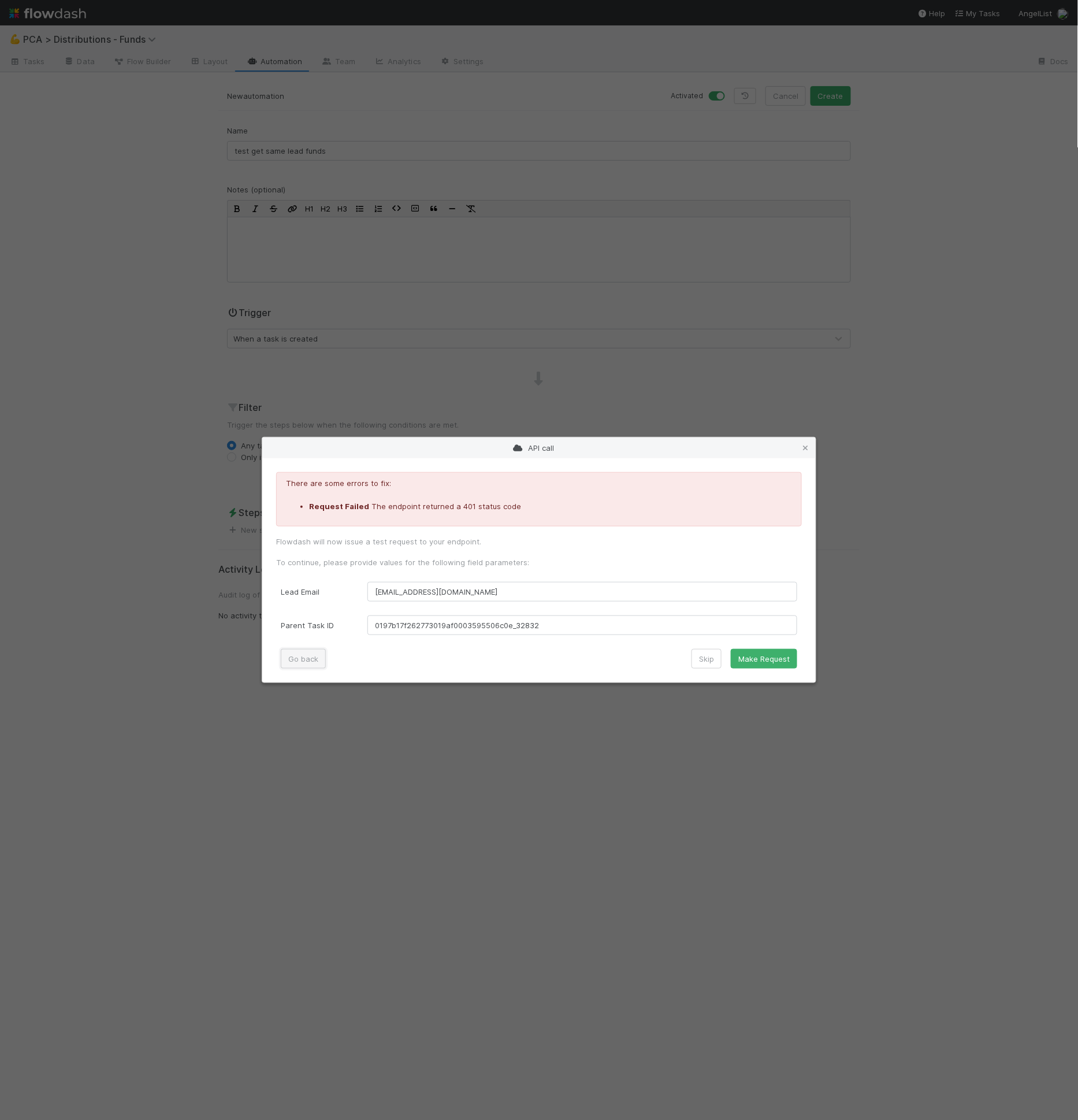
click at [313, 660] on button "Go back" at bounding box center [303, 659] width 45 height 20
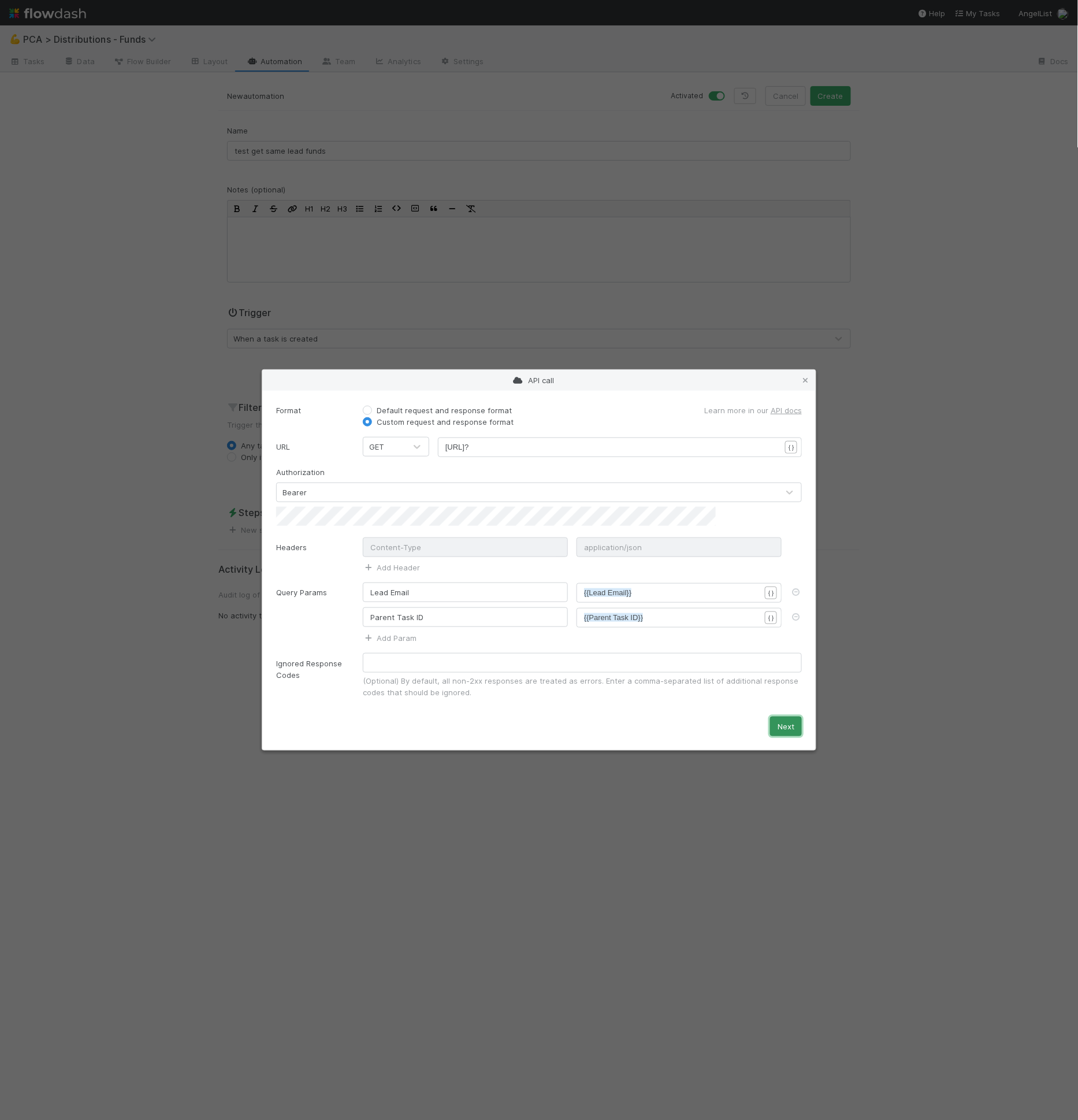
click at [775, 721] on button "Next" at bounding box center [786, 726] width 32 height 20
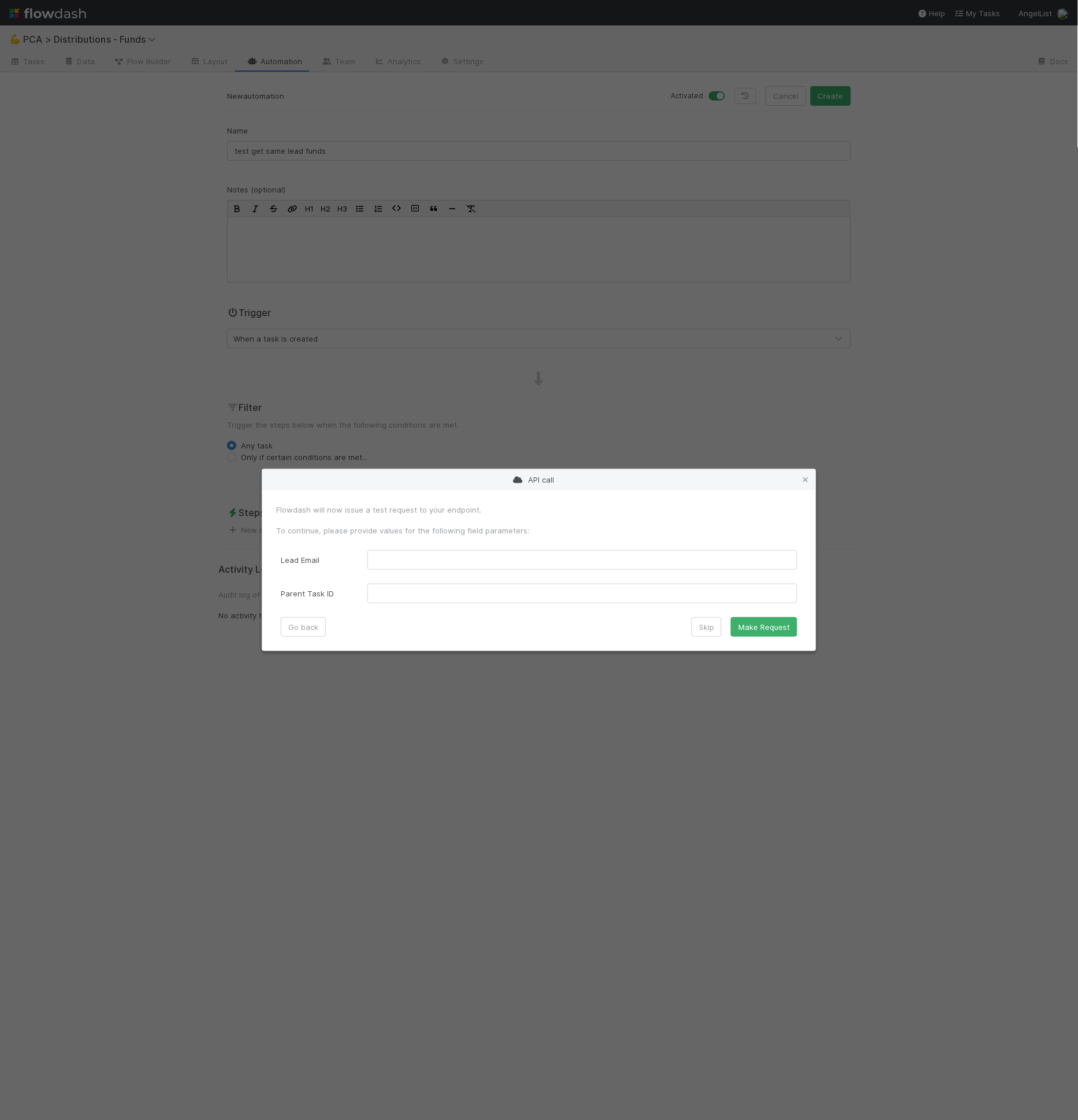
click at [508, 575] on div "Lead Email Parent Task ID" at bounding box center [539, 577] width 516 height 53
click at [505, 567] on Email "text" at bounding box center [582, 560] width 429 height 20
paste Email "0197b17f262773019af0003595506c0e_32832"
type Email "0197b17f262773019af0003595506c0e_32832"
click at [487, 608] on form "Flowdash will now issue a test request to your endpoint. To continue, please pr…" at bounding box center [539, 570] width 526 height 133
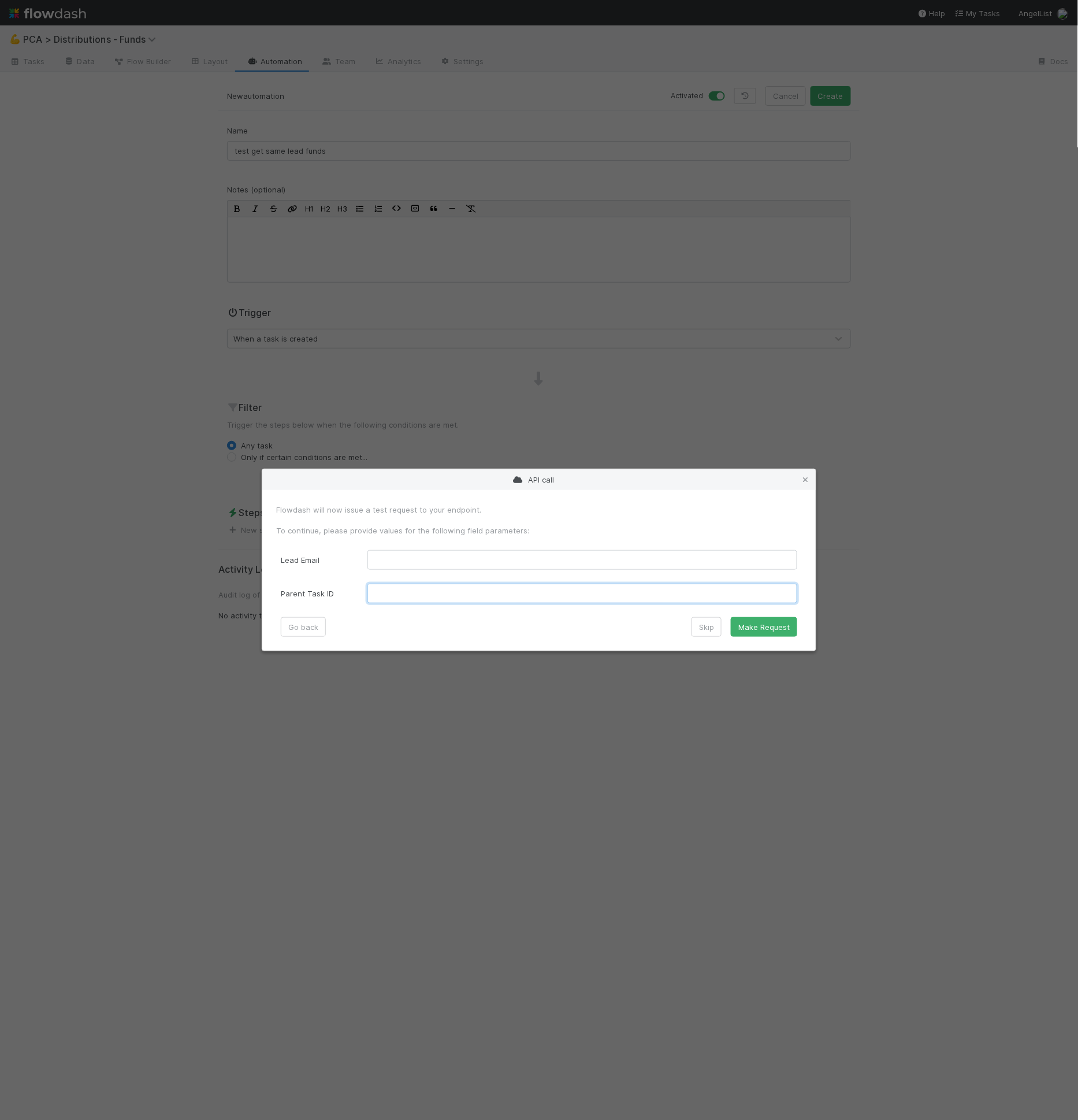
click at [490, 595] on ID "text" at bounding box center [582, 594] width 429 height 20
type ID "v"
click at [490, 595] on ID "v" at bounding box center [582, 594] width 429 height 20
paste ID "0197b17f262773019af0003595506c0e_32832"
type ID "0197b17f262773019af0003595506c0e_32832"
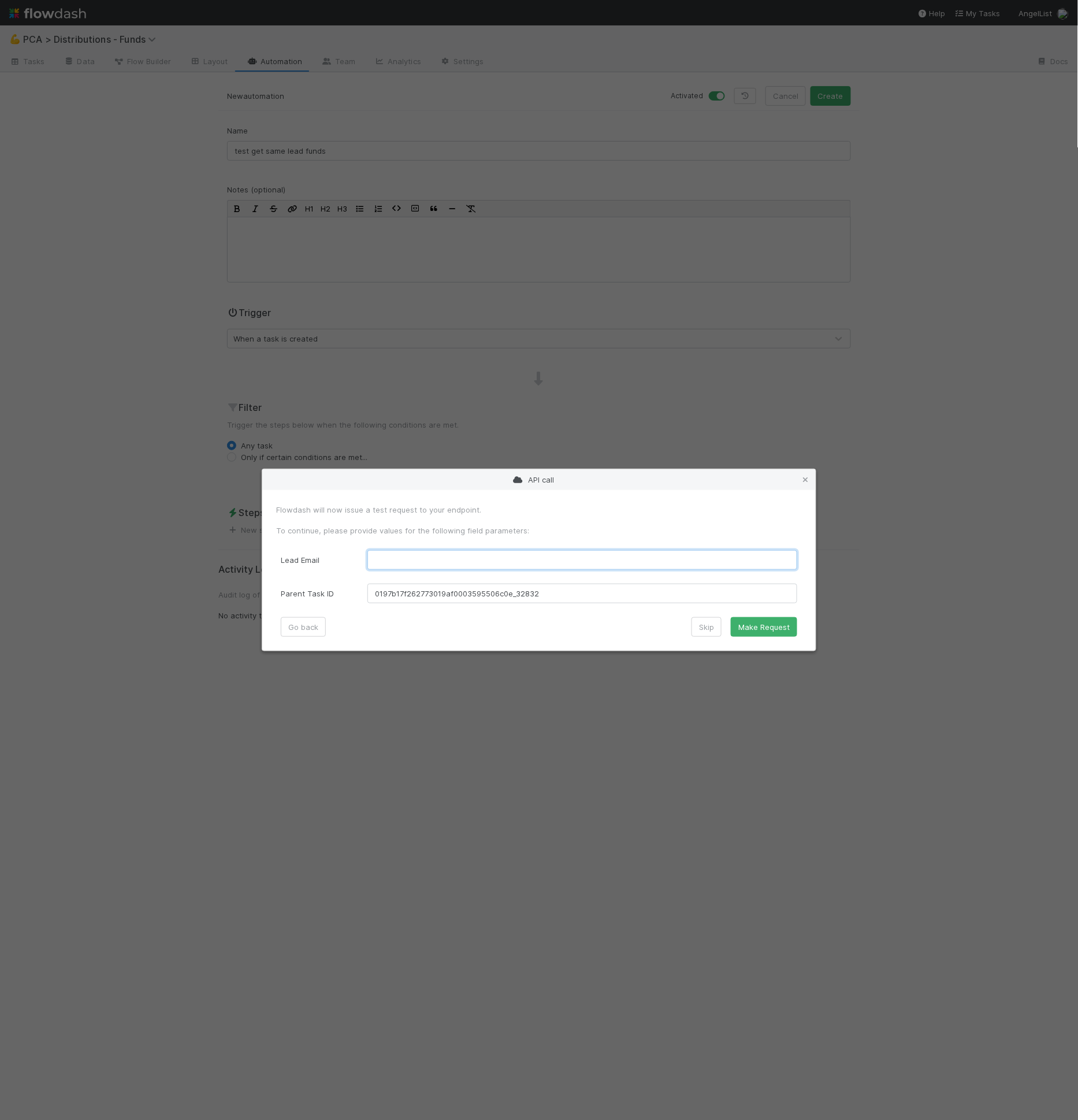
click at [496, 561] on Email "text" at bounding box center [582, 560] width 429 height 20
paste Email "pnadel@gmail.com"
click at [378, 564] on Email "pnadel@gmail.com" at bounding box center [582, 560] width 429 height 20
type Email "pnadel@gmail.com"
click at [785, 628] on button "Make Request" at bounding box center [764, 627] width 67 height 20
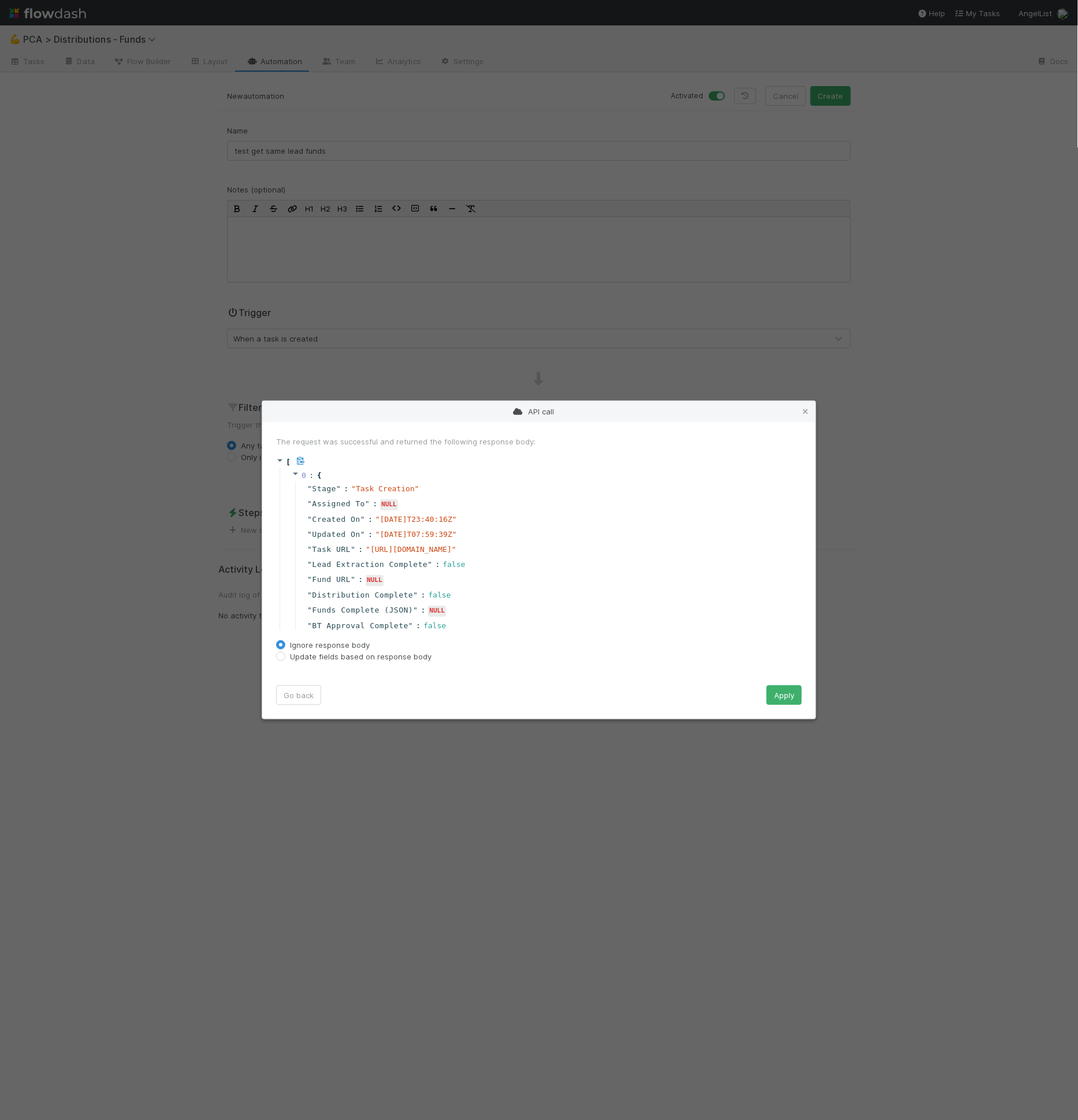
click at [295, 473] on icon at bounding box center [295, 474] width 5 height 3
click at [298, 489] on icon at bounding box center [295, 488] width 8 height 8
click at [298, 498] on div "1 : { ... }" at bounding box center [540, 490] width 522 height 15
click at [298, 504] on icon at bounding box center [295, 503] width 8 height 8
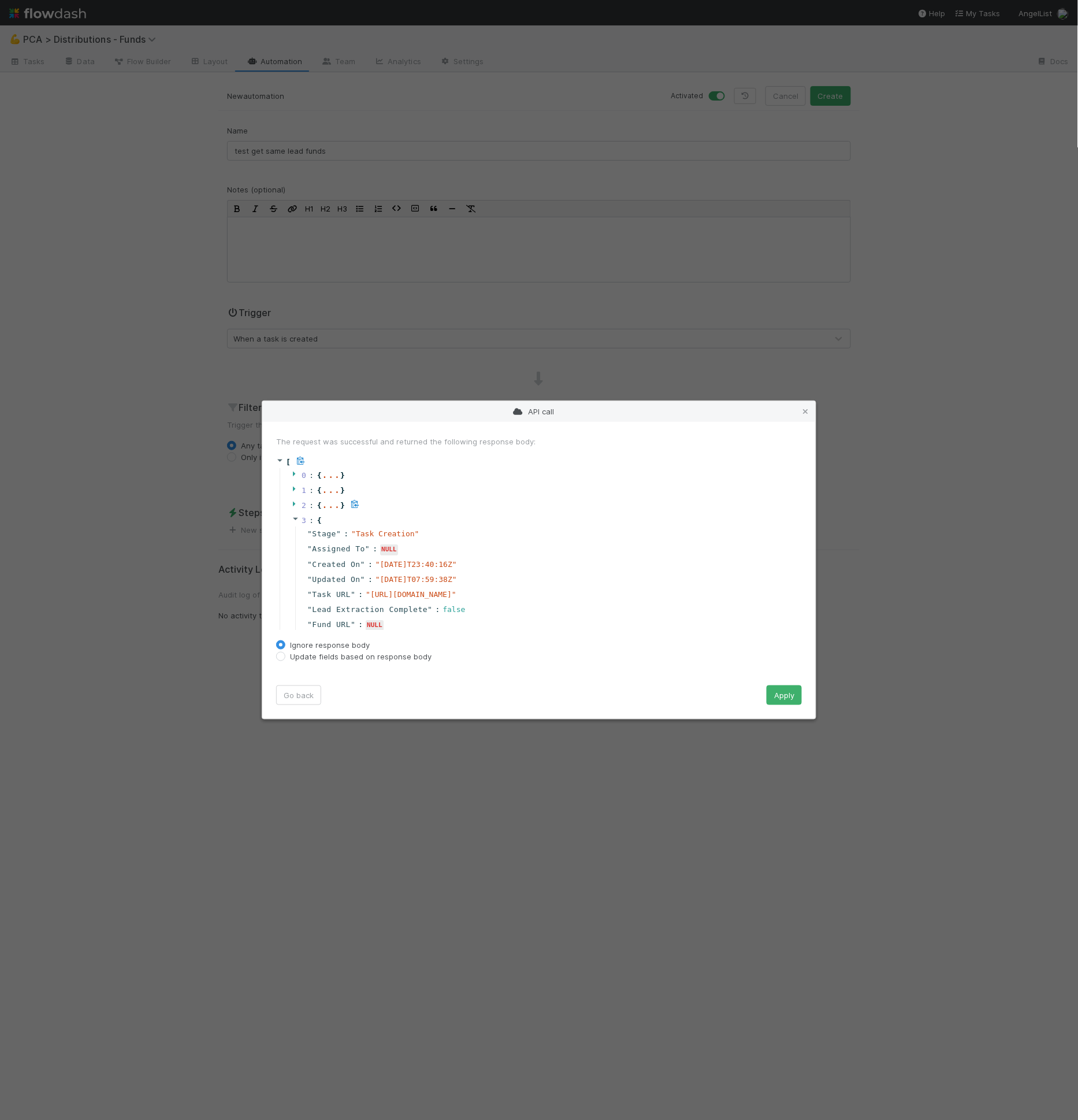
drag, startPoint x: 298, startPoint y: 511, endPoint x: 300, endPoint y: 530, distance: 19.1
click at [298, 511] on div "2 : { ... }" at bounding box center [540, 505] width 522 height 15
click at [300, 530] on div "" Stage " : " Task Creation "" at bounding box center [547, 534] width 504 height 15
click at [295, 524] on span at bounding box center [295, 520] width 8 height 8
click at [294, 520] on icon at bounding box center [295, 518] width 8 height 8
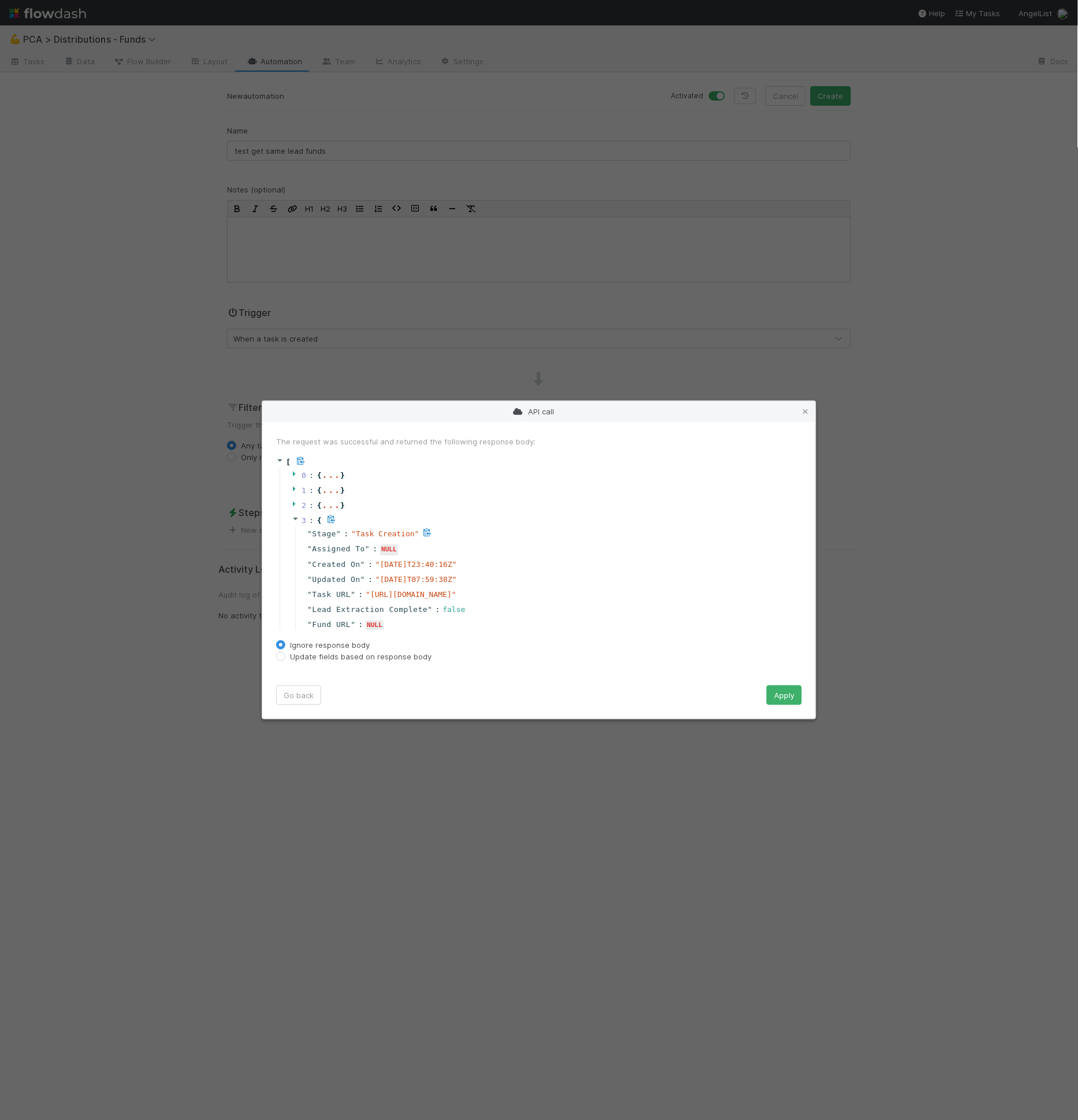
click at [292, 519] on icon at bounding box center [295, 518] width 8 height 8
click at [296, 530] on icon at bounding box center [295, 533] width 8 height 8
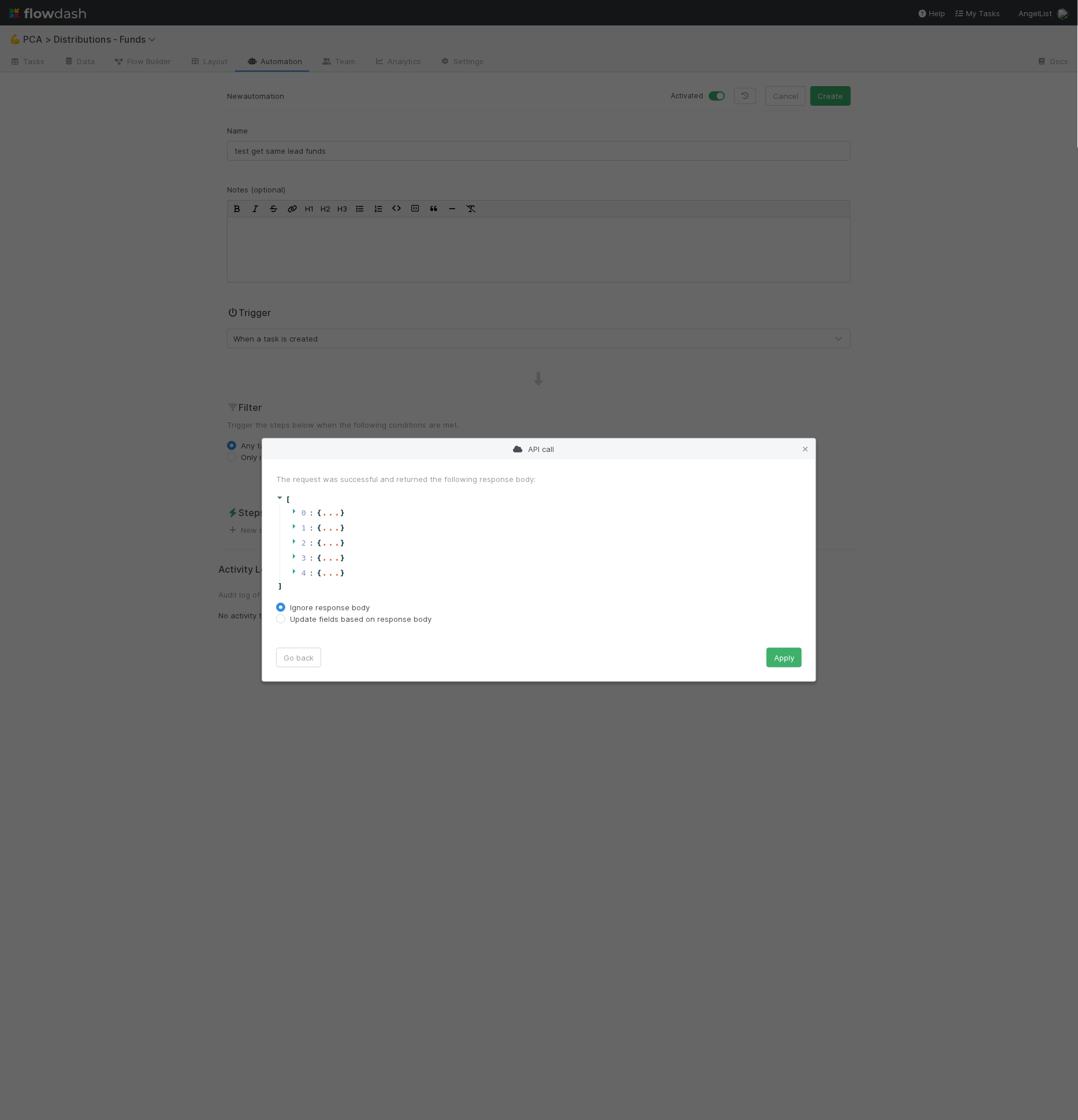
click at [358, 618] on label "Update fields based on response body" at bounding box center [361, 619] width 142 height 12
click at [285, 618] on input "Update fields based on response body" at bounding box center [280, 618] width 9 height 10
radio input "true"
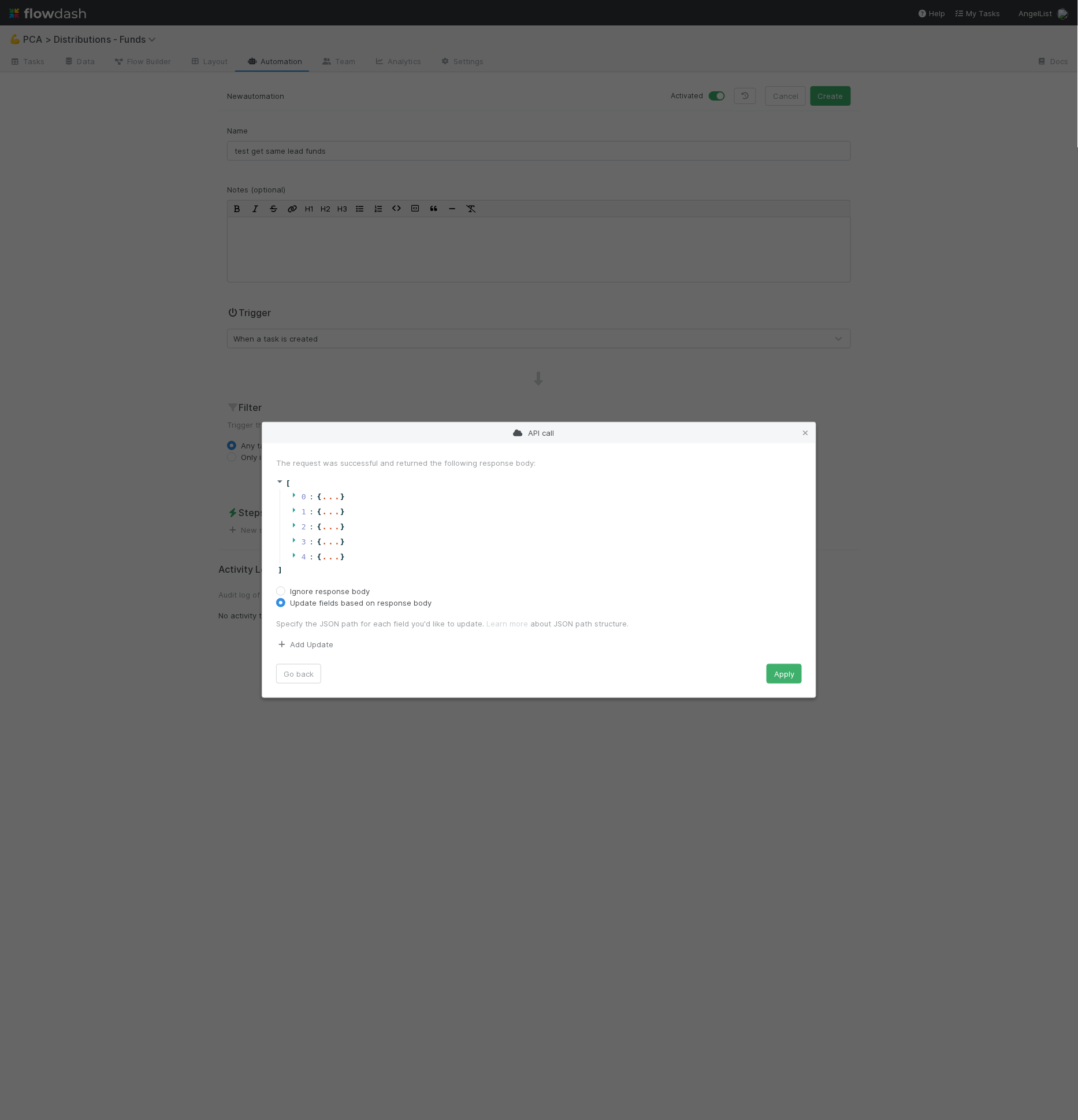
click at [328, 642] on link "Add Update" at bounding box center [304, 644] width 58 height 9
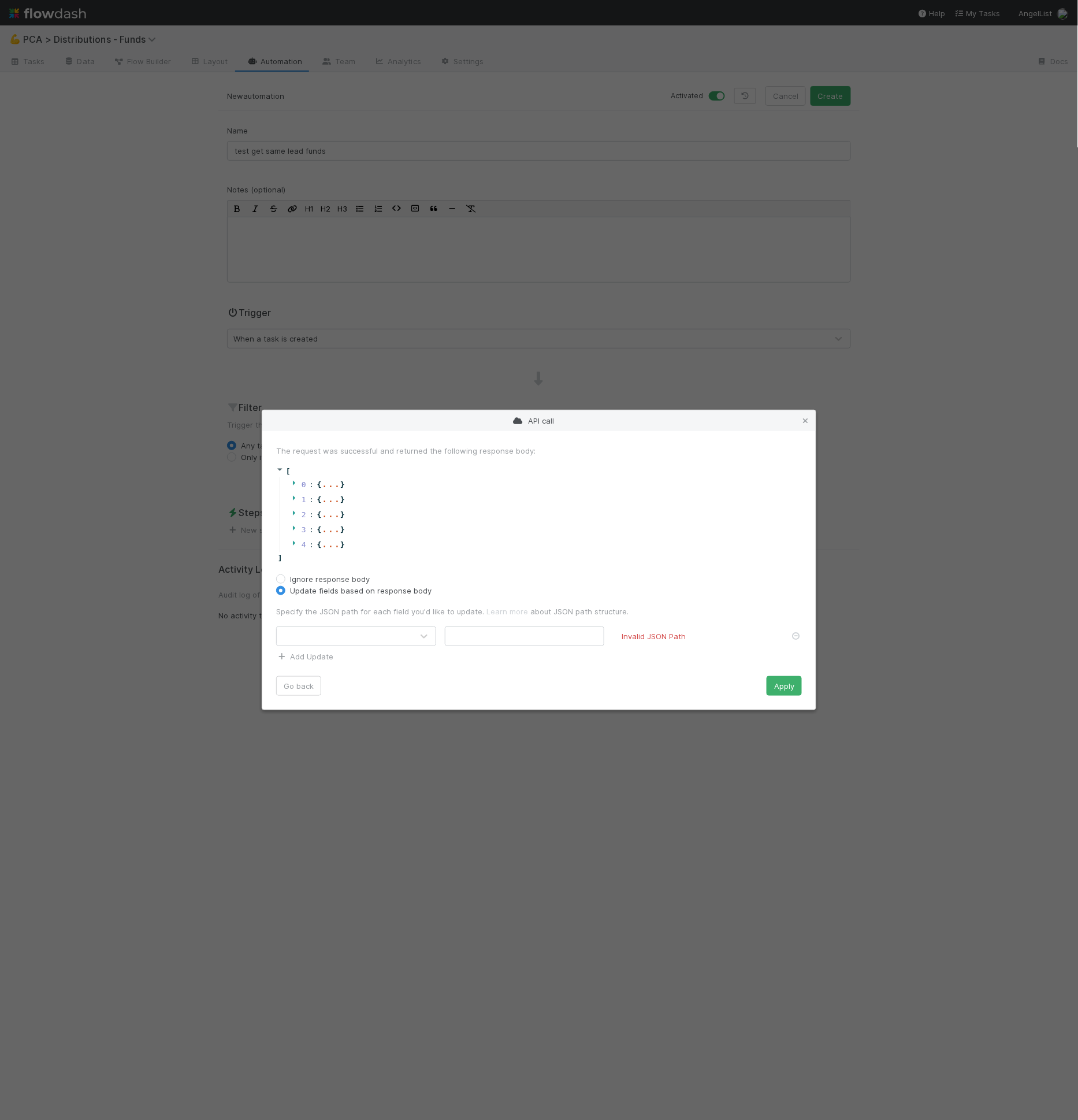
click at [327, 639] on div at bounding box center [344, 636] width 136 height 18
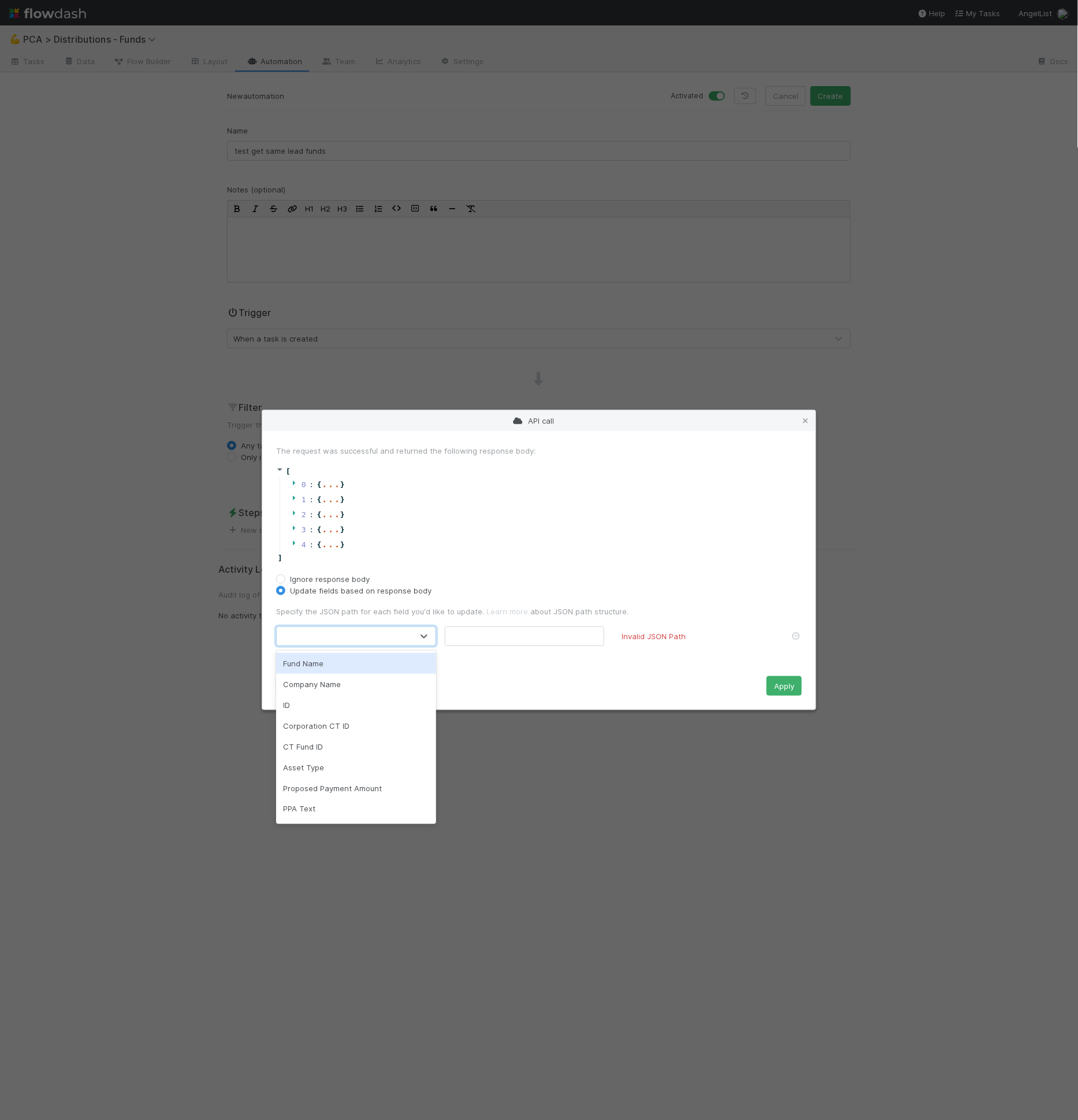
click at [809, 433] on div "The request was successful and returned the following response body: [ 0 : { ..…" at bounding box center [539, 570] width 554 height 279
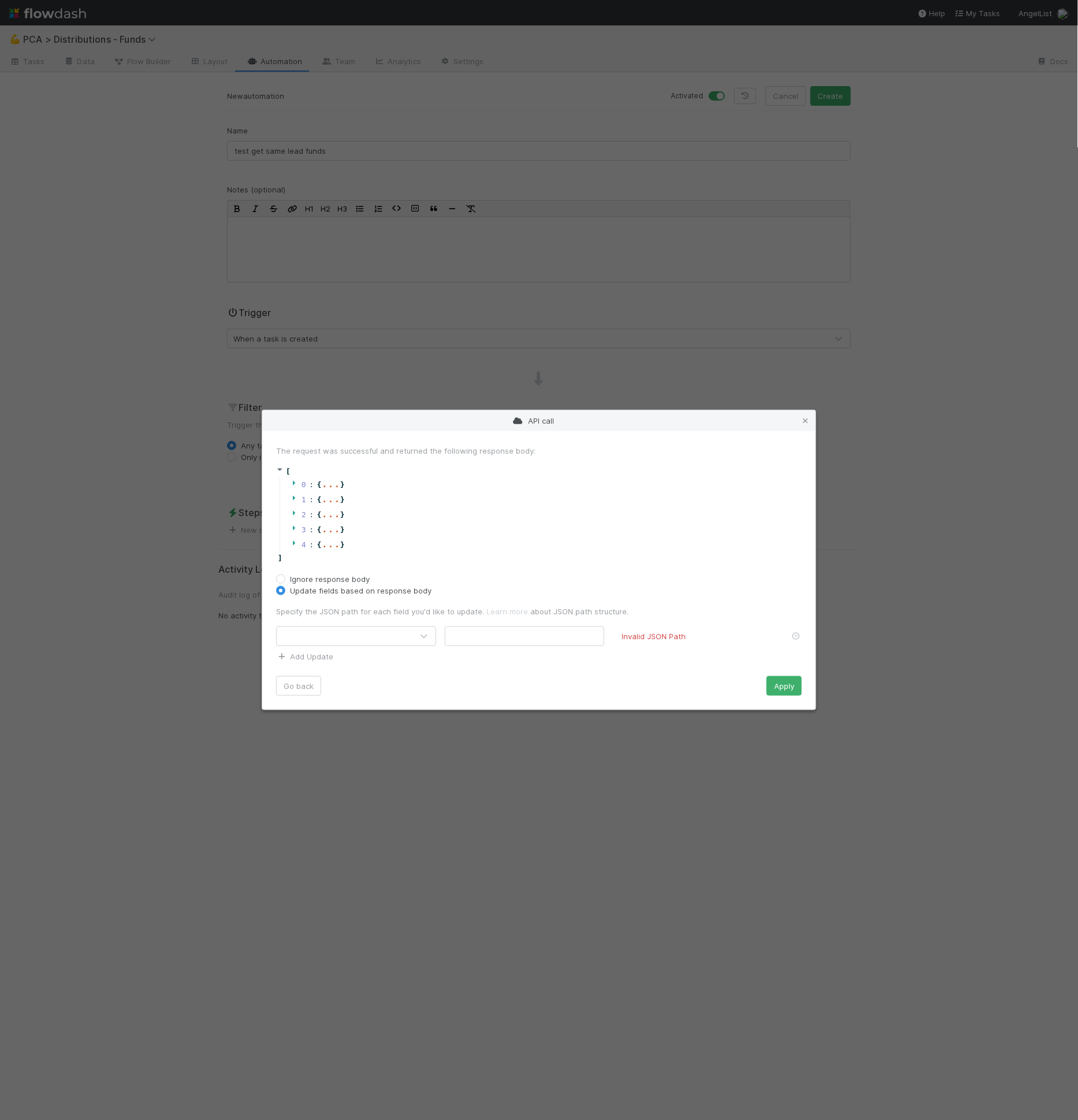
click at [808, 422] on icon at bounding box center [805, 420] width 12 height 8
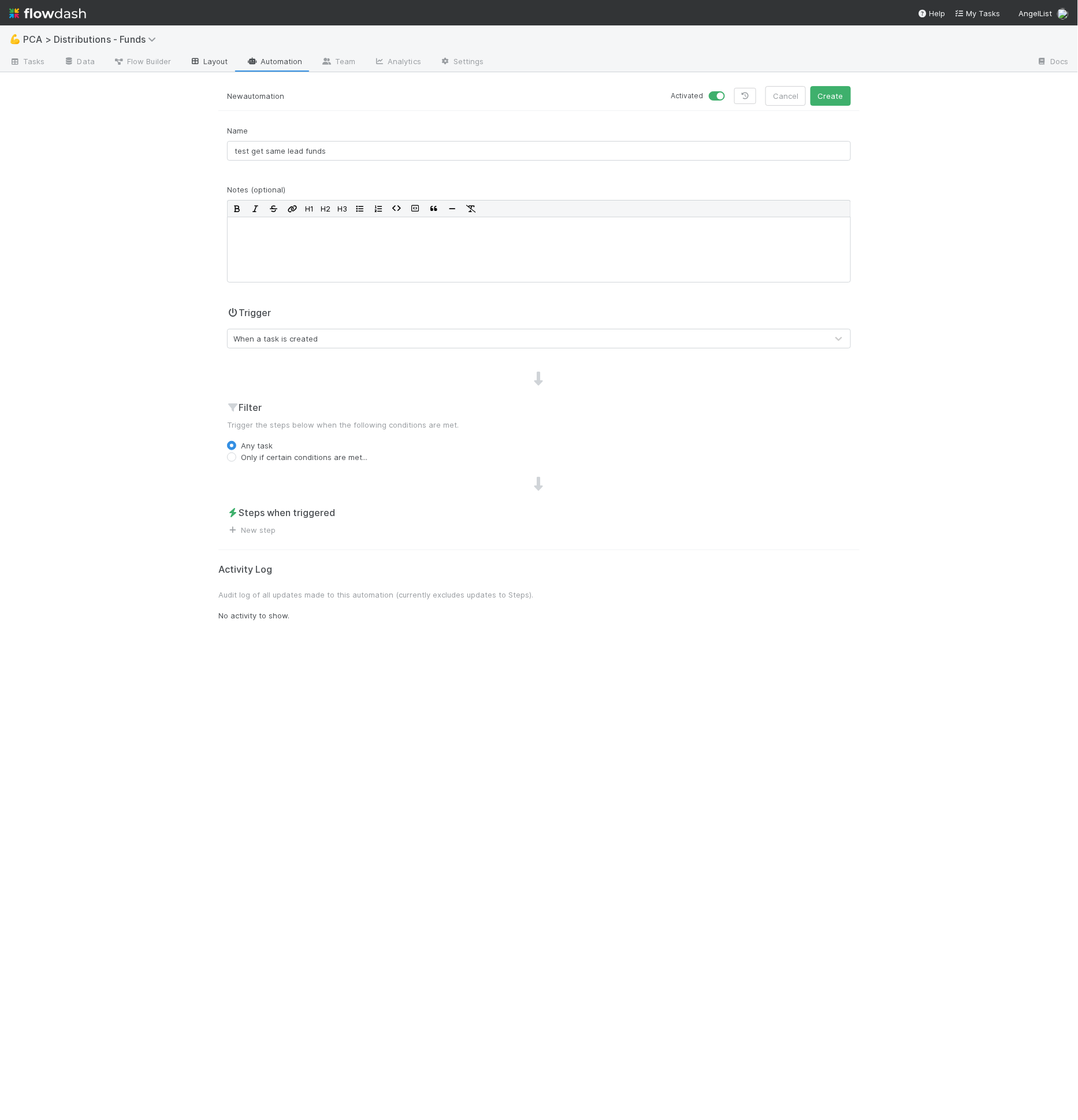
click at [192, 63] on icon at bounding box center [195, 61] width 12 height 7
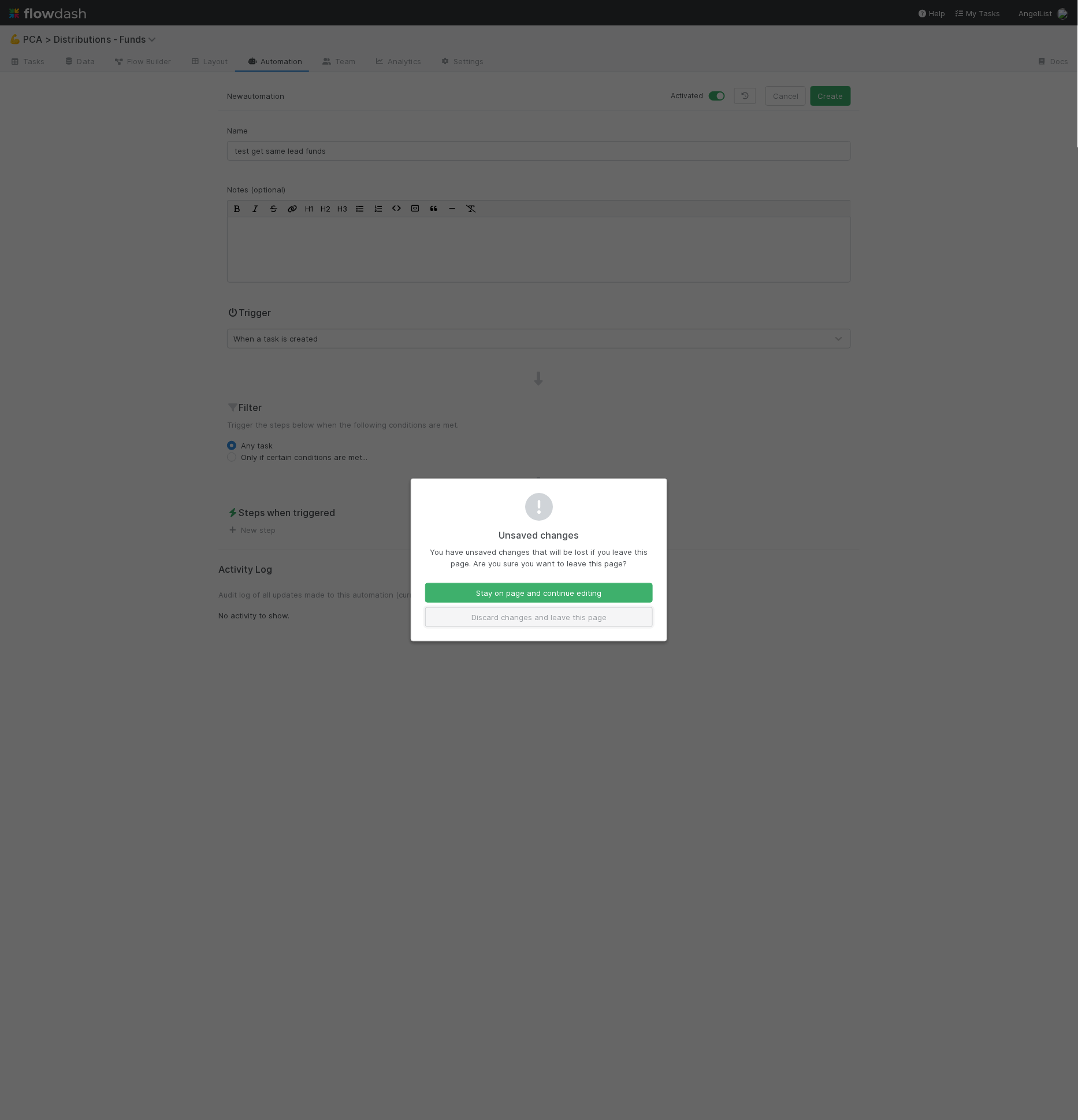
click at [528, 614] on button "Discard changes and leave this page" at bounding box center [539, 617] width 228 height 20
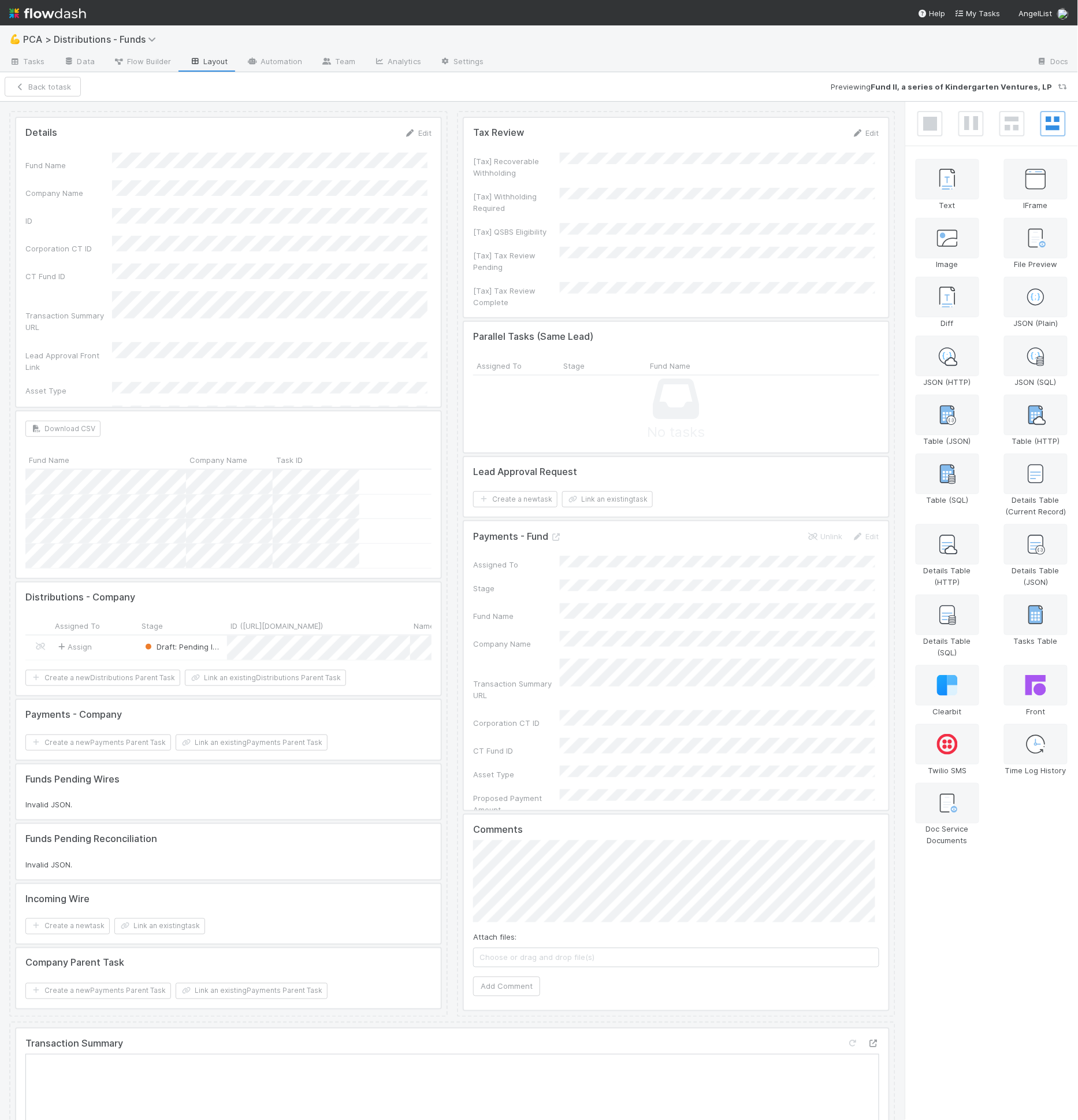
click at [620, 366] on div at bounding box center [675, 387] width 424 height 131
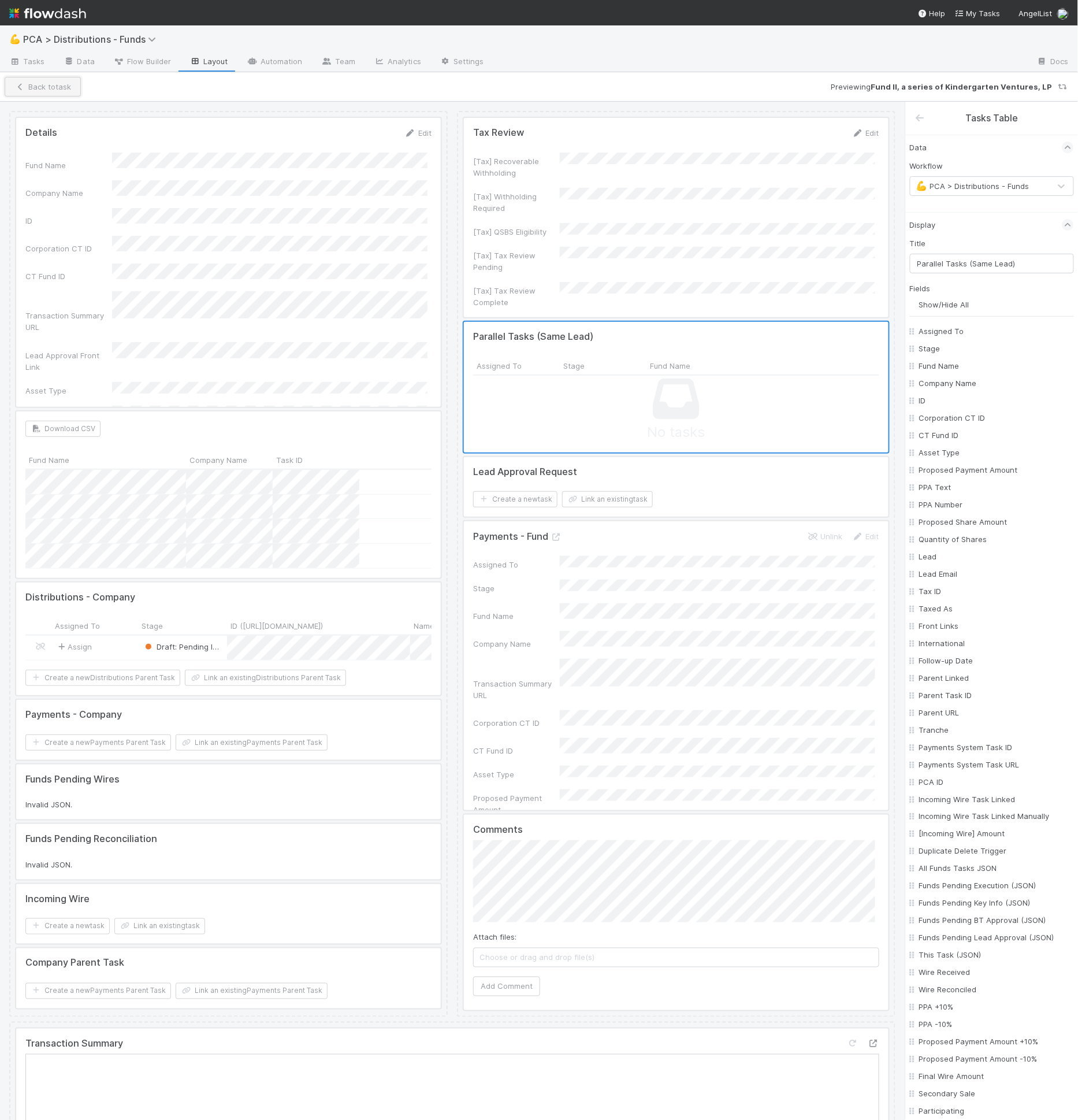
click at [67, 87] on button "Back to task" at bounding box center [43, 87] width 76 height 20
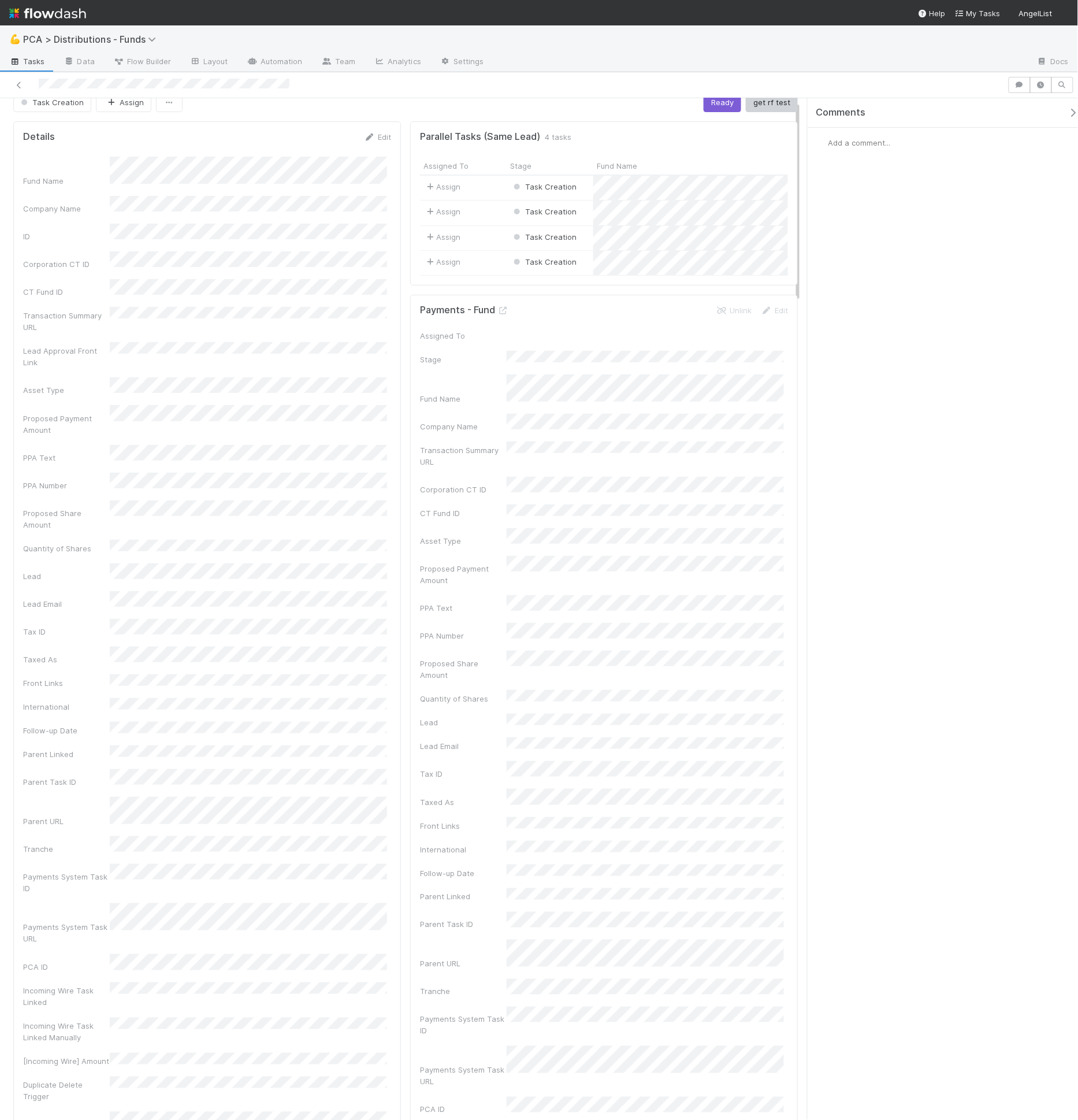
scroll to position [16, 0]
click at [94, 590] on div "Lead Email" at bounding box center [207, 600] width 368 height 18
click at [238, 59] on link "Automation" at bounding box center [274, 63] width 74 height 18
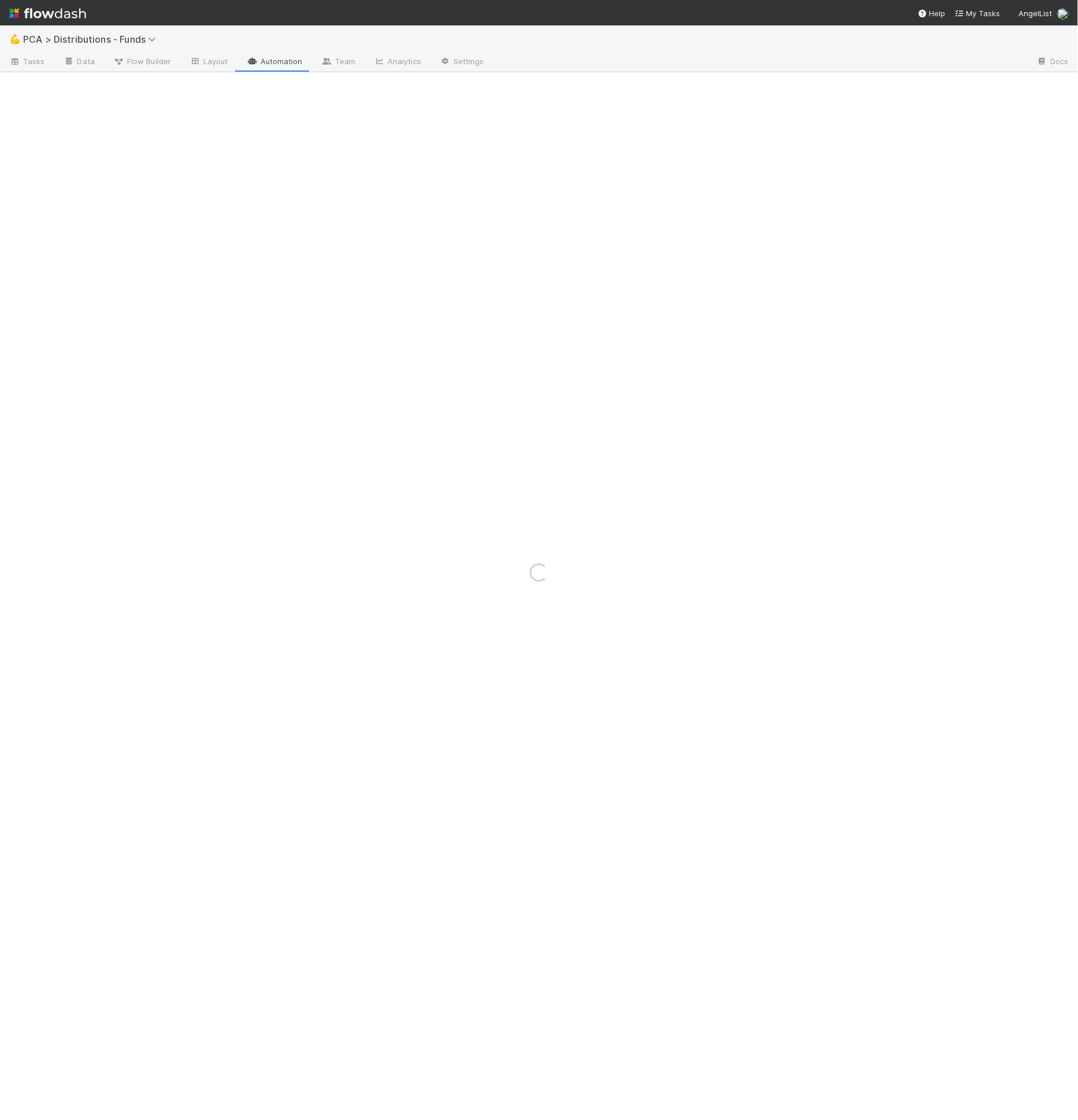
click at [221, 59] on div "Loading..." at bounding box center [539, 572] width 1078 height 1094
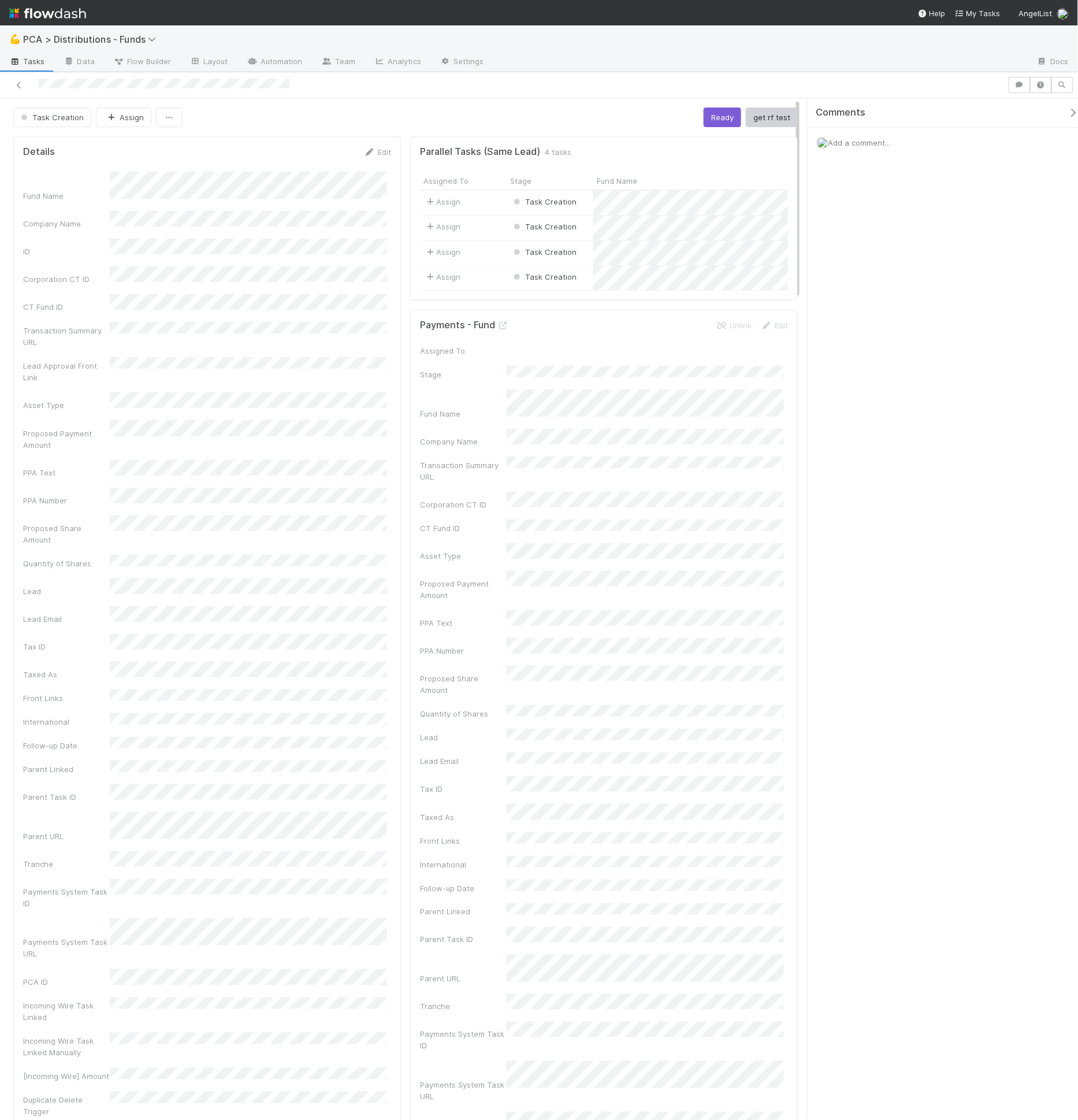
click at [613, 112] on div "Task Creation Assign Ready get rf test" at bounding box center [405, 118] width 785 height 20
click at [83, 61] on link "Data" at bounding box center [79, 63] width 50 height 18
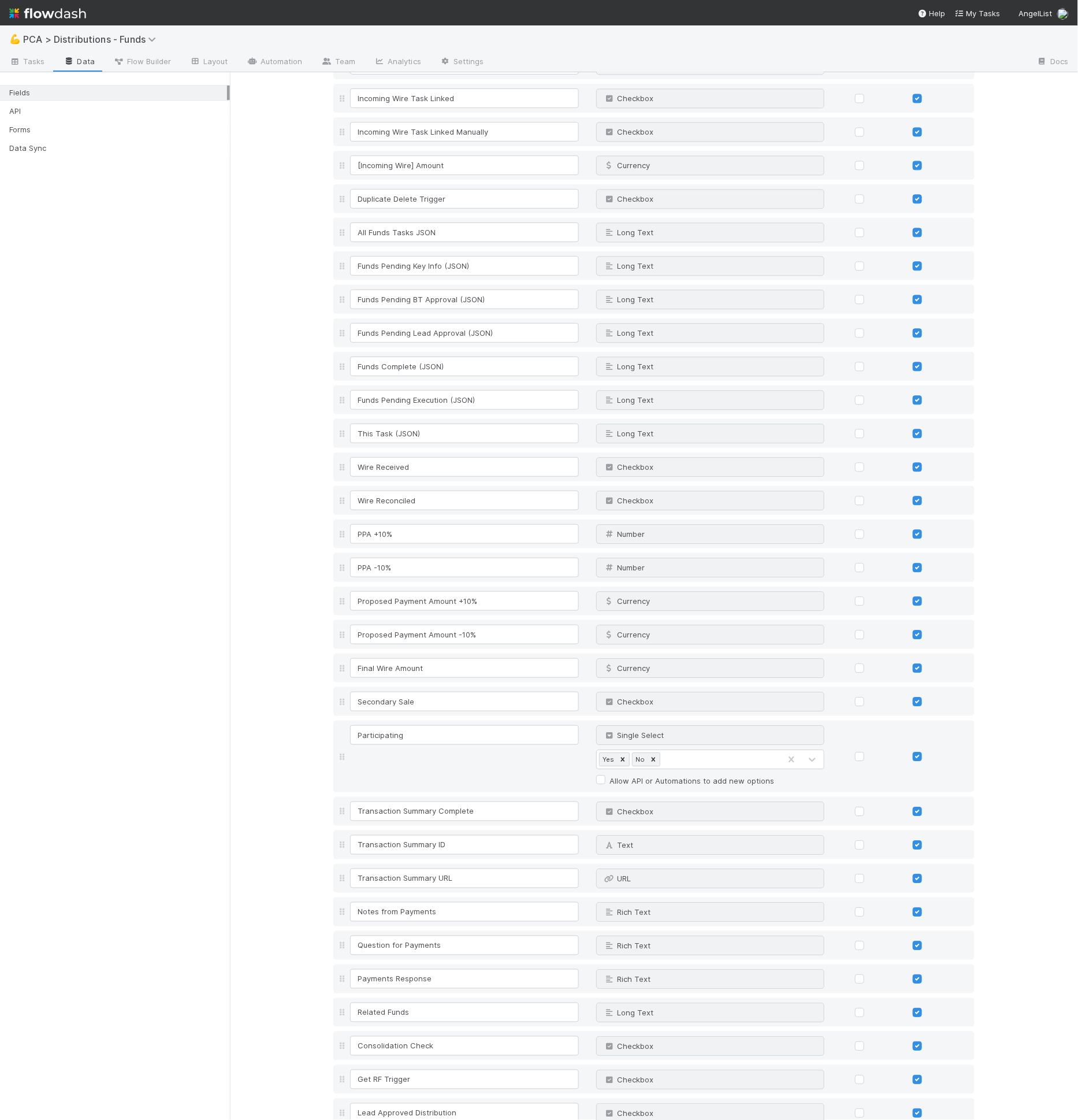
scroll to position [2165, 0]
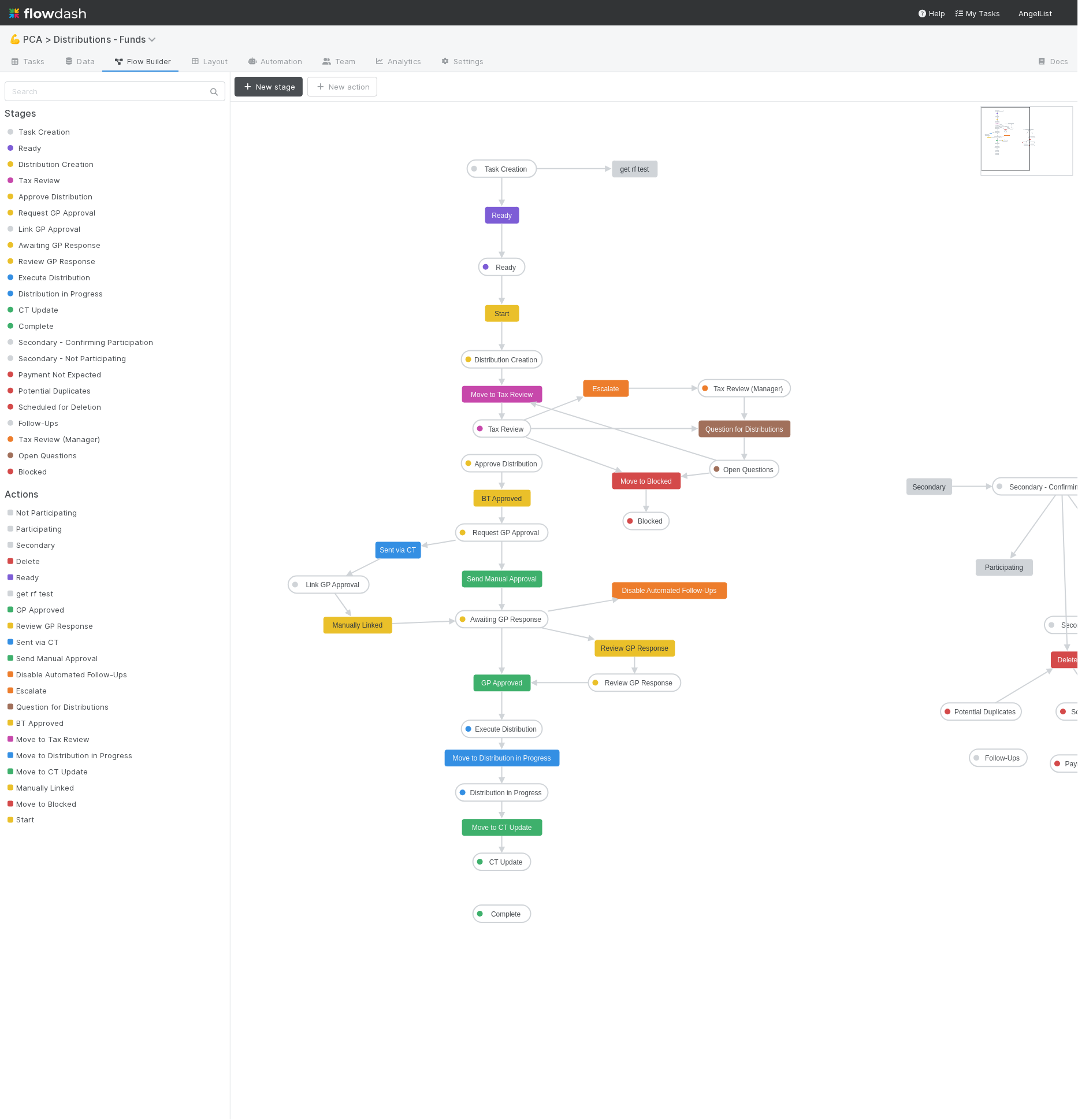
click at [655, 307] on icon "Task Creation Ready Distribution Creation Tax Review Approve Distribution Reque…" at bounding box center [695, 610] width 931 height 1018
click at [501, 82] on div "New stage New action" at bounding box center [651, 87] width 835 height 20
click at [525, 63] on div at bounding box center [760, 63] width 534 height 18
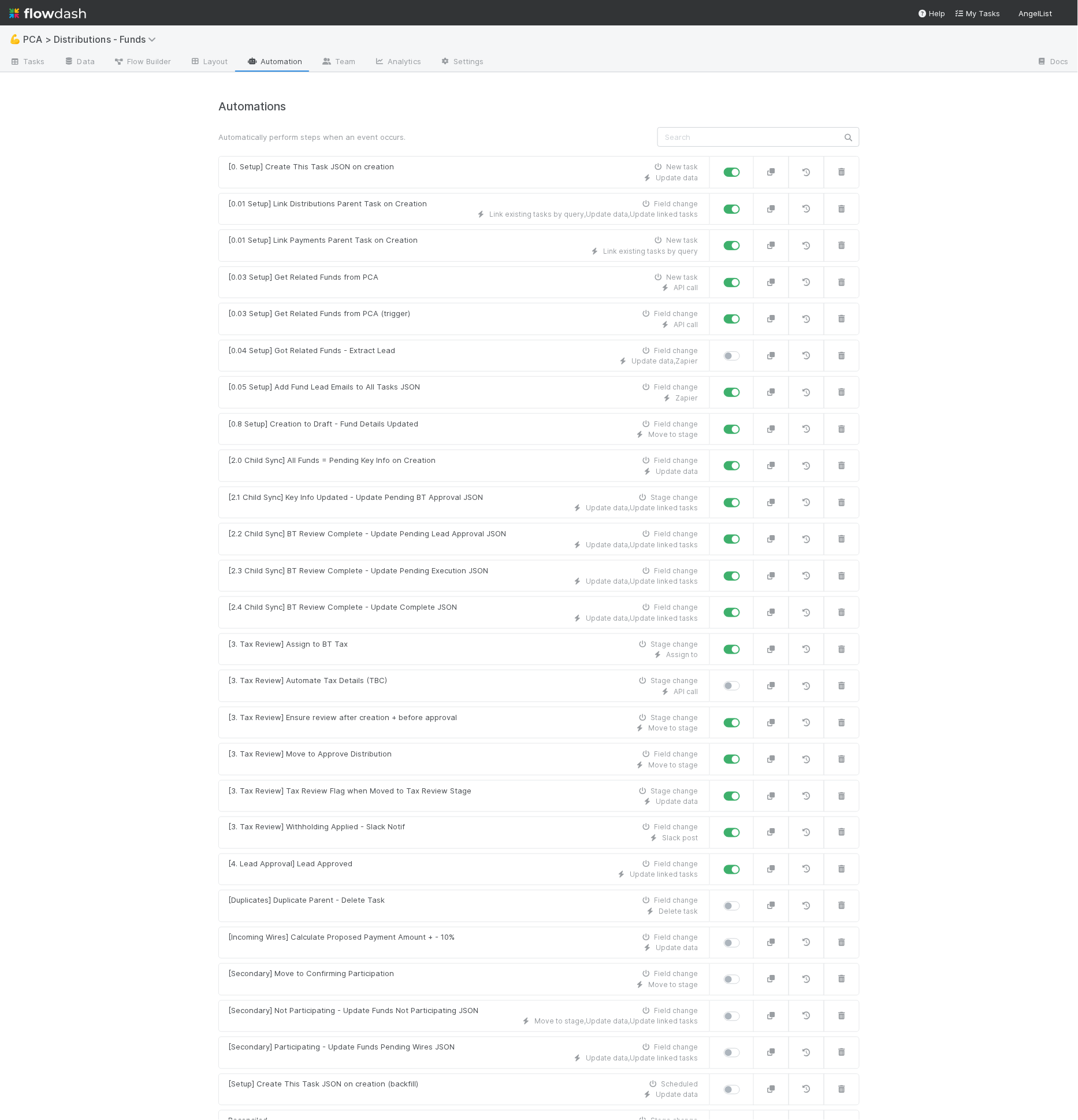
click at [745, 350] on label at bounding box center [745, 350] width 0 height 0
click at [730, 354] on input "checkbox" at bounding box center [728, 355] width 9 height 10
checkbox input "true"
click at [745, 387] on label at bounding box center [745, 387] width 0 height 0
click at [724, 389] on input "checkbox" at bounding box center [728, 392] width 9 height 10
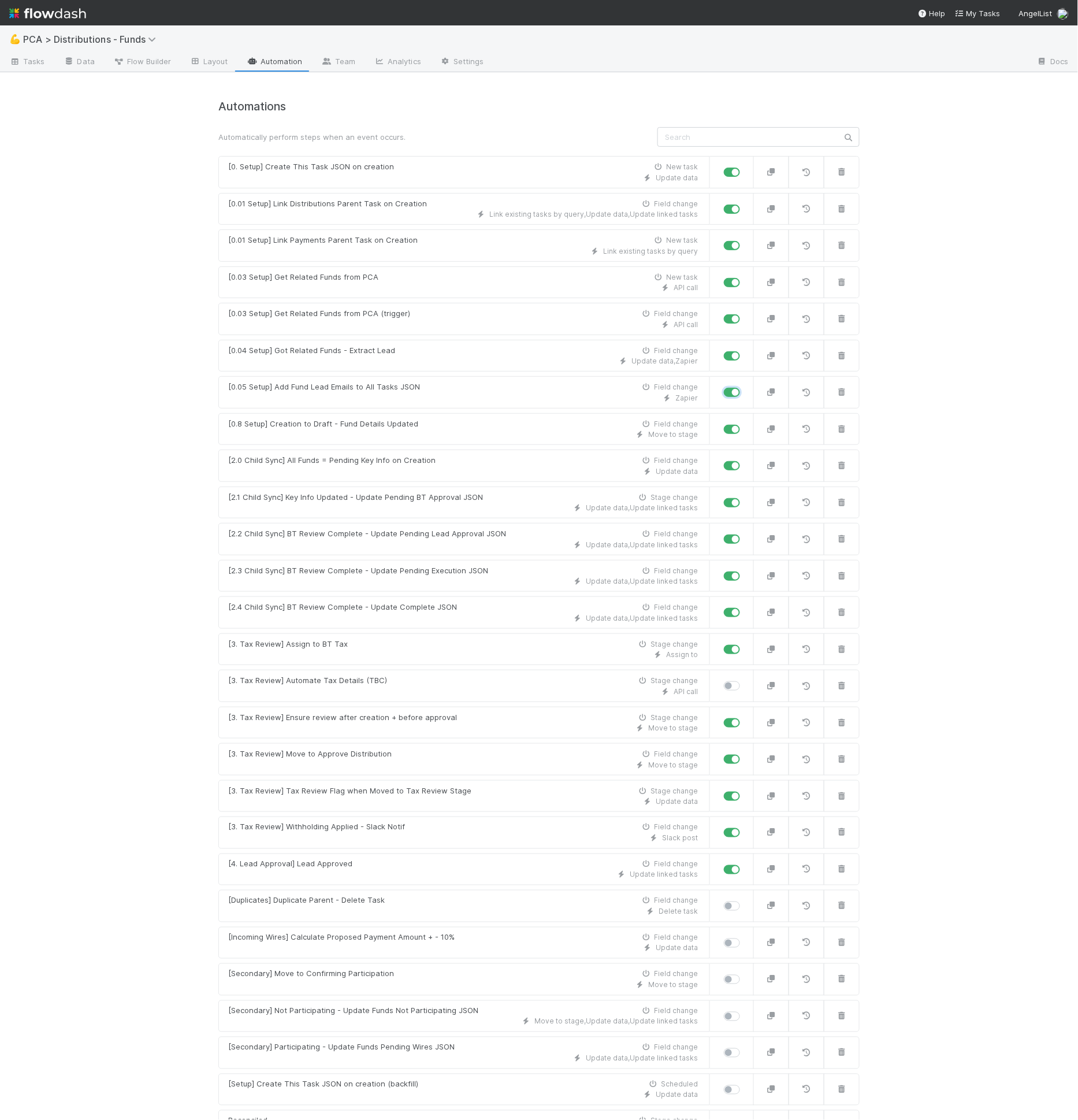
checkbox input "false"
click at [476, 352] on div "[0.04 Setup] Got Related Funds - Extract Lead Field change" at bounding box center [463, 351] width 469 height 12
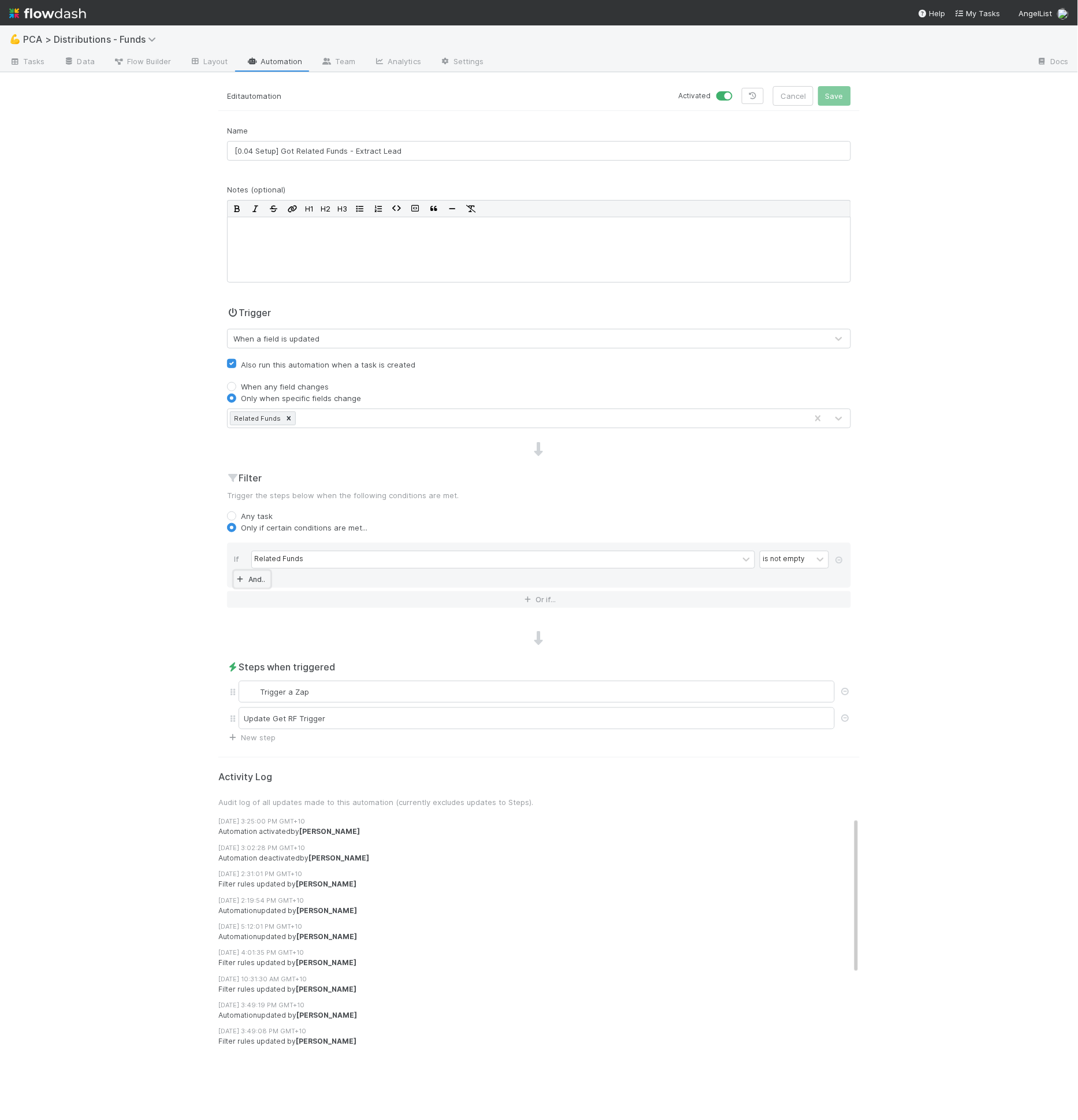
click at [270, 573] on link "And.." at bounding box center [253, 580] width 37 height 17
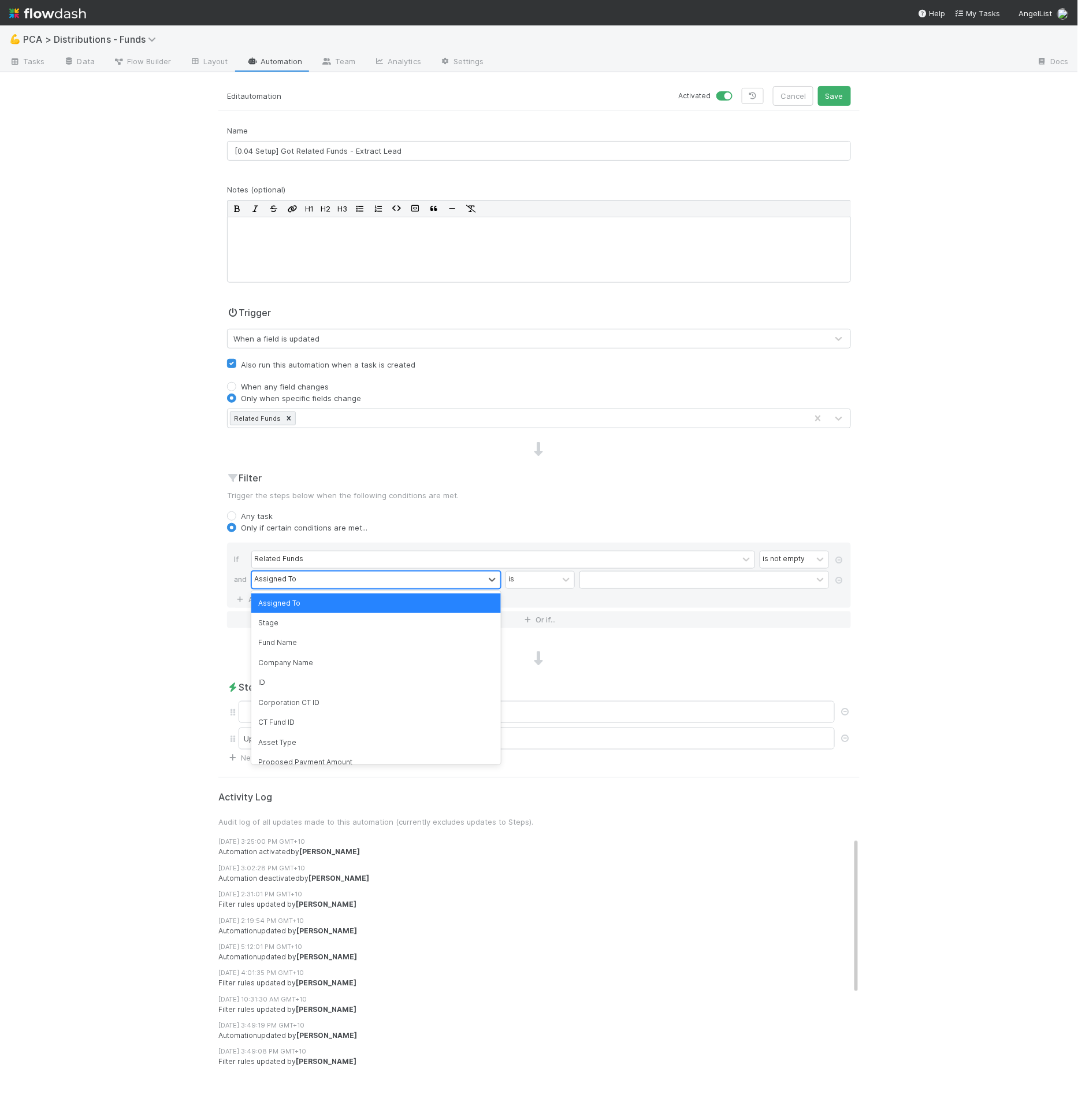
click at [266, 576] on div "Assigned To" at bounding box center [275, 580] width 43 height 10
type input "lead em"
click at [511, 571] on div "contains" at bounding box center [532, 580] width 52 height 17
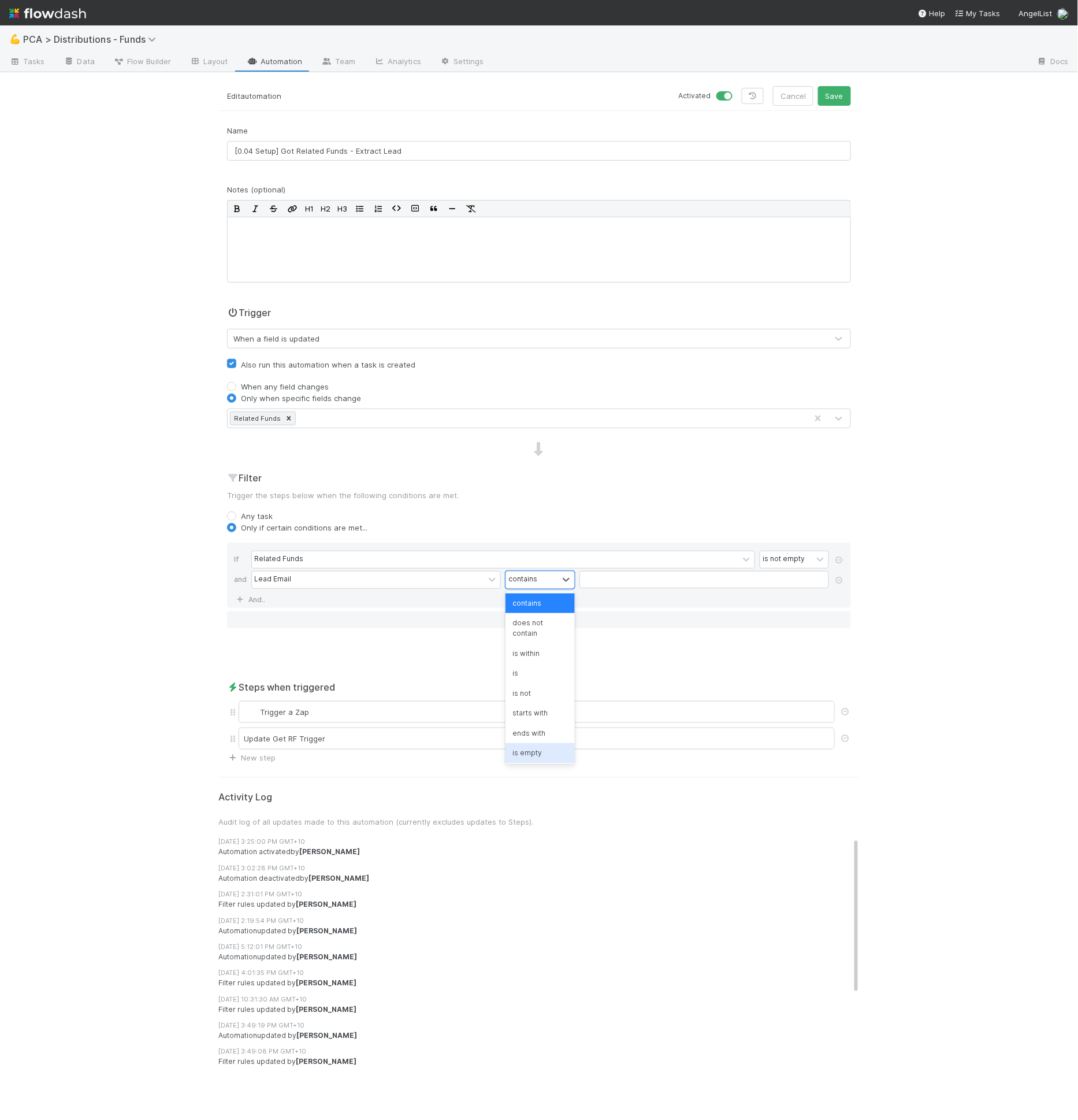
click at [539, 743] on div "is empty" at bounding box center [539, 753] width 69 height 20
click at [289, 618] on button "Or if..." at bounding box center [539, 620] width 624 height 17
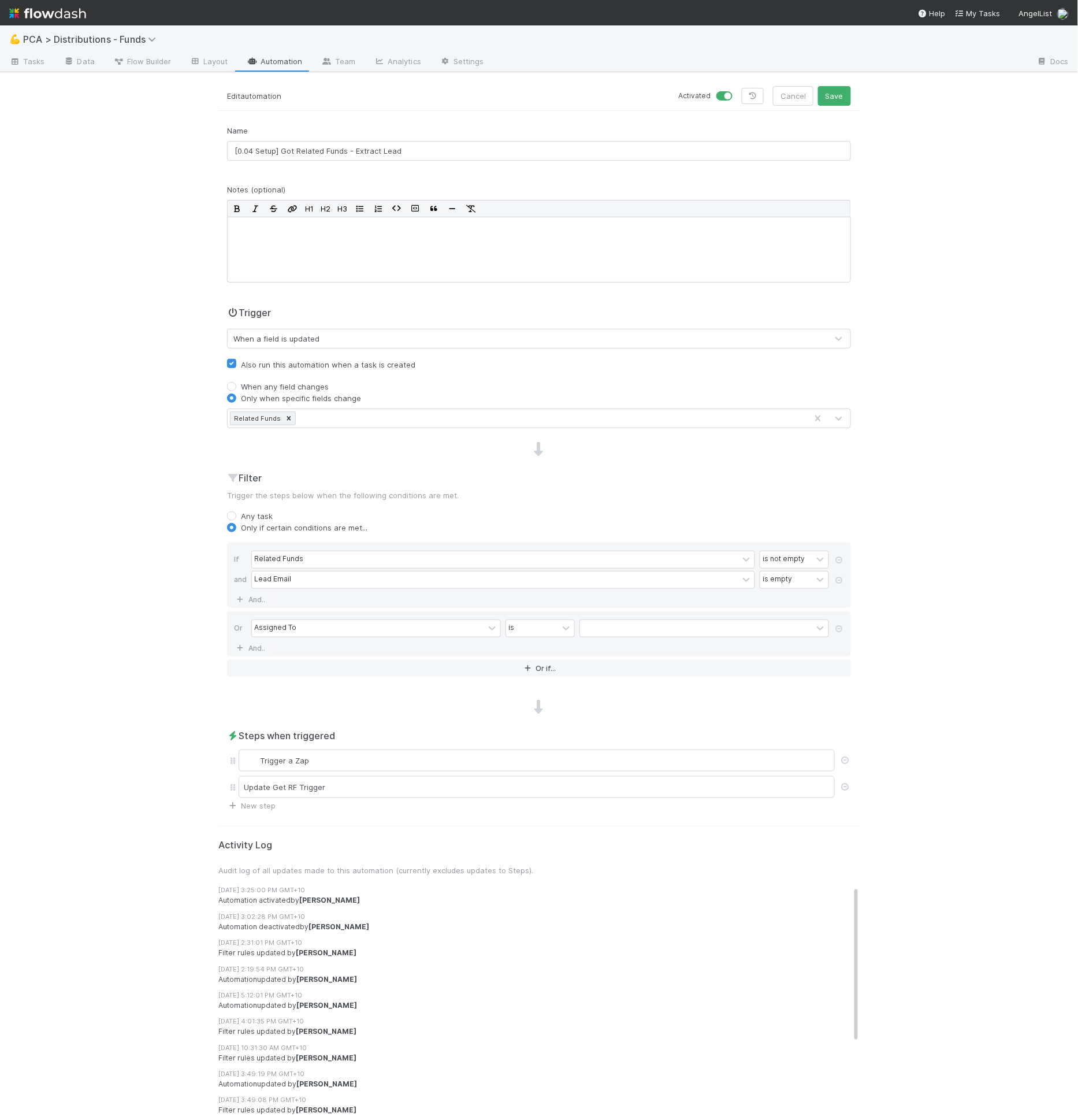
click at [289, 620] on div "Assigned To" at bounding box center [368, 628] width 233 height 17
type input "ct fund"
click at [559, 626] on div at bounding box center [565, 628] width 16 height 17
click at [528, 781] on div "is empty" at bounding box center [539, 780] width 69 height 20
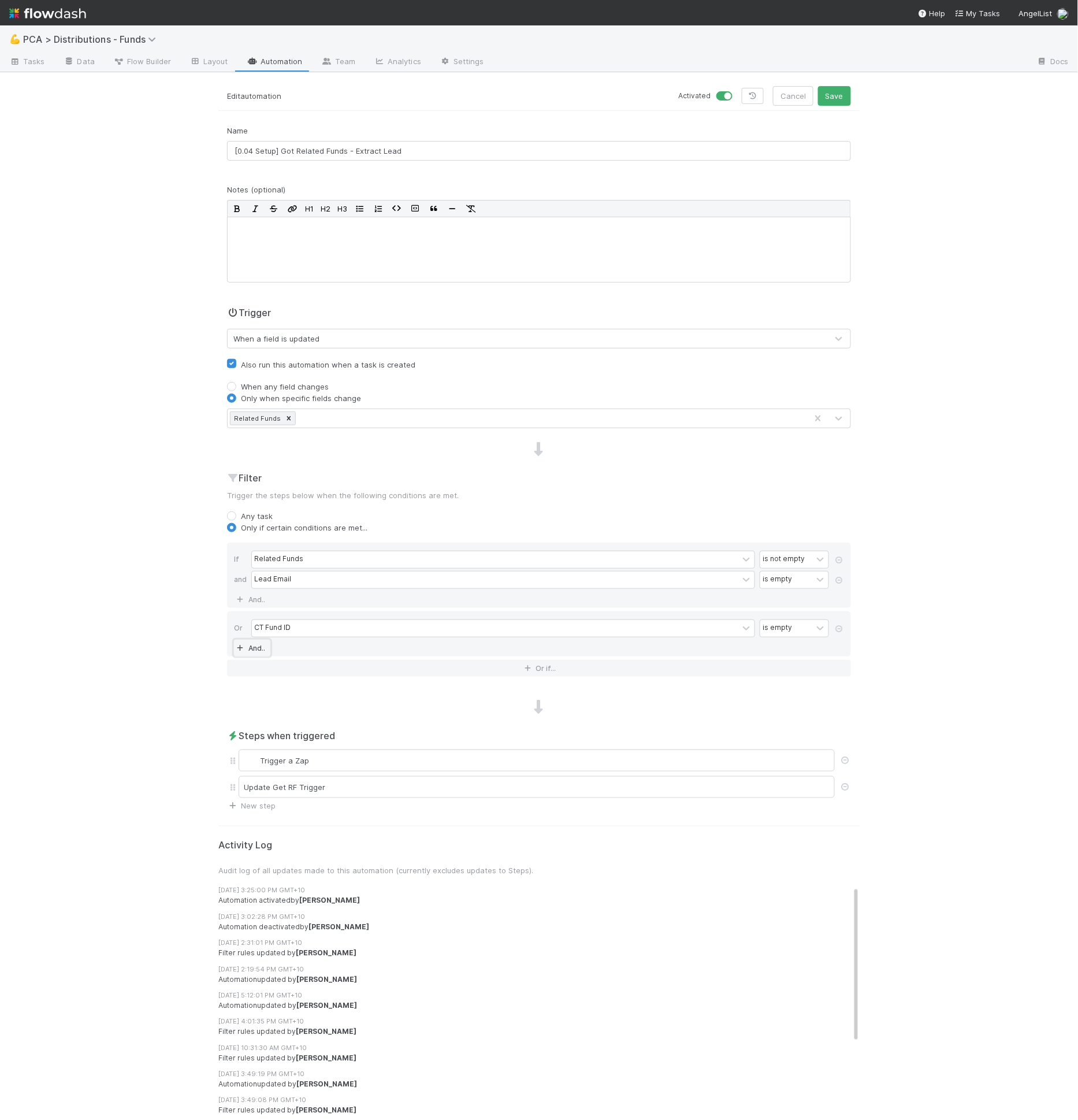
click at [264, 640] on link "And.." at bounding box center [253, 648] width 37 height 17
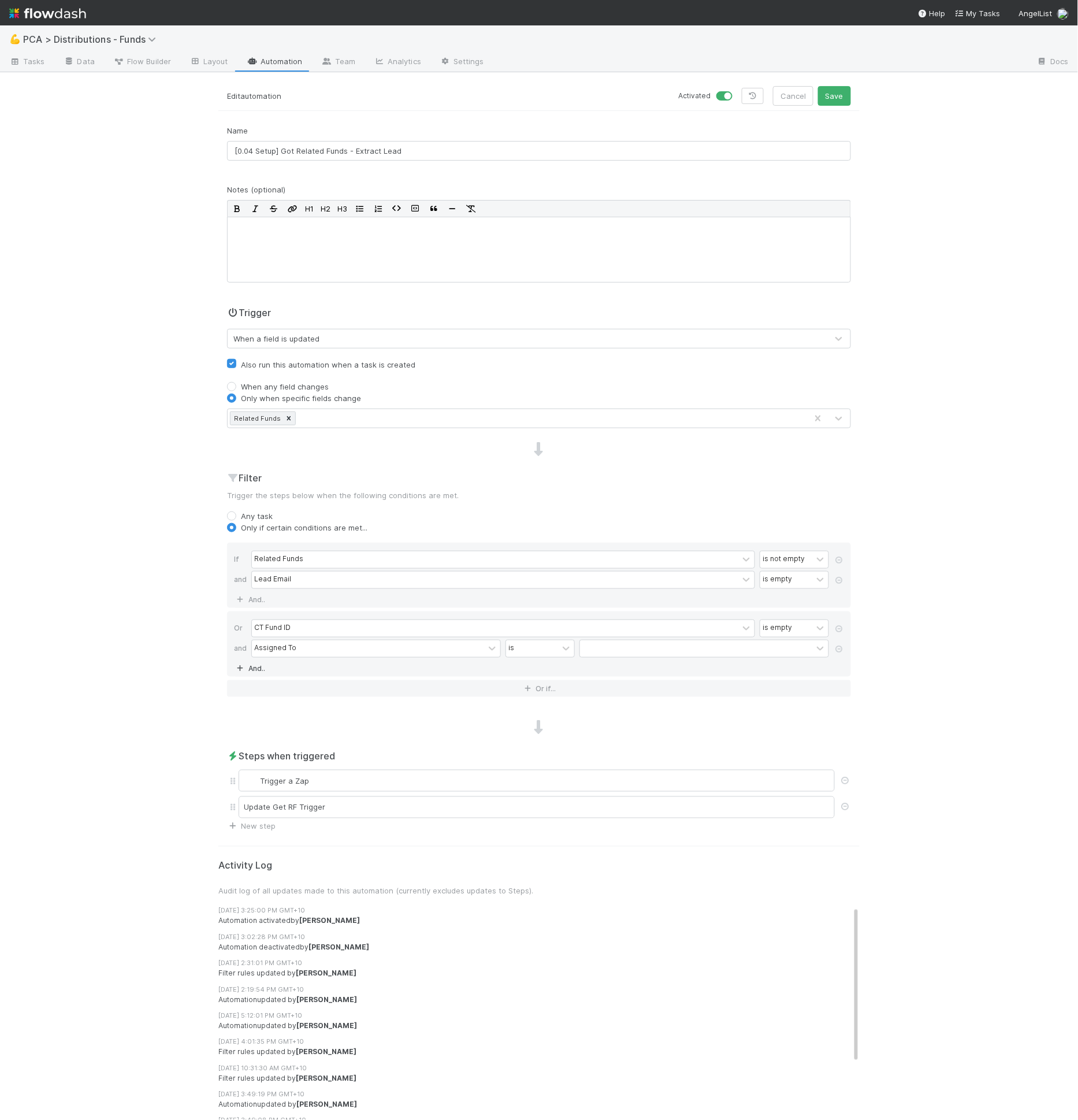
click at [282, 643] on div "Assigned To" at bounding box center [275, 648] width 43 height 10
type input "[MEDICAL_DATA]"
click at [514, 650] on div "contains" at bounding box center [532, 649] width 52 height 17
click at [549, 814] on div "is not empty" at bounding box center [535, 820] width 69 height 20
click at [865, 534] on div "💪 PCA > Distributions - Funds Tasks Data Flow Builder Layout Automation Team An…" at bounding box center [539, 572] width 1078 height 1094
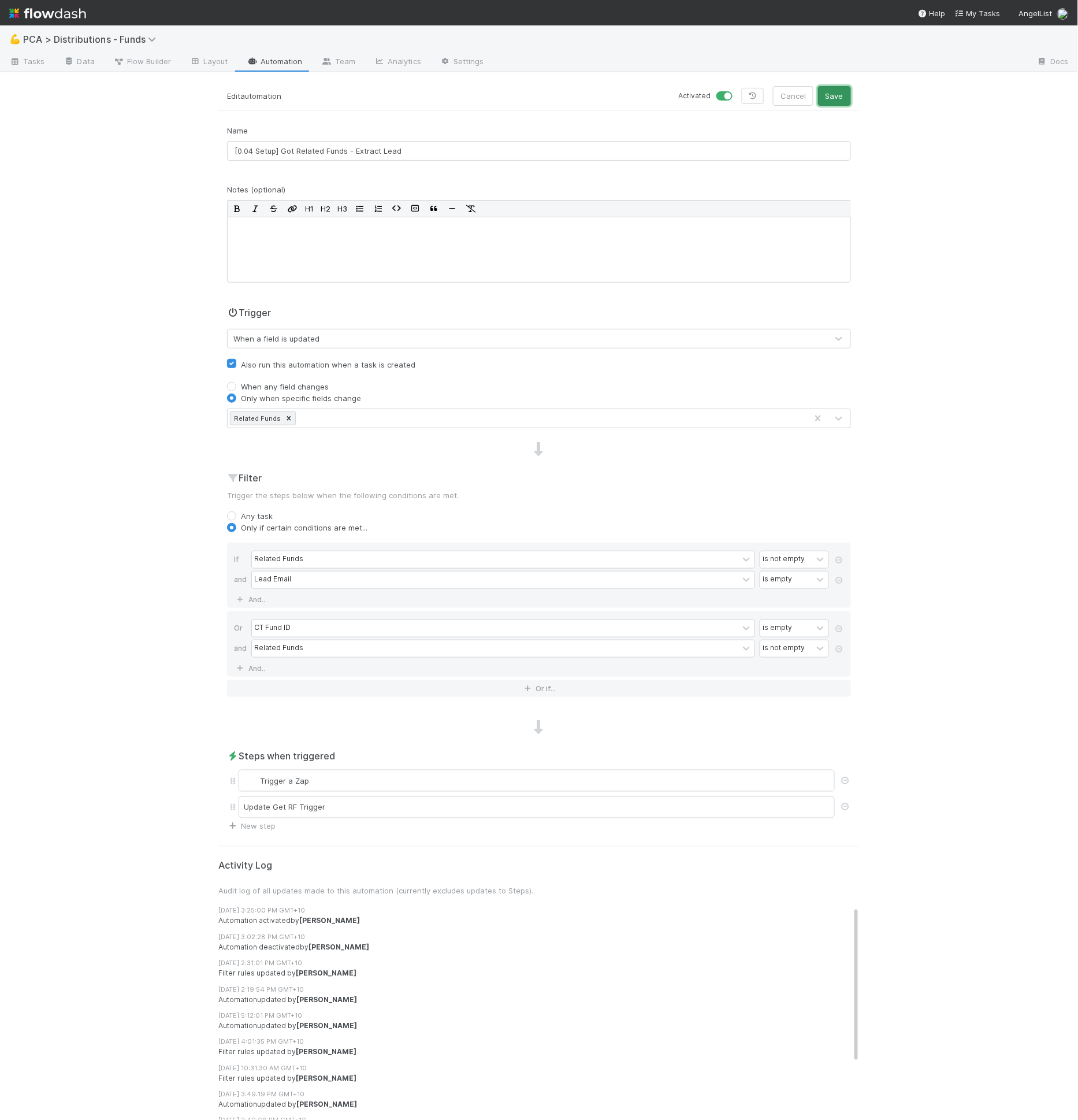
click at [829, 97] on button "Save" at bounding box center [834, 96] width 33 height 20
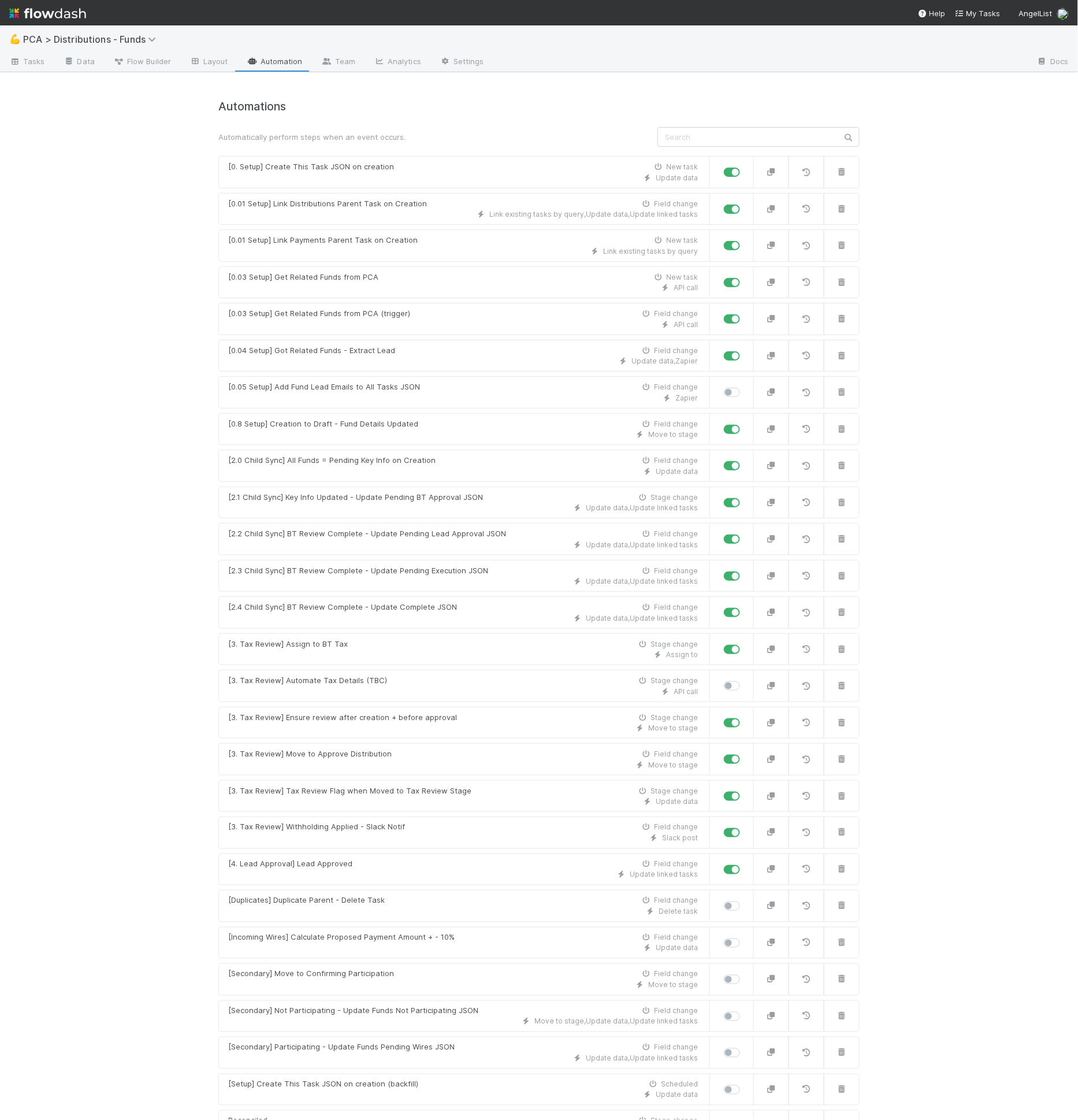
click at [492, 113] on div "Automations Automatically perform steps when an event occurs. [0. Setup] Create…" at bounding box center [539, 634] width 641 height 1068
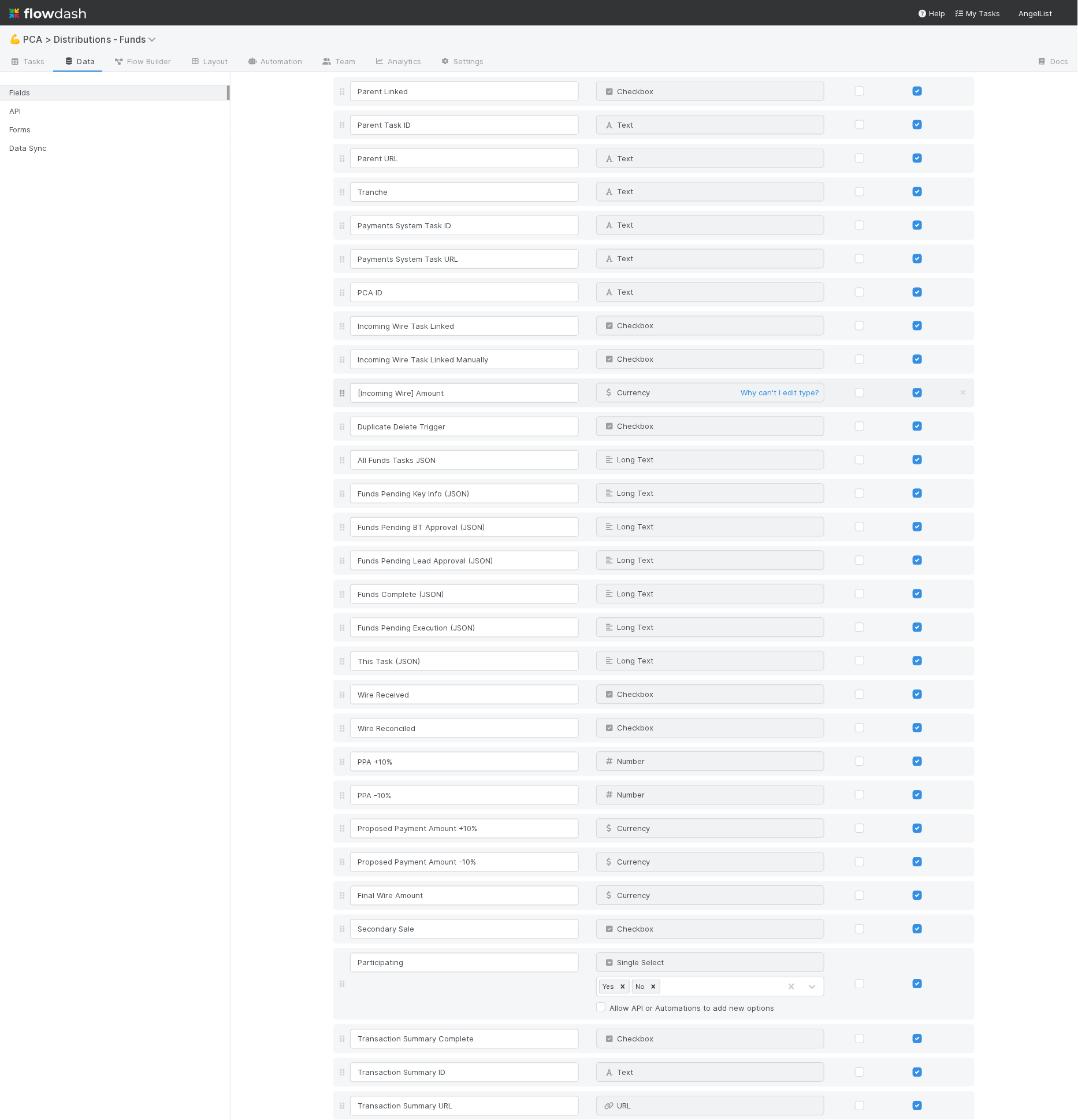
scroll to position [2165, 0]
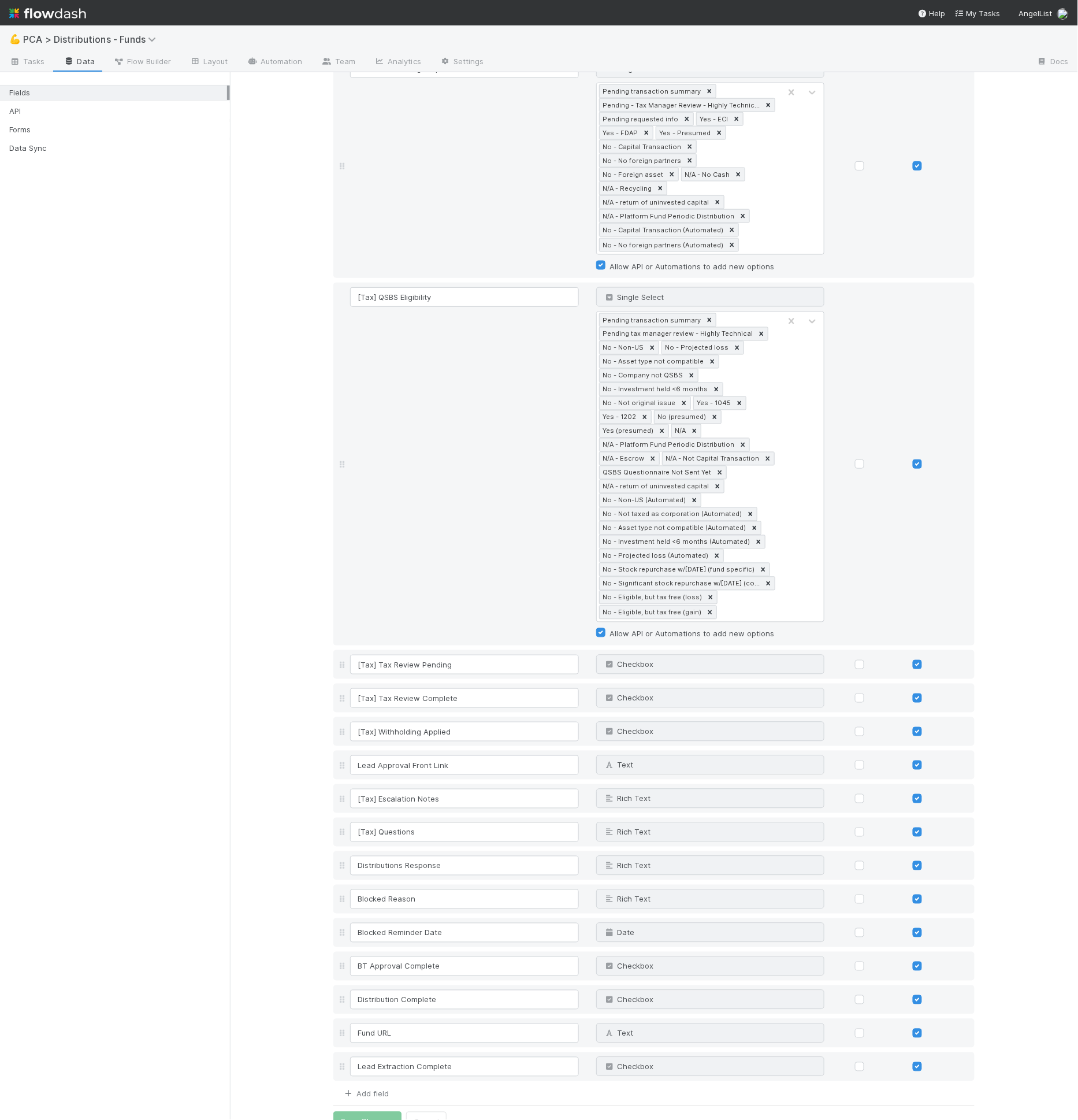
click at [369, 1089] on link "Add field" at bounding box center [365, 1093] width 46 height 9
click at [959, 1063] on icon at bounding box center [963, 1067] width 12 height 8
click at [514, 1082] on input at bounding box center [464, 1092] width 228 height 20
type input "H"
type input "Lead has multiple funds"
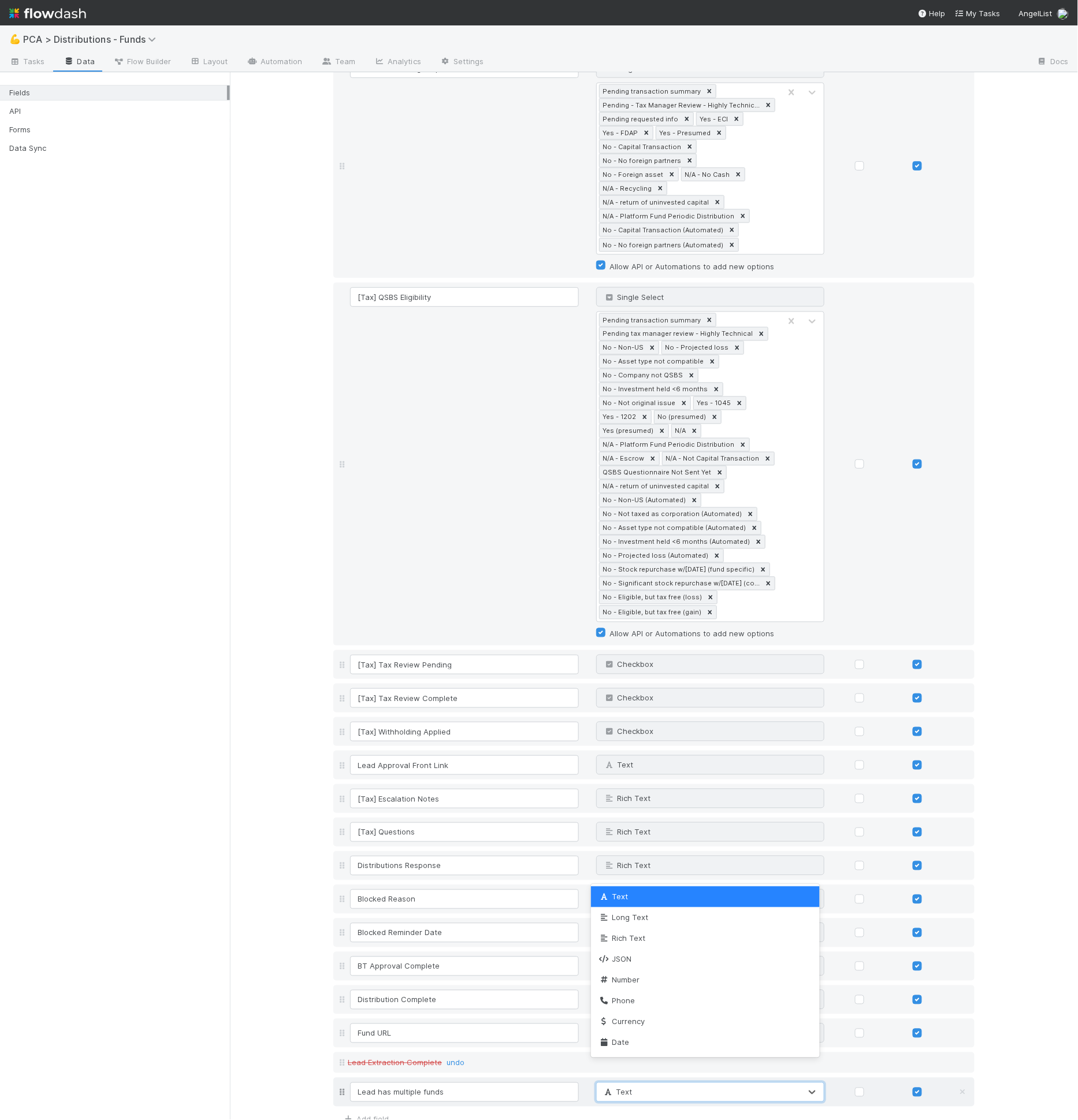
click at [719, 1082] on div "Text" at bounding box center [699, 1092] width 204 height 18
click at [655, 895] on div "Text" at bounding box center [705, 897] width 228 height 21
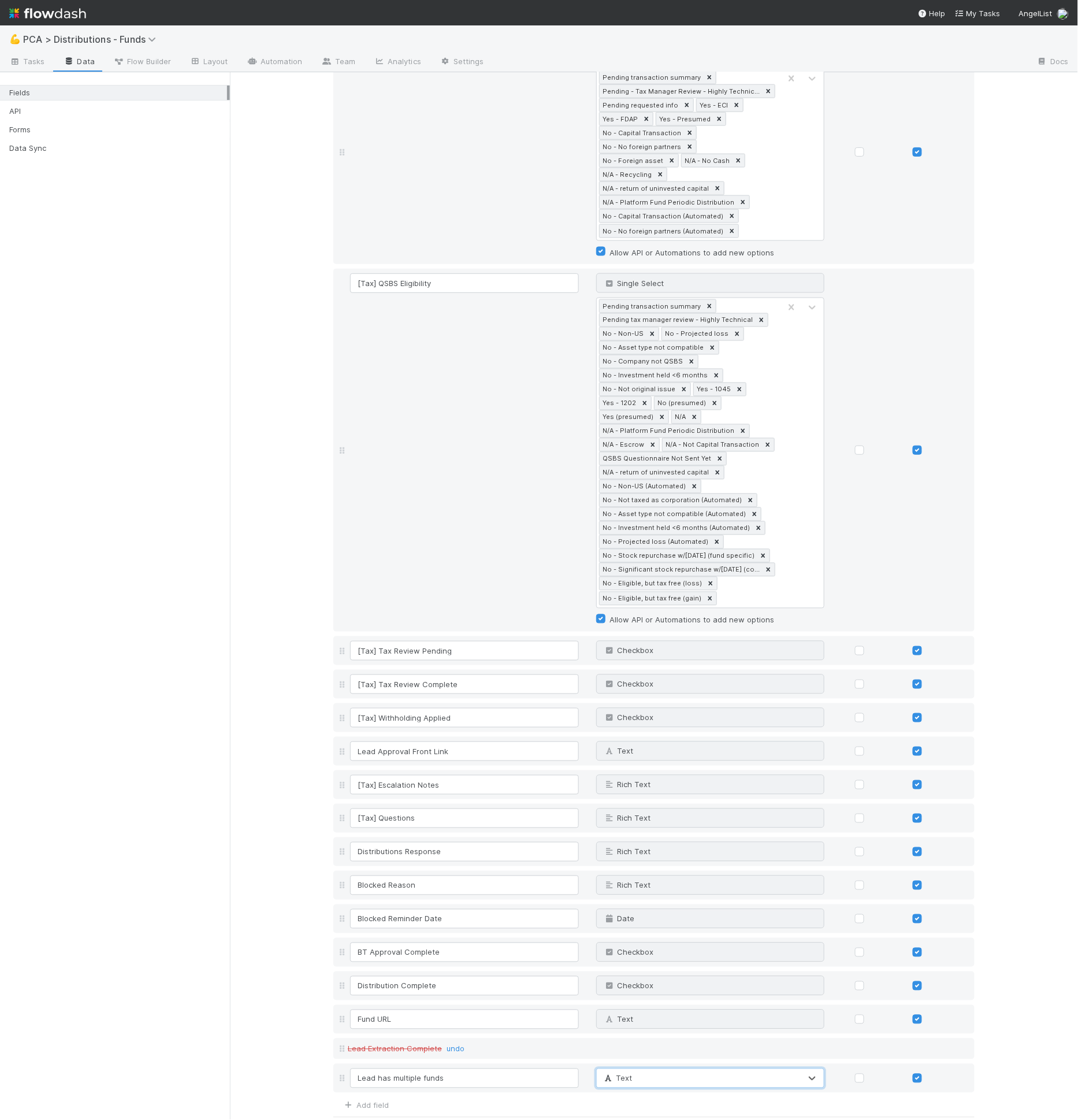
scroll to position [2191, 0]
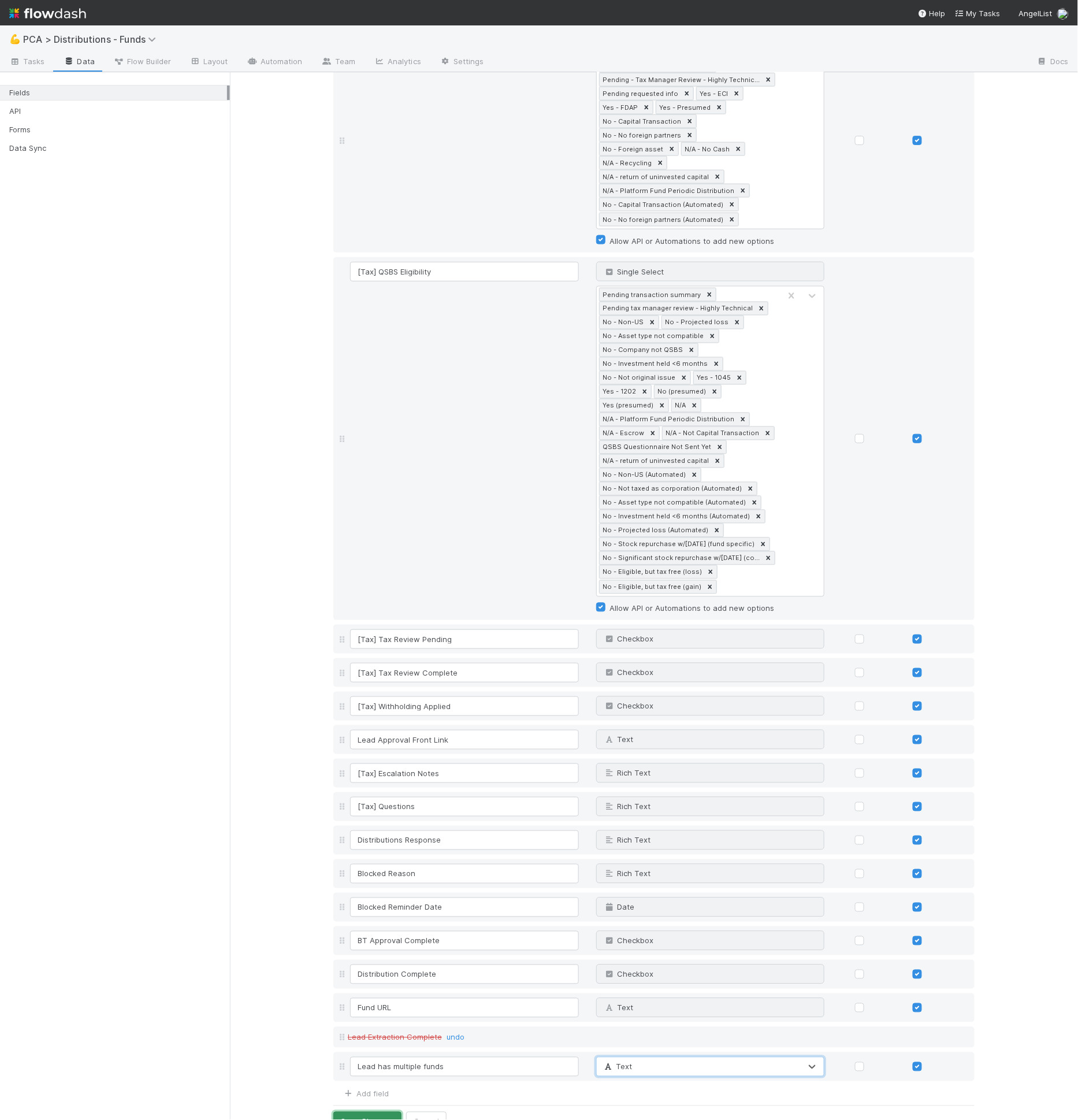
click at [374, 1112] on button "Save Changes" at bounding box center [368, 1122] width 68 height 20
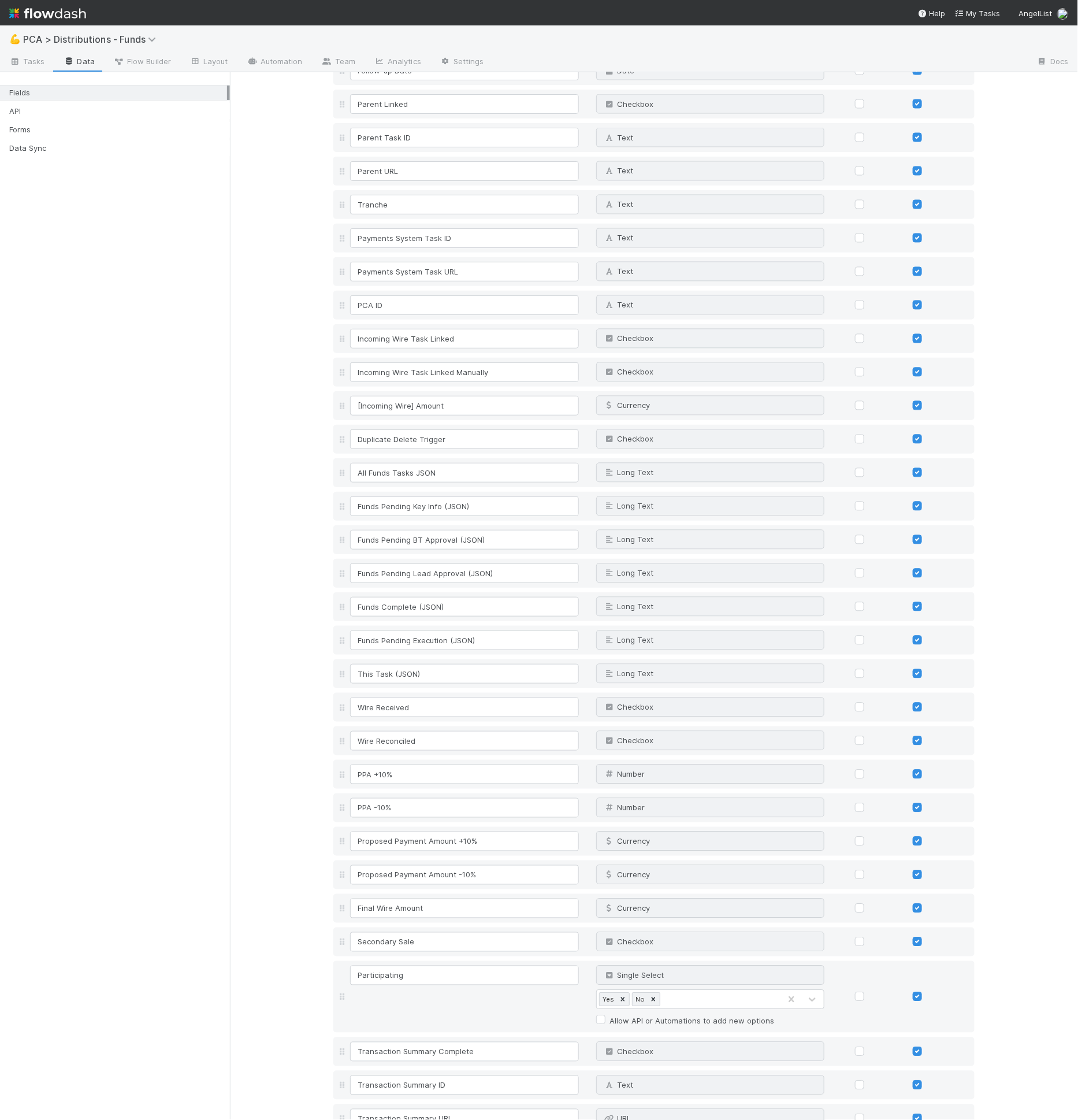
scroll to position [2253, 0]
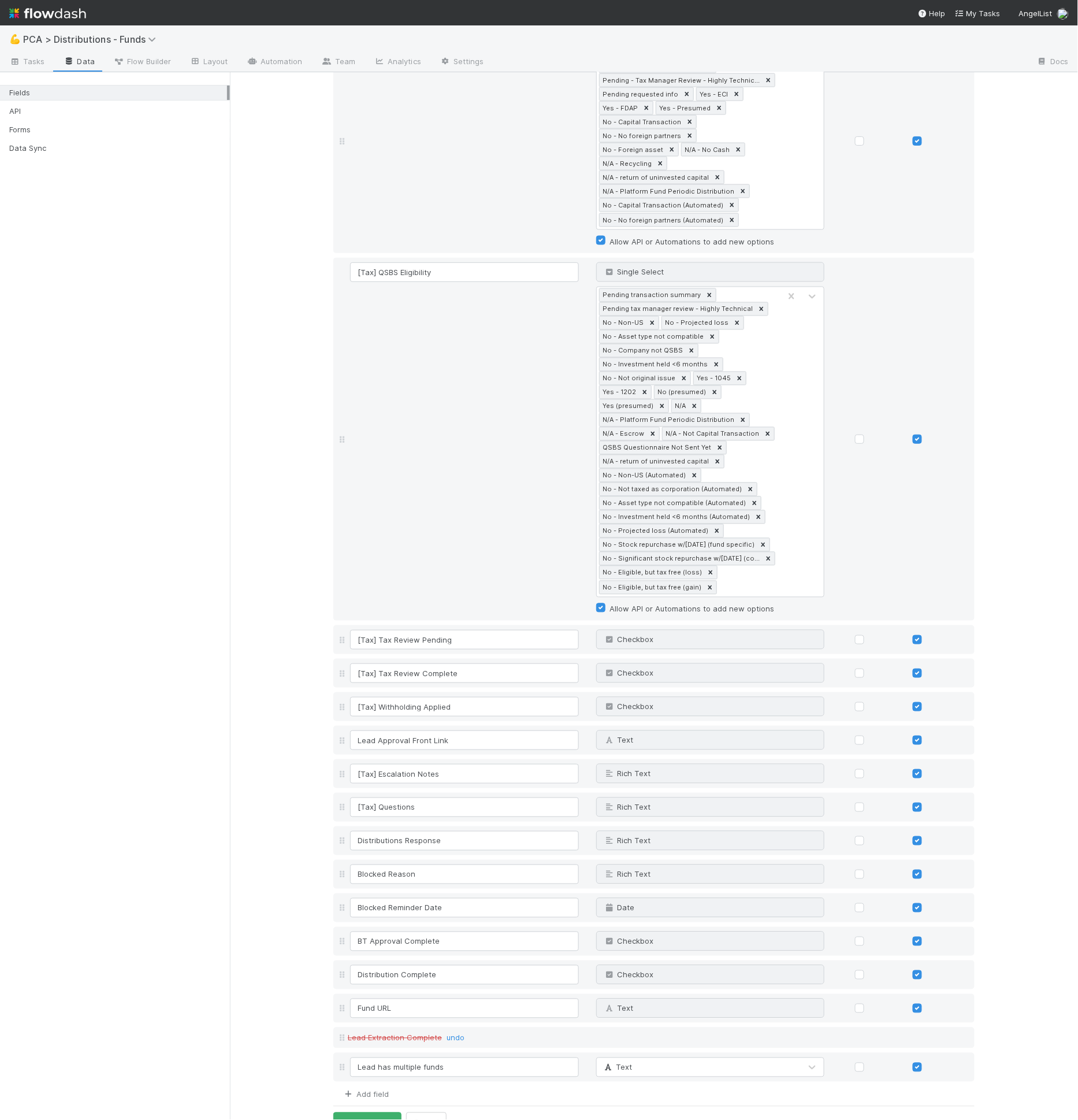
click at [369, 1090] on link "Add field" at bounding box center [365, 1094] width 46 height 9
click at [375, 1091] on input at bounding box center [464, 1101] width 228 height 20
click at [383, 1091] on input at bounding box center [464, 1101] width 228 height 20
type input "Multiple Funds Acknowledgement"
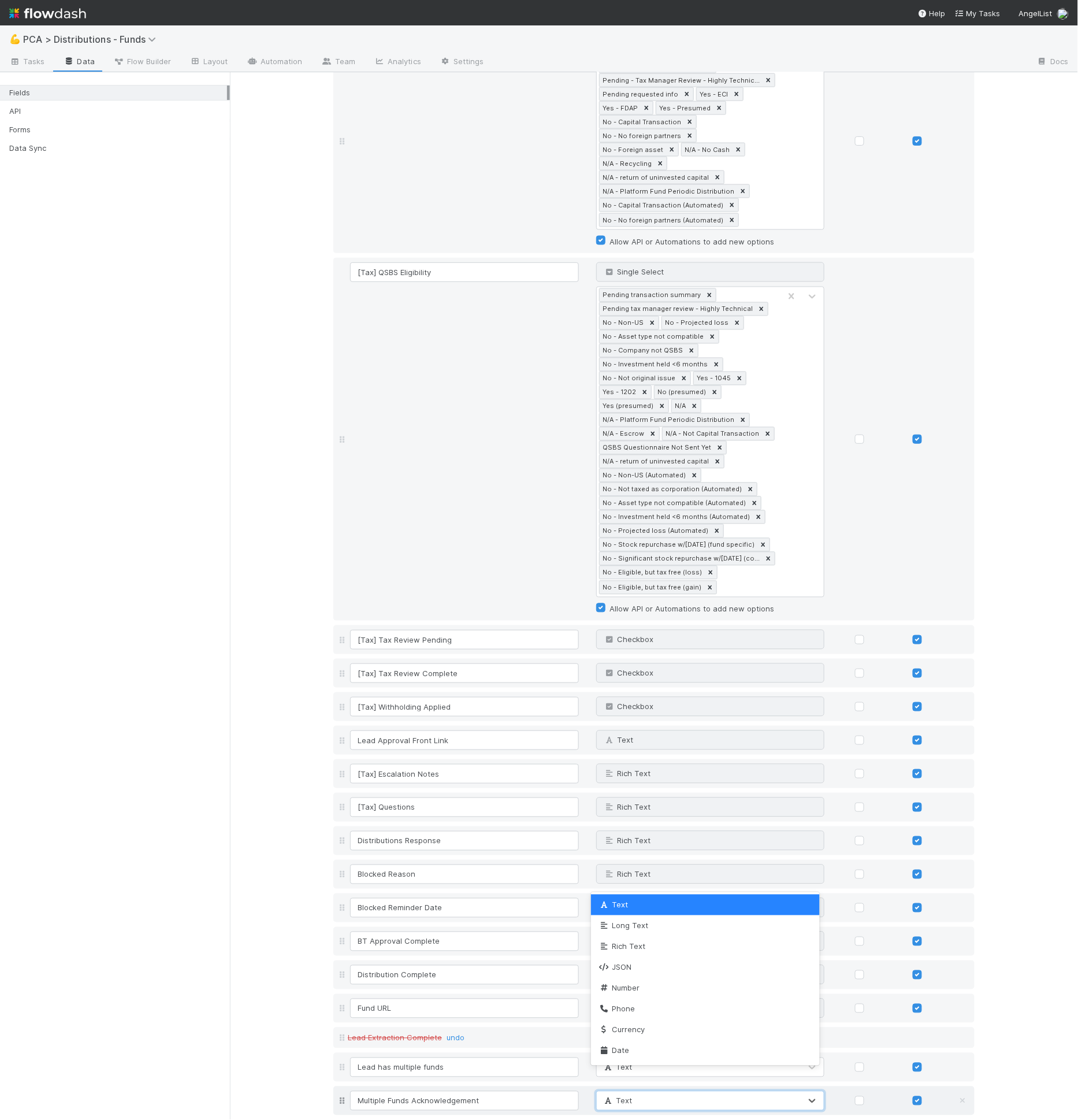
click at [611, 1096] on span "Text" at bounding box center [618, 1100] width 30 height 9
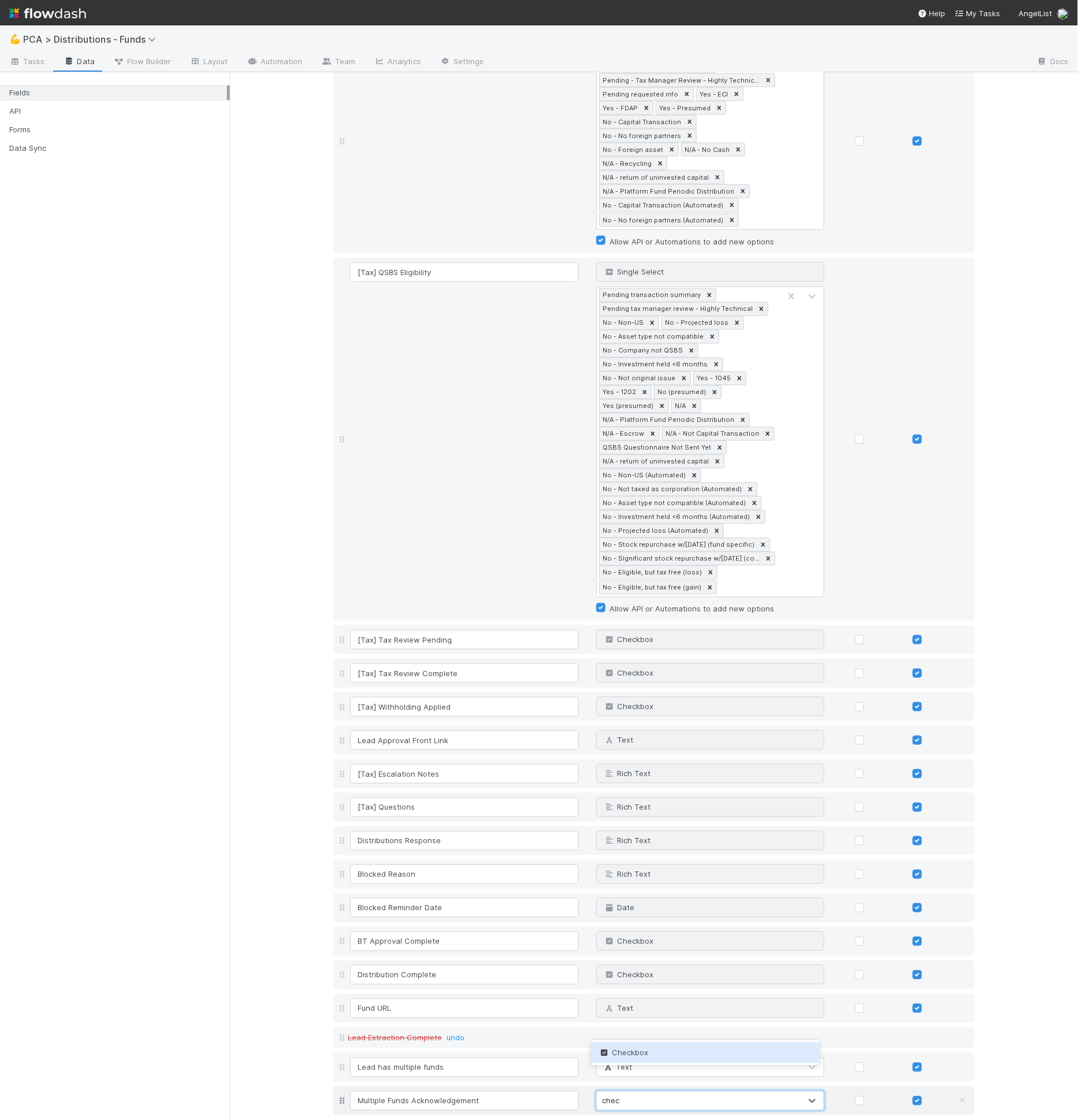
type input "check"
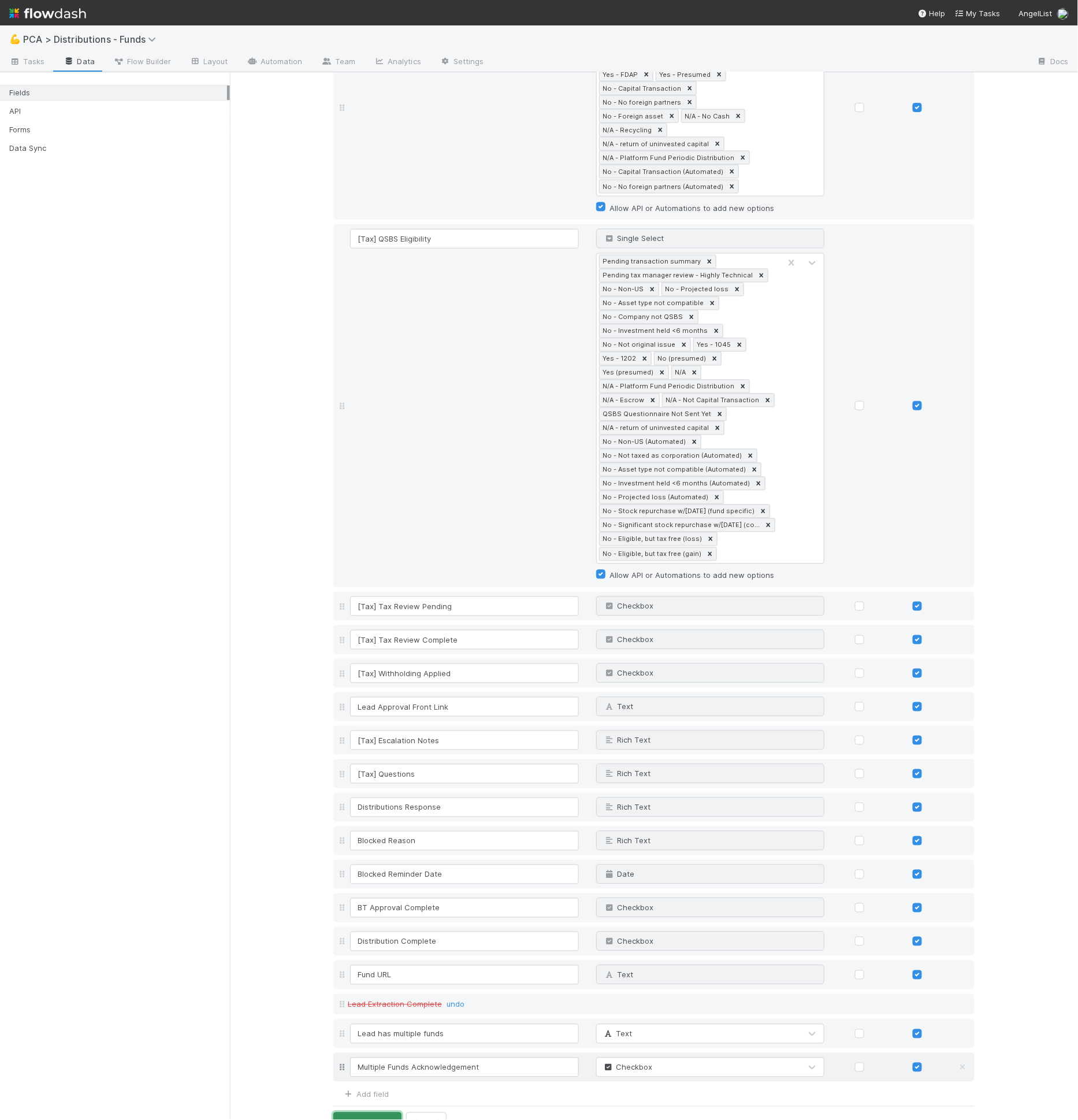
click at [369, 1112] on button "Save Changes" at bounding box center [368, 1123] width 68 height 20
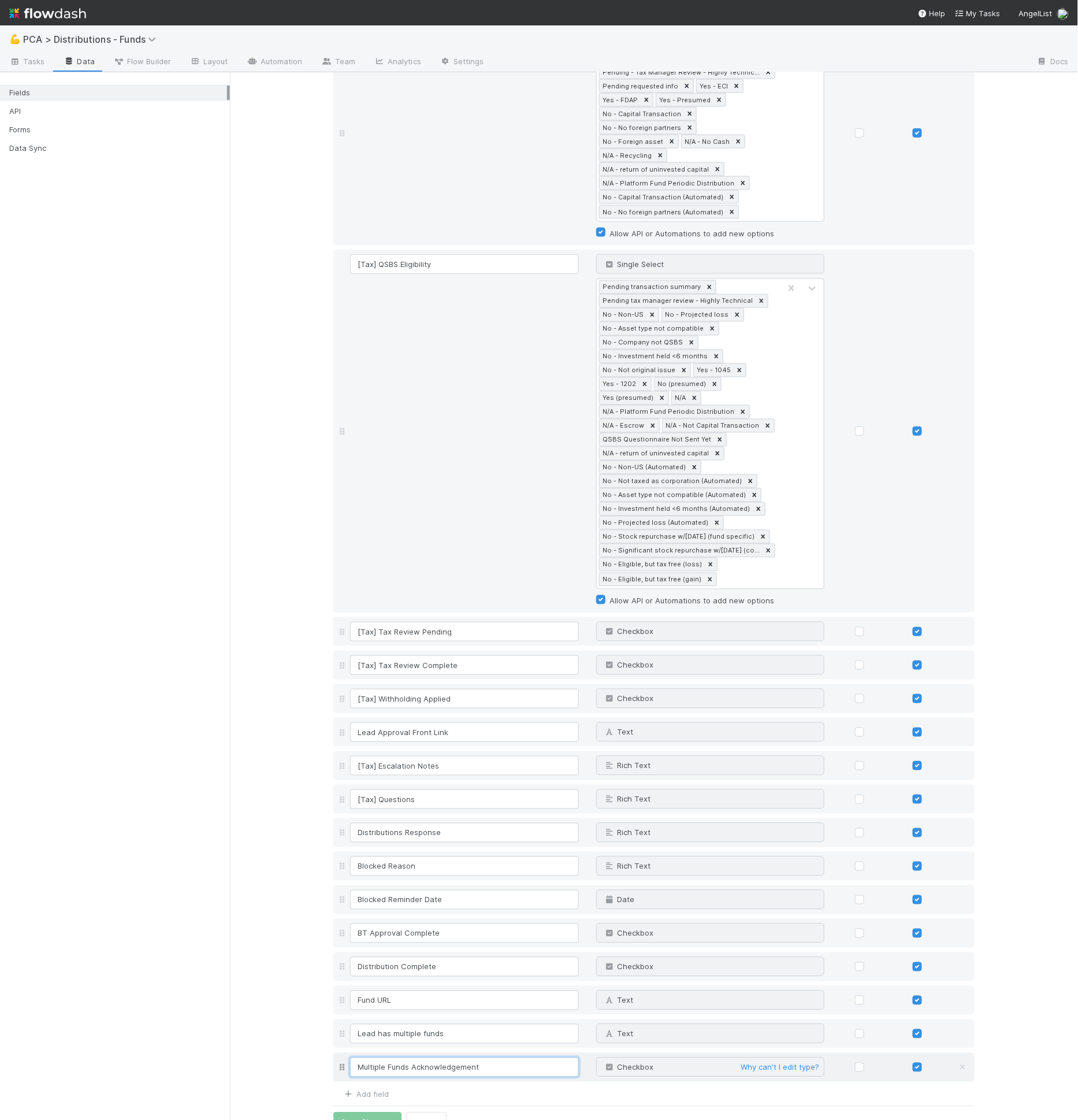
click at [353, 1057] on input "Multiple Funds Acknowledgement" at bounding box center [464, 1067] width 228 height 20
type input "DRI Multiple Funds Acknowledgement"
click at [360, 1112] on button "Save Changes" at bounding box center [368, 1123] width 68 height 20
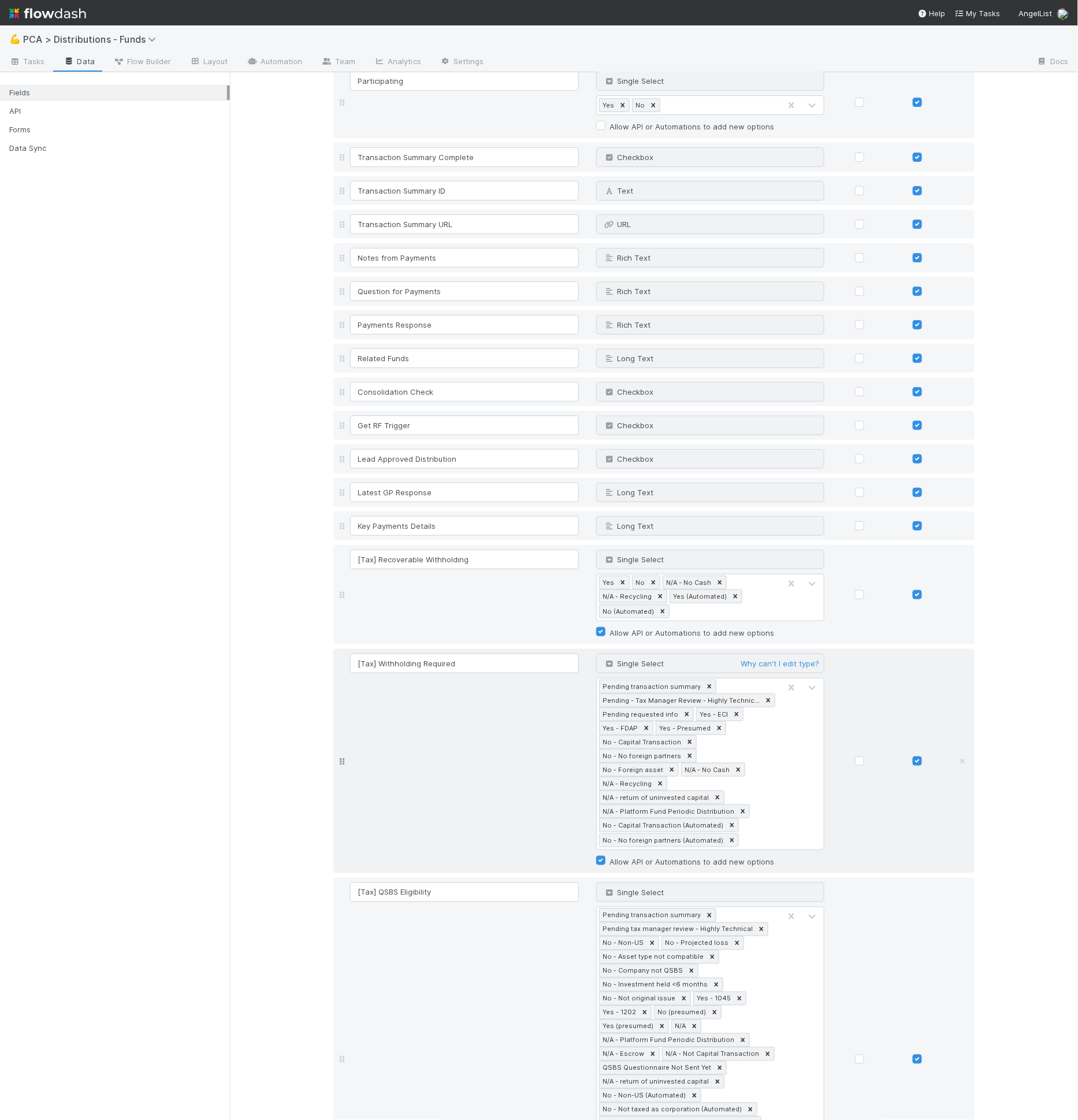
scroll to position [0, 0]
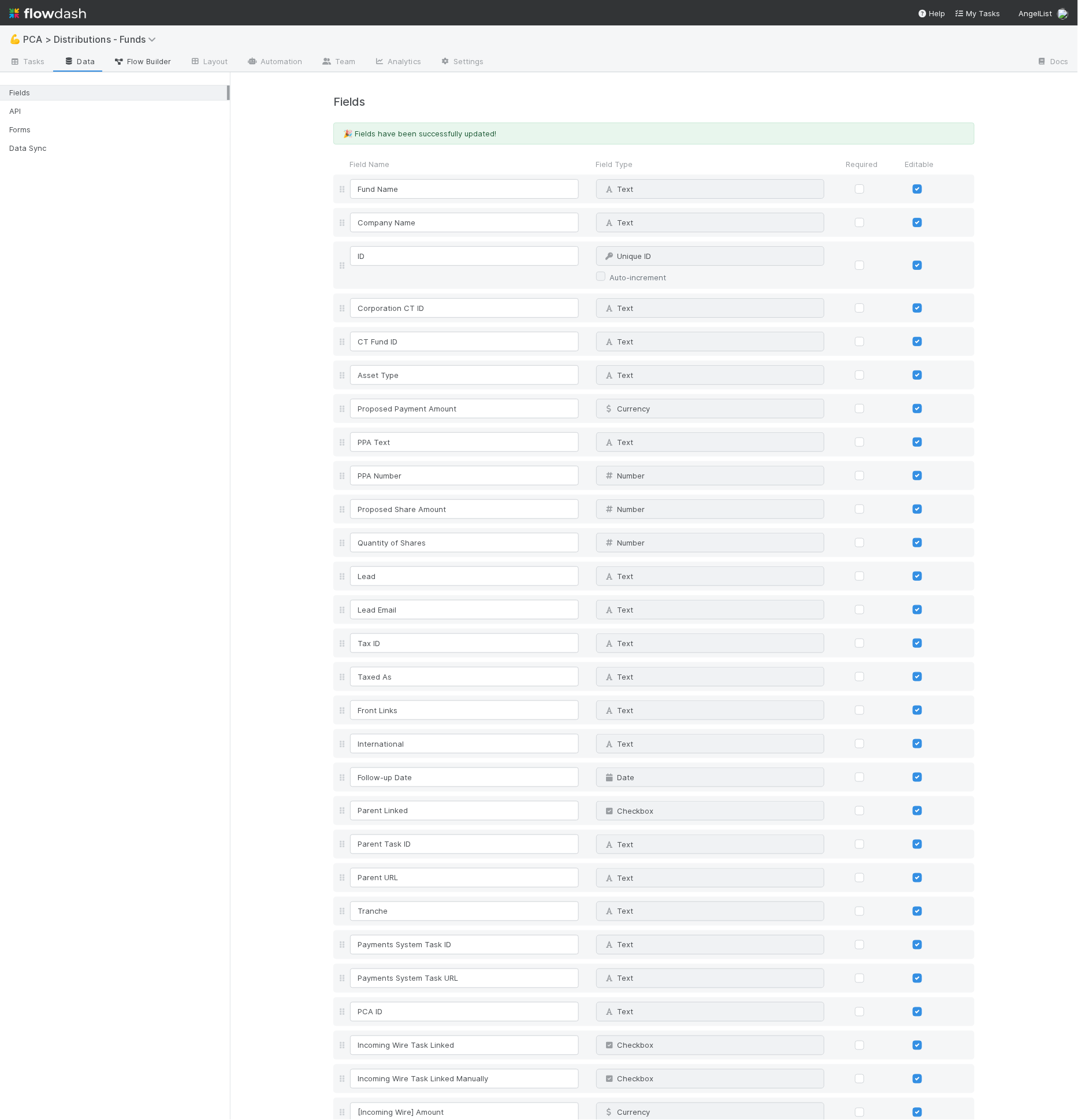
click at [139, 60] on span "Flow Builder" at bounding box center [142, 62] width 58 height 12
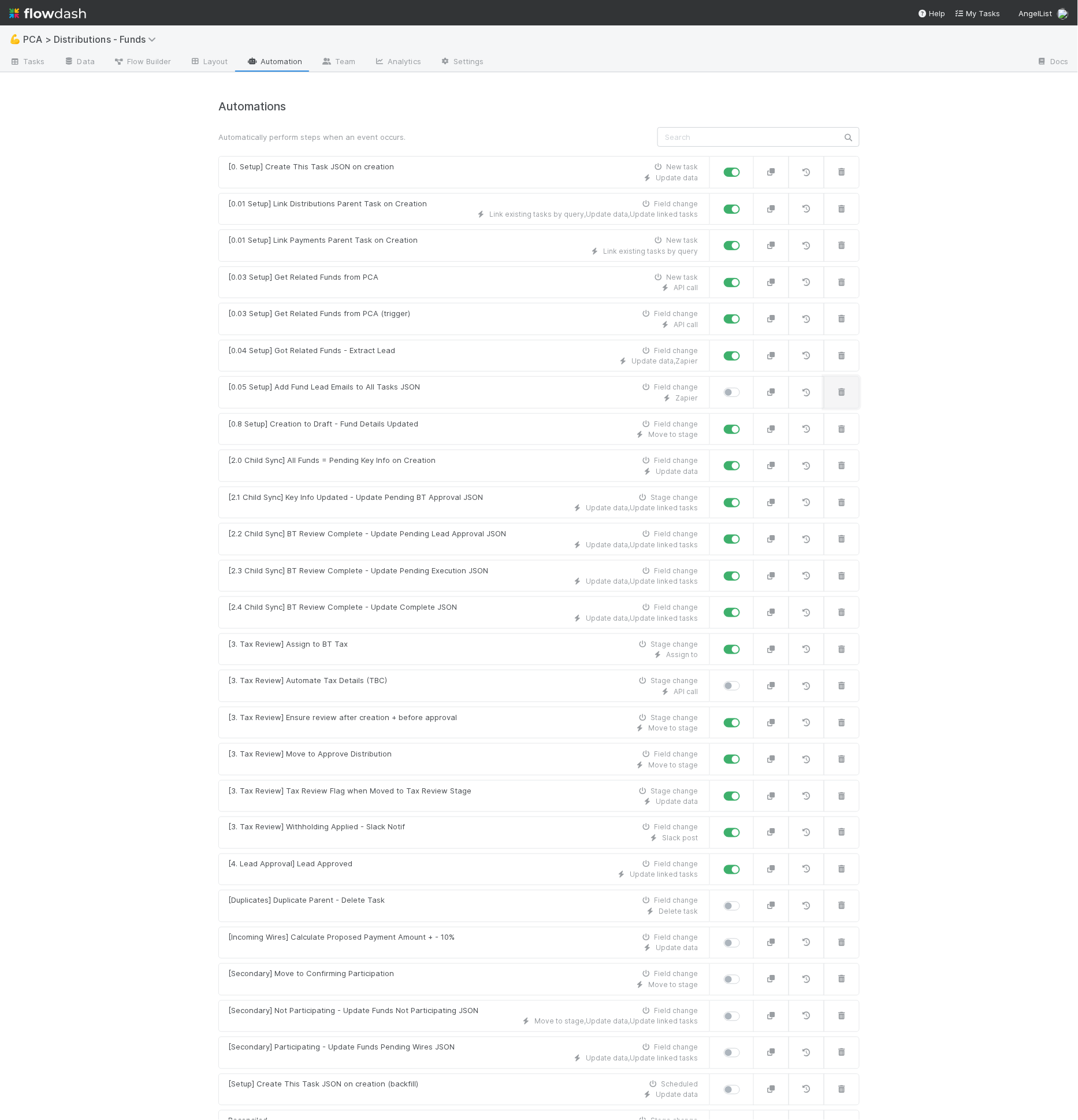
click at [847, 394] on button "button" at bounding box center [841, 392] width 36 height 33
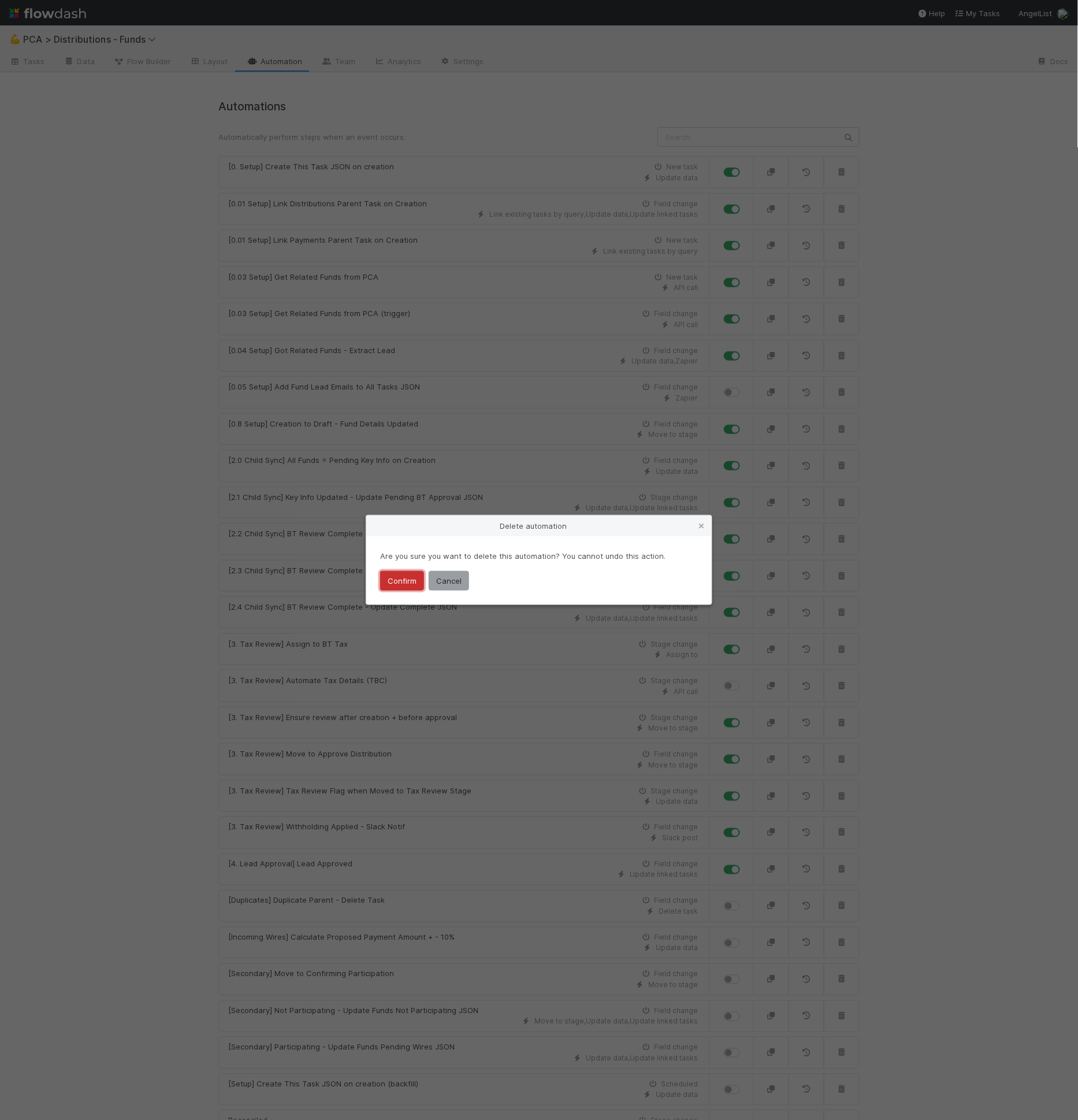
click at [408, 581] on button "Confirm" at bounding box center [402, 581] width 44 height 20
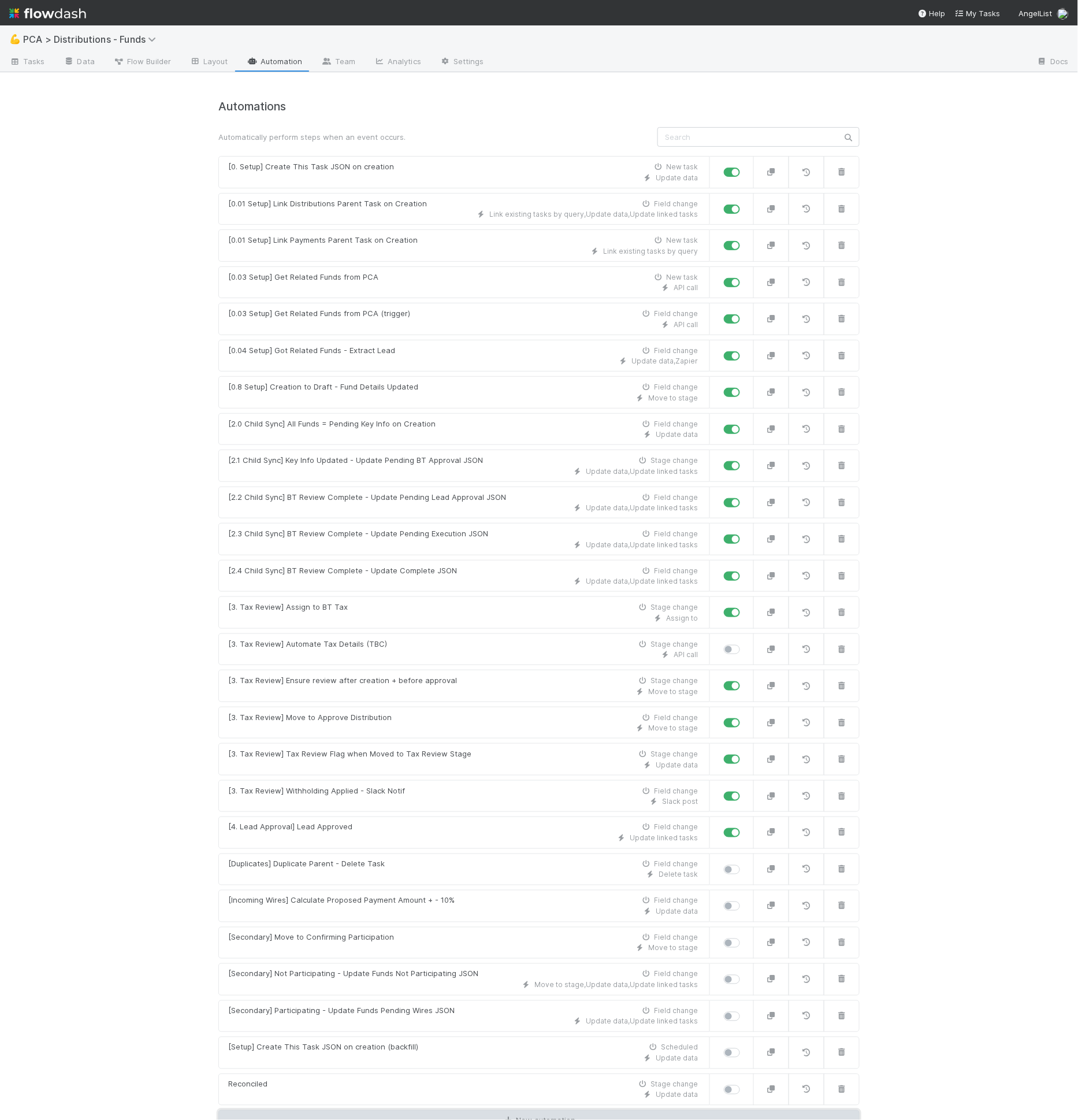
click at [473, 1110] on link "New automation" at bounding box center [539, 1121] width 641 height 22
click at [473, 1107] on div "Automations Automatically perform steps when an event occurs. [0. Setup] Create…" at bounding box center [539, 609] width 659 height 1046
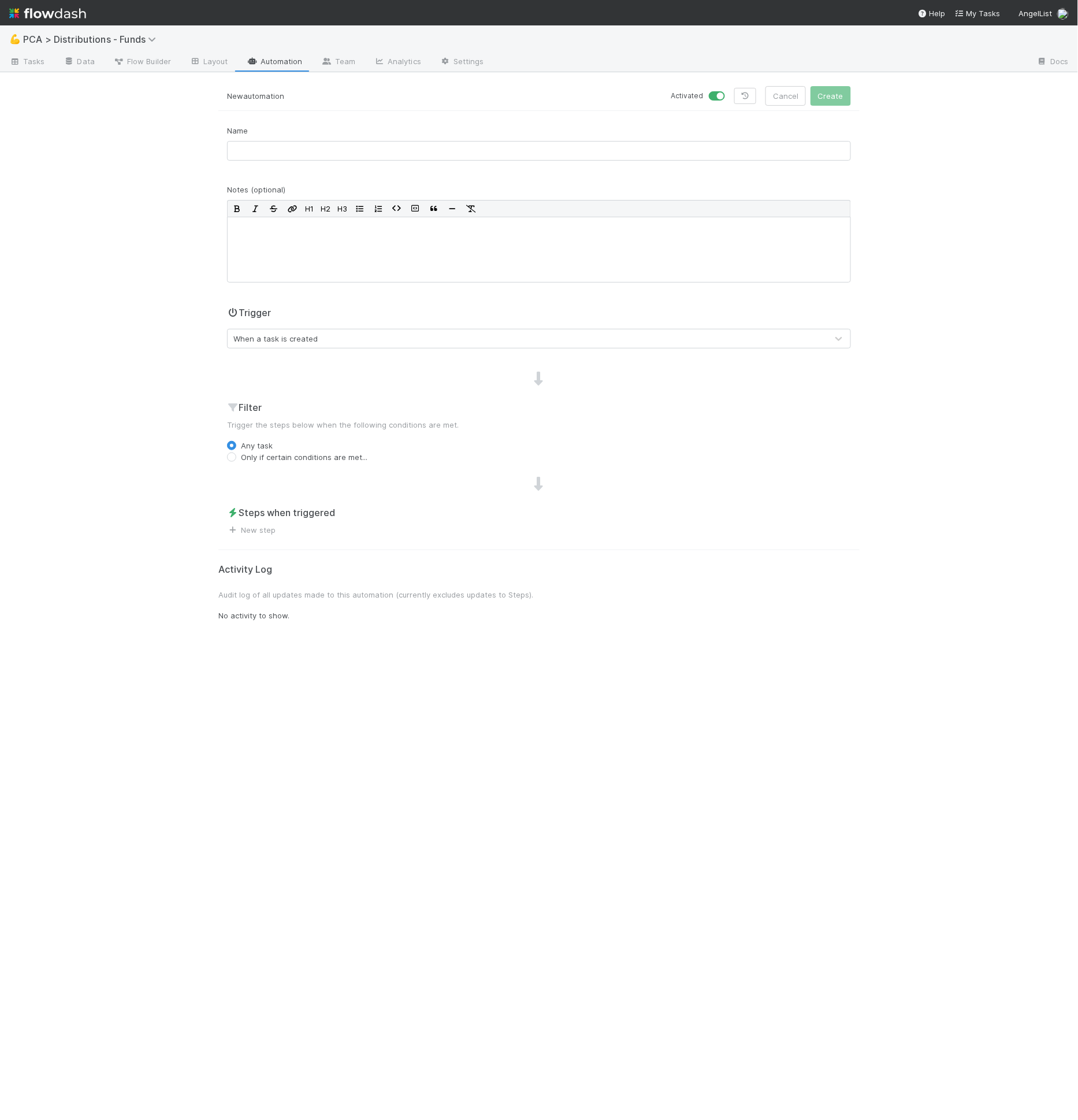
click at [315, 335] on div "When a task is created" at bounding box center [527, 339] width 599 height 18
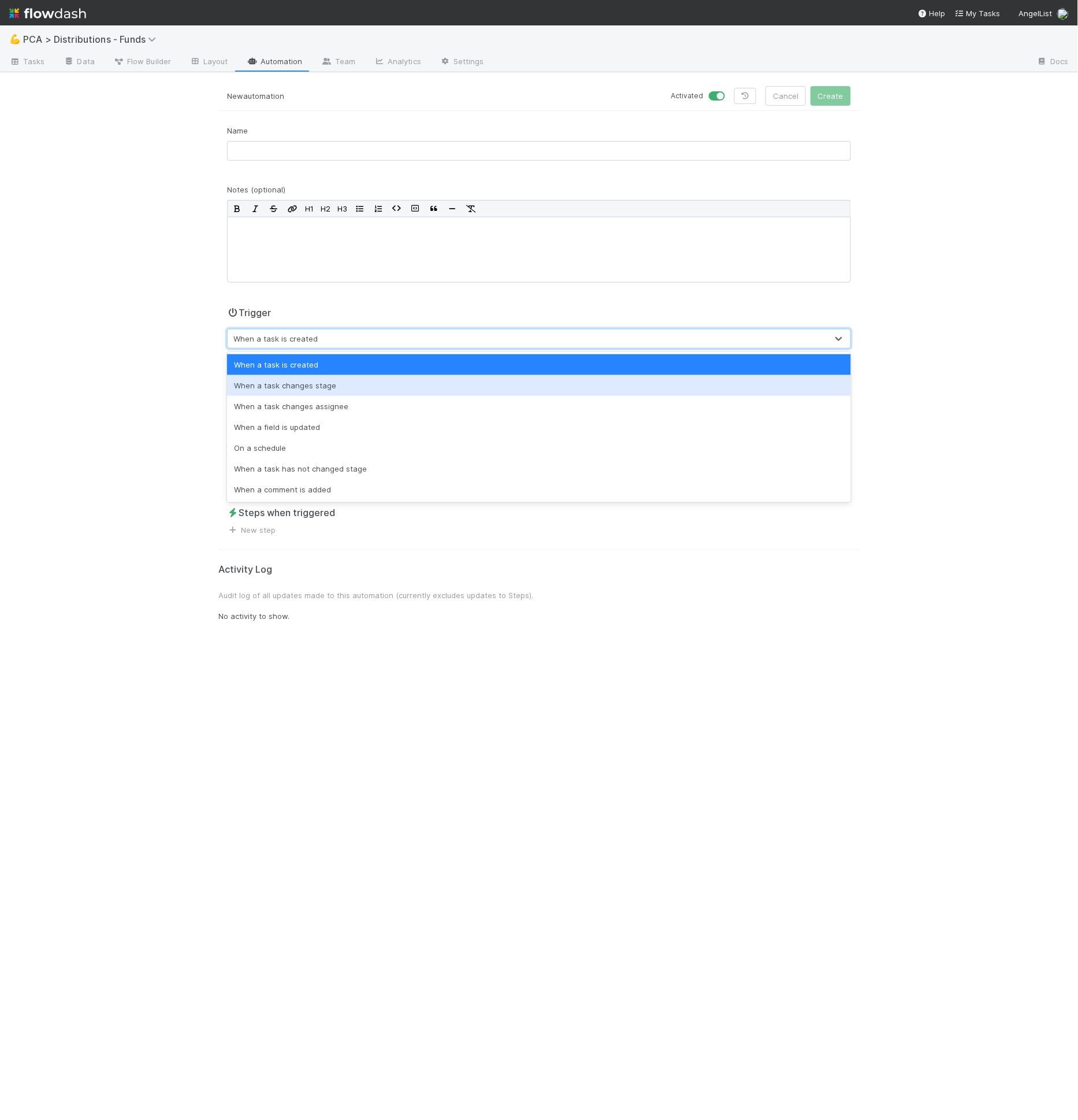
click at [331, 390] on div "When a task changes stage" at bounding box center [539, 385] width 624 height 21
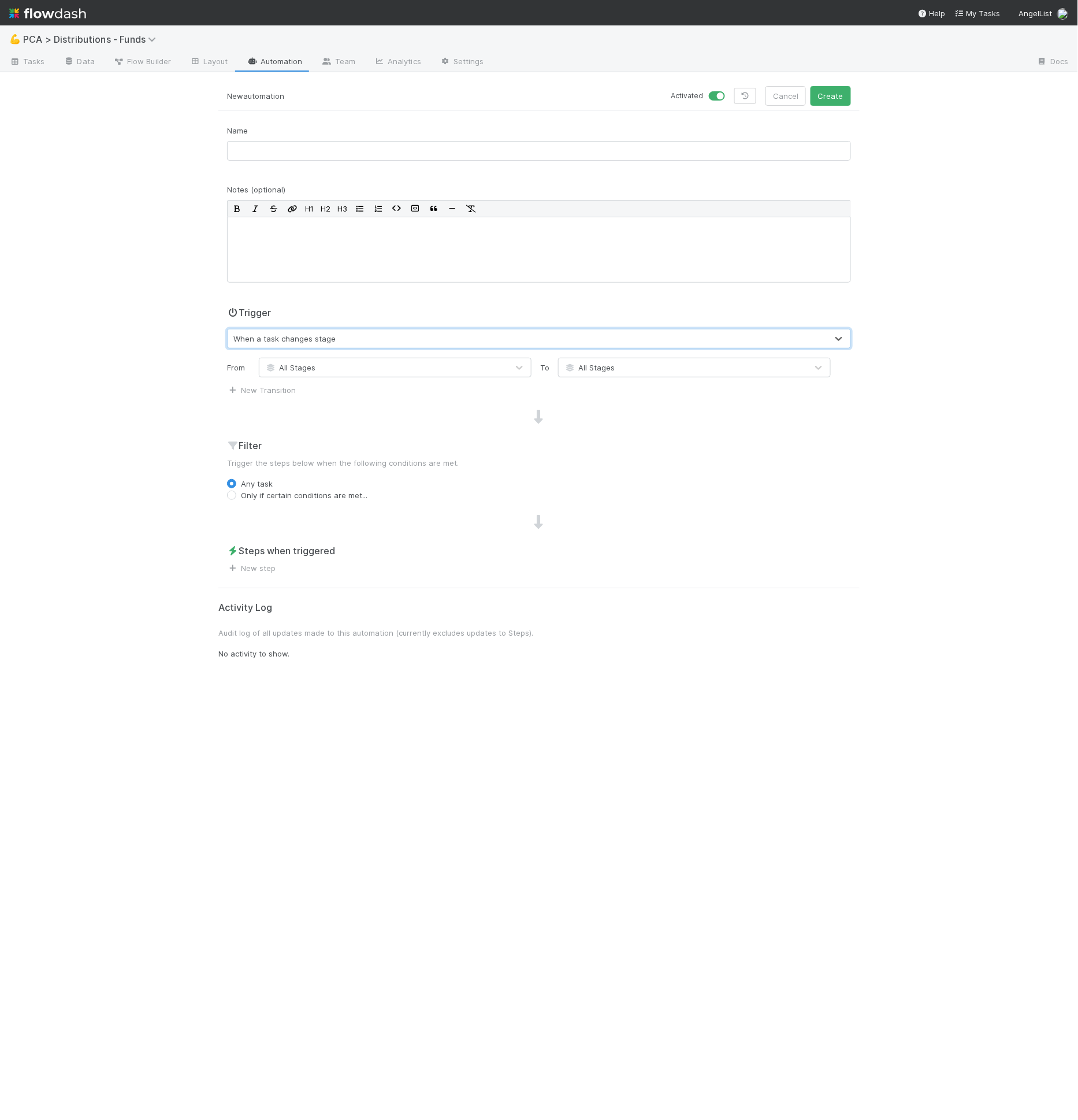
click at [626, 377] on div "From All Stages To All Stages New Transition" at bounding box center [539, 377] width 624 height 38
click at [628, 374] on div "All Stages" at bounding box center [683, 368] width 248 height 18
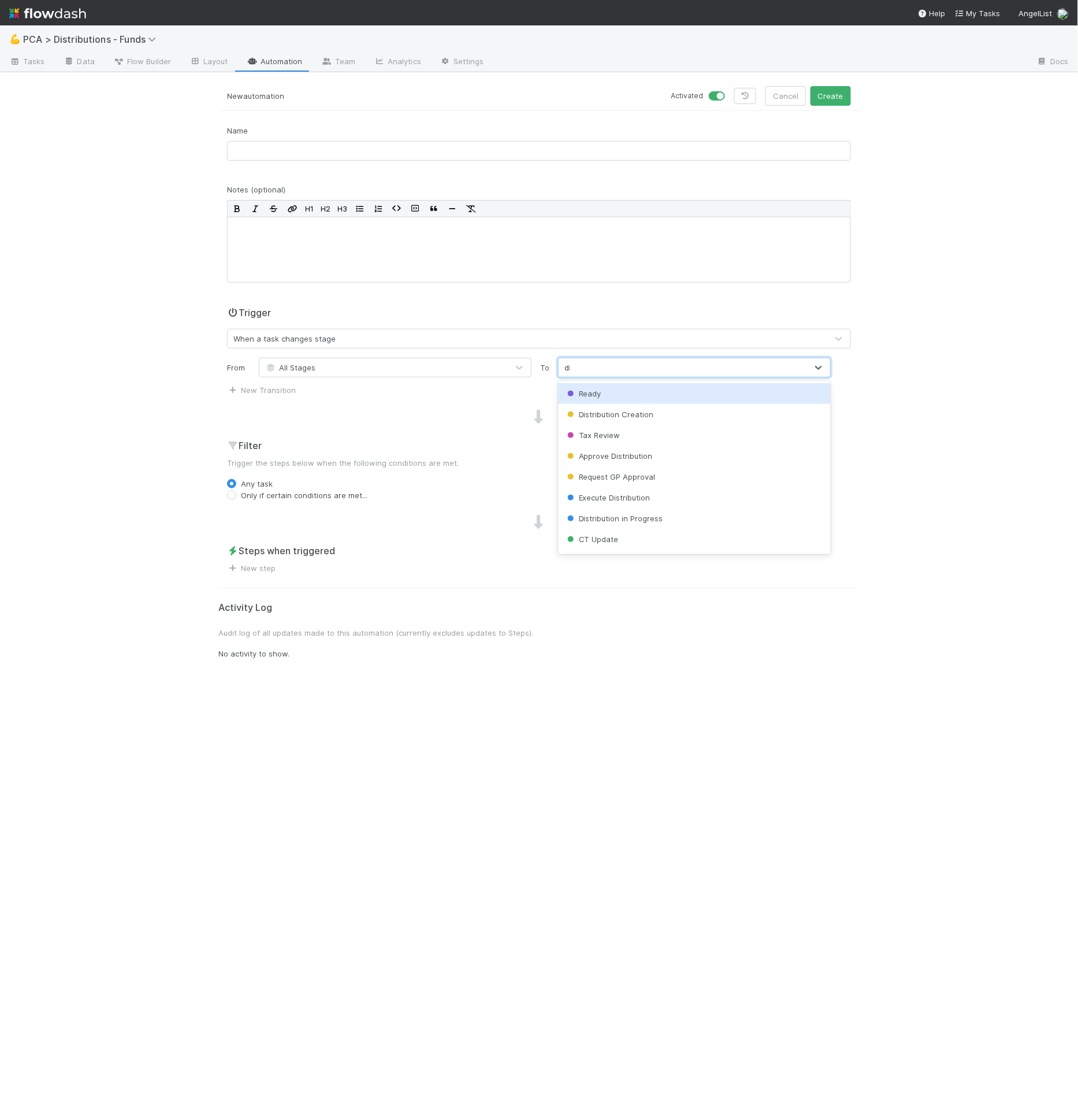
type input "dis"
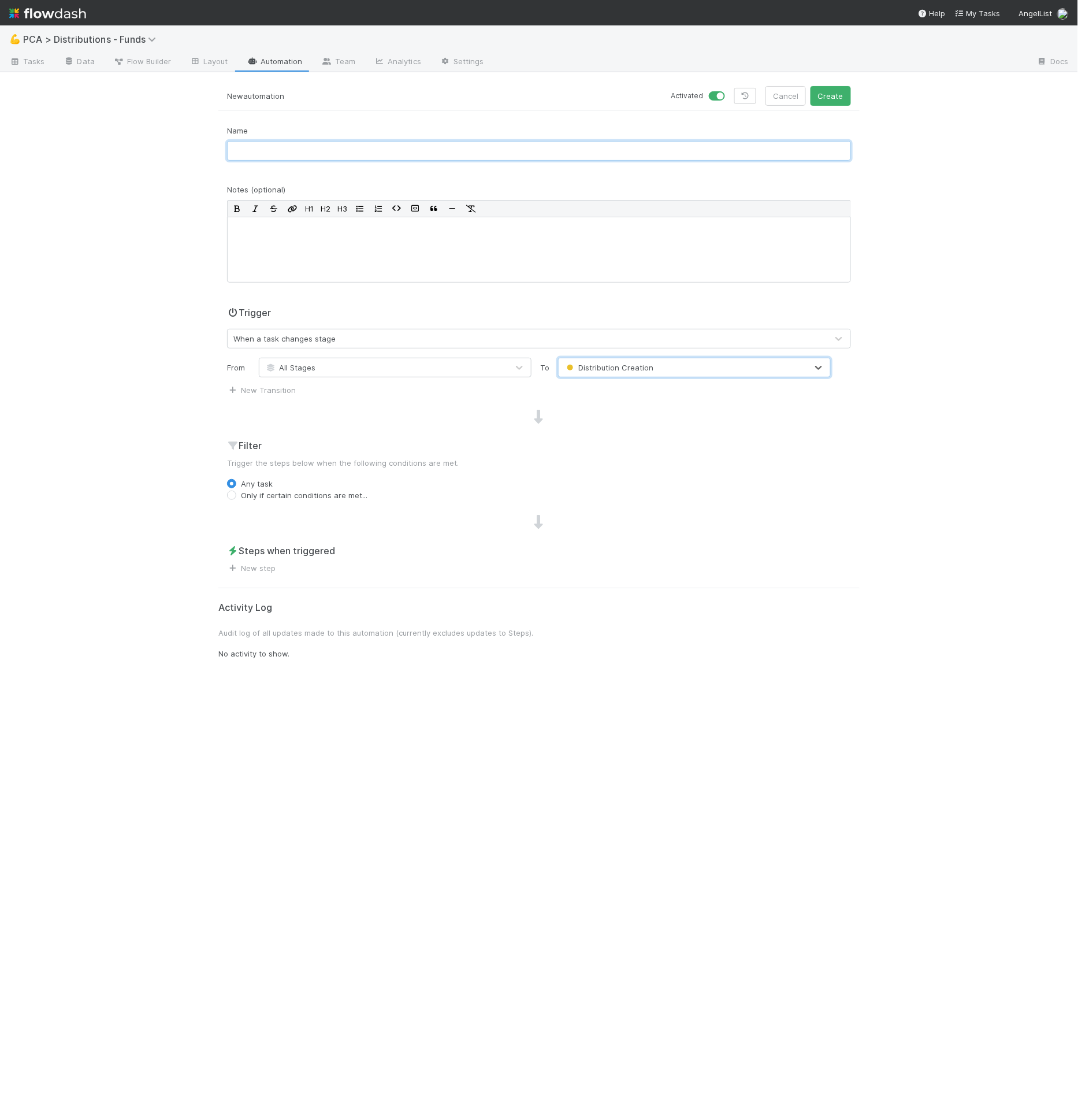
click at [237, 145] on input "text" at bounding box center [539, 151] width 624 height 20
click at [428, 134] on div "Name [0.05 Setup] Lead has multiple funds" at bounding box center [539, 143] width 624 height 36
click at [390, 150] on input "[0.05 Setup] Lead has multiple funds" at bounding box center [539, 151] width 624 height 20
drag, startPoint x: 389, startPoint y: 149, endPoint x: 343, endPoint y: 149, distance: 46.0
click at [343, 149] on input "[0.05 Setup] Lead has multiple funds" at bounding box center [539, 151] width 624 height 20
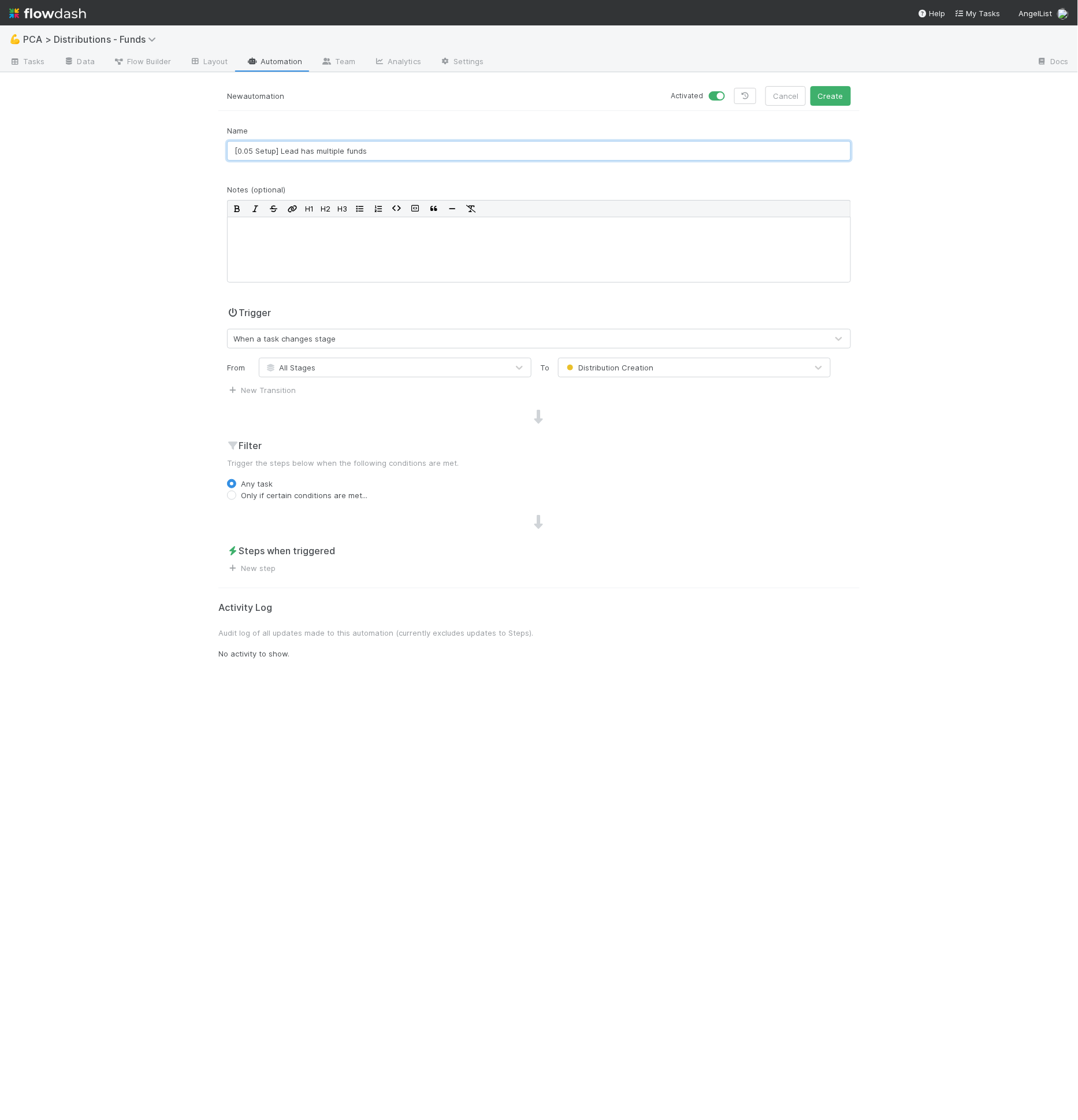
drag, startPoint x: 309, startPoint y: 149, endPoint x: 287, endPoint y: 151, distance: 22.1
click at [309, 149] on input "[0.05 Setup] Lead has multiple funds" at bounding box center [539, 151] width 624 height 20
click at [281, 152] on input "[0.05 Setup] Lead has multiple funds" at bounding box center [539, 151] width 624 height 20
click at [283, 149] on input "[0.05 Setup] Lead has multiple funds" at bounding box center [539, 151] width 624 height 20
click at [401, 149] on input "[0.05 Setup] Check if Lead has multiple funds" at bounding box center [539, 151] width 624 height 20
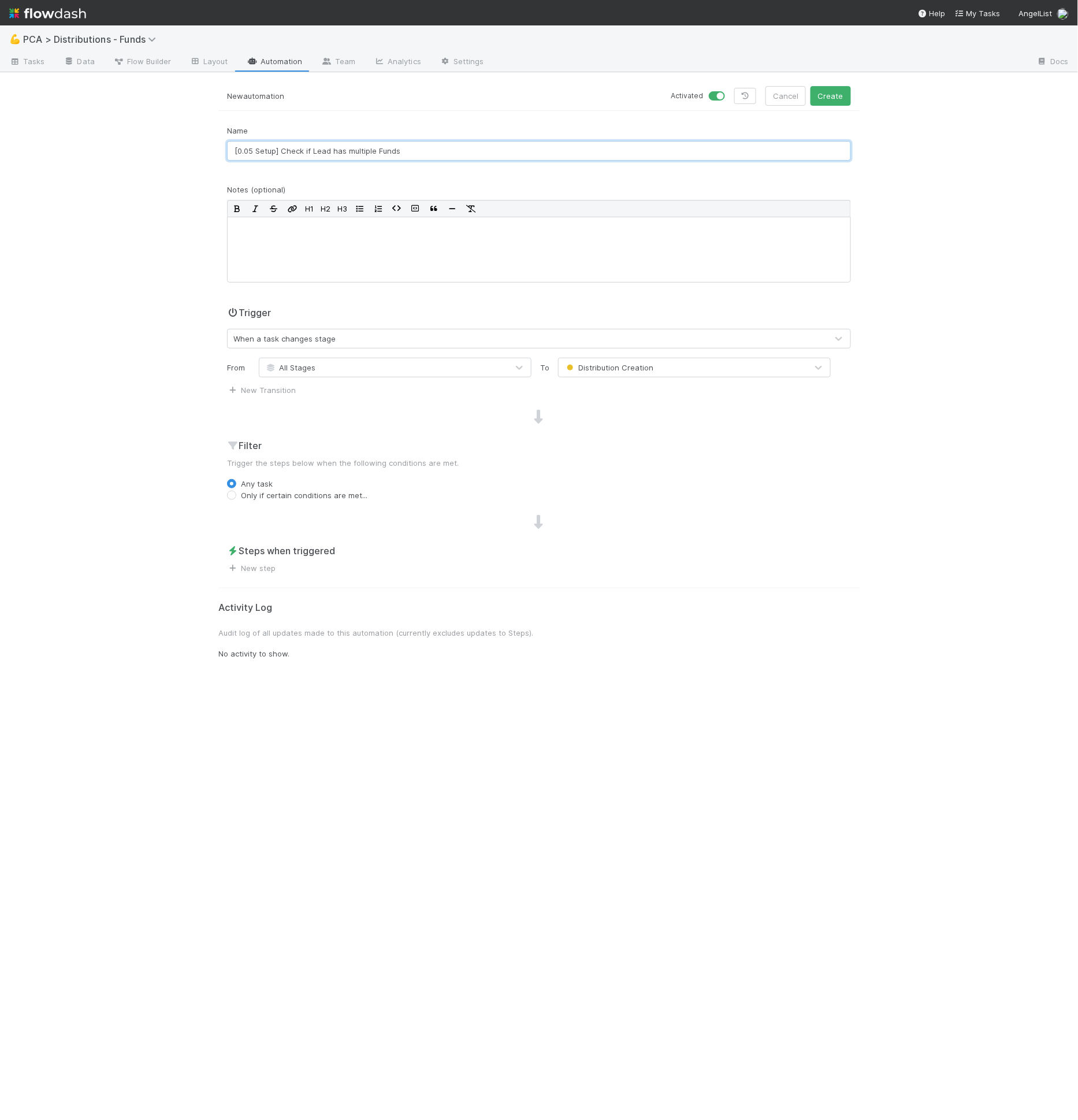
type input "[0.05 Setup] Check if Lead has multiple Funds"
click at [300, 501] on div "Name [0.05 Setup] Check if Lead has multiple Funds Notes (optional) H1 H2 H3 Tr…" at bounding box center [539, 349] width 641 height 449
click at [302, 498] on label "Only if certain conditions are met..." at bounding box center [304, 495] width 127 height 12
click at [236, 498] on input "Only if certain conditions are met..." at bounding box center [231, 495] width 9 height 10
radio input "true"
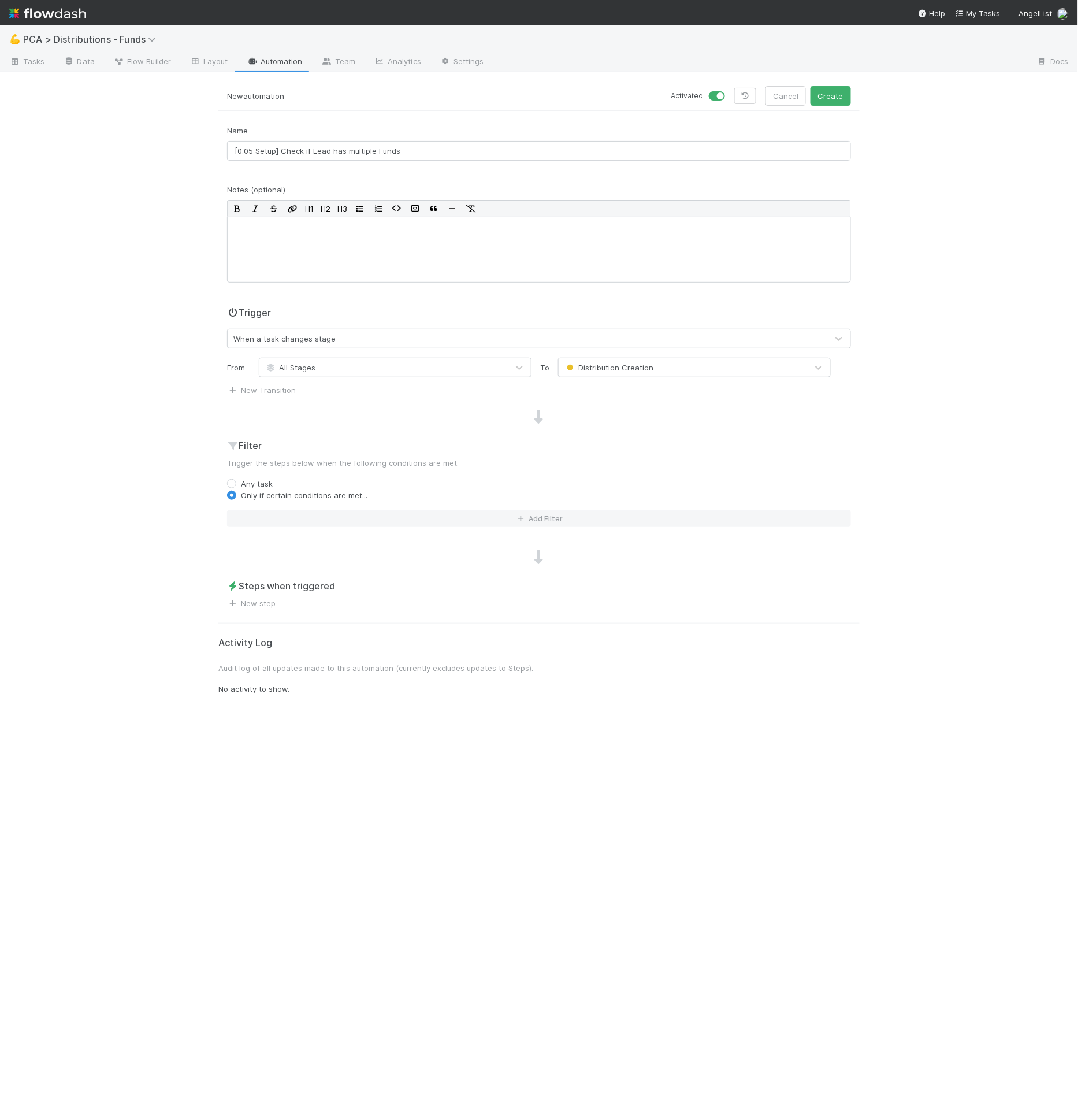
click at [238, 485] on div "Any task" at bounding box center [539, 484] width 624 height 12
click at [241, 483] on label "Any task" at bounding box center [257, 484] width 32 height 12
click at [228, 483] on input "Any task" at bounding box center [231, 483] width 9 height 10
radio input "true"
click at [249, 492] on label "Only if certain conditions are met..." at bounding box center [304, 495] width 127 height 12
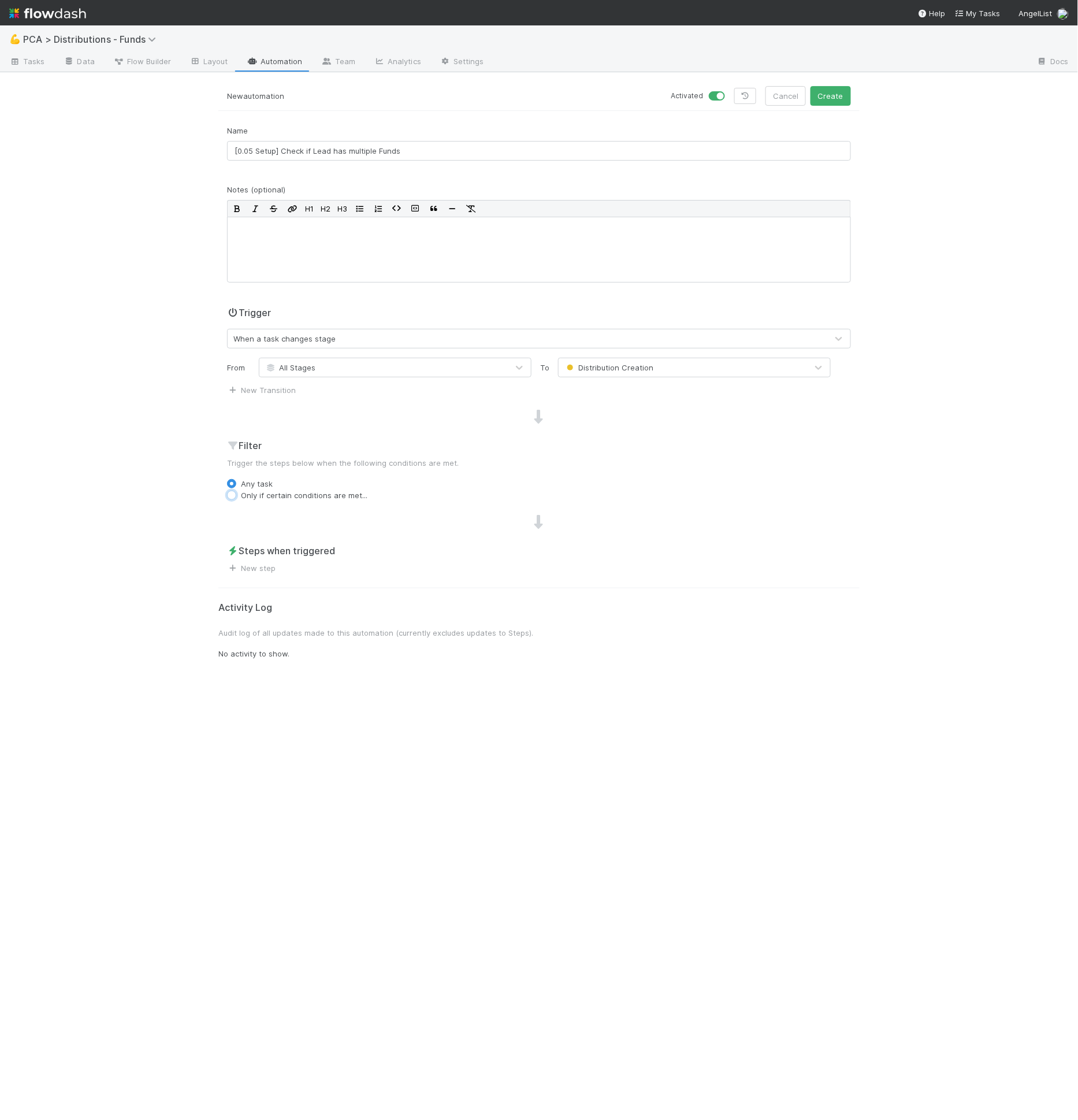
click at [236, 492] on input "Only if certain conditions are met..." at bounding box center [231, 495] width 9 height 10
radio input "true"
click at [264, 515] on button "Add Filter" at bounding box center [539, 519] width 624 height 17
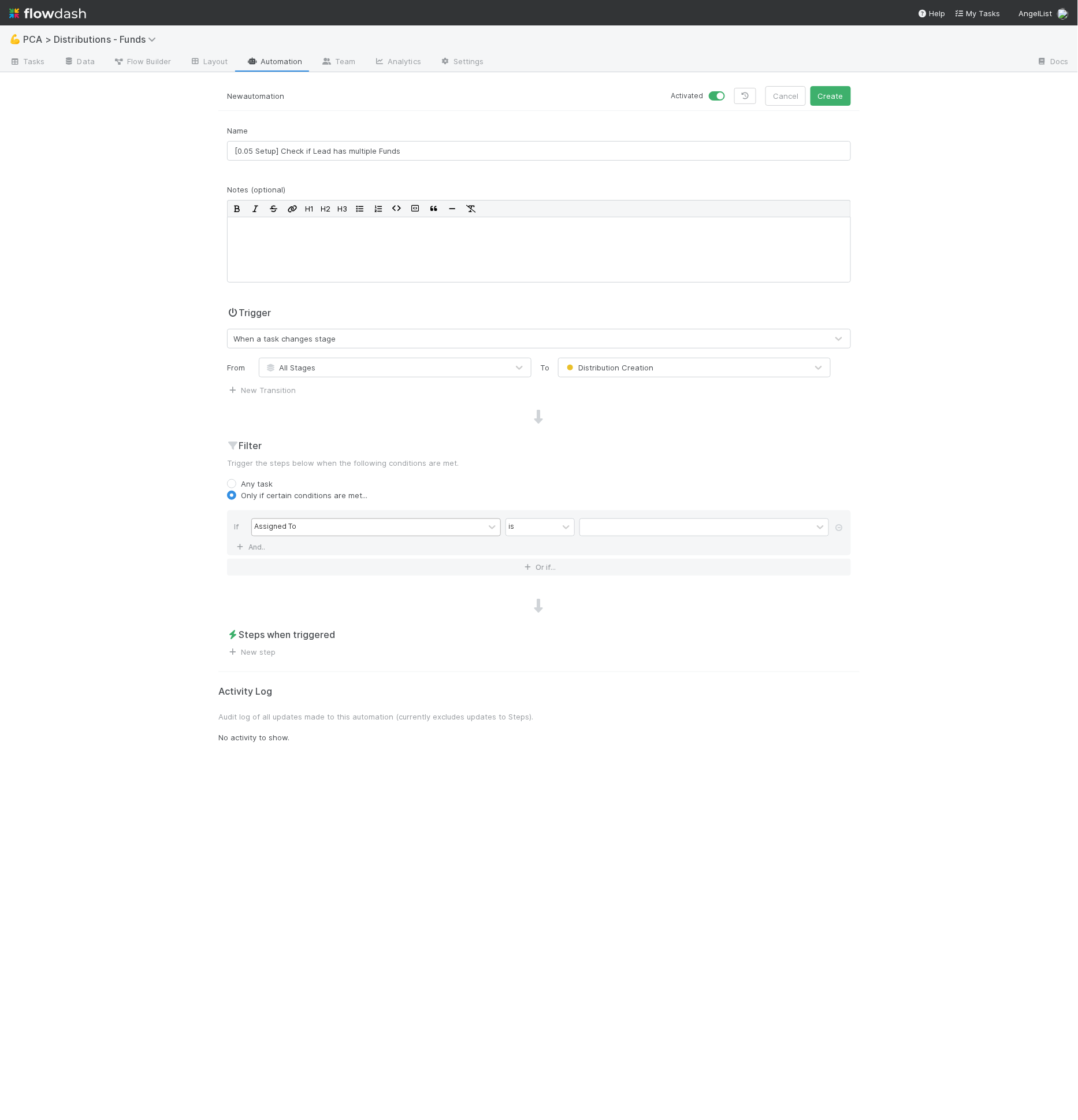
drag, startPoint x: 264, startPoint y: 515, endPoint x: 273, endPoint y: 527, distance: 15.0
click at [272, 522] on div "Assigned To" at bounding box center [275, 527] width 43 height 10
type input "lead"
click at [544, 525] on div "contains" at bounding box center [532, 527] width 52 height 17
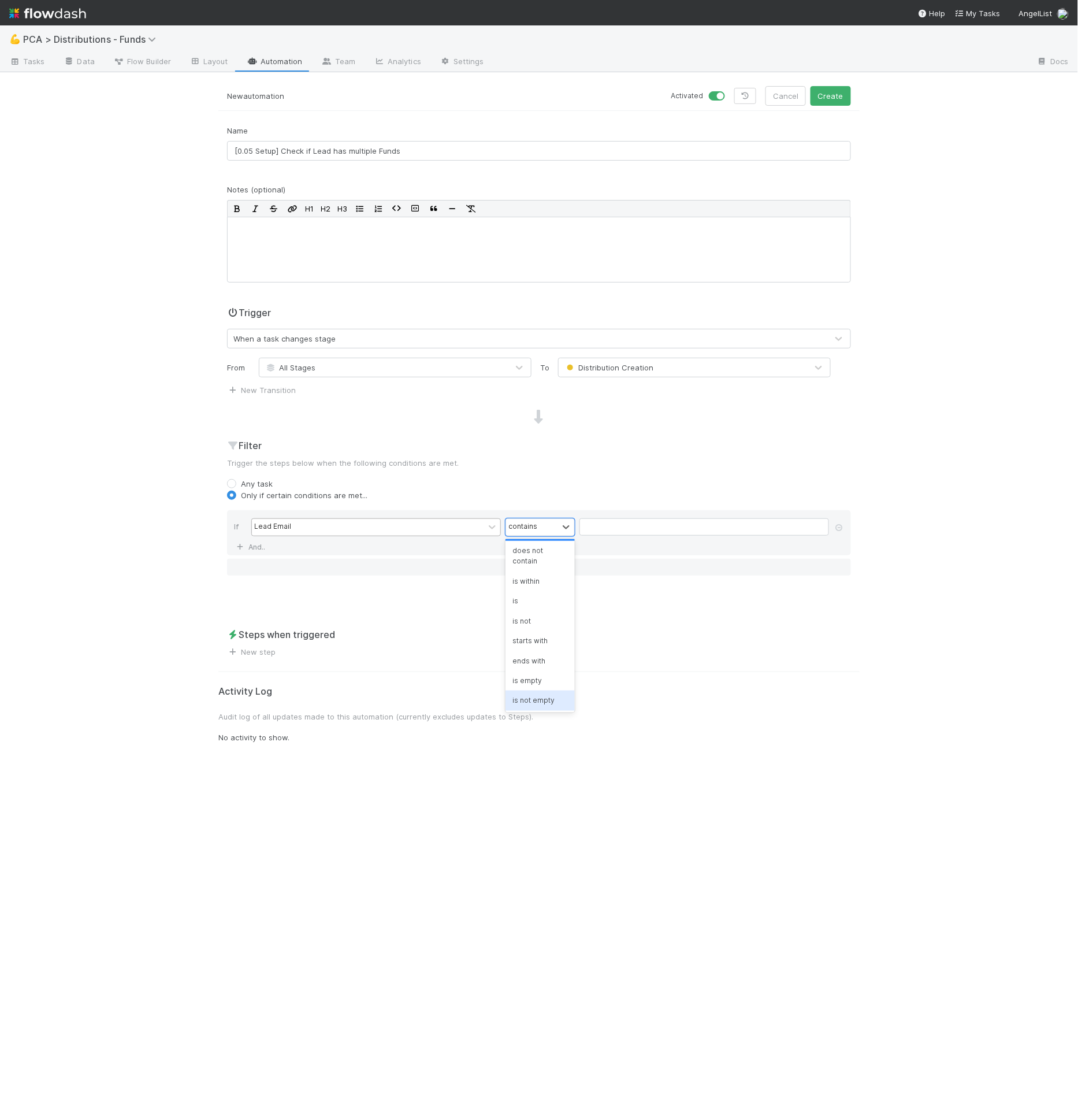
click at [533, 697] on div "is not empty" at bounding box center [539, 701] width 69 height 20
click at [255, 650] on link "New step" at bounding box center [251, 651] width 48 height 9
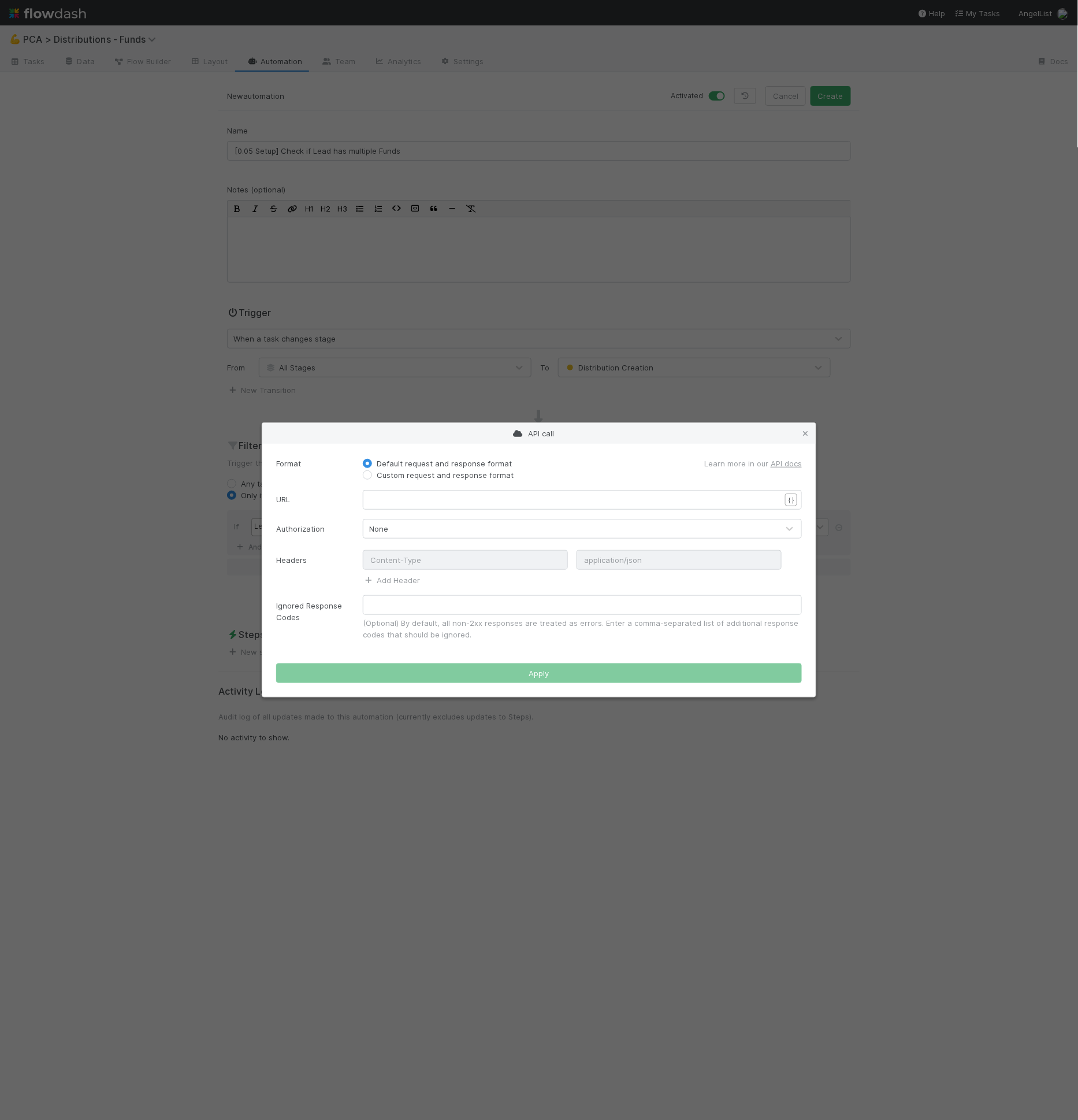
click at [404, 475] on label "Custom request and response format" at bounding box center [445, 475] width 137 height 12
click at [372, 475] on input "Custom request and response format" at bounding box center [367, 475] width 9 height 10
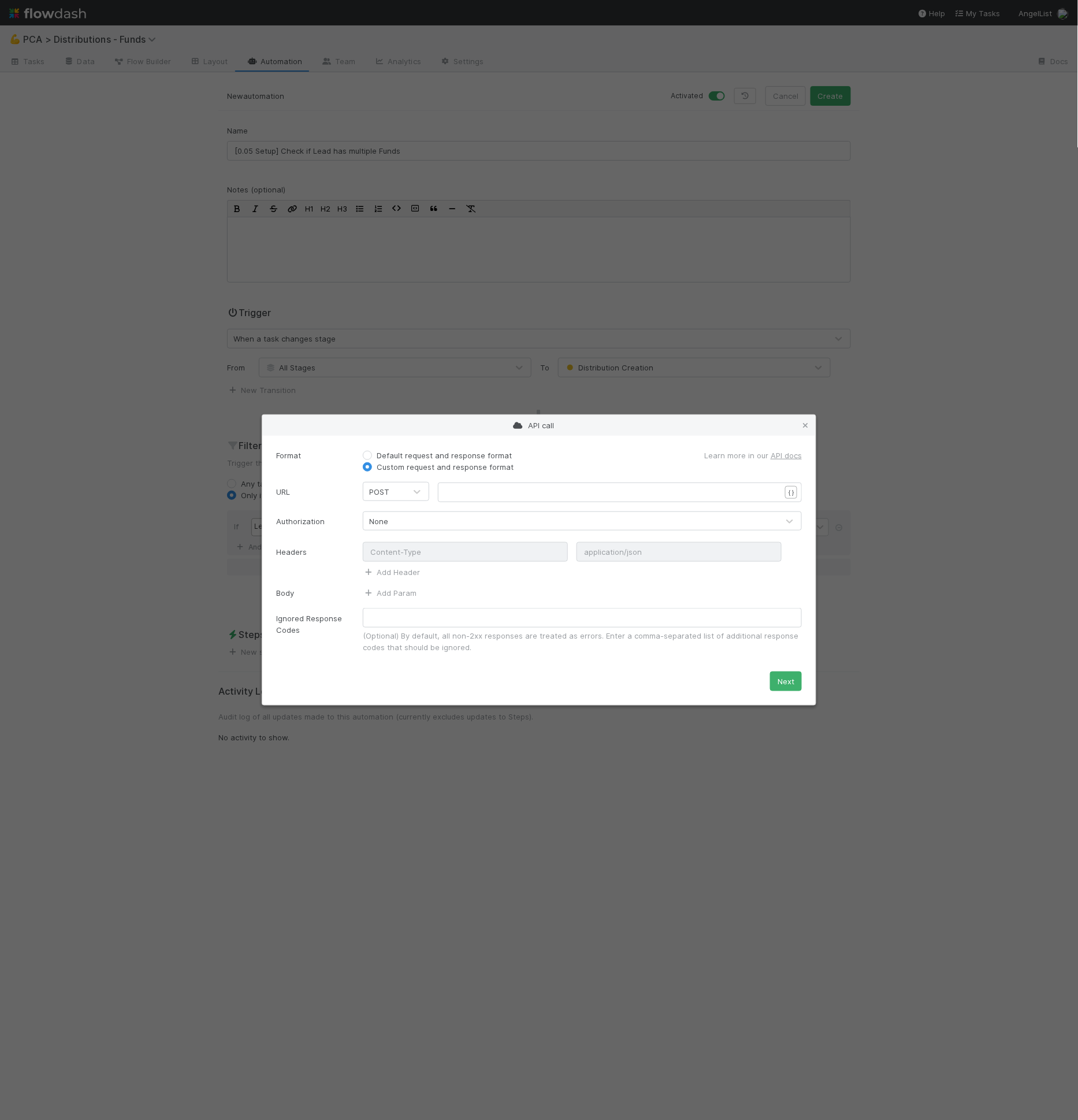
drag, startPoint x: 430, startPoint y: 500, endPoint x: 422, endPoint y: 498, distance: 8.2
click at [429, 500] on div "​ { }" at bounding box center [619, 493] width 381 height 20
click at [408, 495] on div at bounding box center [417, 492] width 21 height 12
click at [402, 575] on div "GET" at bounding box center [396, 581] width 67 height 21
click at [499, 496] on pre "​" at bounding box center [618, 492] width 345 height 12
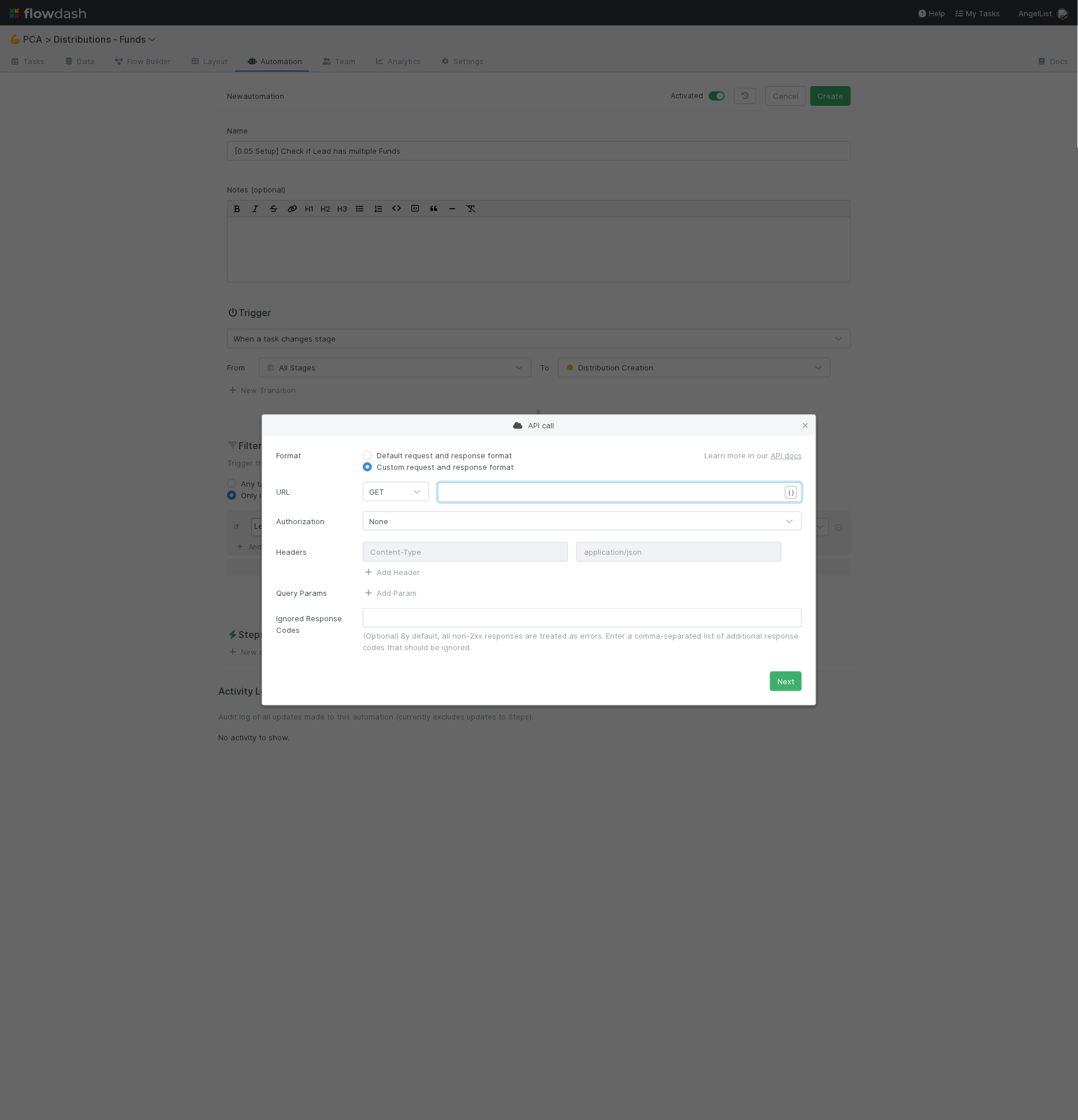
scroll to position [3, 1]
type textarea ";ifdur"
click at [471, 525] on div "None" at bounding box center [570, 521] width 414 height 18
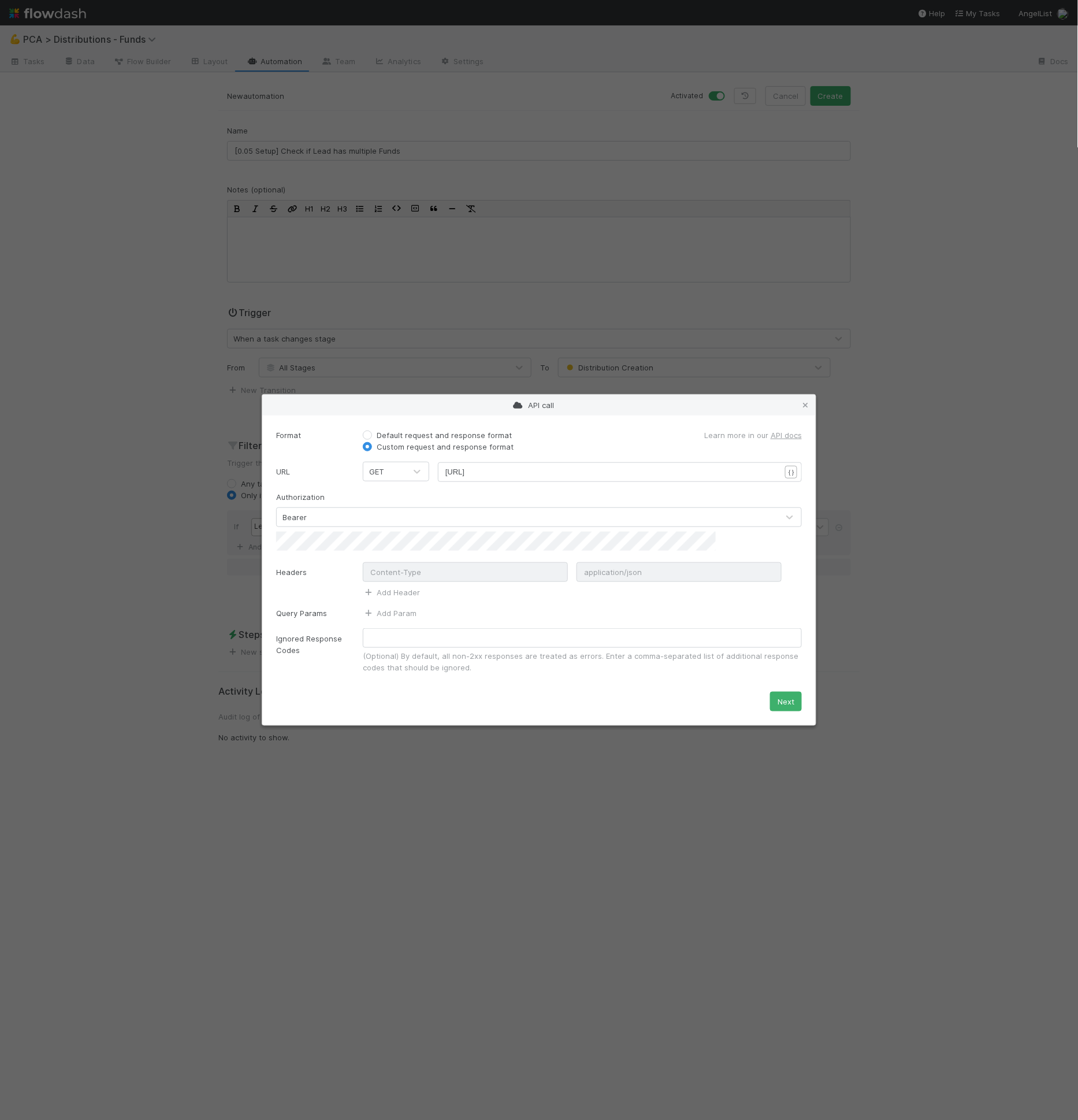
scroll to position [3, 0]
drag, startPoint x: 733, startPoint y: 483, endPoint x: 710, endPoint y: 476, distance: 24.0
click at [733, 478] on pre "http://web.flowdash.svc.cluster.local/api/v1/workflows/" at bounding box center [618, 472] width 345 height 12
type textarea "/"
paste textarea
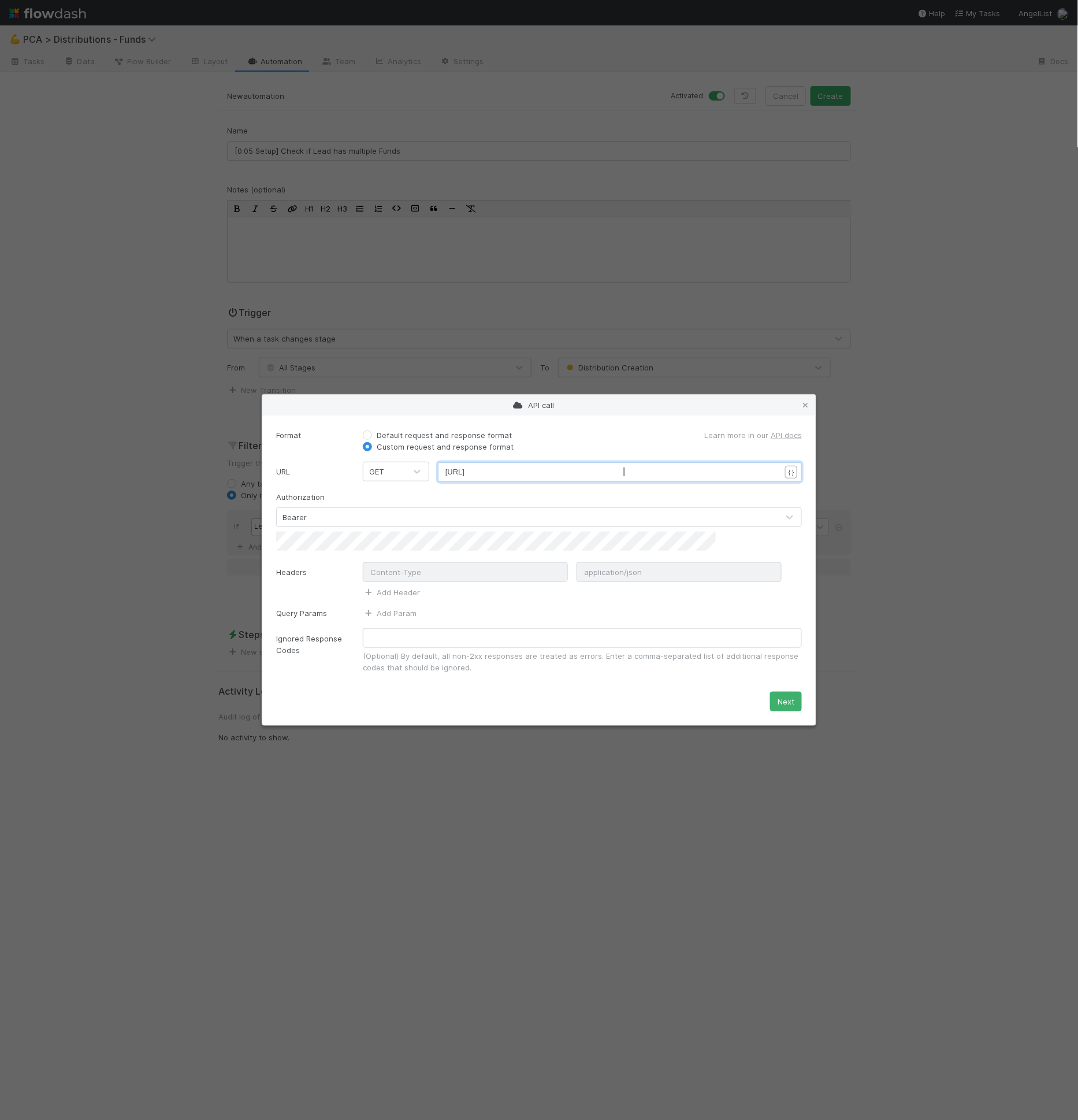
click at [709, 478] on pre "http://web.flowdash.svc.cluster.local/api/v1/workflows/" at bounding box center [618, 472] width 345 height 12
paste textarea "/"
type textarea "/tasks?"
click at [407, 609] on link "Add Param" at bounding box center [389, 613] width 53 height 9
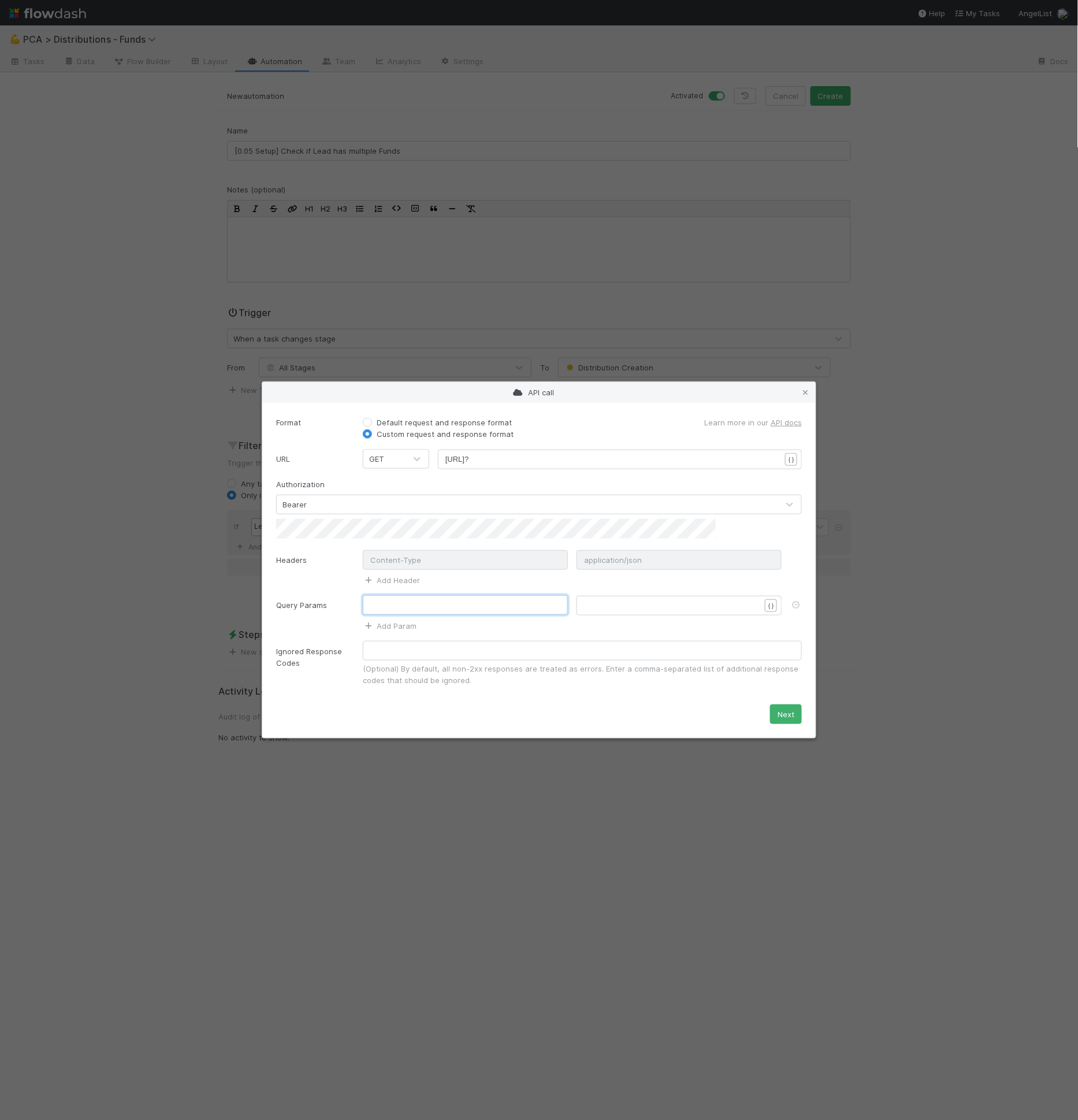
click at [412, 600] on input "text" at bounding box center [465, 605] width 205 height 20
click at [439, 597] on input "text" at bounding box center [465, 605] width 205 height 20
type input "Lead Email"
click at [398, 621] on link "Add Param" at bounding box center [389, 625] width 53 height 9
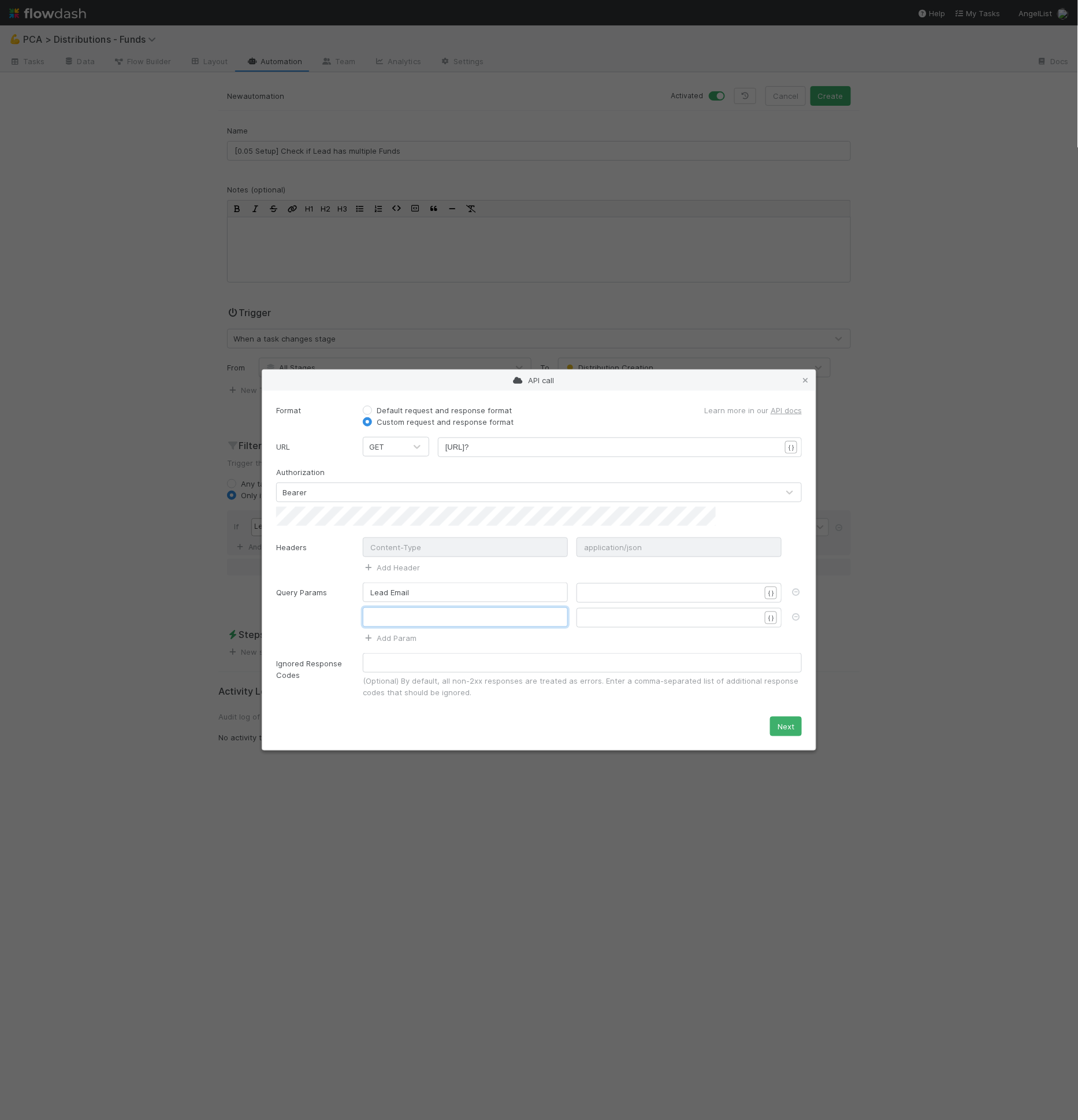
click at [420, 615] on input "text" at bounding box center [465, 617] width 205 height 20
type input "Parent Task ID"
click at [594, 587] on pre "​" at bounding box center [676, 593] width 185 height 12
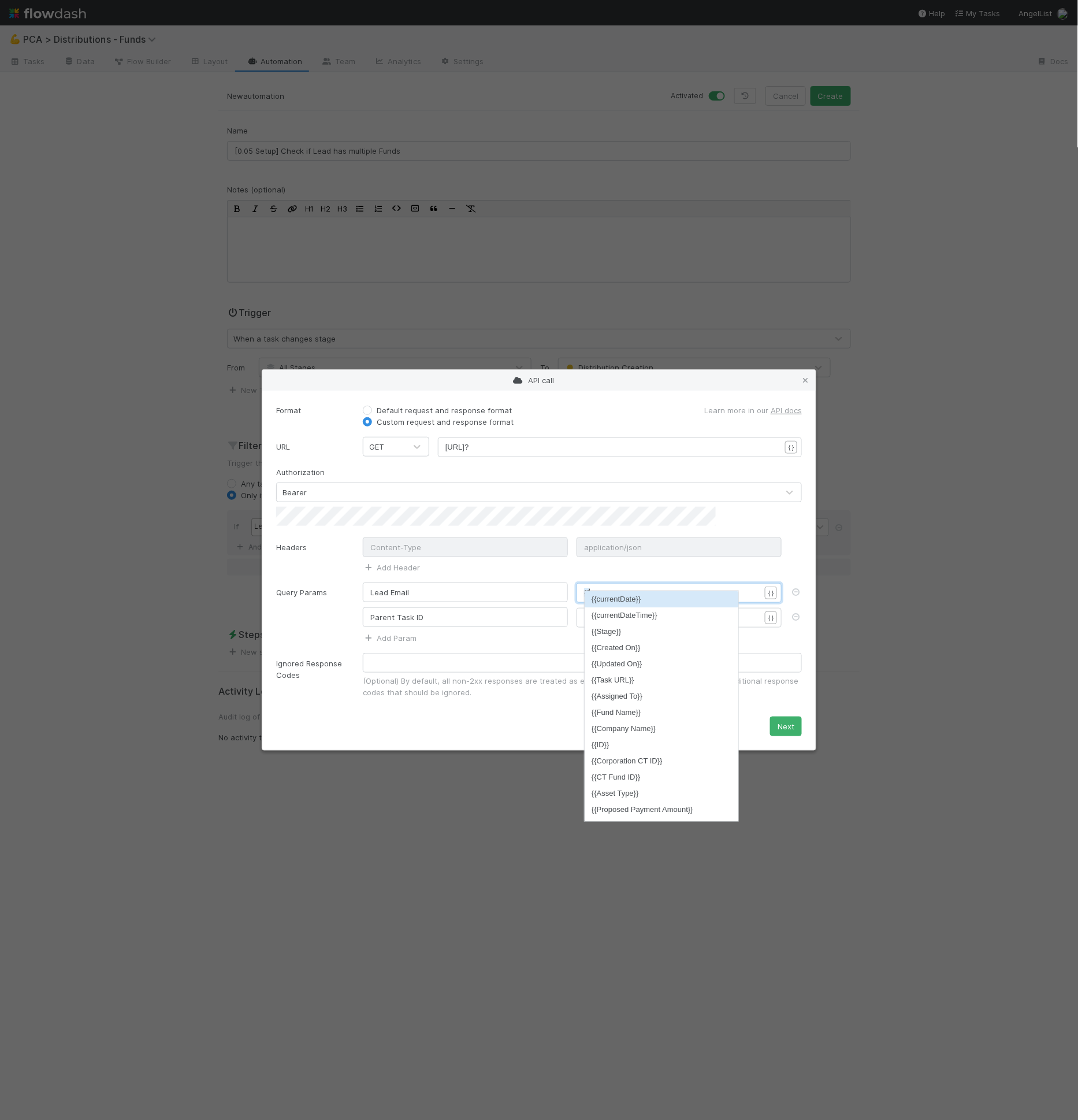
type textarea "{{c"
type textarea "lead"
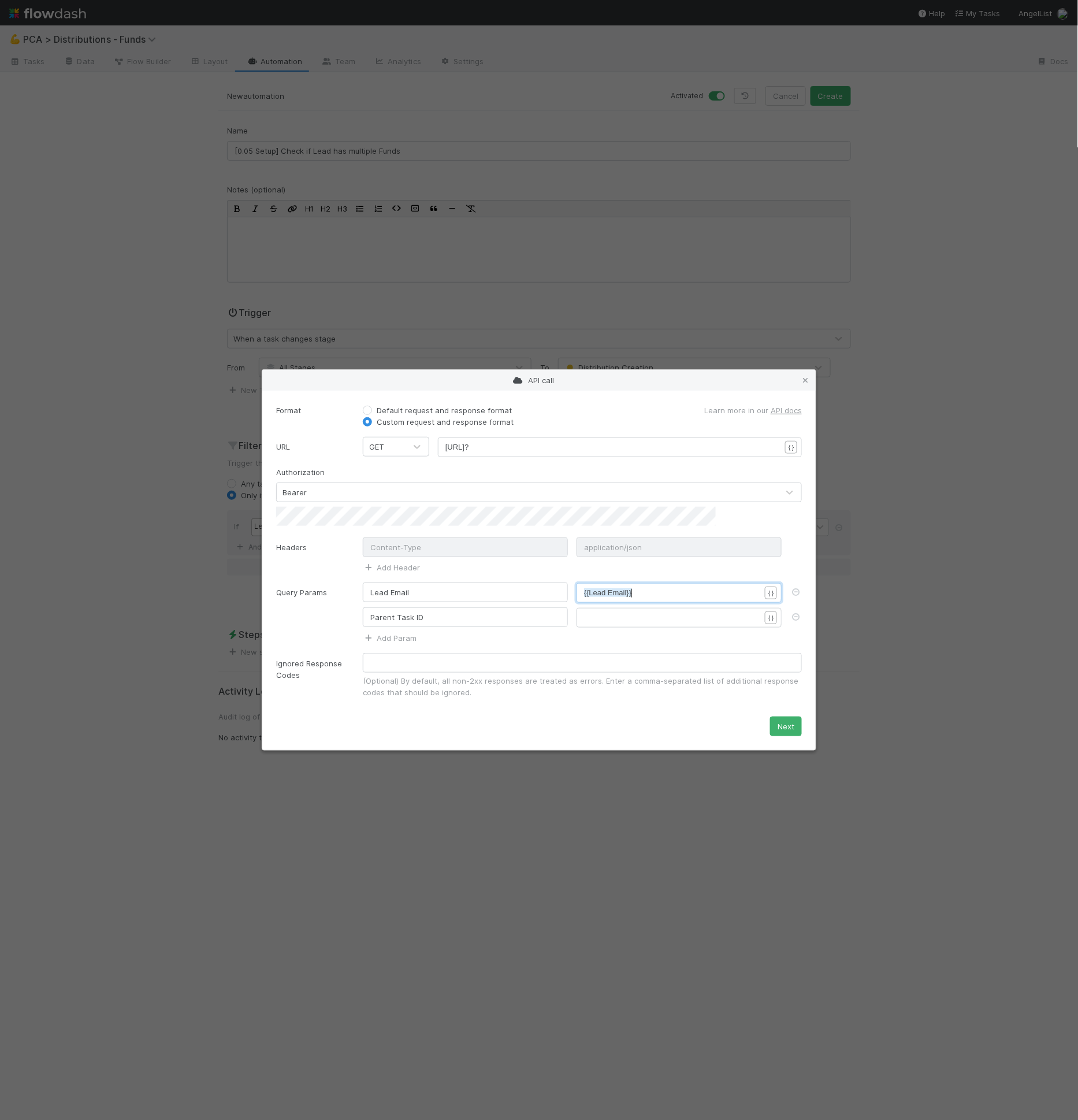
click at [581, 608] on div "​" at bounding box center [679, 618] width 205 height 20
click at [589, 612] on pre "​" at bounding box center [676, 618] width 185 height 12
type textarea "{{parent"
click at [779, 716] on button "Next" at bounding box center [786, 726] width 32 height 20
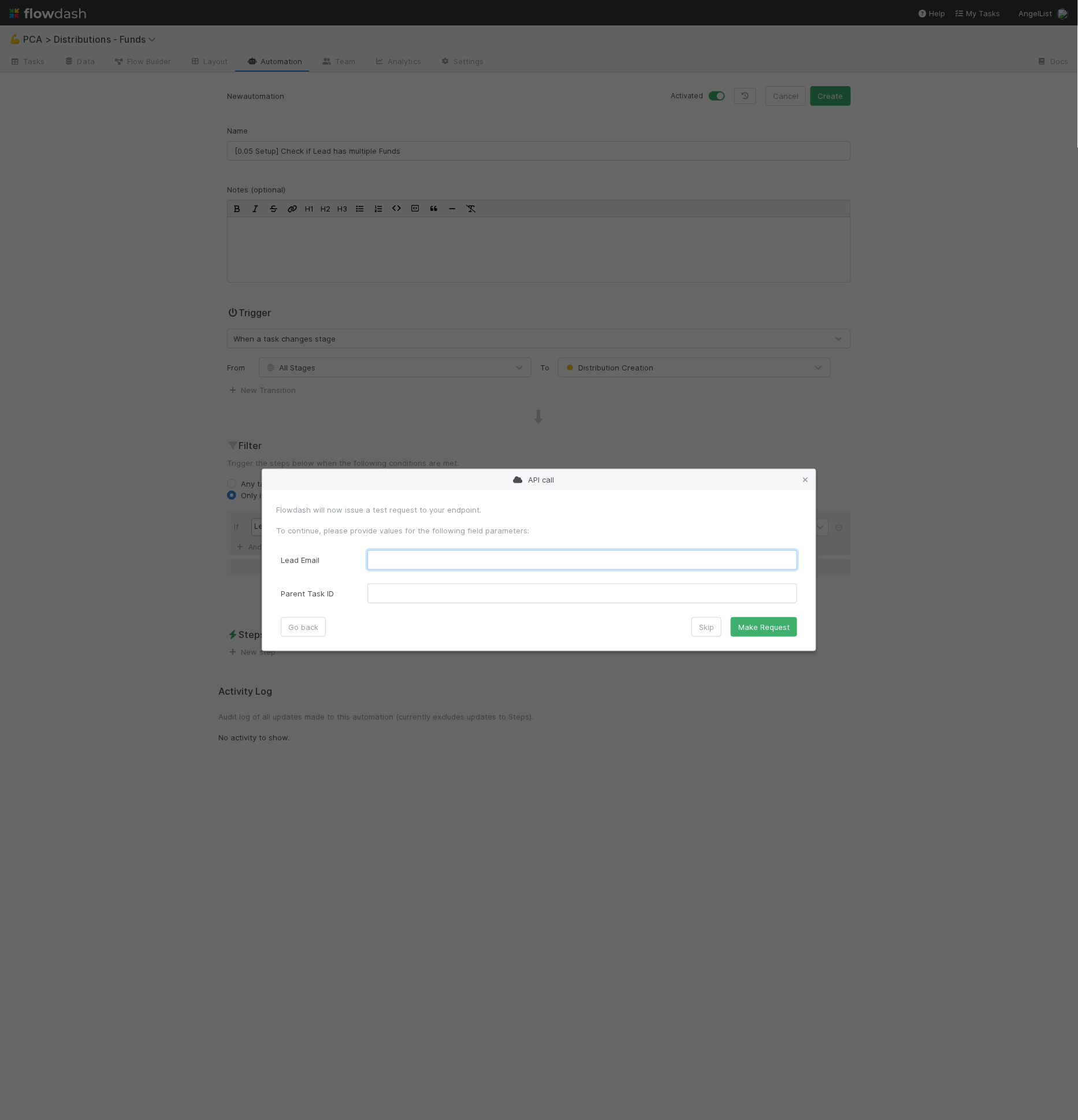
click at [545, 552] on Email "text" at bounding box center [582, 560] width 429 height 20
click at [504, 558] on Email "text" at bounding box center [582, 560] width 429 height 20
type Email "{"
click at [487, 562] on Email "text" at bounding box center [582, 560] width 429 height 20
paste Email "pnadel@gmail.com"
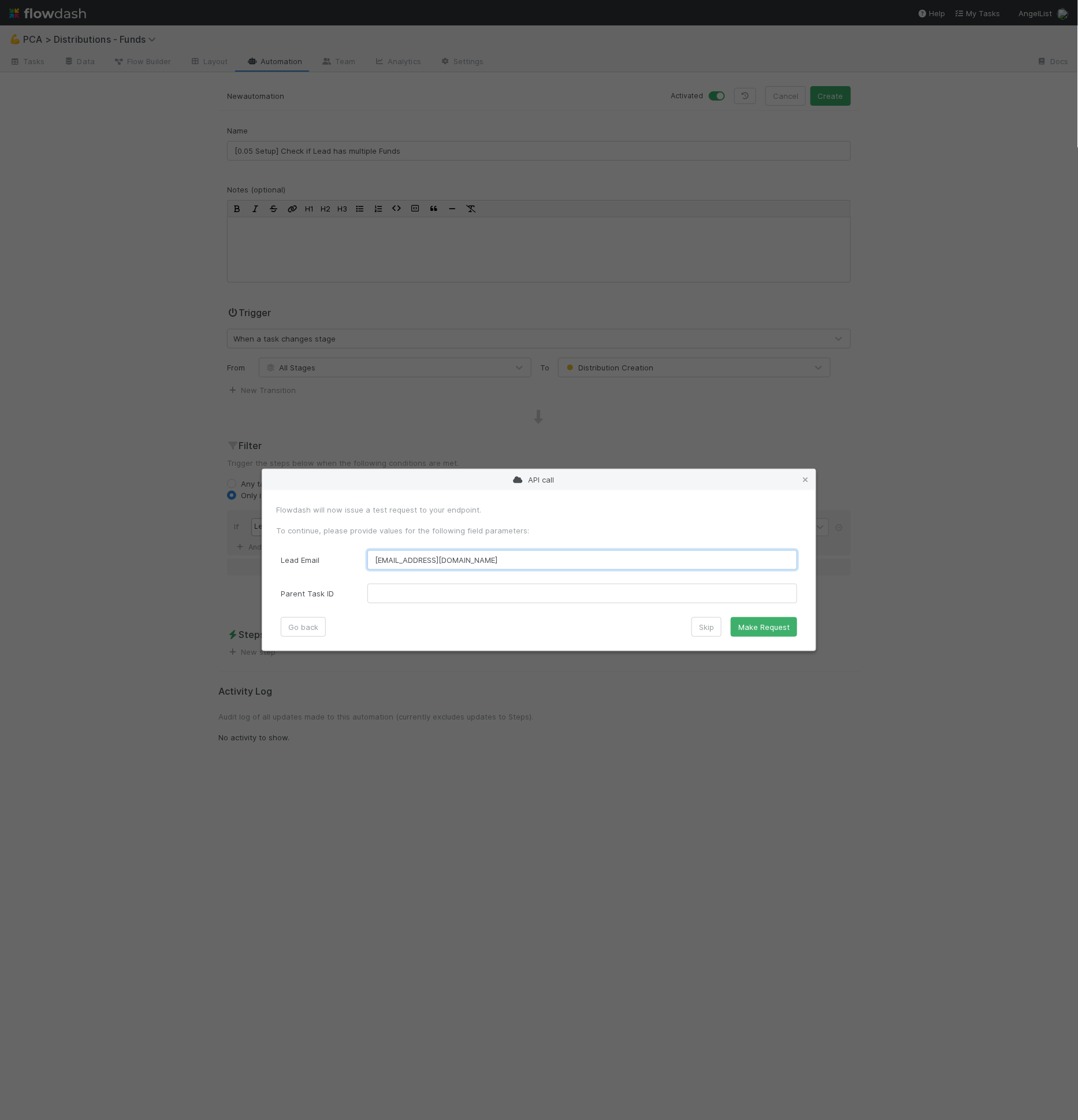
type Email "pnadel@gmail.com"
drag, startPoint x: 539, startPoint y: 583, endPoint x: 577, endPoint y: 592, distance: 39.1
click at [539, 584] on div "Lead Email pnadel@gmail.com Parent Task ID" at bounding box center [539, 577] width 516 height 53
click at [619, 595] on ID "text" at bounding box center [582, 594] width 429 height 20
paste ID "0197b17f262773019af0003595506c0e_32832"
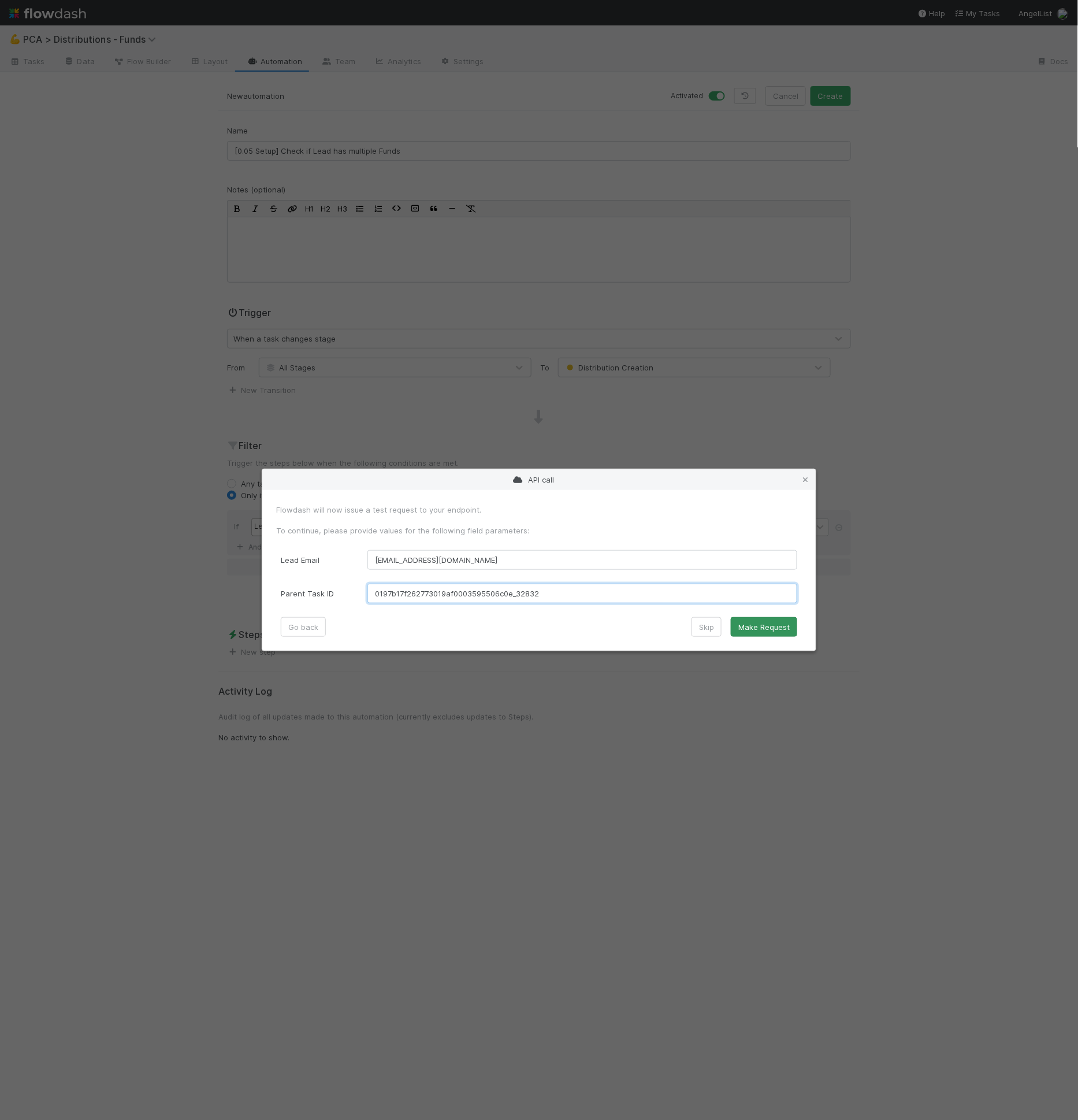
type ID "0197b17f262773019af0003595506c0e_32832"
click at [770, 633] on button "Make Request" at bounding box center [764, 627] width 67 height 20
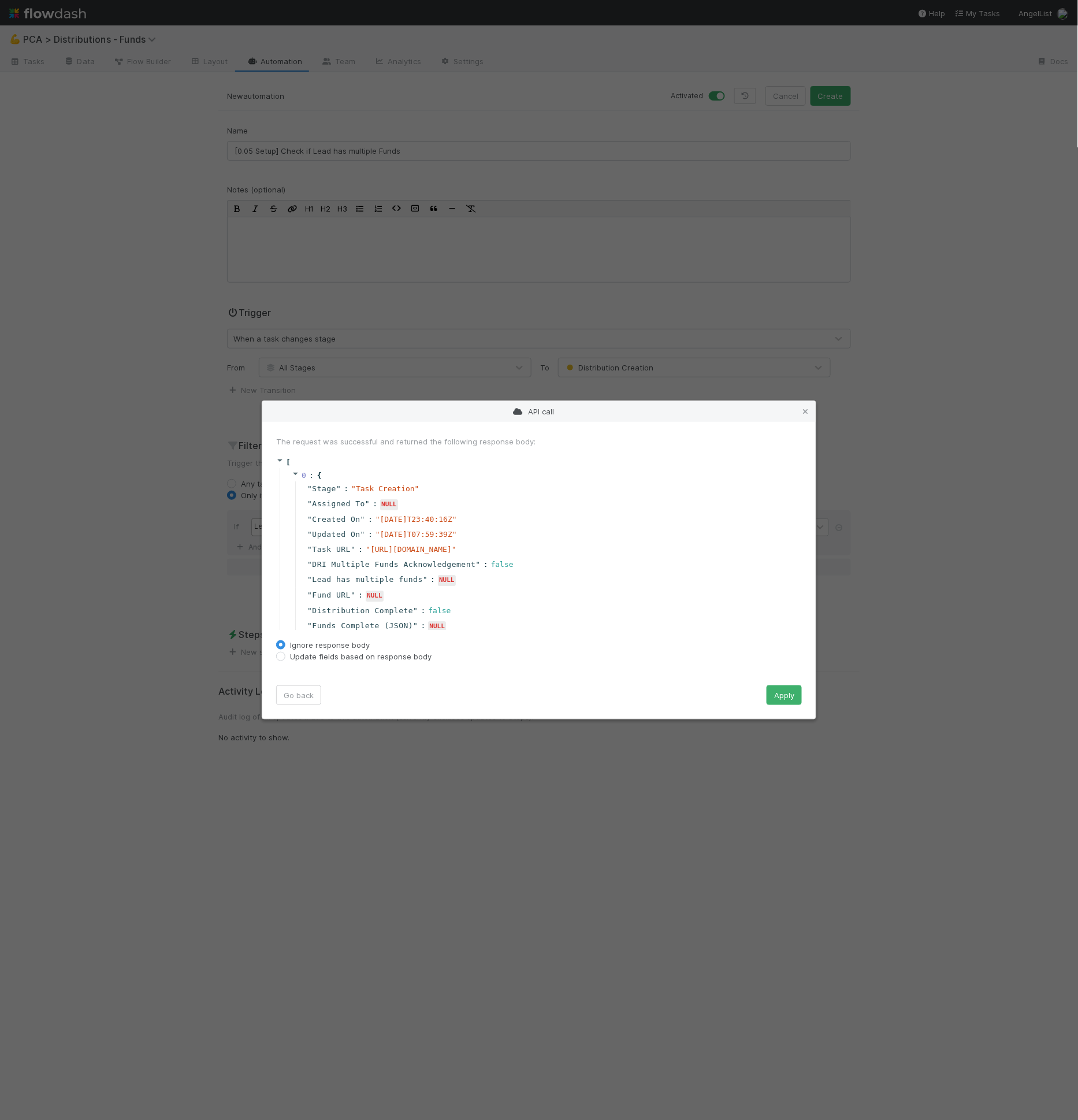
click at [324, 656] on label "Update fields based on response body" at bounding box center [361, 656] width 142 height 12
click at [285, 656] on input "Update fields based on response body" at bounding box center [280, 655] width 9 height 10
radio input "true"
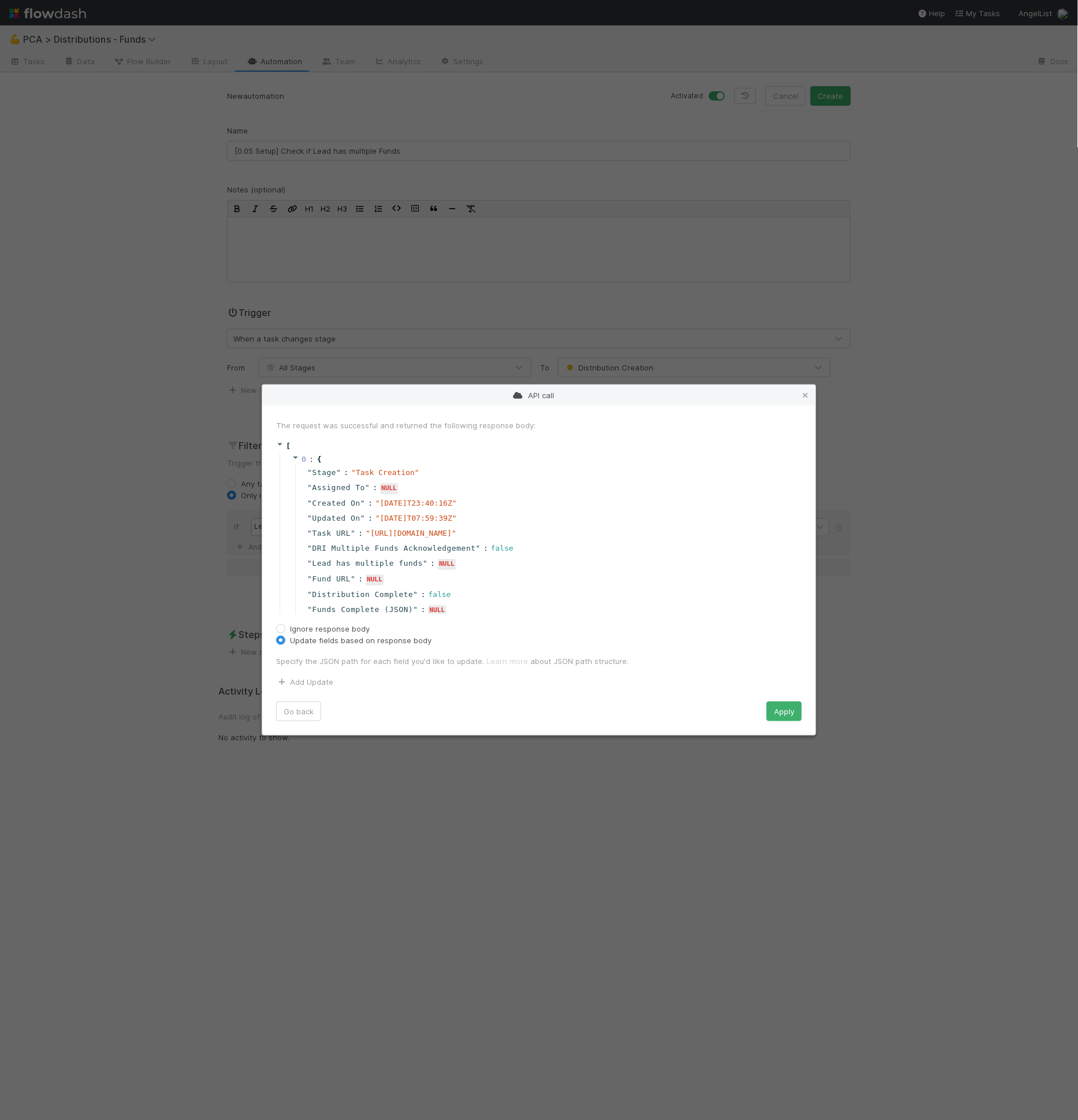
click at [298, 676] on div "Specify the JSON path for each field you'd like to update. Learn more about JSO…" at bounding box center [539, 665] width 543 height 21
drag, startPoint x: 302, startPoint y: 681, endPoint x: 309, endPoint y: 686, distance: 8.6
click at [302, 681] on link "Add Update" at bounding box center [304, 681] width 58 height 9
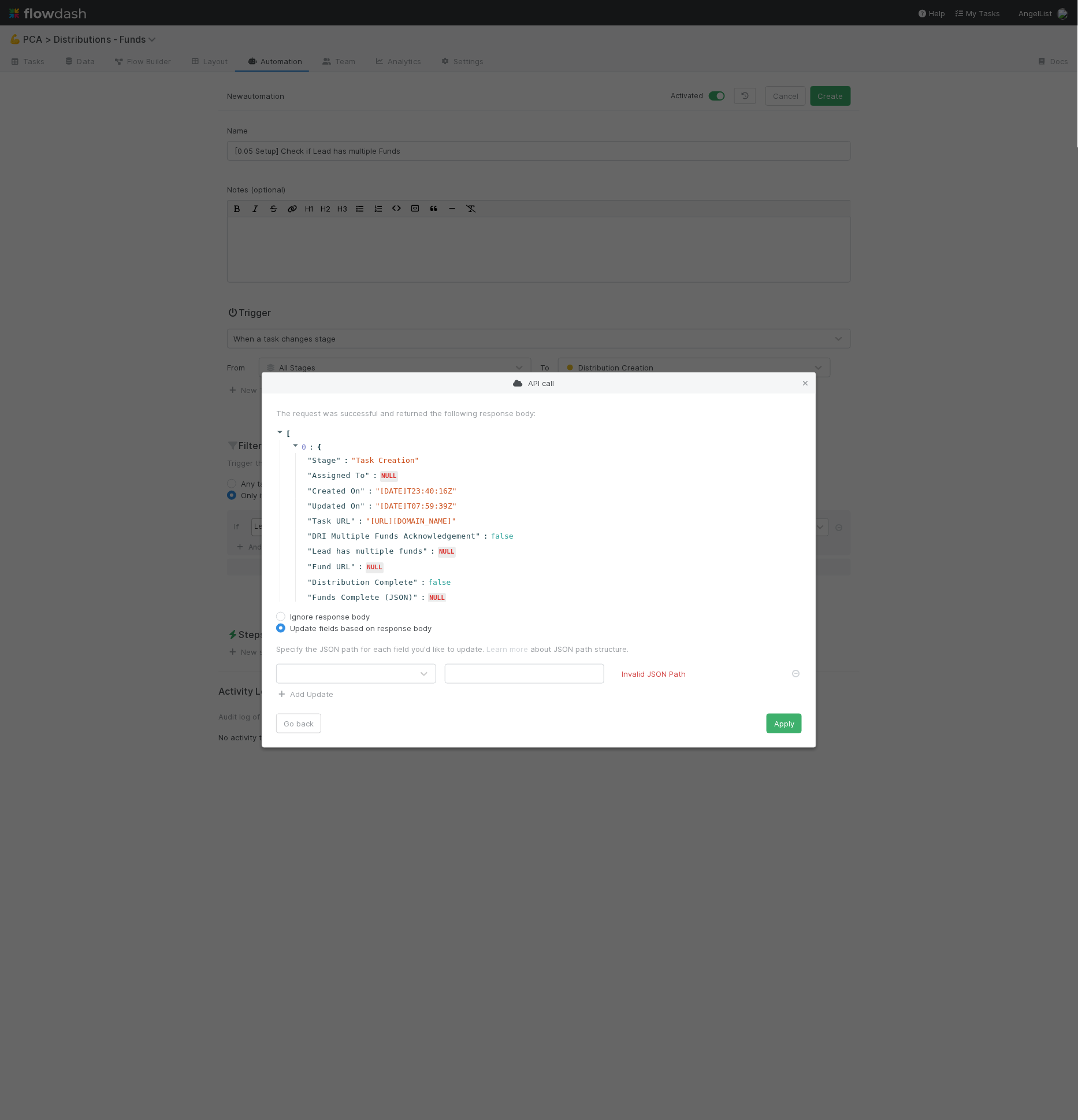
click at [321, 676] on div at bounding box center [344, 674] width 136 height 18
type input "m"
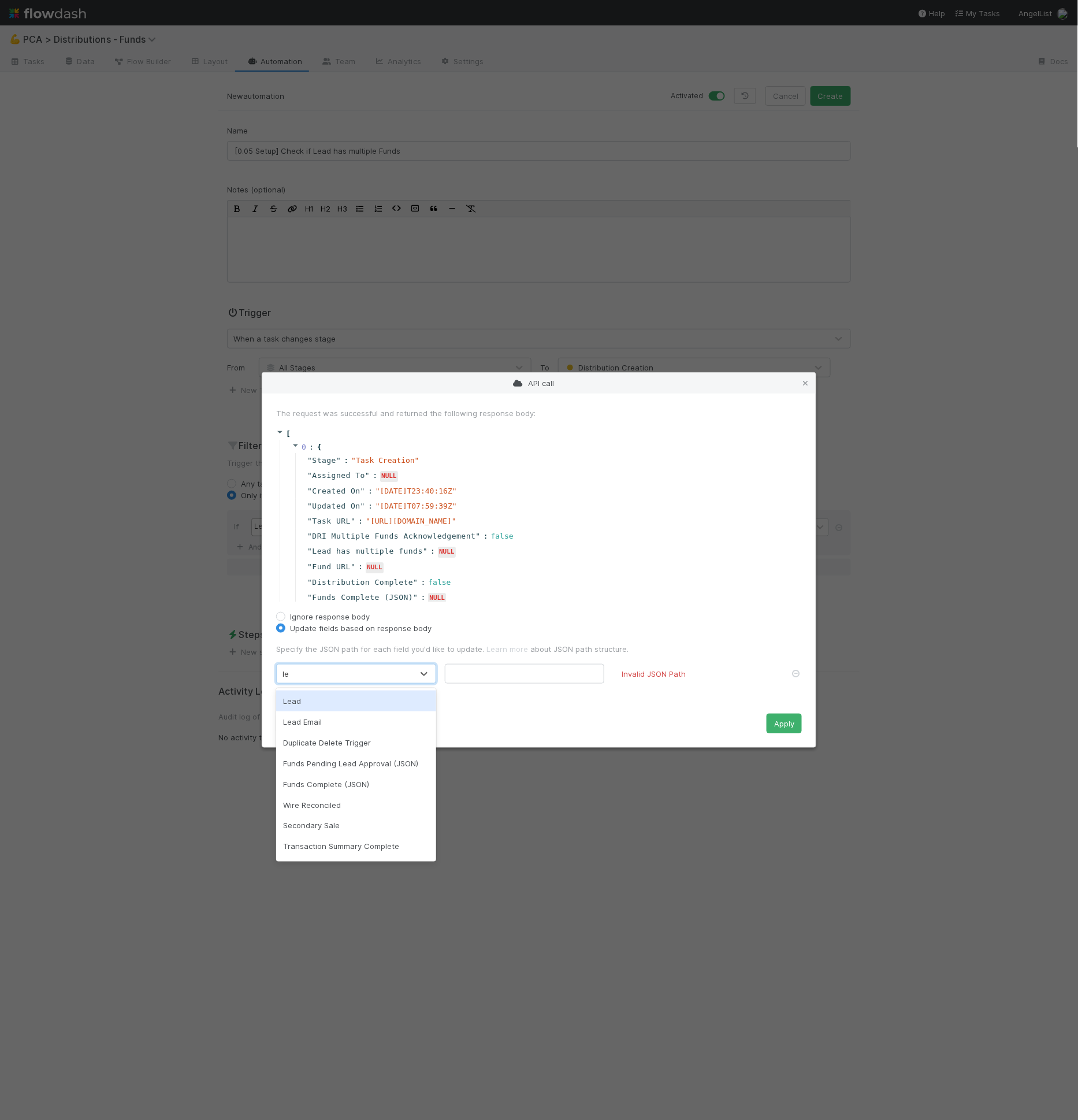
type input "l"
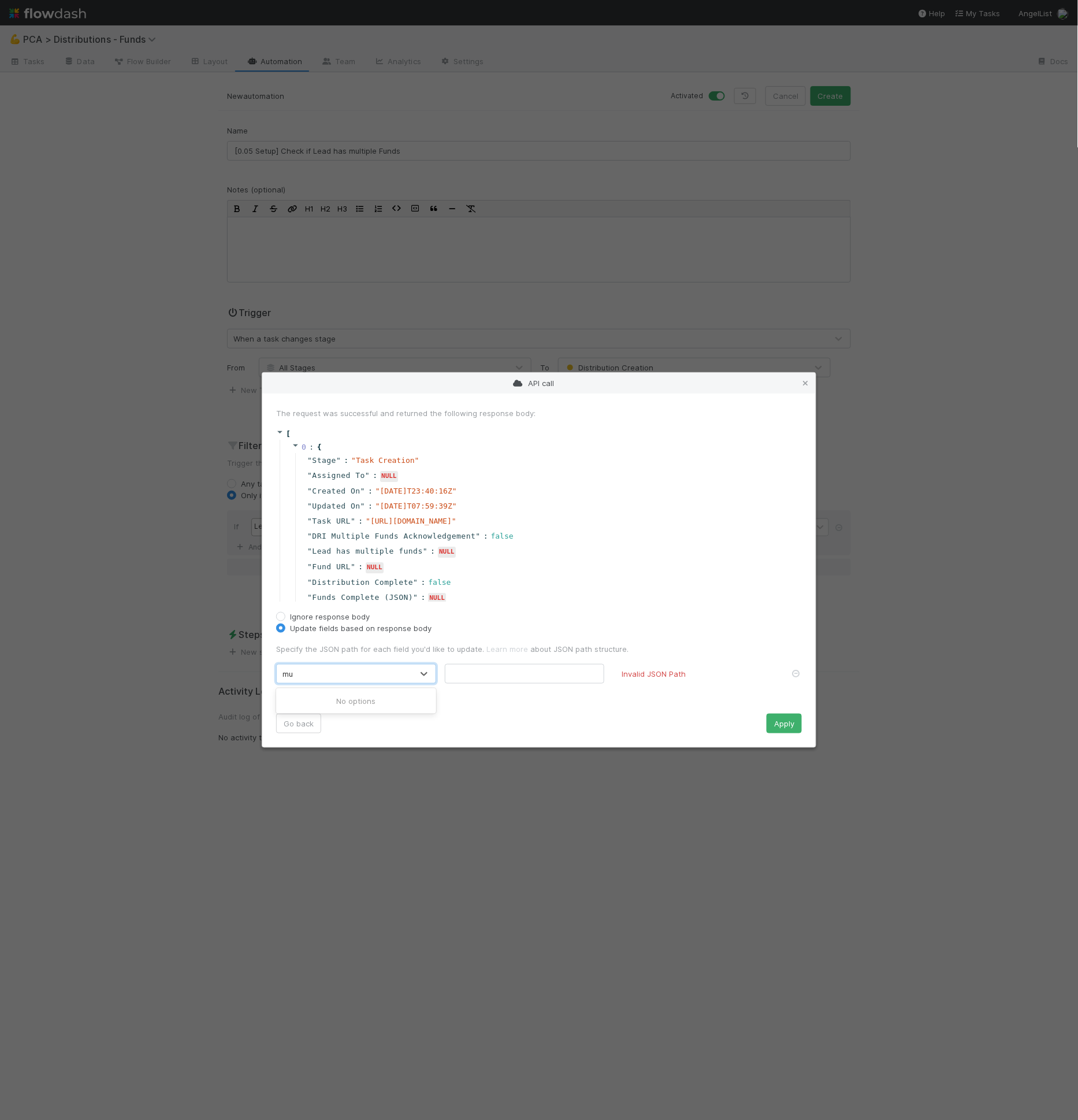
type input "m"
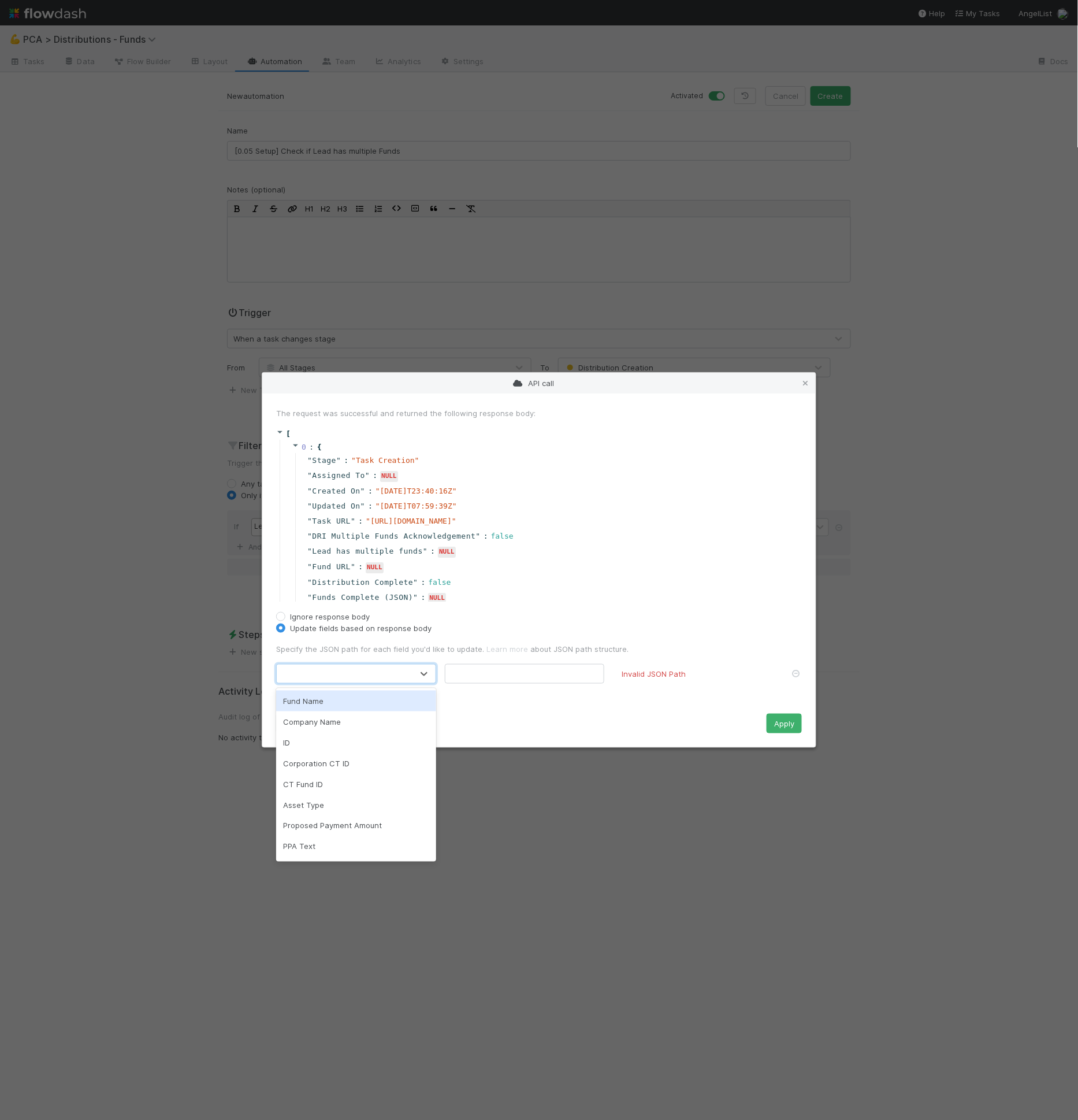
click at [604, 737] on div "The request was successful and returned the following response body: [ 0 : { " …" at bounding box center [539, 570] width 554 height 354
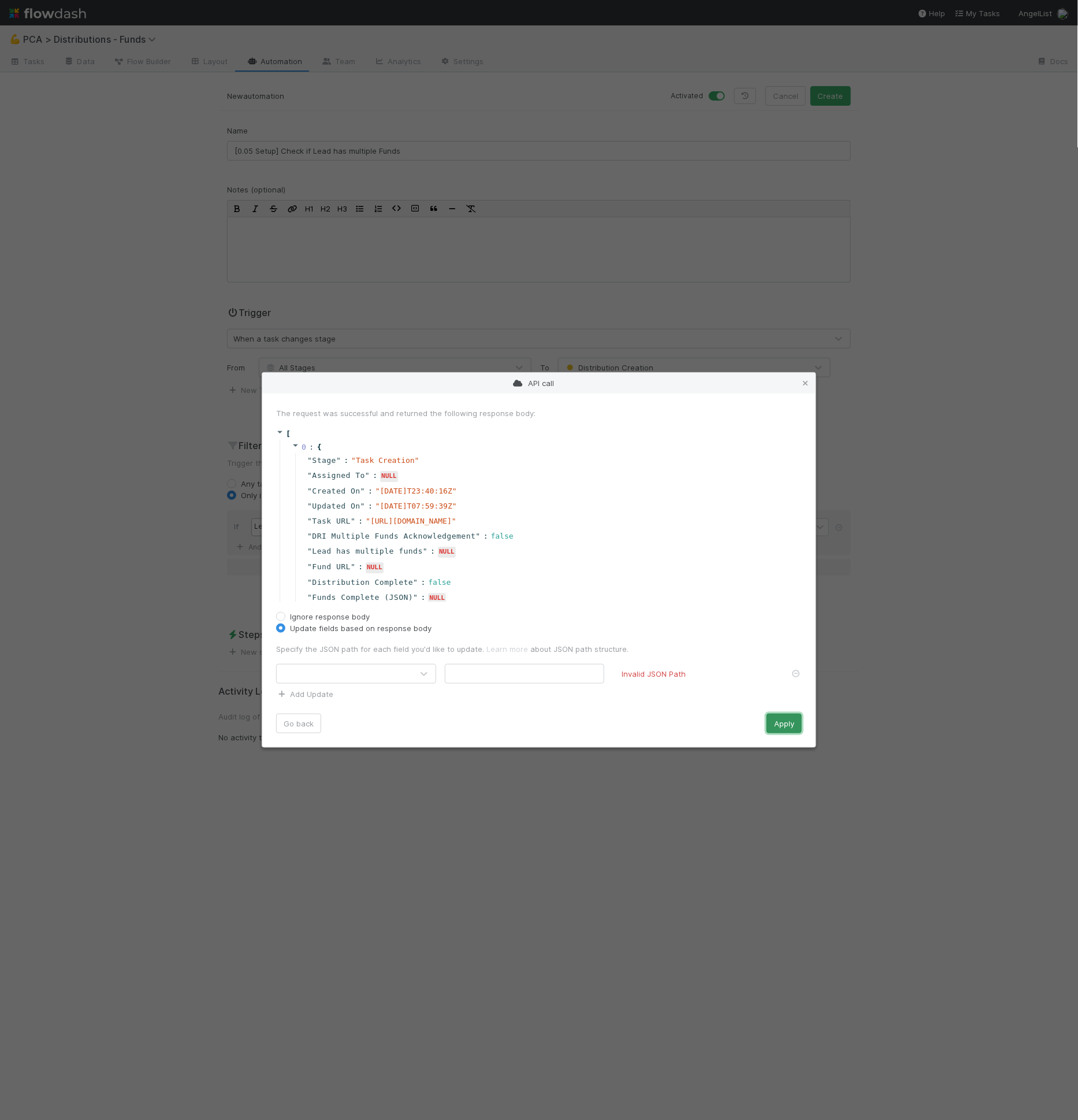
click at [777, 723] on button "Apply" at bounding box center [784, 724] width 35 height 20
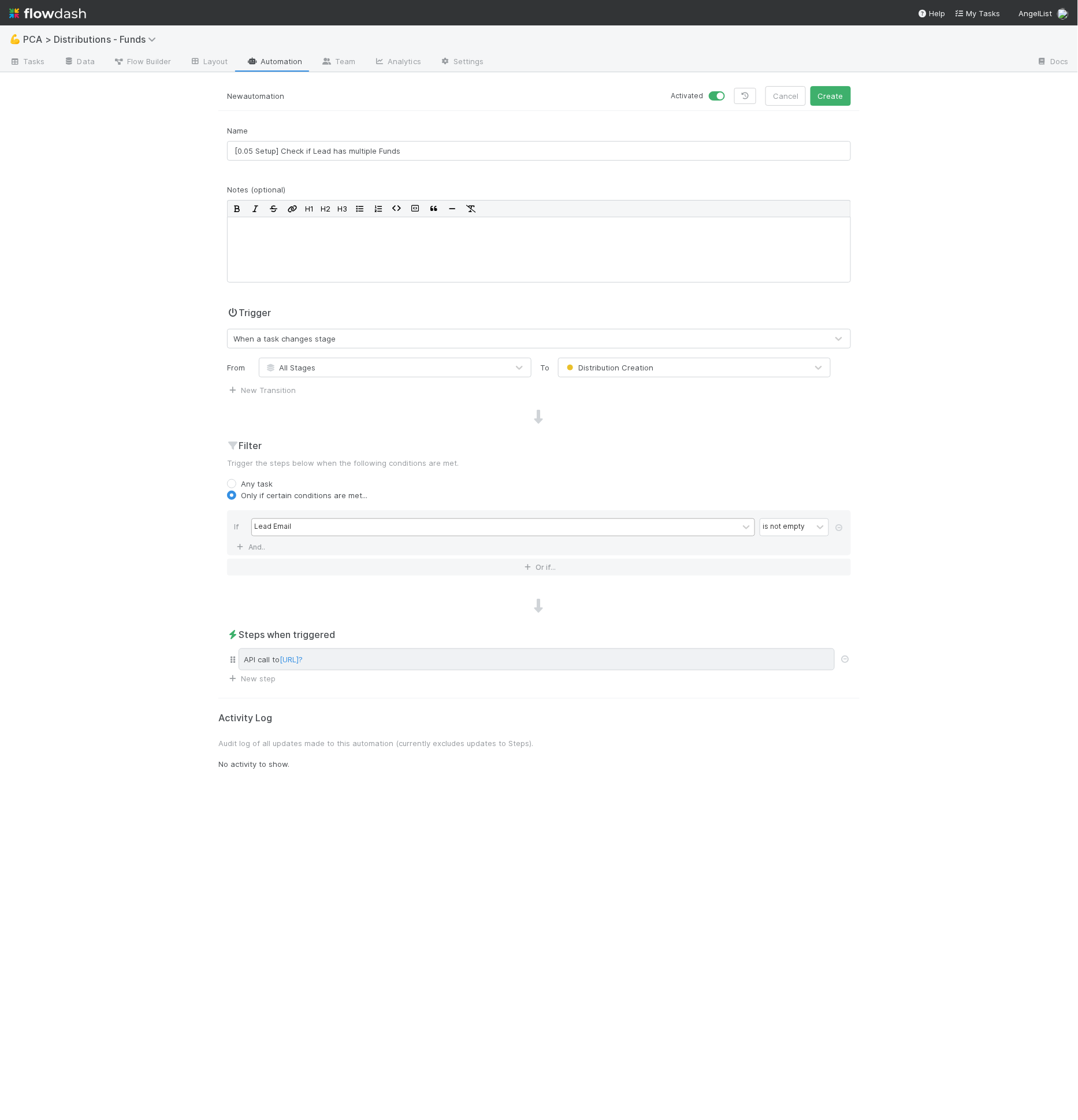
click at [579, 661] on div "API call to http://web.flowdash.svc.cluster.local/api/v1/workflows/9PIZP9/tasks?" at bounding box center [536, 659] width 596 height 22
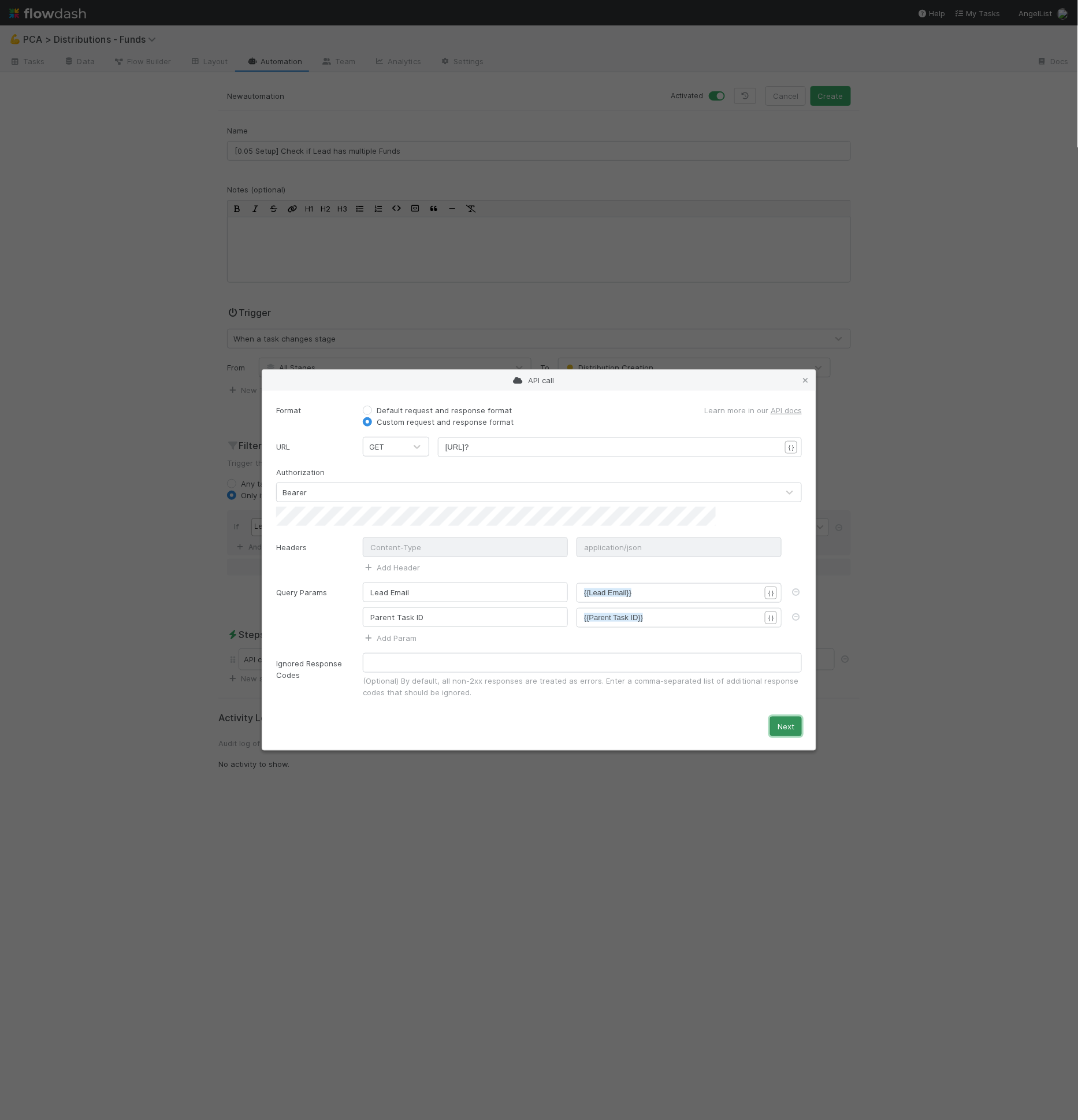
click at [779, 719] on button "Next" at bounding box center [786, 726] width 32 height 20
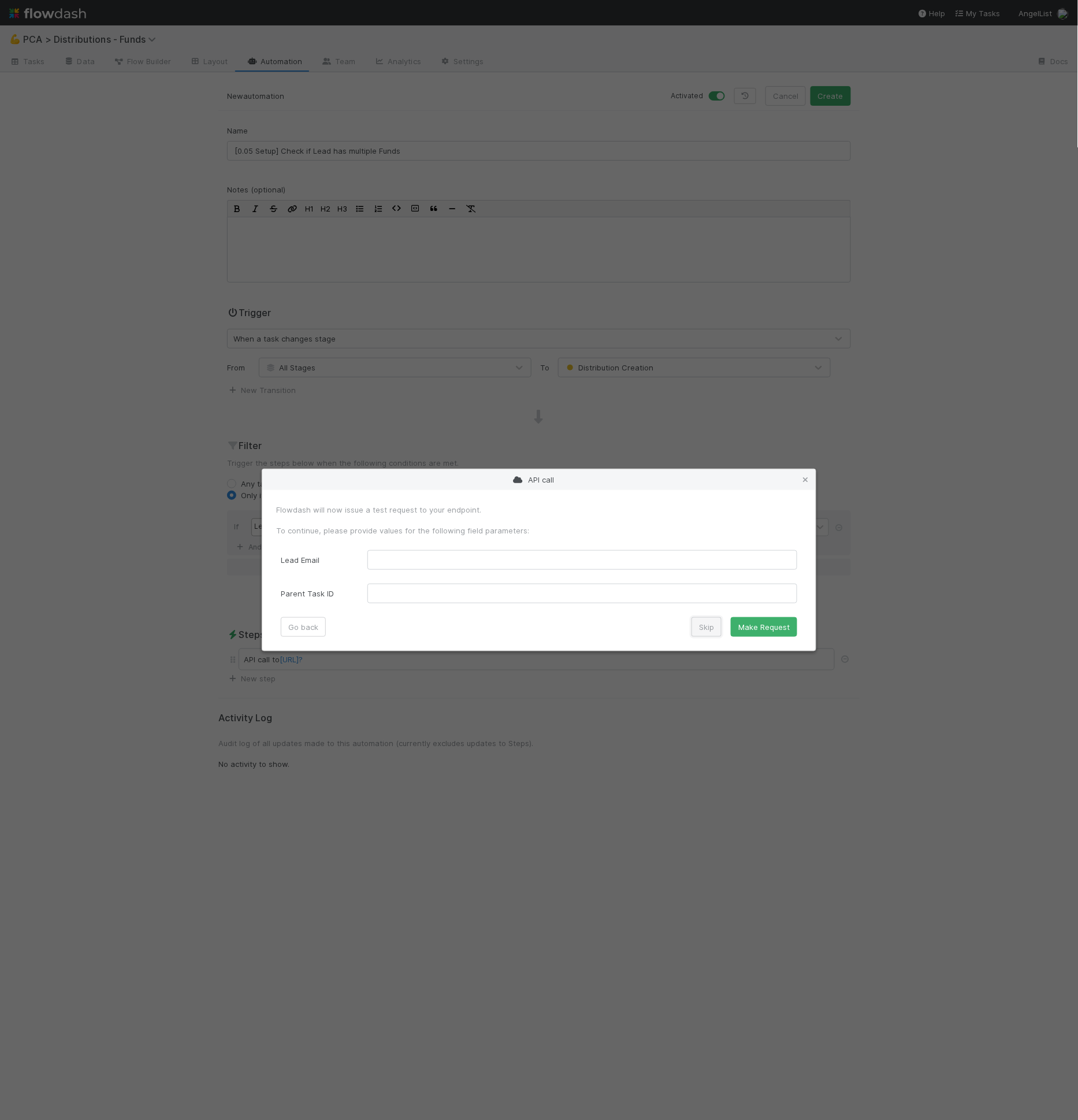
click at [715, 630] on button "Skip" at bounding box center [706, 627] width 30 height 20
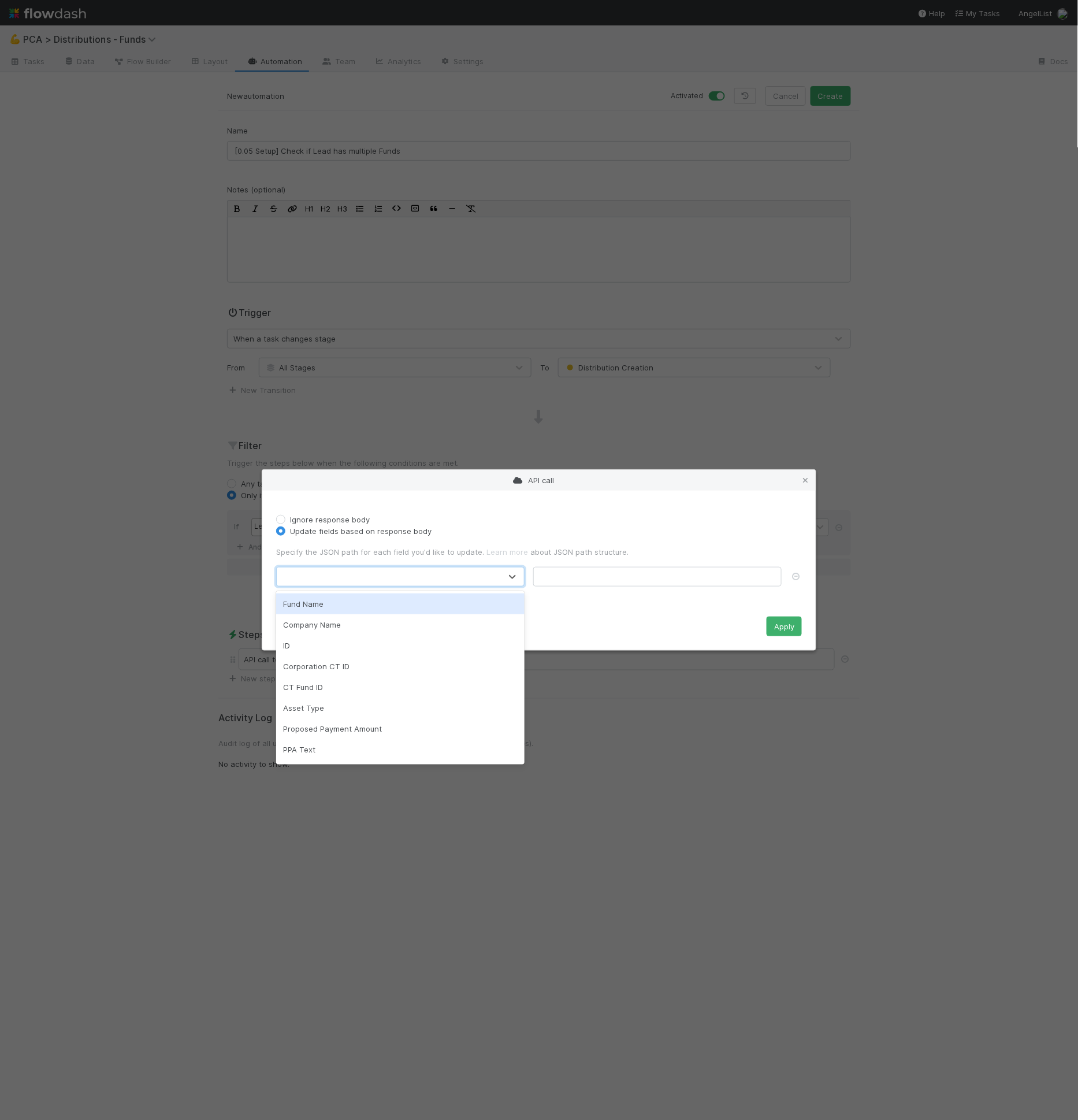
click at [471, 573] on div at bounding box center [389, 576] width 224 height 18
click at [470, 575] on div at bounding box center [389, 576] width 224 height 18
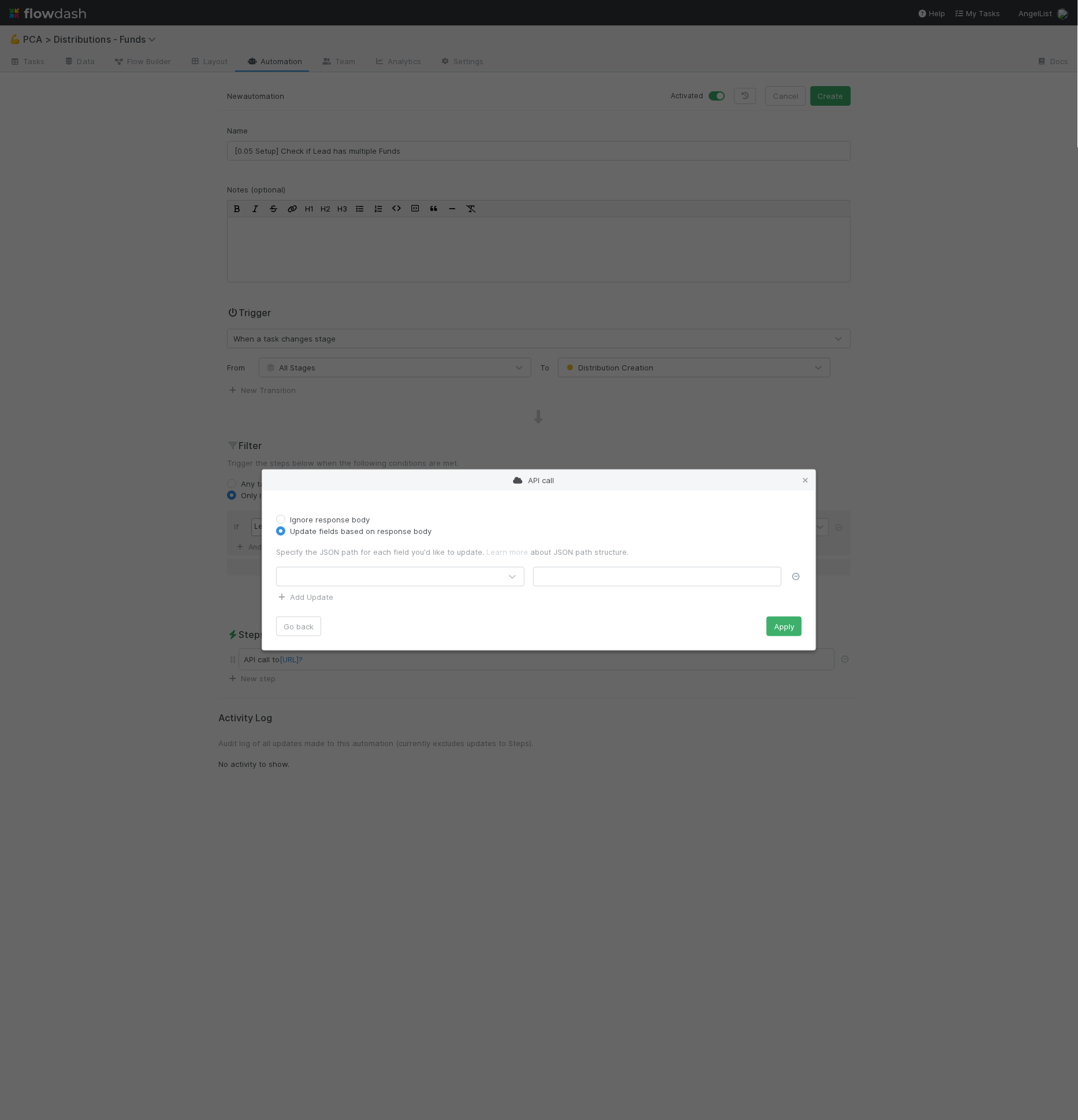
click at [795, 576] on icon at bounding box center [796, 576] width 12 height 8
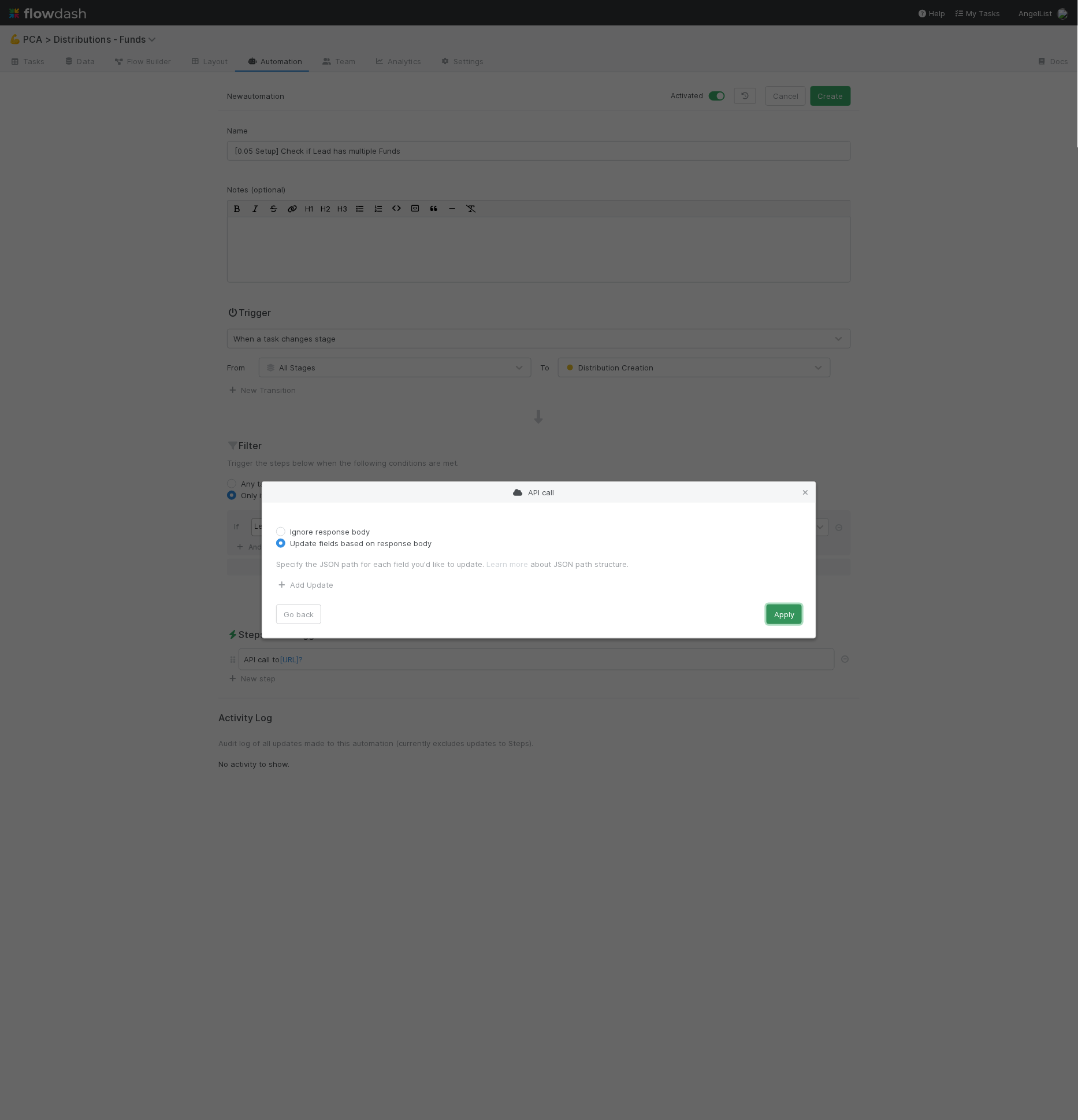
click at [778, 620] on button "Apply" at bounding box center [784, 615] width 35 height 20
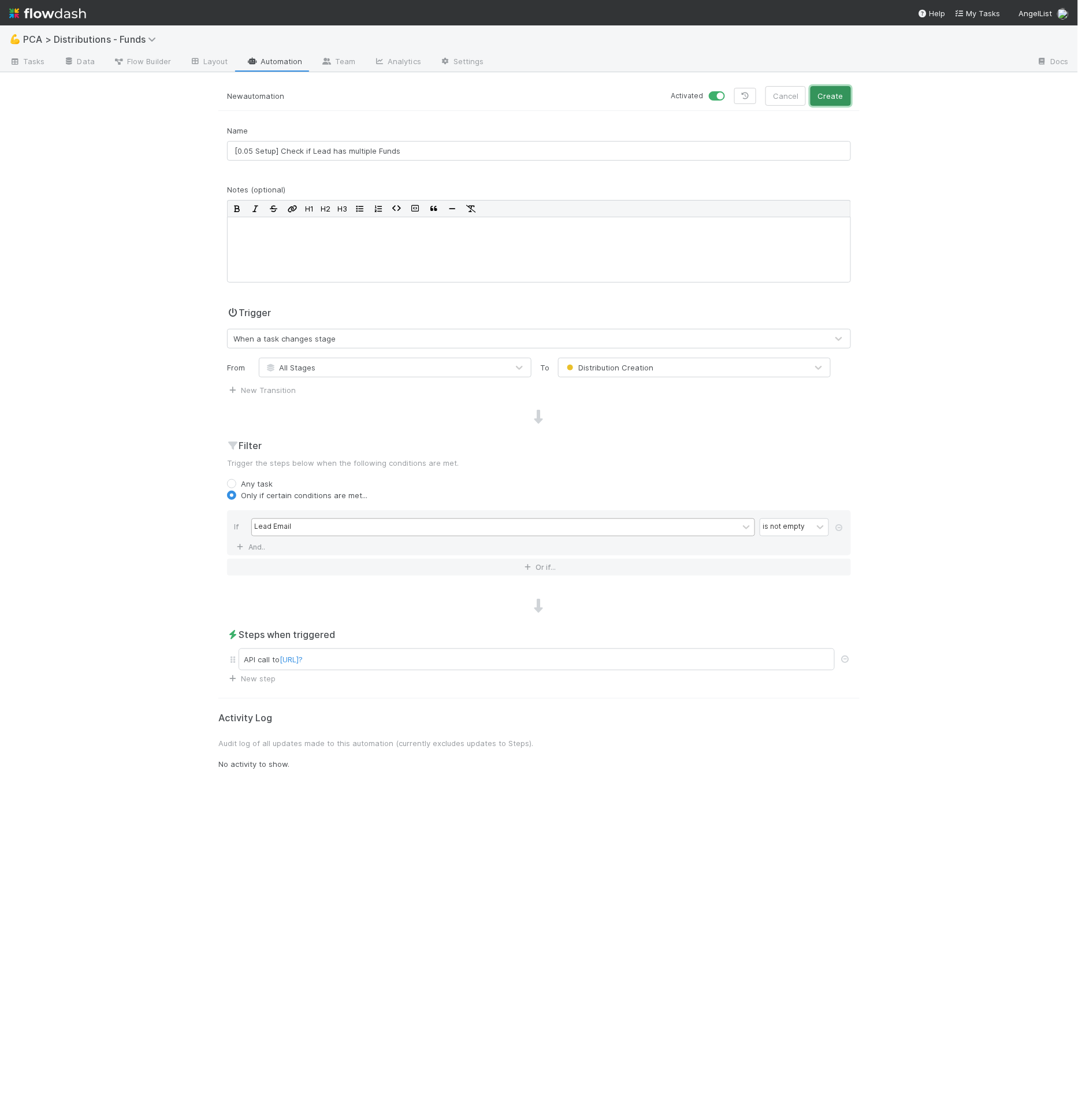
click at [838, 93] on button "Create" at bounding box center [830, 96] width 41 height 20
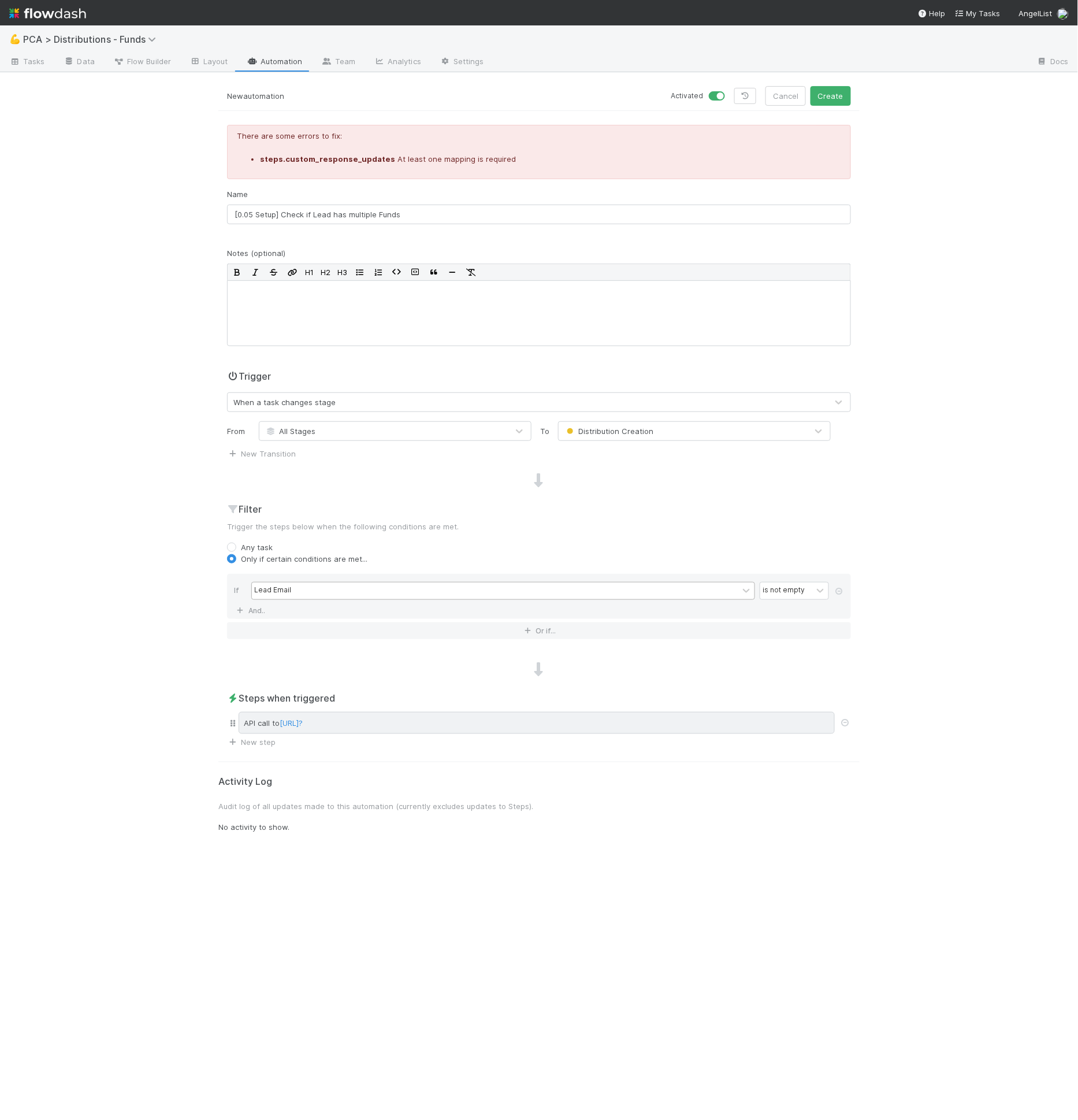
click at [294, 723] on span "http://web.flowdash.svc.cluster.local/api/v1/workflows/9PIZP9/tasks?" at bounding box center [291, 722] width 23 height 9
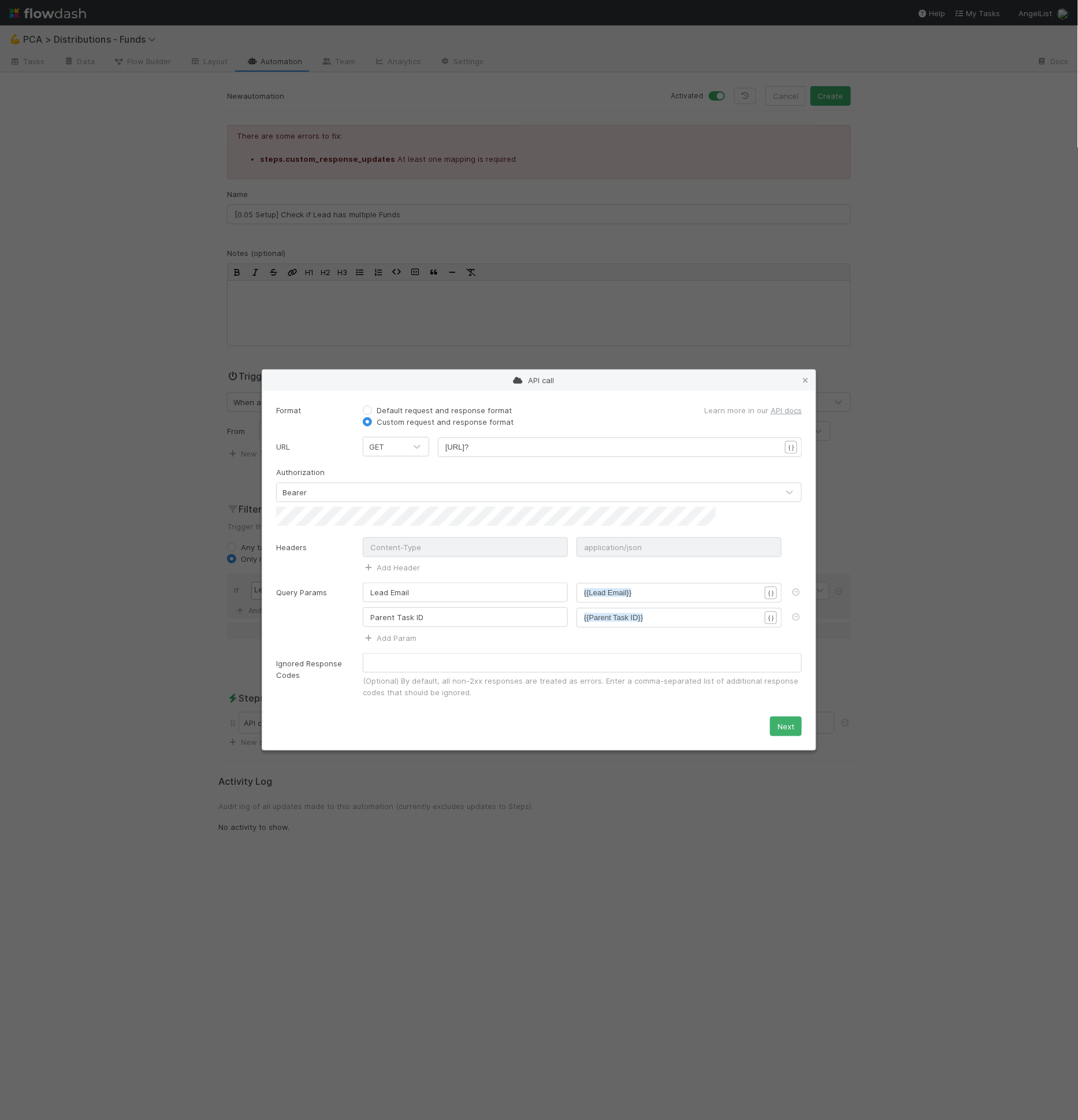
click at [808, 721] on div "Format Default request and response format Custom request and response format L…" at bounding box center [539, 570] width 554 height 360
click at [791, 720] on button "Next" at bounding box center [786, 726] width 32 height 20
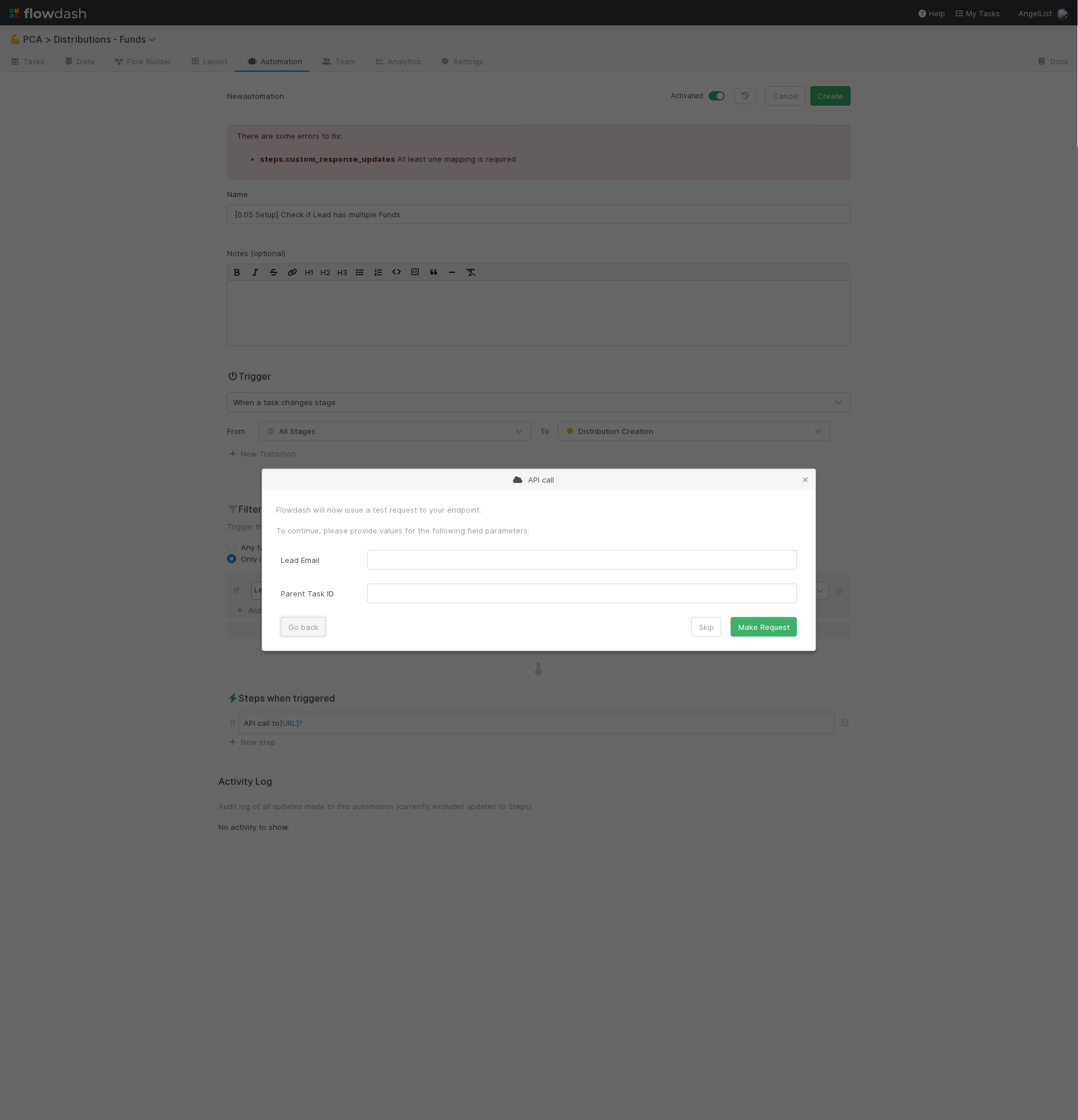
click at [288, 623] on button "Go back" at bounding box center [303, 627] width 45 height 20
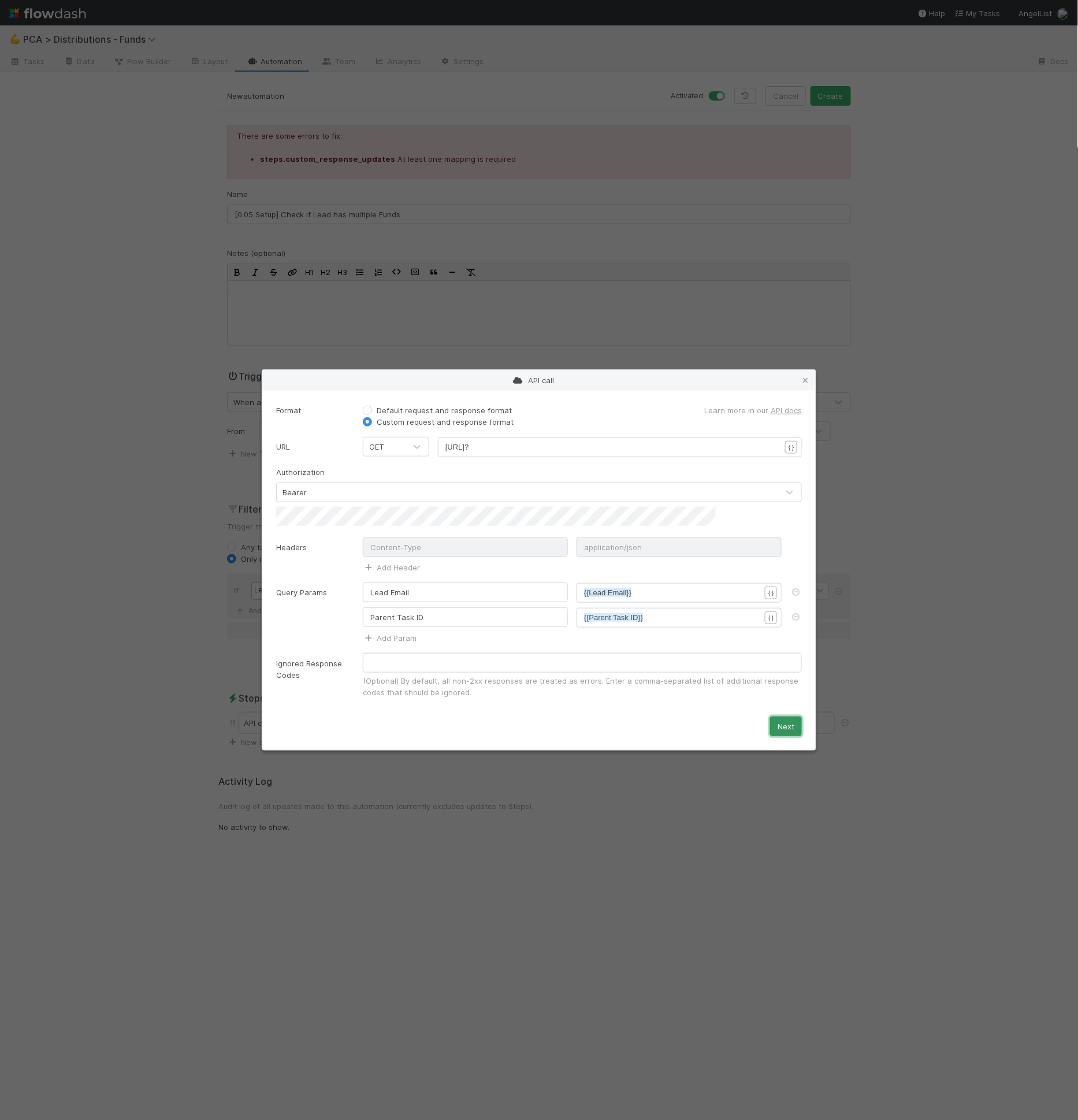
click at [790, 716] on button "Next" at bounding box center [786, 726] width 32 height 20
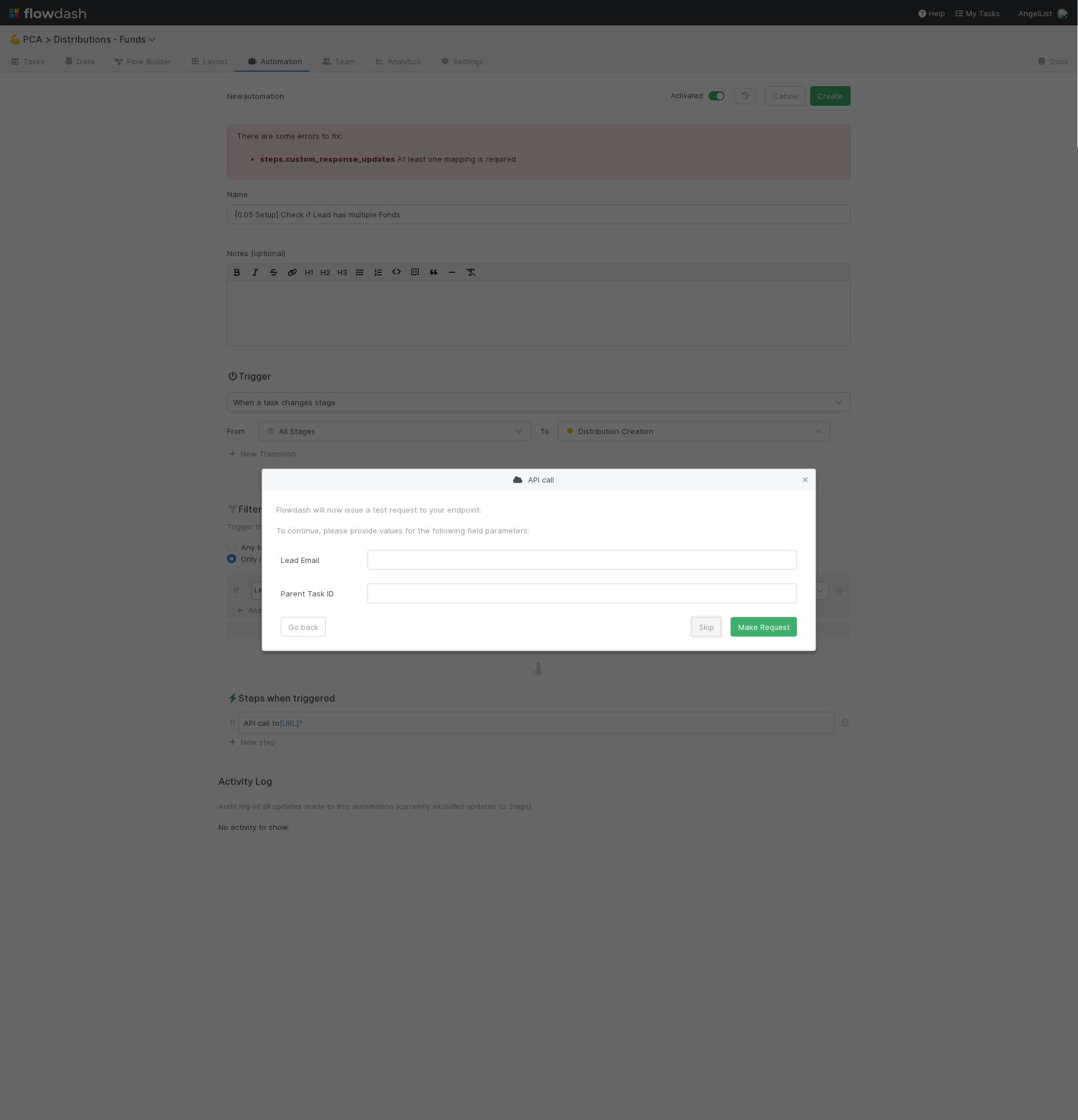
click at [711, 631] on button "Skip" at bounding box center [706, 627] width 30 height 20
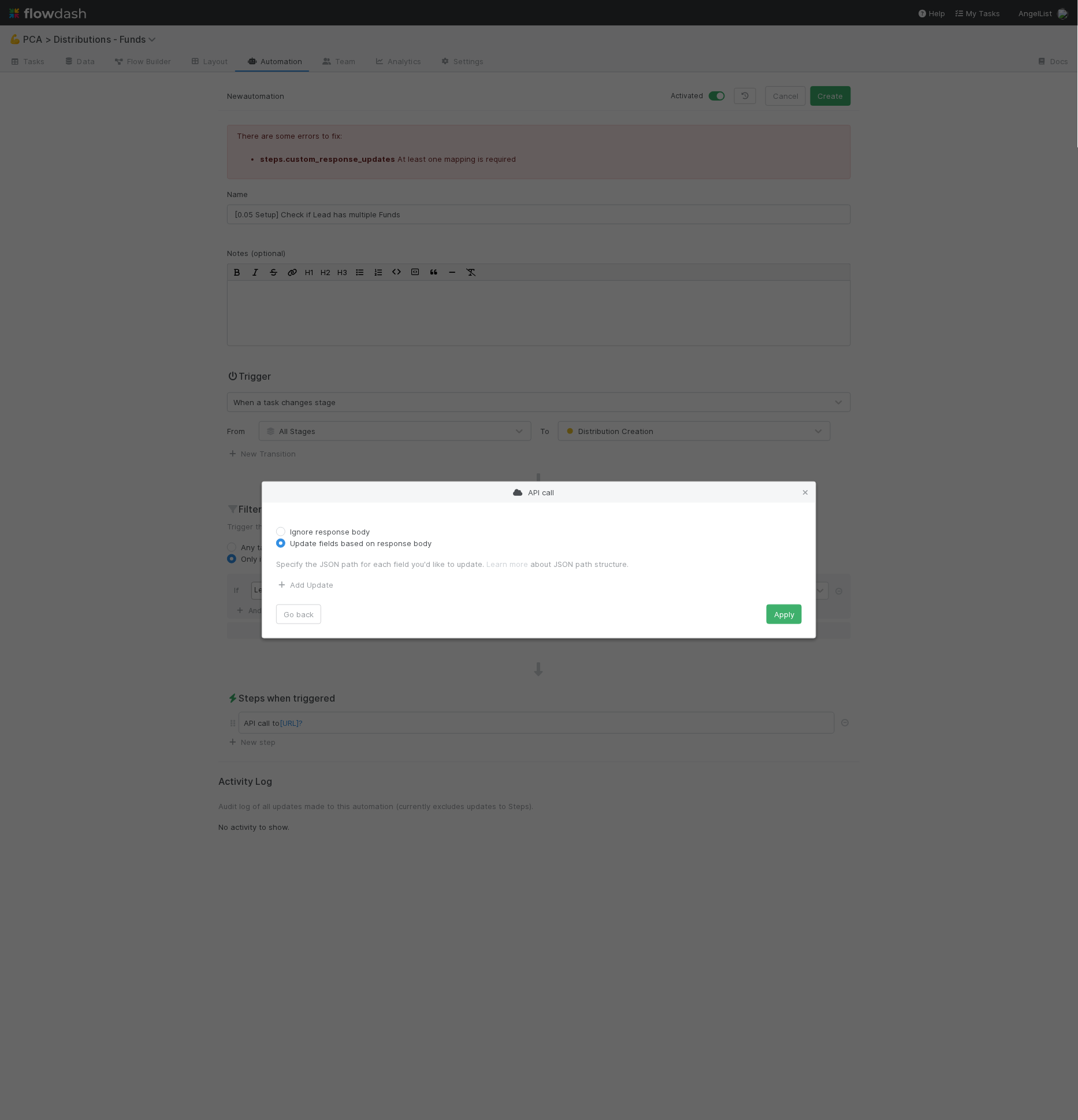
click at [328, 530] on label "Ignore response body" at bounding box center [330, 532] width 80 height 12
click at [285, 530] on input "Ignore response body" at bounding box center [280, 531] width 9 height 10
radio input "true"
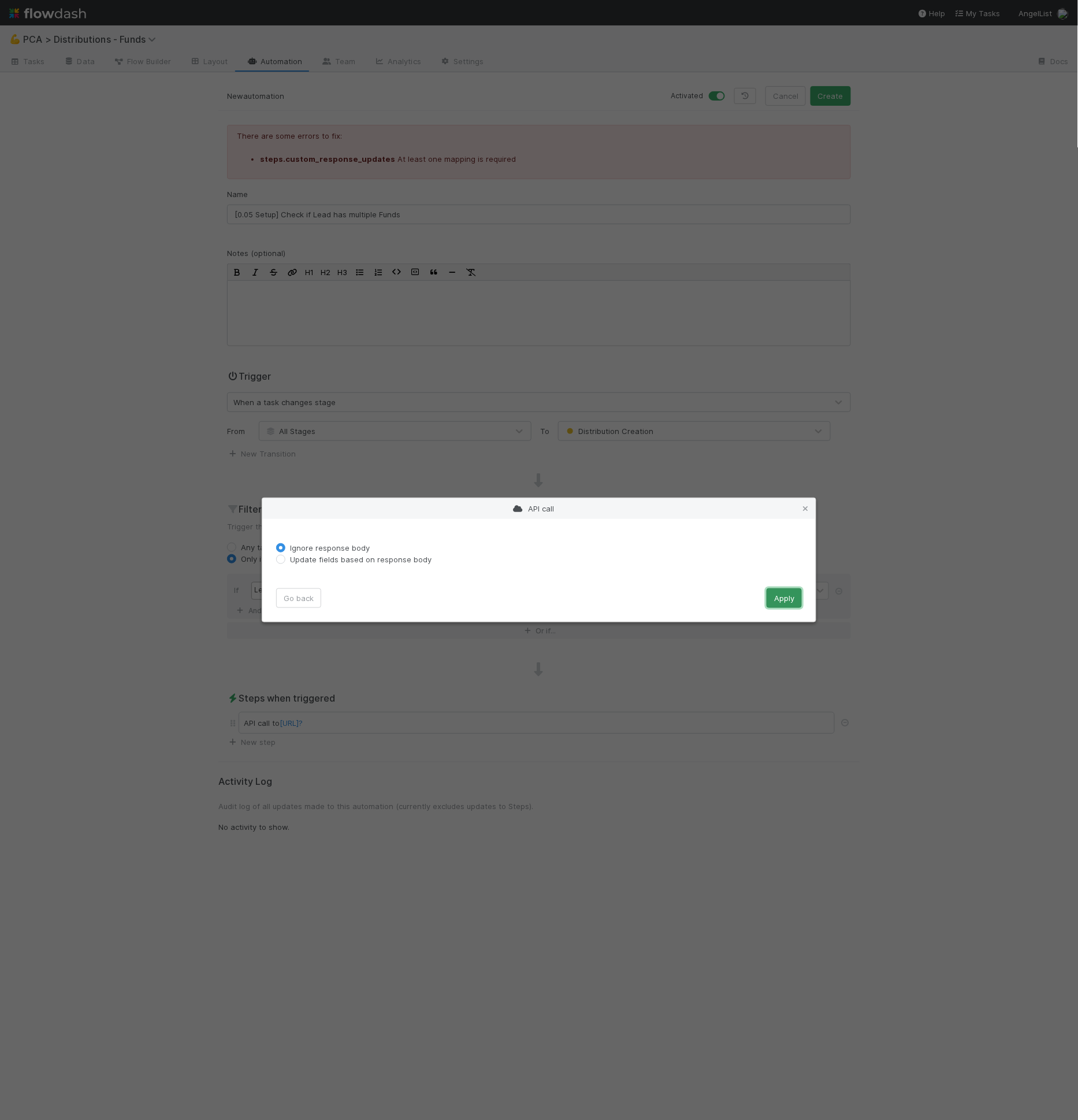
click at [770, 600] on button "Apply" at bounding box center [784, 598] width 35 height 20
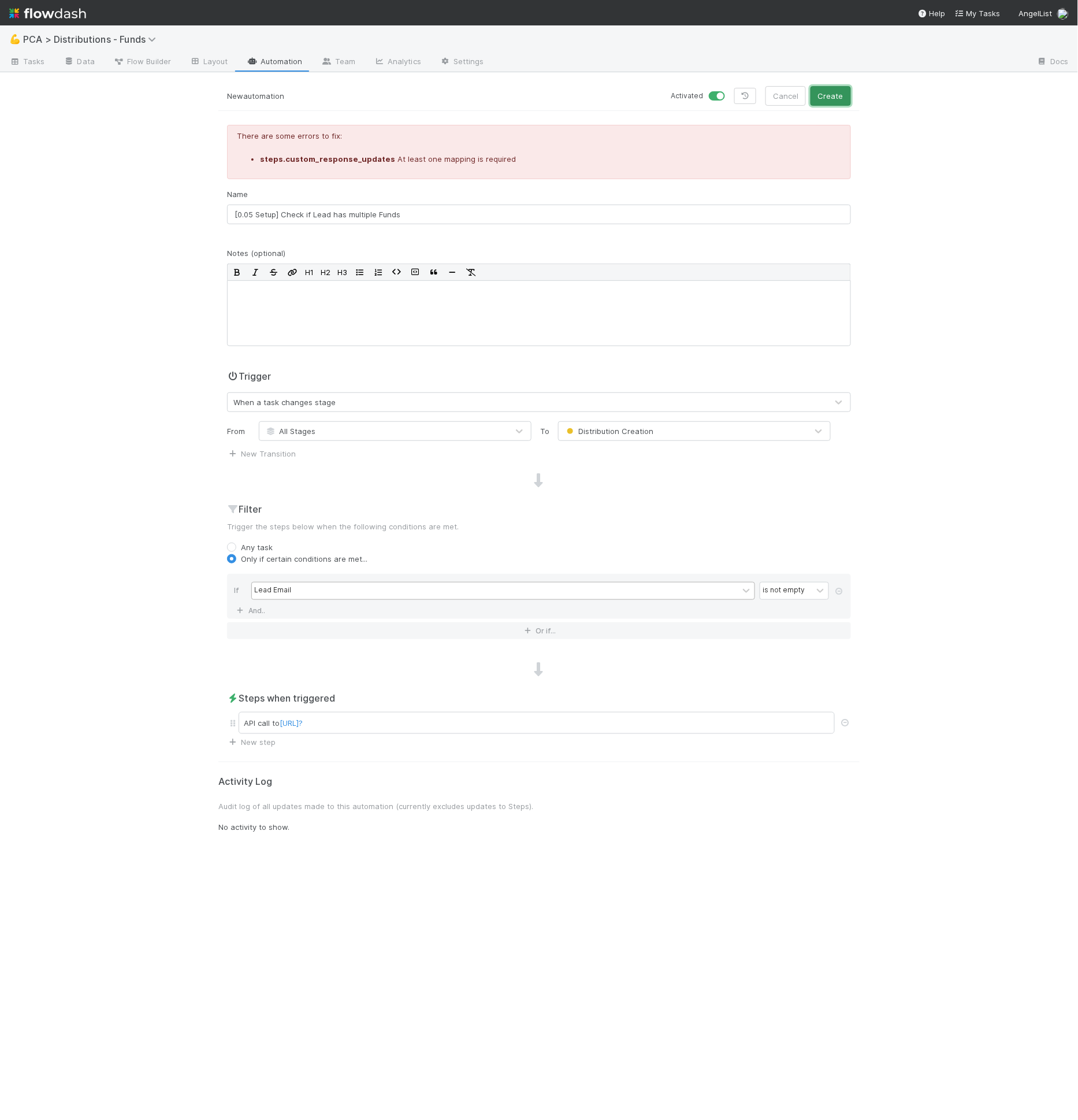
click at [837, 91] on button "Create" at bounding box center [830, 96] width 41 height 20
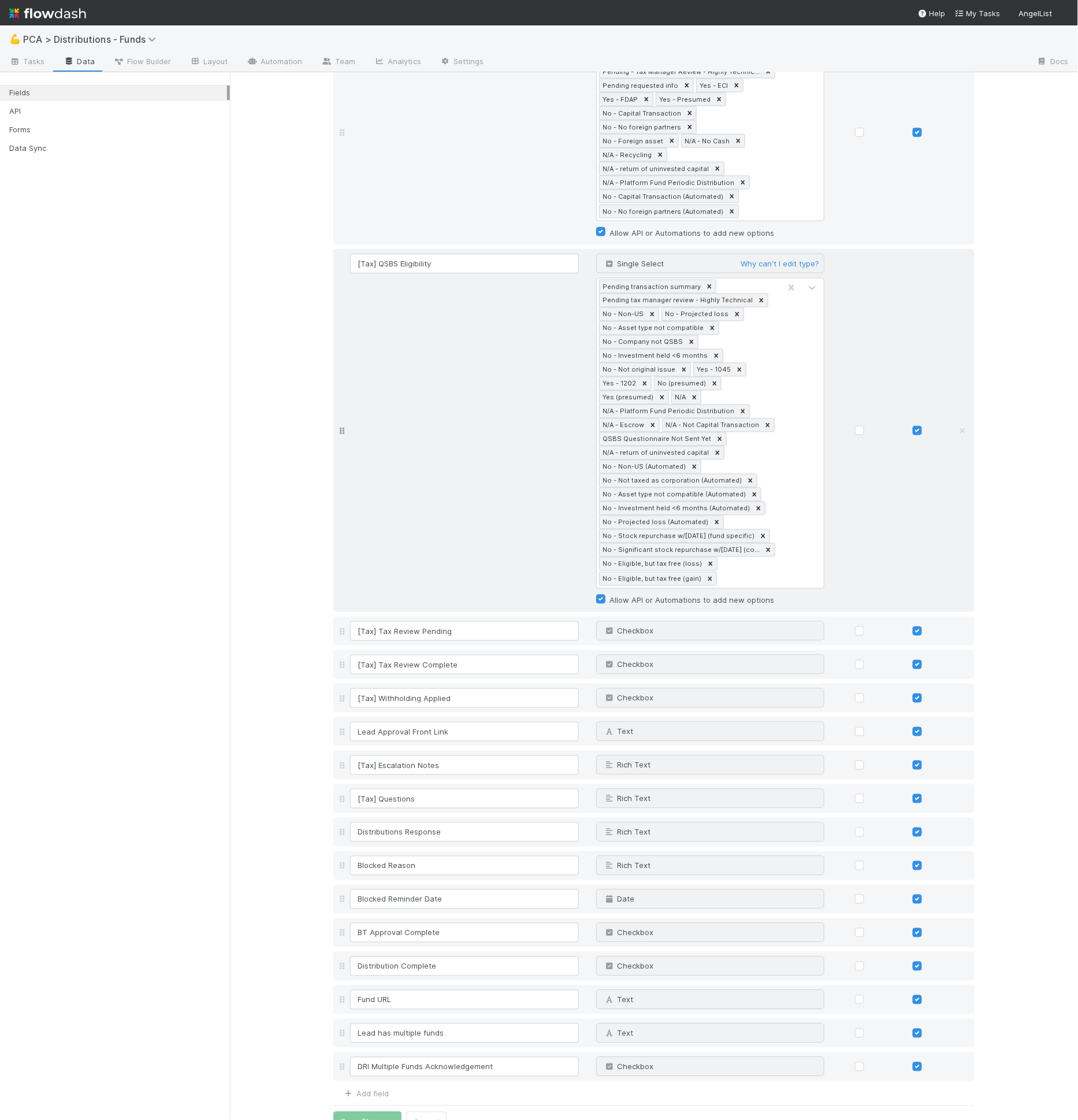
scroll to position [2197, 0]
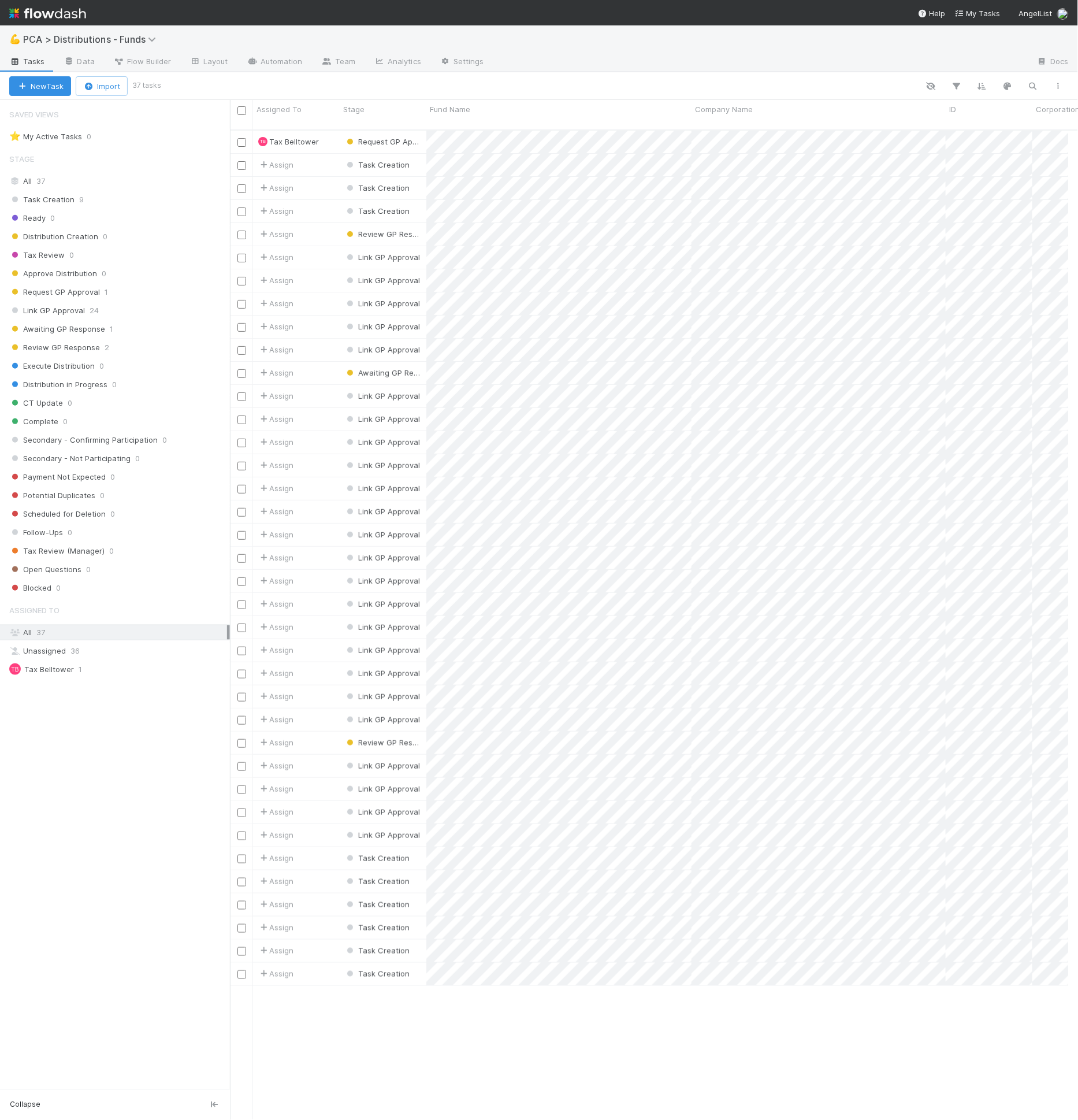
scroll to position [10, 10]
click at [114, 188] on div "Stage All 37 Task Creation 9 Ready 0 Distribution Creation 0 Tax Review 0 Appro…" at bounding box center [115, 372] width 230 height 449
click at [116, 182] on div "All 37" at bounding box center [118, 181] width 218 height 14
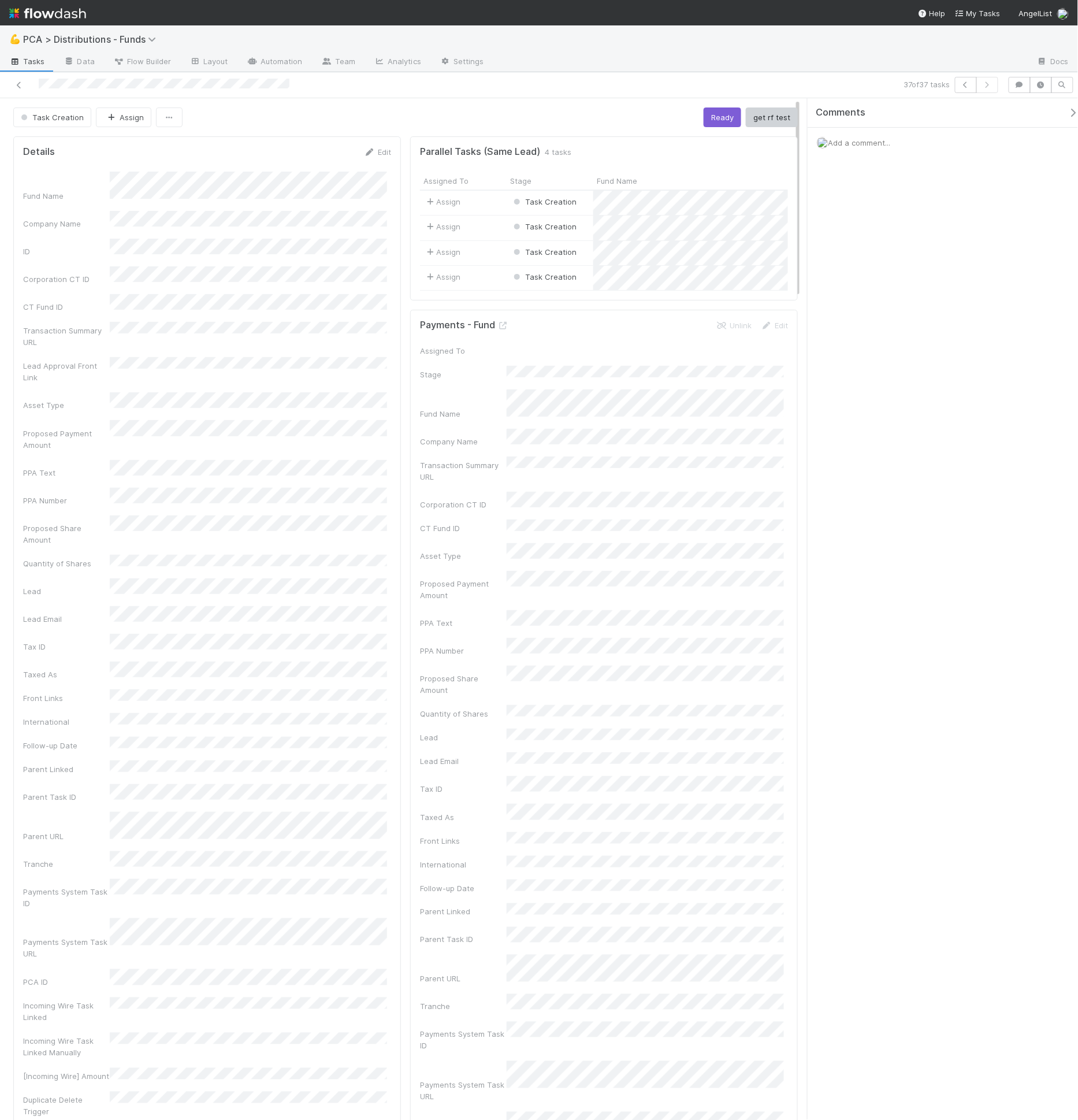
click at [505, 110] on div "Task Creation Assign Ready get rf test" at bounding box center [405, 118] width 785 height 20
